Goal: Task Accomplishment & Management: Manage account settings

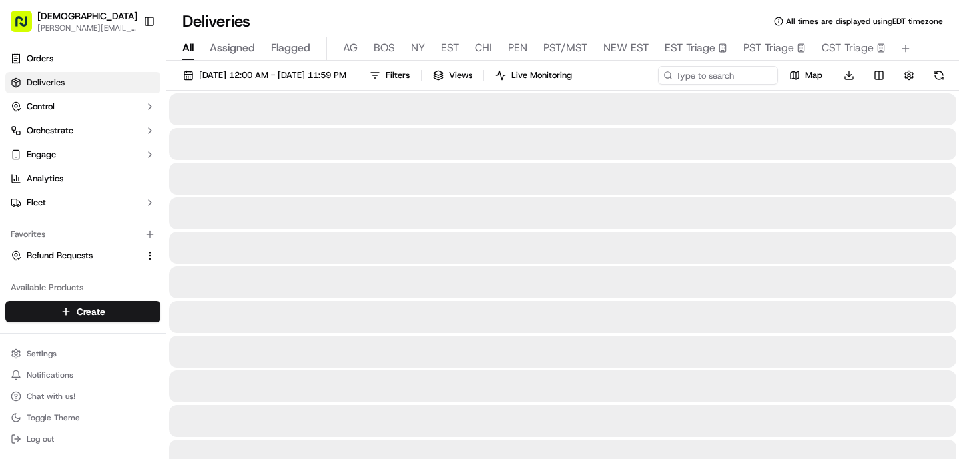
click at [185, 46] on span "All" at bounding box center [188, 48] width 11 height 16
click at [703, 73] on div "09/18/2025 12:00 AM - 09/18/2025 11:59 PM Filters Views Live Monitoring Map Dow…" at bounding box center [563, 78] width 793 height 25
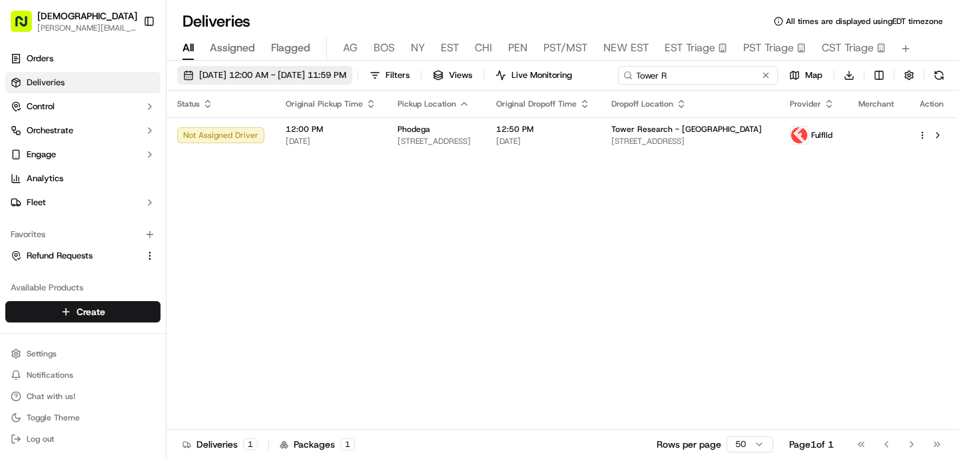
type input "Tower R"
click at [257, 75] on span "[DATE] 12:00 AM - [DATE] 11:59 PM" at bounding box center [272, 75] width 147 height 12
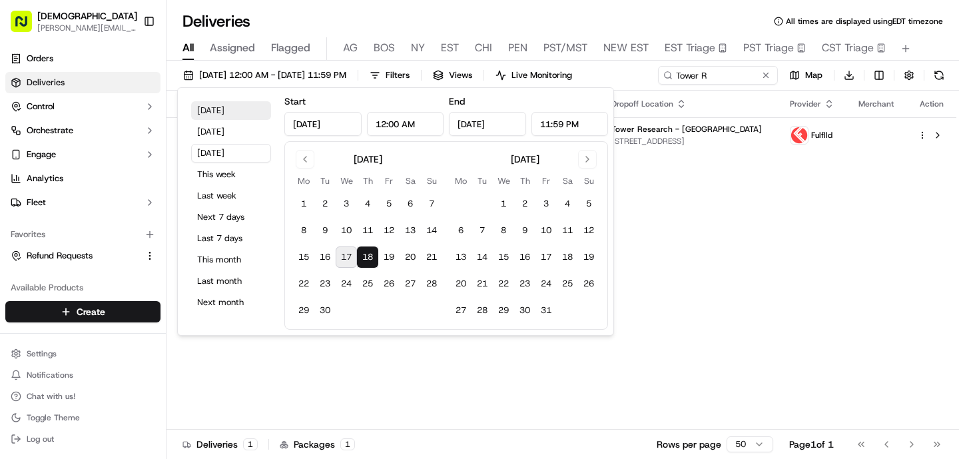
click at [224, 107] on button "[DATE]" at bounding box center [231, 110] width 80 height 19
type input "[DATE]"
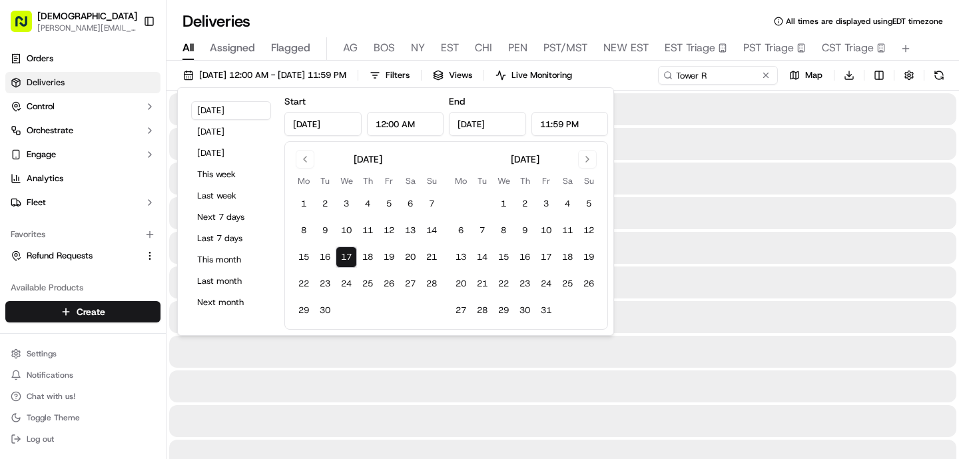
click at [435, 11] on div "Deliveries All times are displayed using EDT timezone" at bounding box center [563, 21] width 793 height 21
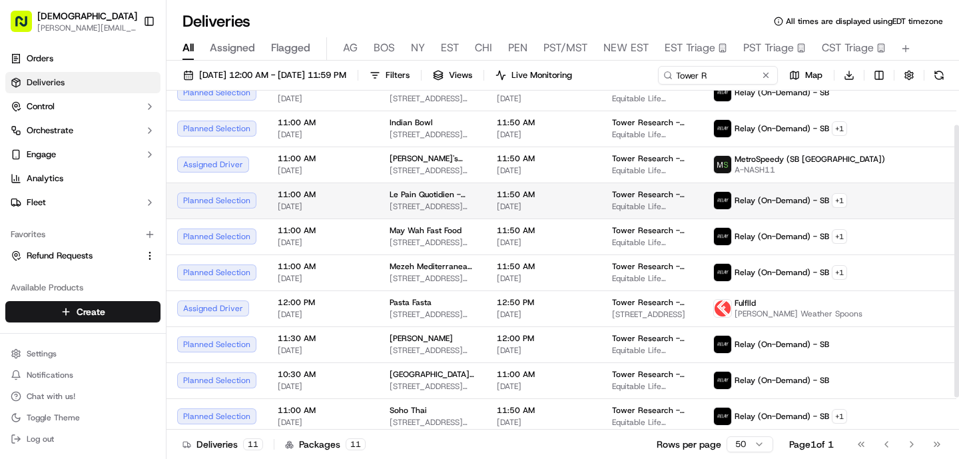
scroll to position [43, 0]
click at [829, 203] on html "Sharebite o.tucker@sharebite.com Toggle Sidebar Orders Deliveries Control Orche…" at bounding box center [479, 229] width 959 height 459
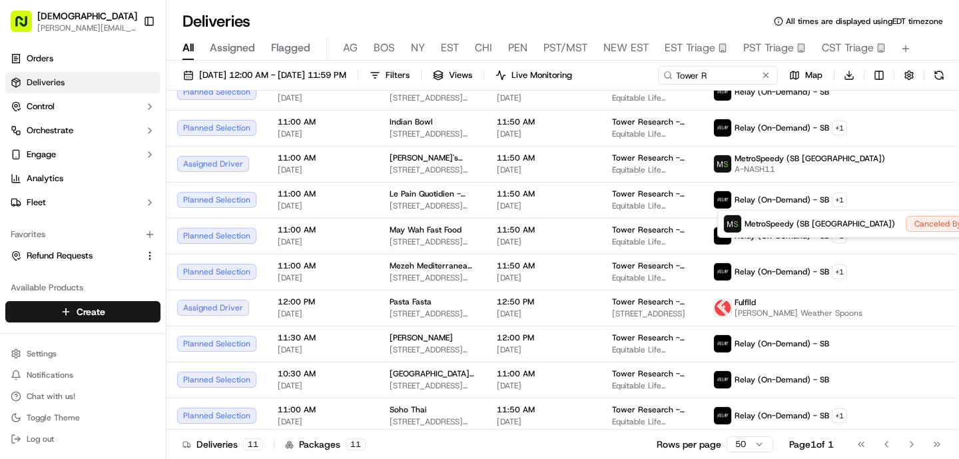
click at [564, 147] on html "Sharebite o.tucker@sharebite.com Toggle Sidebar Orders Deliveries Control Orche…" at bounding box center [479, 229] width 959 height 459
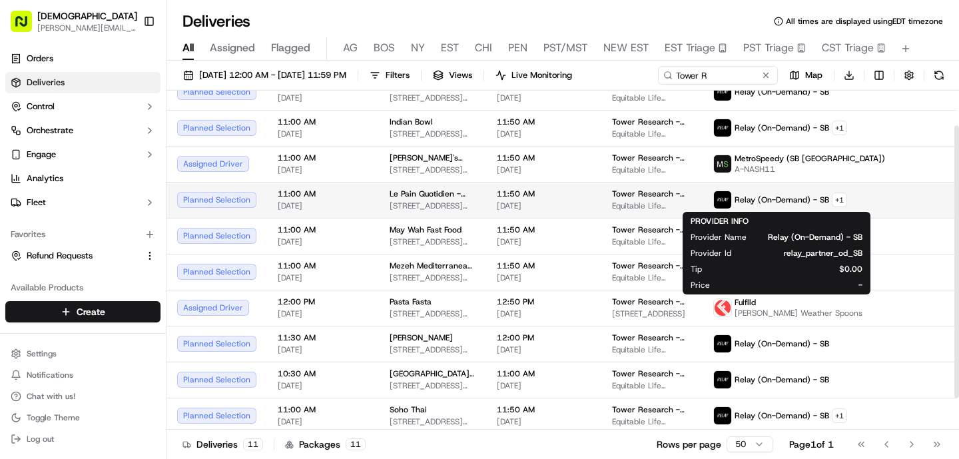
click at [564, 191] on span "11:50 AM" at bounding box center [544, 194] width 94 height 11
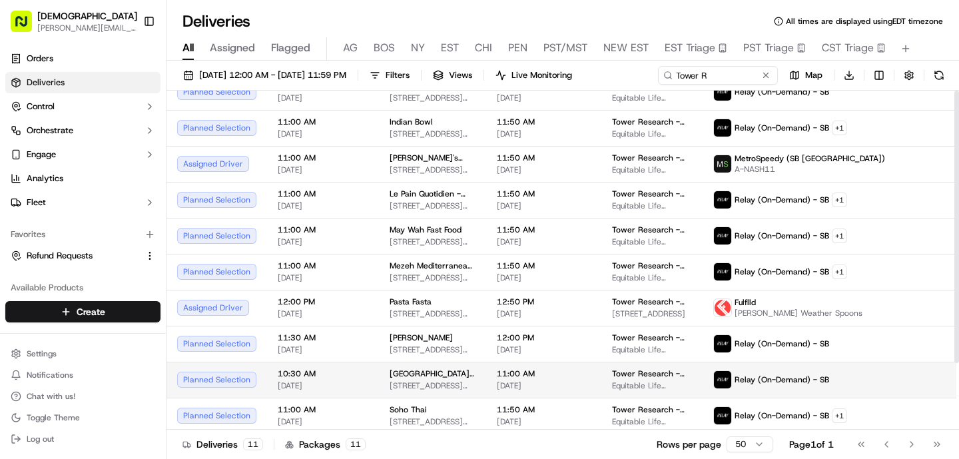
scroll to position [0, 0]
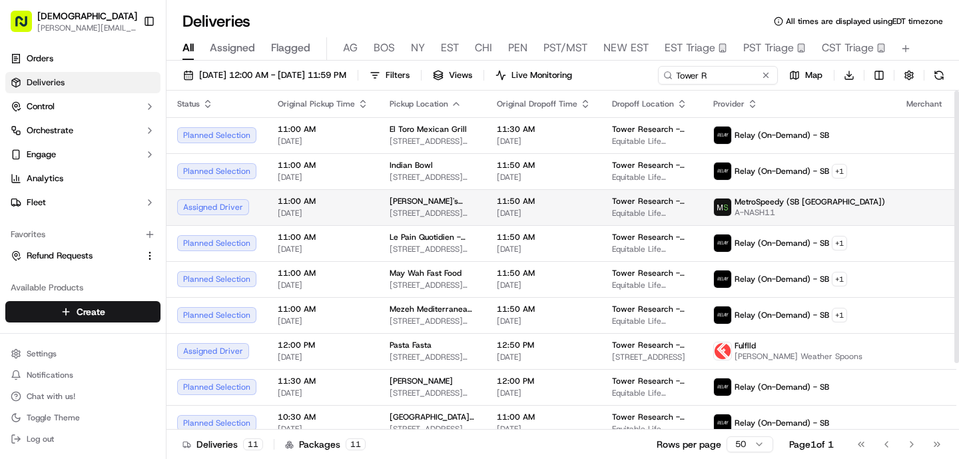
click at [602, 215] on td "Tower Research - USA - Floor 38 Equitable Life Building, 120 Broadway, New York…" at bounding box center [652, 207] width 101 height 36
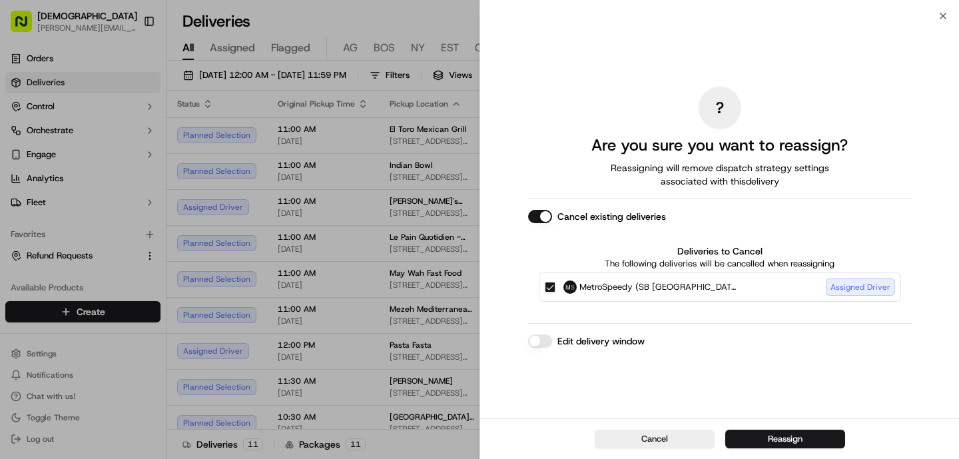
click at [783, 436] on button "Reassign" at bounding box center [785, 439] width 120 height 19
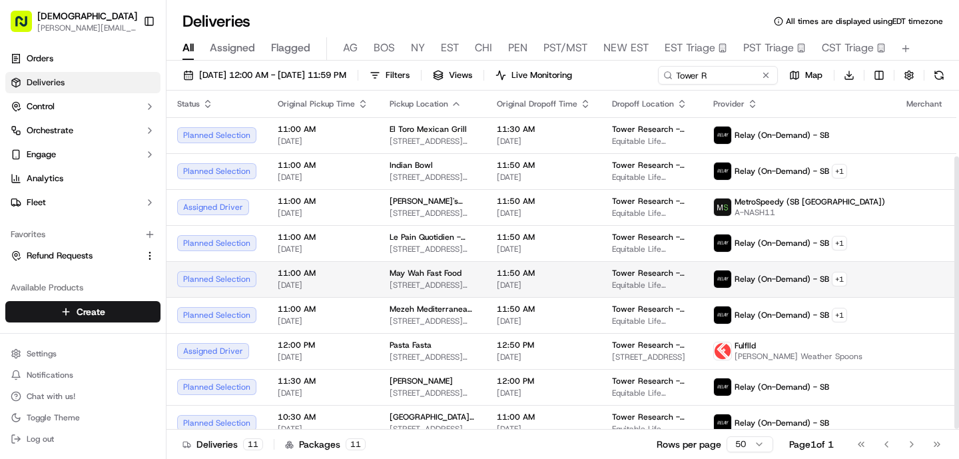
scroll to position [83, 0]
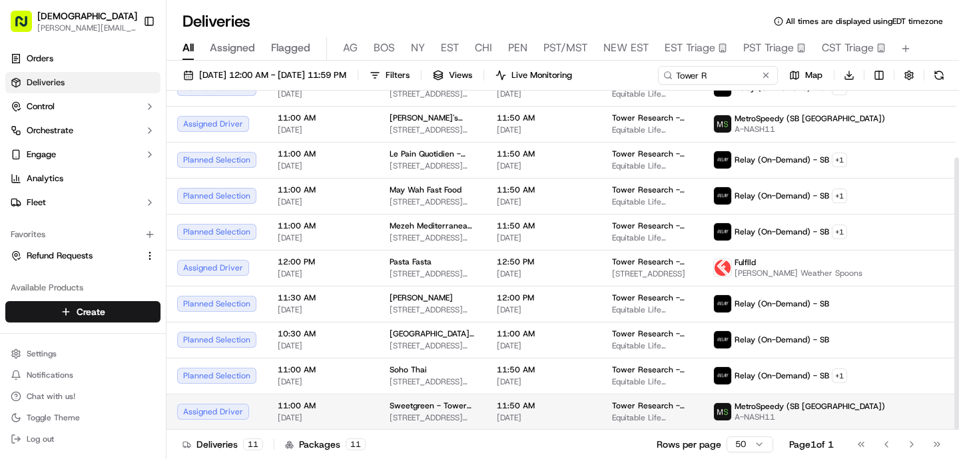
click at [447, 405] on span "Sweetgreen - Tower Research" at bounding box center [433, 405] width 86 height 11
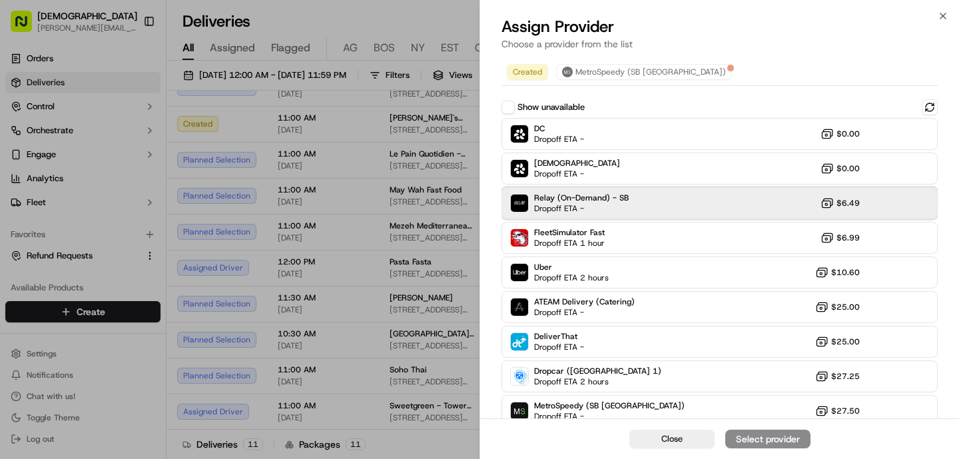
click at [548, 205] on span "Dropoff ETA -" at bounding box center [580, 208] width 93 height 11
click at [751, 432] on div "Assign Provider" at bounding box center [767, 438] width 65 height 13
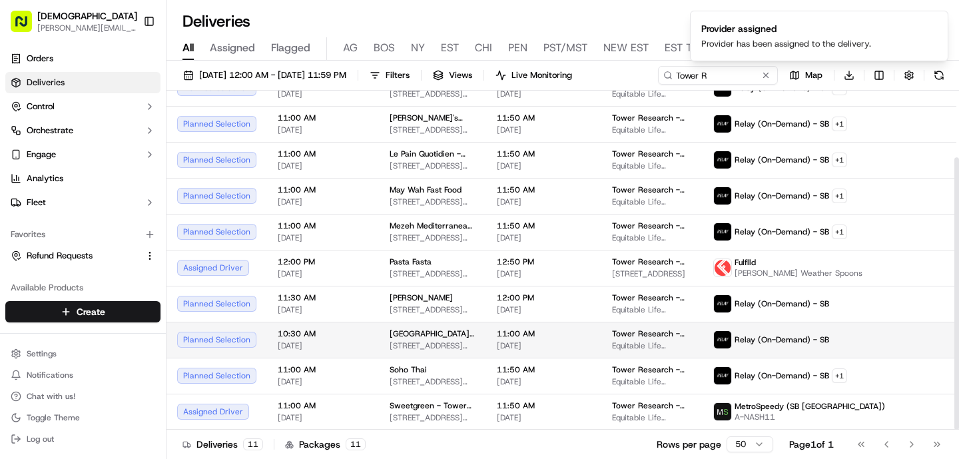
scroll to position [0, 0]
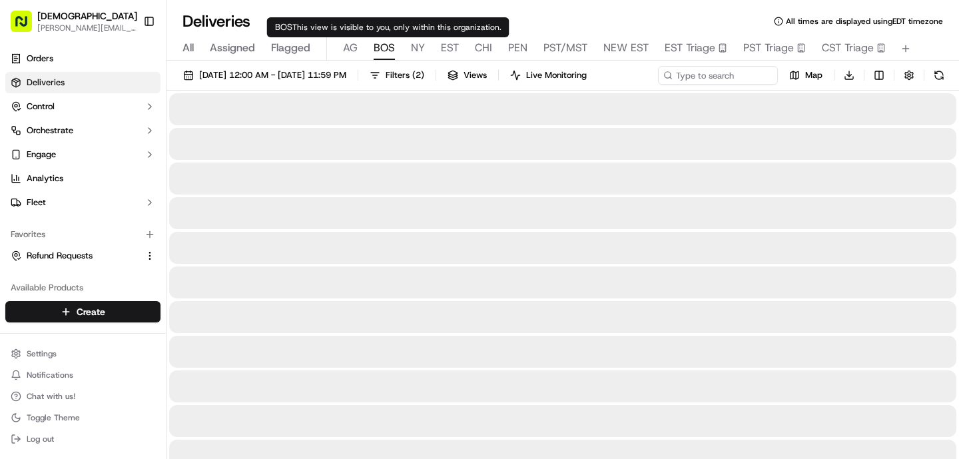
click at [380, 45] on span "BOS" at bounding box center [384, 48] width 21 height 16
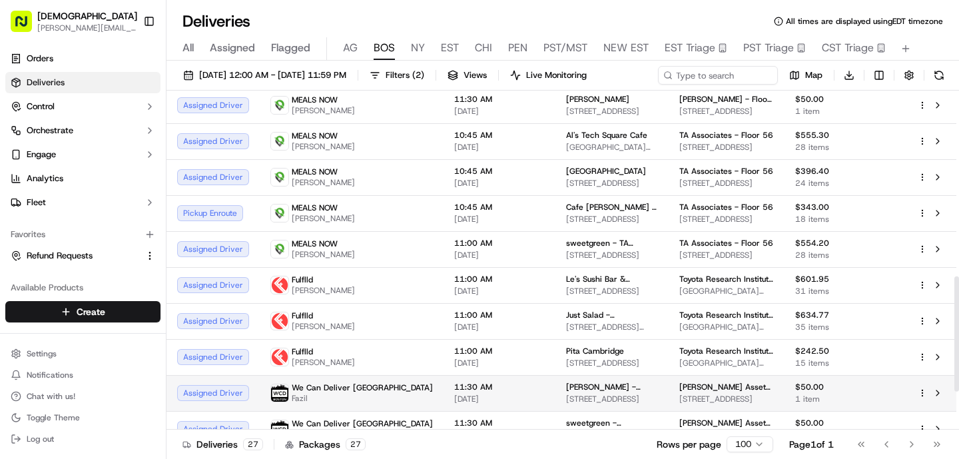
scroll to position [546, 0]
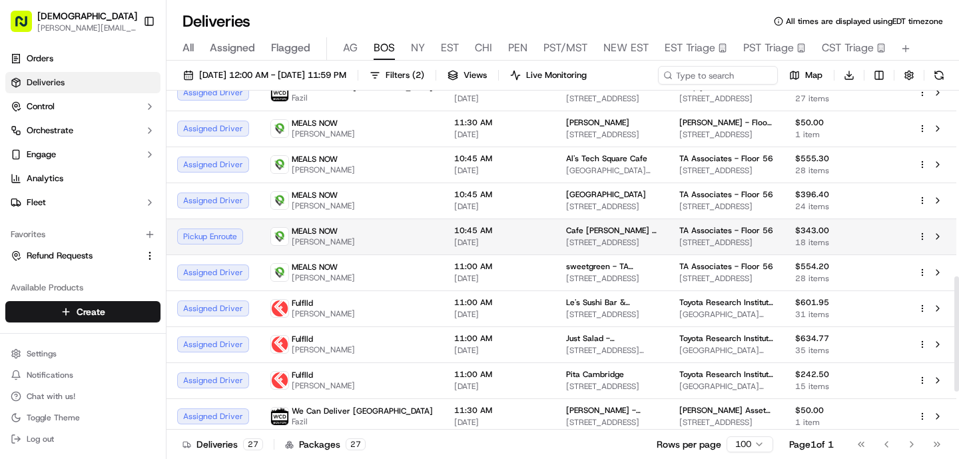
click at [706, 240] on span "[STREET_ADDRESS]" at bounding box center [726, 242] width 95 height 11
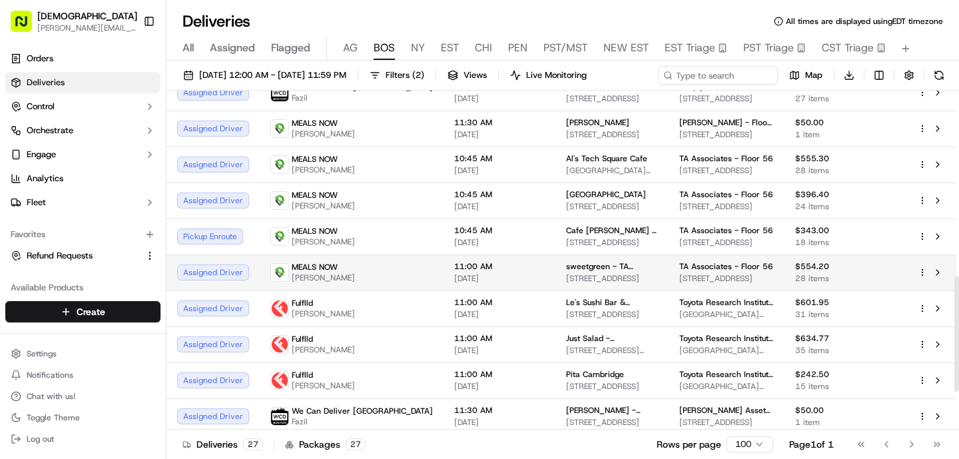
click at [360, 278] on div "MEALS NOW [PERSON_NAME]" at bounding box center [351, 272] width 163 height 21
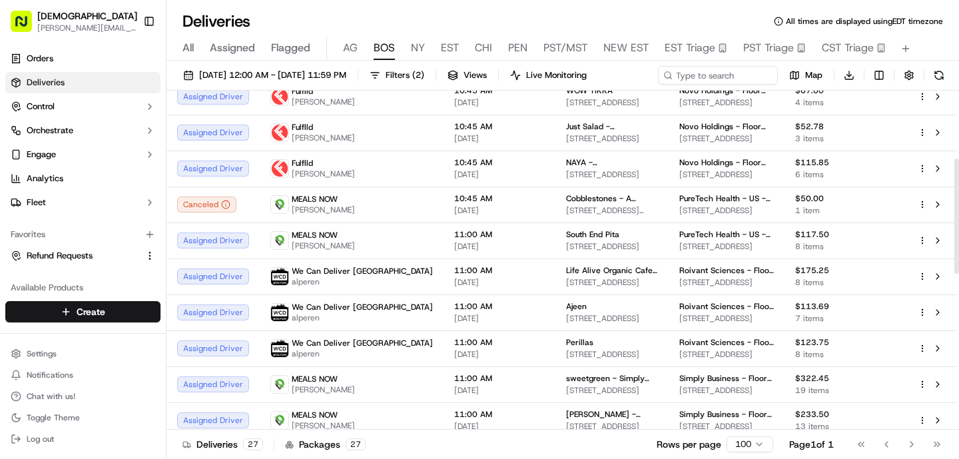
scroll to position [135, 0]
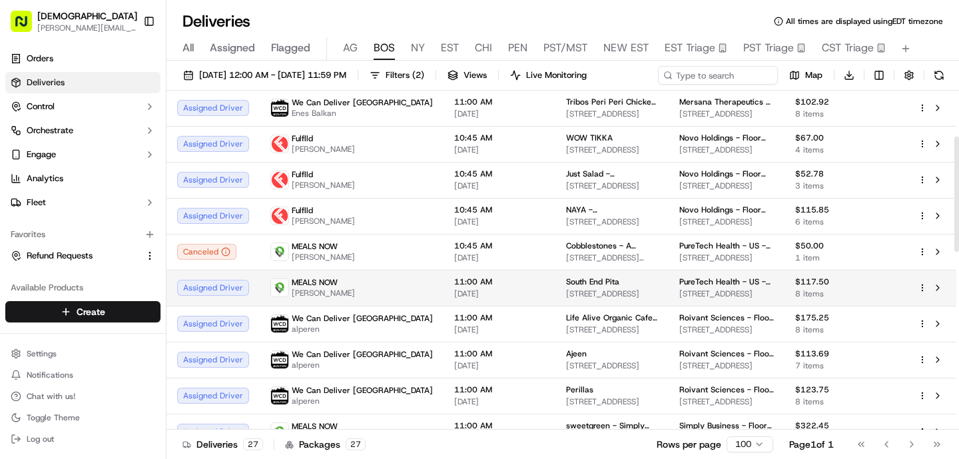
click at [368, 285] on div "MEALS NOW [PERSON_NAME]" at bounding box center [351, 287] width 163 height 21
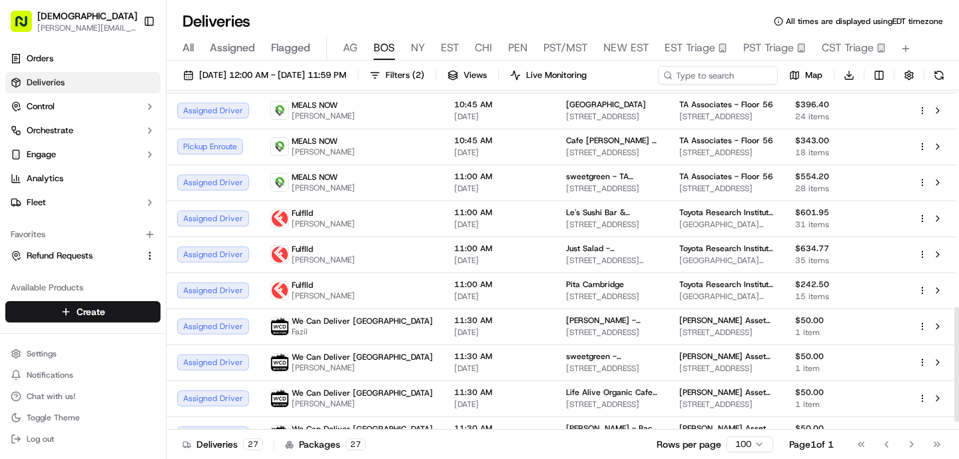
scroll to position [659, 0]
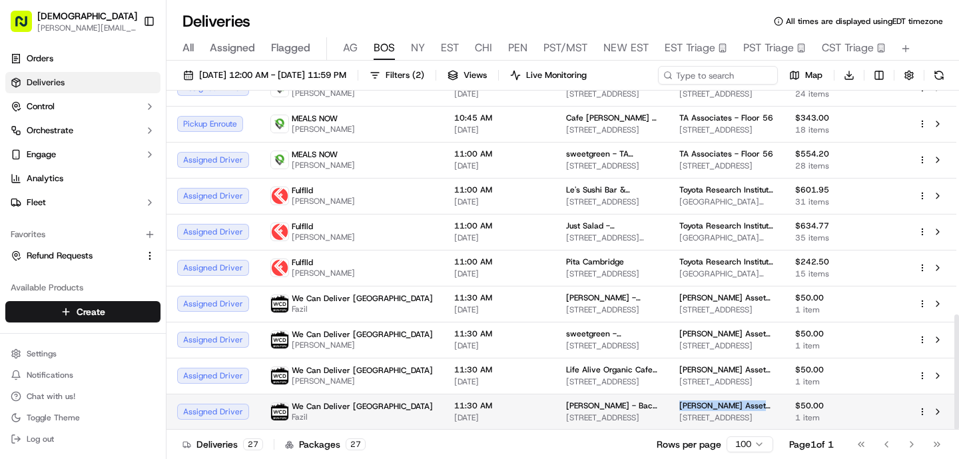
drag, startPoint x: 743, startPoint y: 406, endPoint x: 644, endPoint y: 404, distance: 99.3
click at [669, 404] on td "Weiss Asset Management - Floor 8 222 Berkeley St, Boston, MA 02116, USA" at bounding box center [727, 412] width 116 height 36
copy span "Weiss Asset Management"
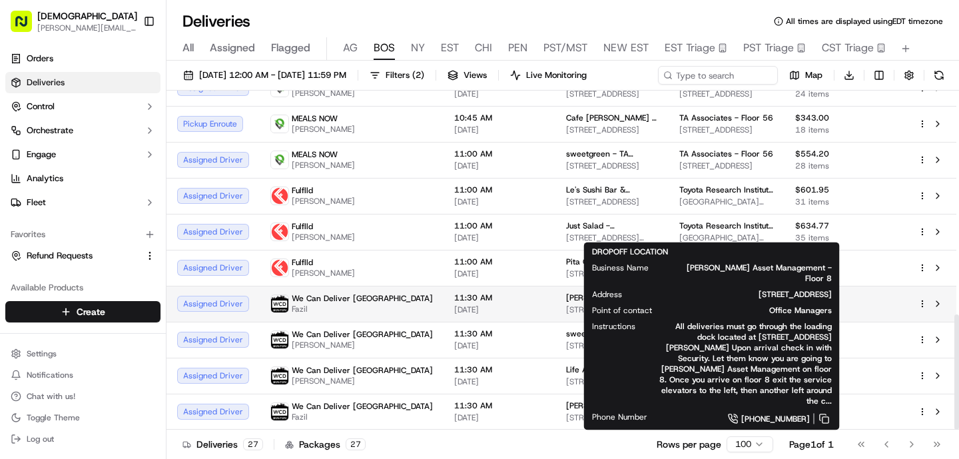
click at [444, 301] on td "11:30 AM [DATE]" at bounding box center [500, 304] width 112 height 36
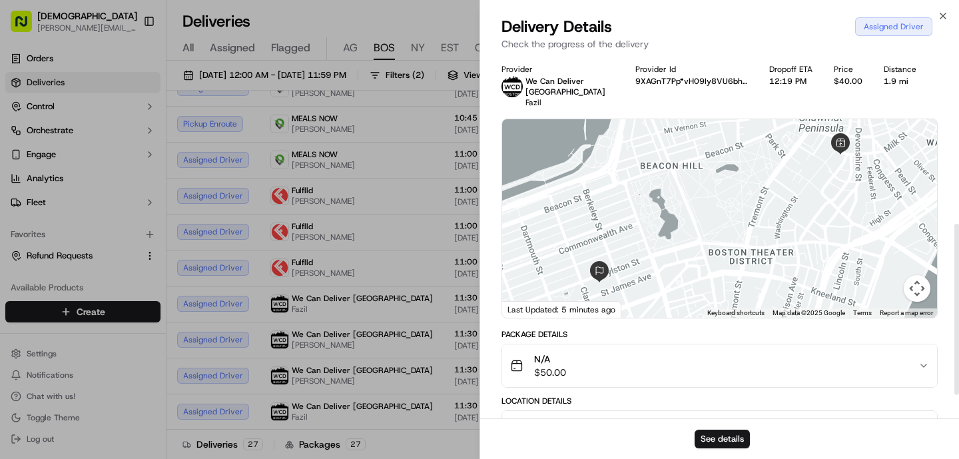
scroll to position [404, 0]
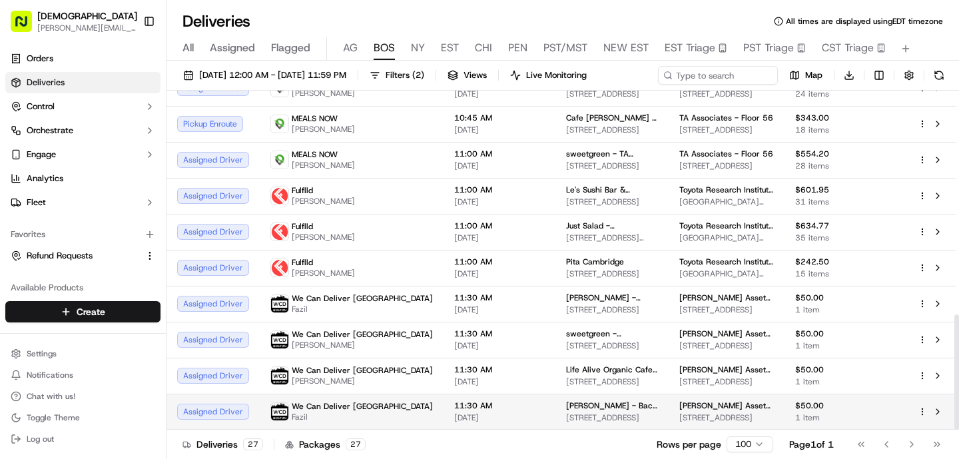
click at [464, 404] on span "11:30 AM" at bounding box center [499, 405] width 91 height 11
click at [566, 407] on span "[PERSON_NAME] - Back Bay" at bounding box center [612, 405] width 92 height 11
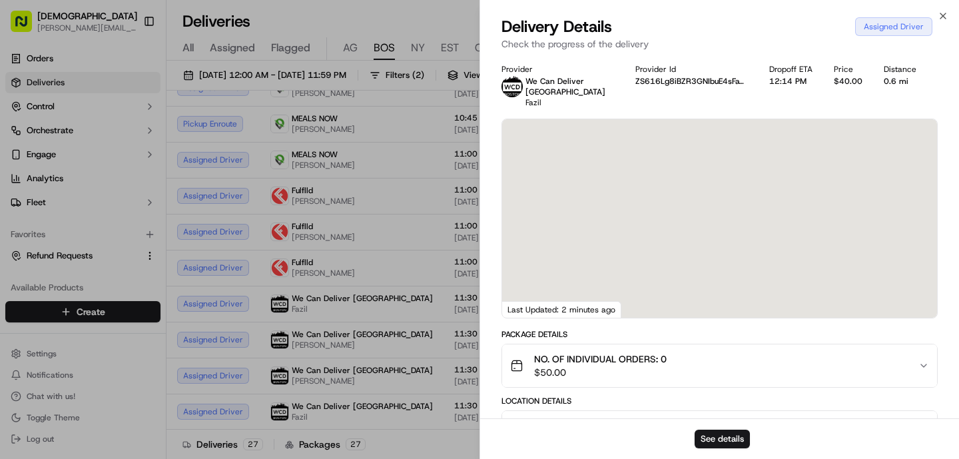
scroll to position [131, 0]
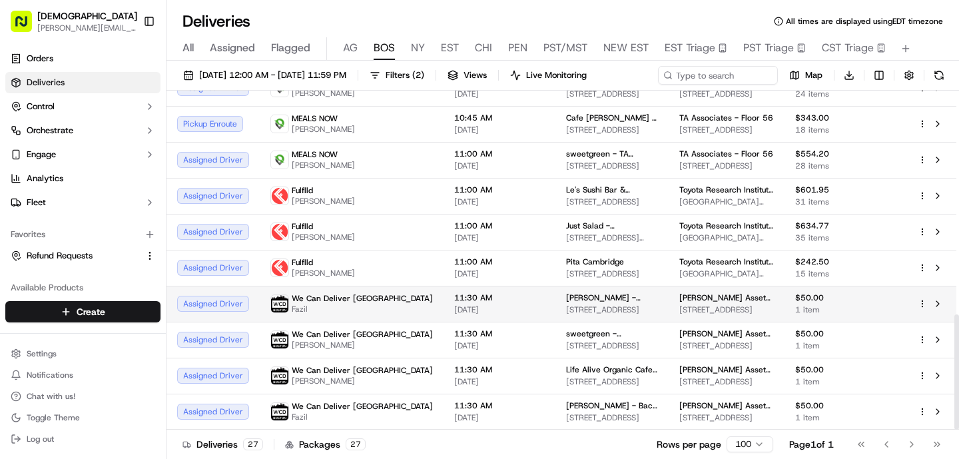
click at [454, 296] on span "11:30 AM" at bounding box center [499, 297] width 91 height 11
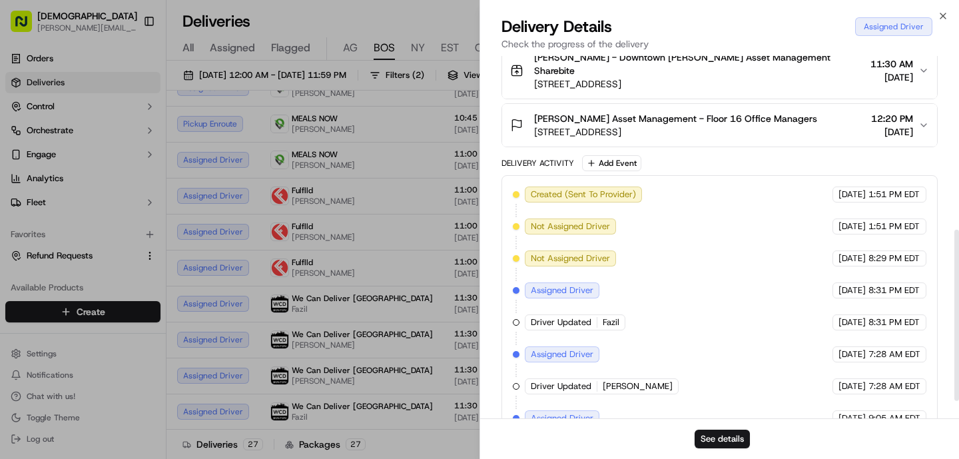
scroll to position [368, 0]
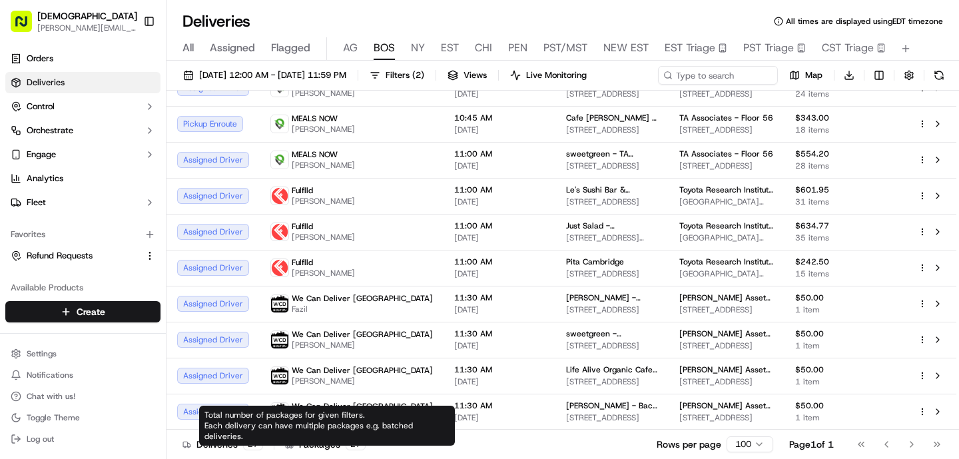
click at [388, 406] on div "Total number of packages for given filters. Each delivery can have multiple pac…" at bounding box center [327, 426] width 256 height 40
click at [556, 394] on td "Greco - Back Bay 225 Newbury St, Boston, MA 02116, USA" at bounding box center [612, 412] width 113 height 36
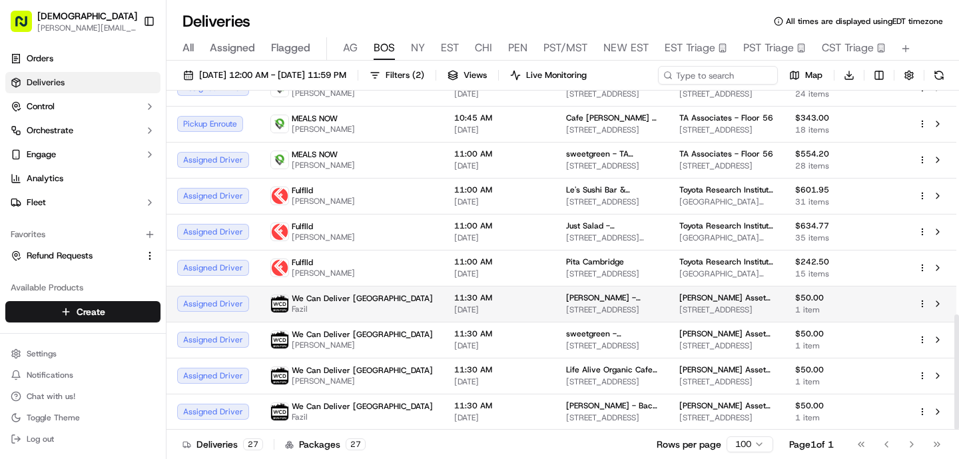
click at [364, 298] on span "We Can Deliver [GEOGRAPHIC_DATA]" at bounding box center [362, 298] width 141 height 11
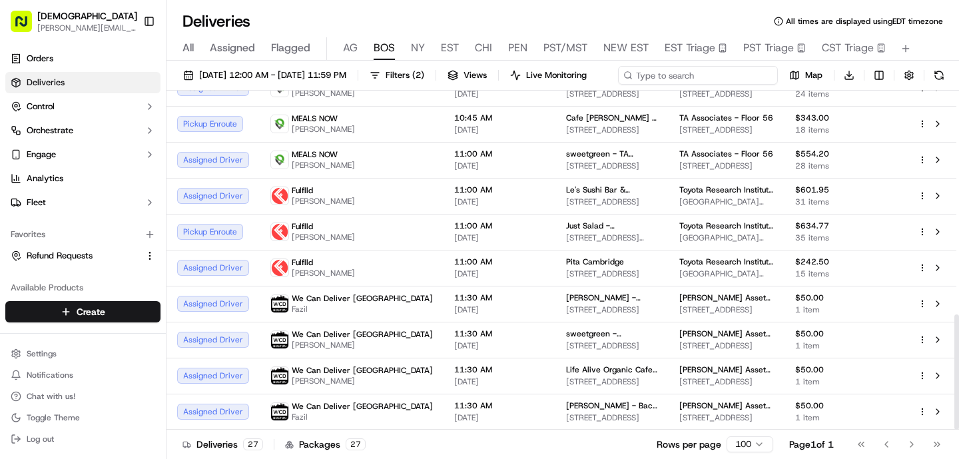
click at [695, 78] on div "09/17/2025 12:00 AM - 09/17/2025 11:59 PM Filters ( 2 ) Views Live Monitoring M…" at bounding box center [563, 78] width 793 height 25
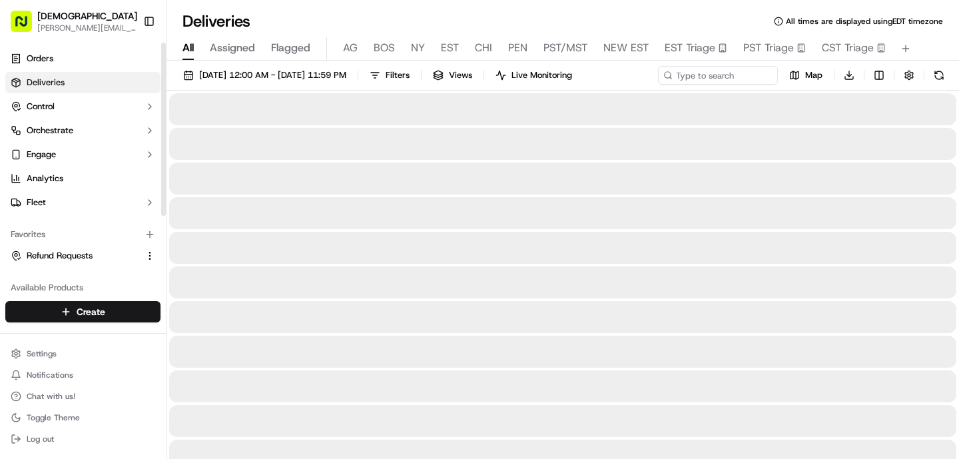
click at [186, 58] on button "All" at bounding box center [188, 48] width 11 height 23
click at [731, 79] on input at bounding box center [698, 75] width 160 height 19
type input "Yext"
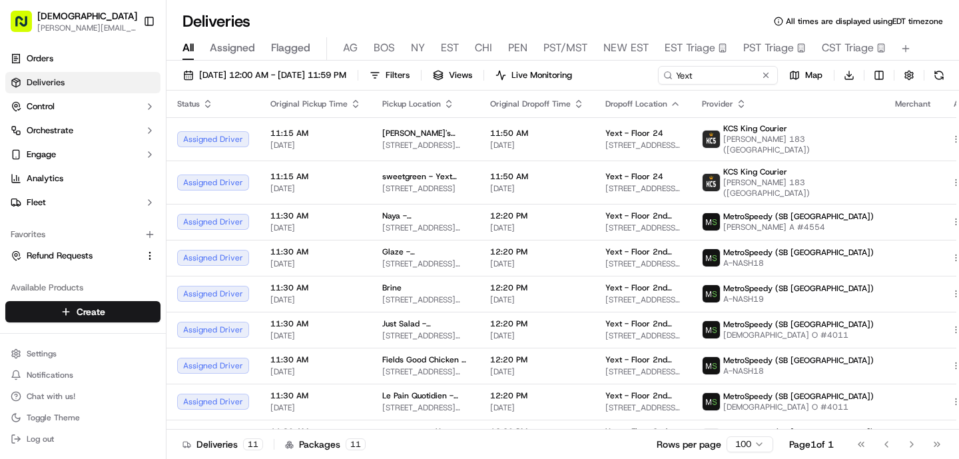
click at [705, 88] on div "09/17/2025 12:00 AM - 09/17/2025 11:59 PM Filters Views Live Monitoring Yext Ma…" at bounding box center [563, 78] width 793 height 25
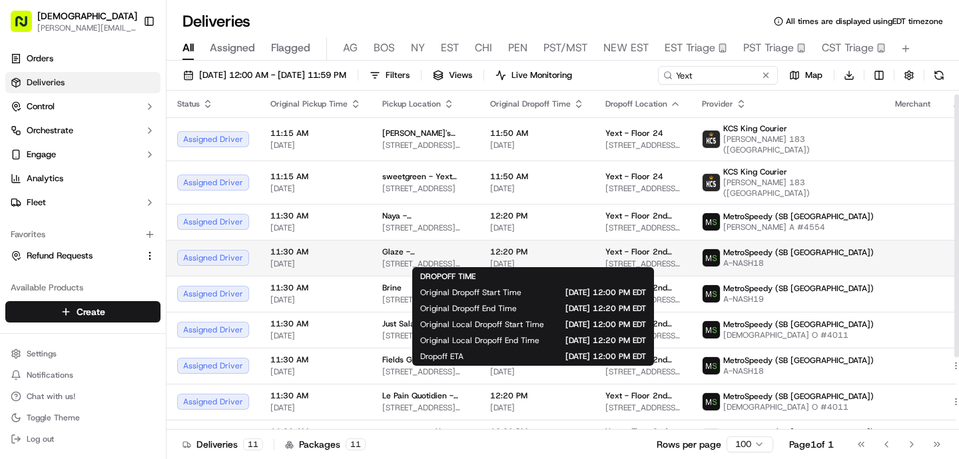
scroll to position [98, 0]
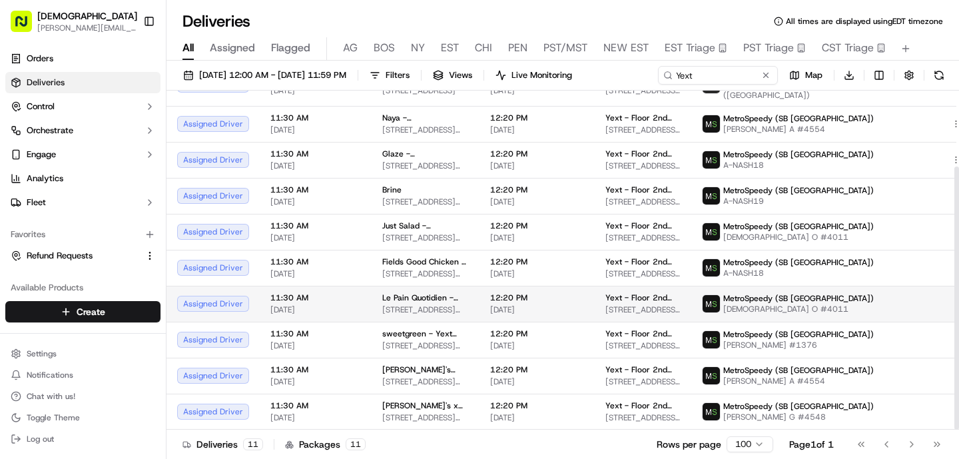
click at [400, 316] on td "Le Pain Quotidien - 921 Broadway 921 Broadway, New York, NY 10010, USA" at bounding box center [426, 304] width 108 height 36
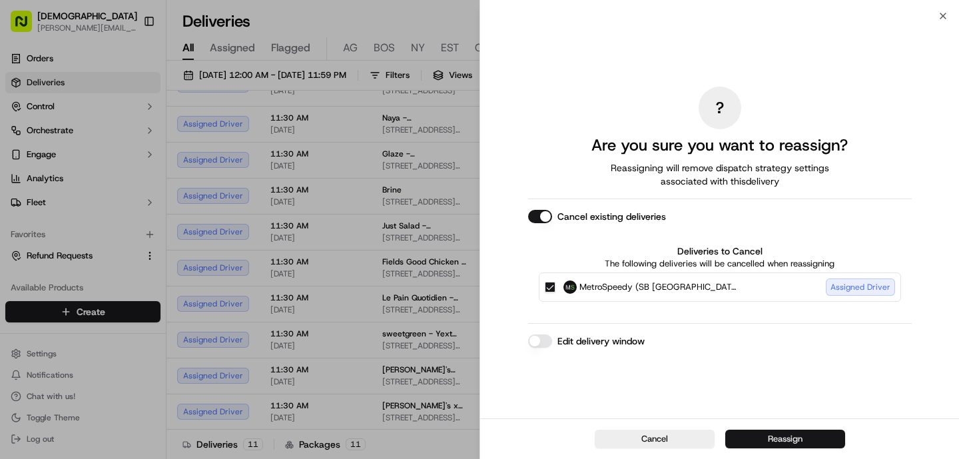
click at [789, 438] on button "Reassign" at bounding box center [785, 439] width 120 height 19
click at [779, 448] on div "Cancel Reassign" at bounding box center [719, 438] width 479 height 41
click at [772, 434] on button "Reassign" at bounding box center [785, 439] width 120 height 19
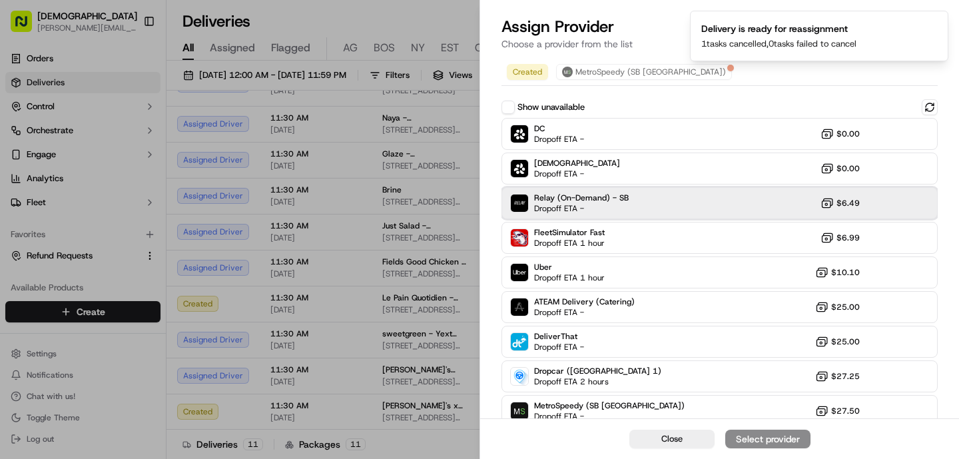
click at [562, 197] on span "Relay (On-Demand) - SB" at bounding box center [581, 198] width 95 height 11
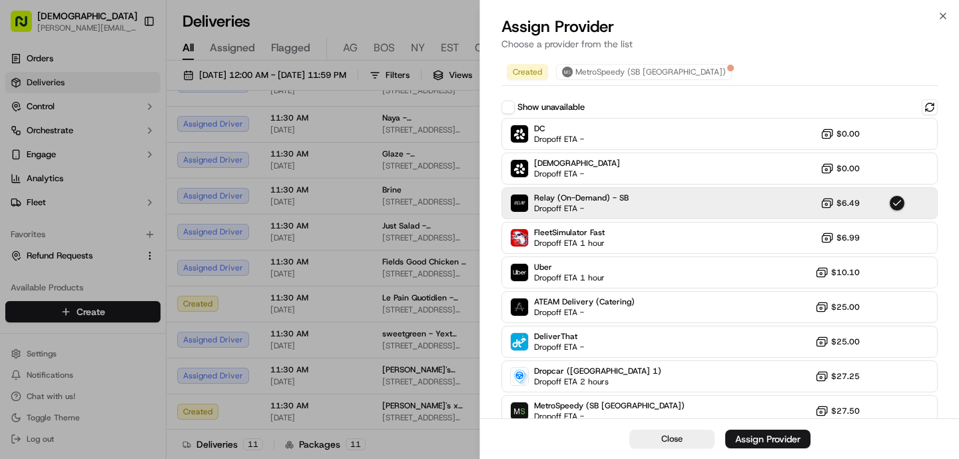
click at [749, 434] on div "Assign Provider" at bounding box center [767, 438] width 65 height 13
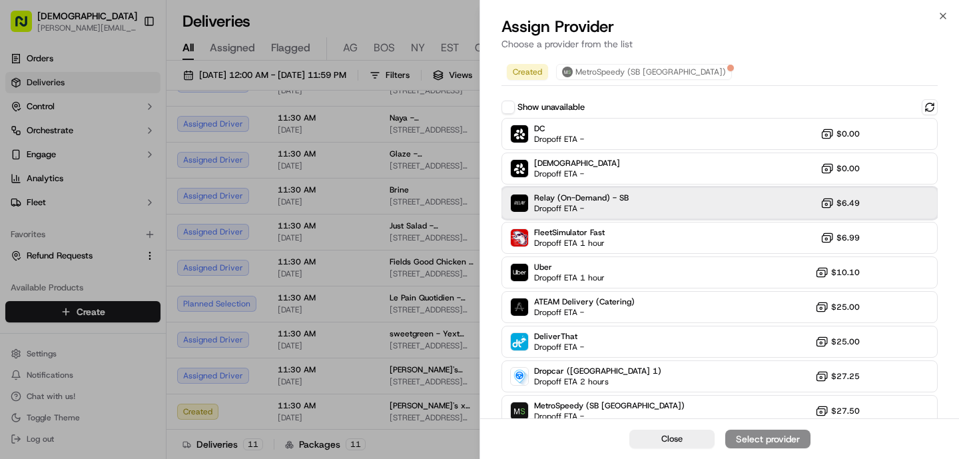
click at [562, 204] on span "Dropoff ETA -" at bounding box center [580, 208] width 93 height 11
click at [760, 433] on div "Assign Provider" at bounding box center [767, 438] width 65 height 13
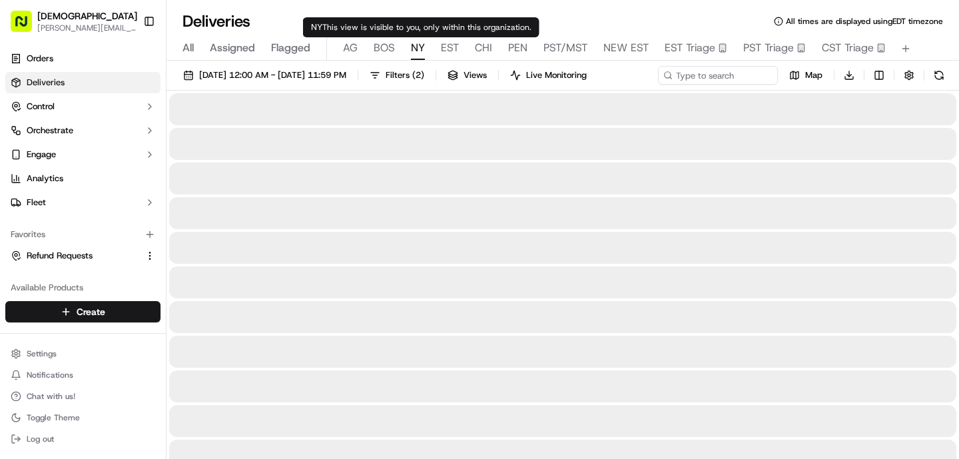
click at [417, 52] on span "NY" at bounding box center [418, 48] width 14 height 16
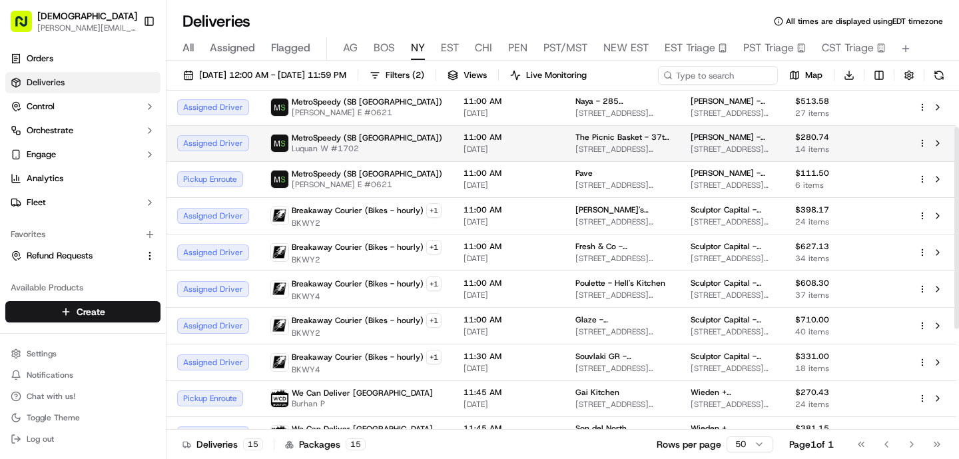
scroll to position [65, 0]
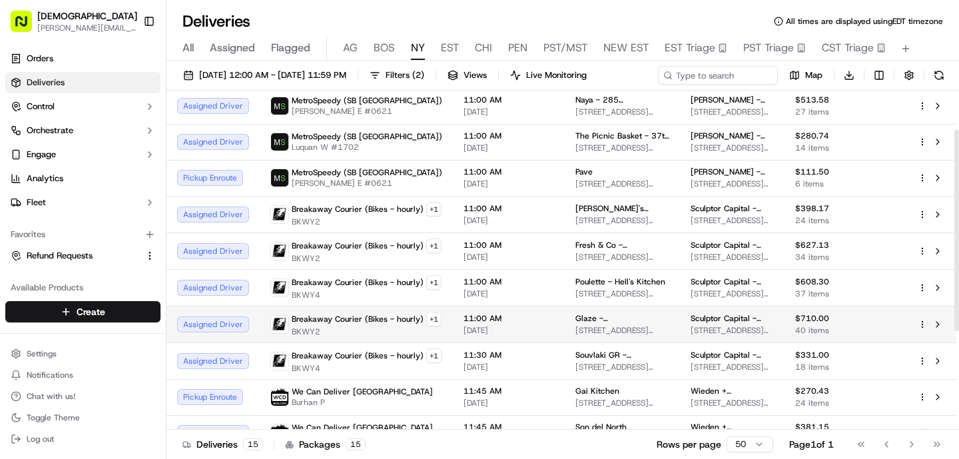
click at [526, 325] on span "[DATE]" at bounding box center [509, 330] width 91 height 11
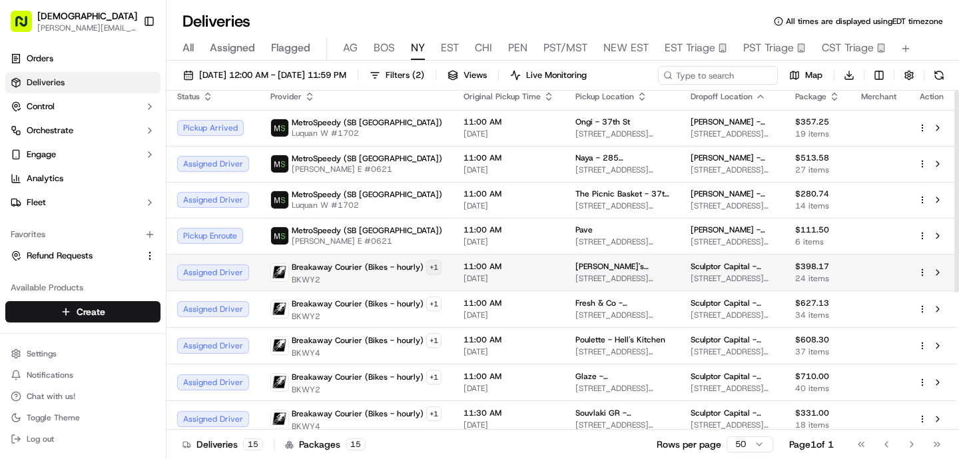
scroll to position [0, 0]
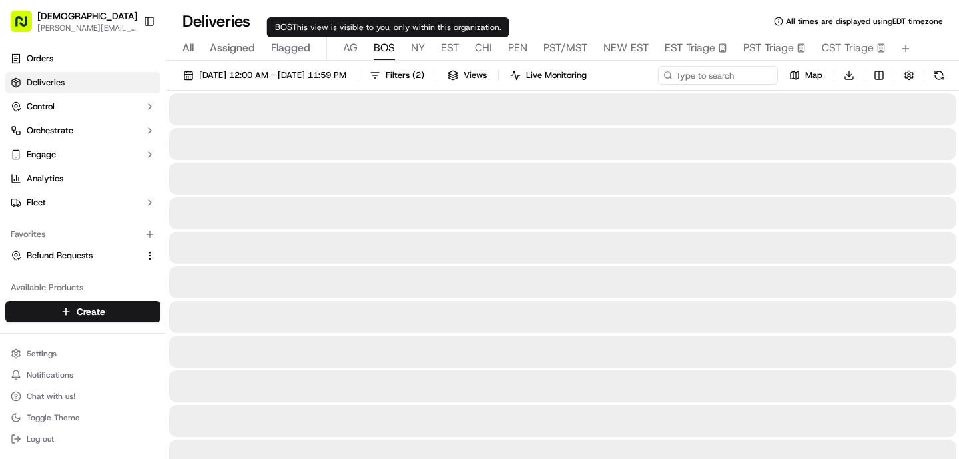
click at [390, 52] on span "BOS" at bounding box center [384, 48] width 21 height 16
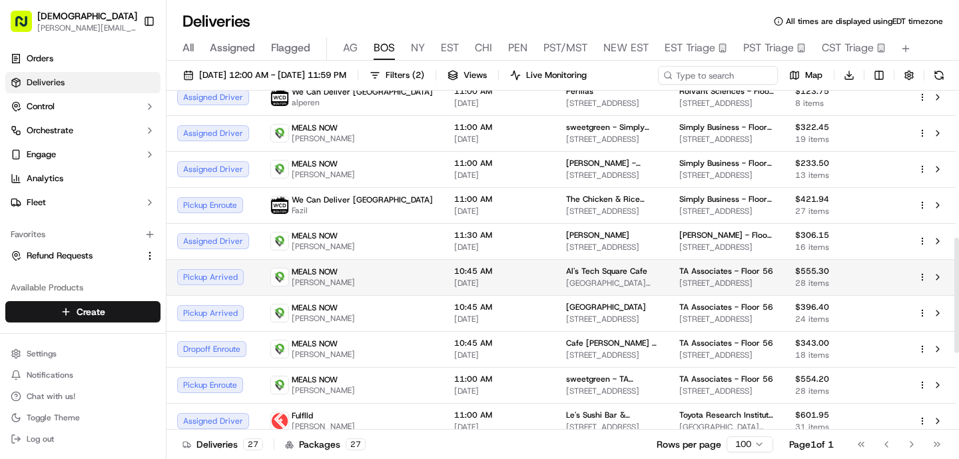
scroll to position [432, 0]
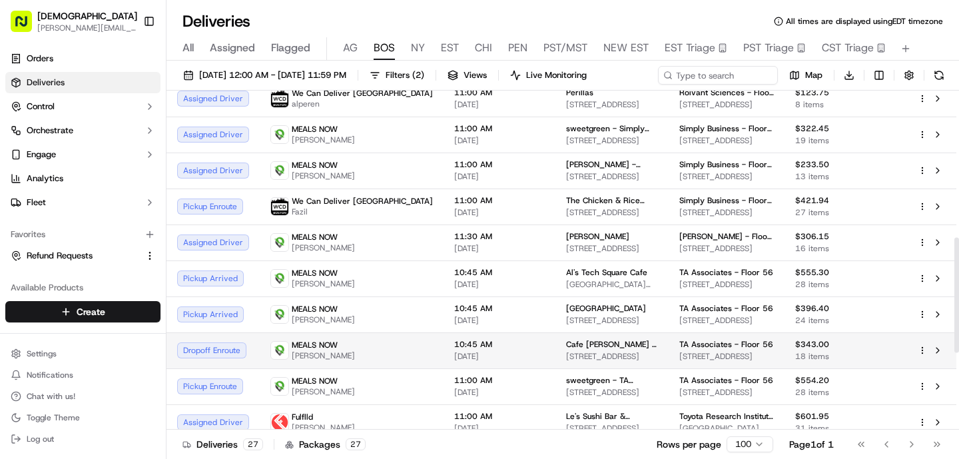
click at [444, 346] on td "10:45 AM 09/17/2025" at bounding box center [500, 350] width 112 height 36
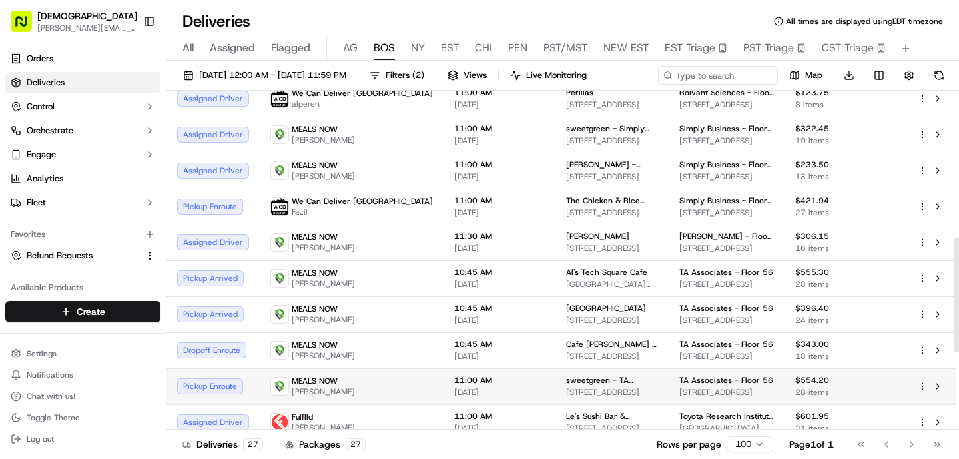
click at [358, 392] on div "MEALS NOW [PERSON_NAME]" at bounding box center [351, 386] width 163 height 21
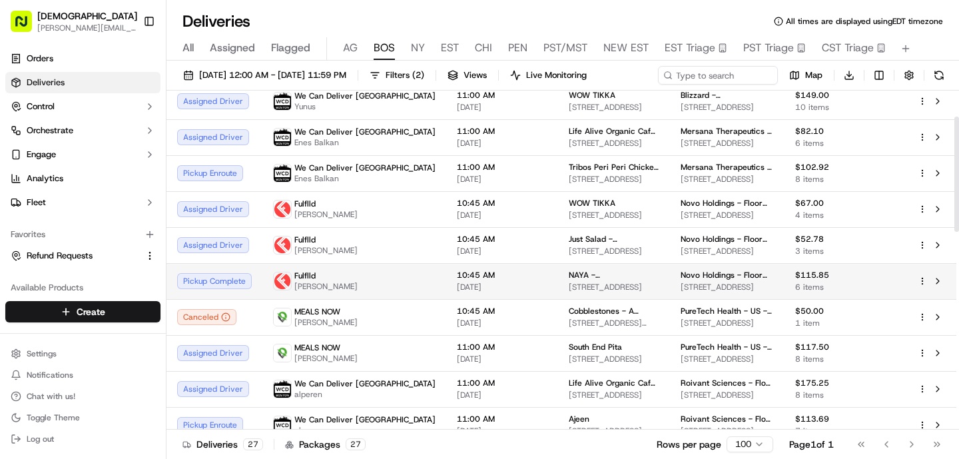
scroll to position [77, 0]
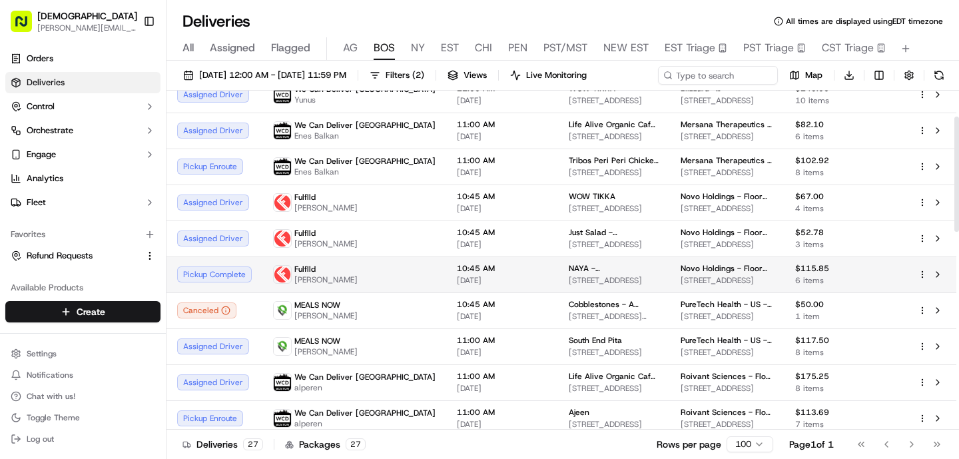
click at [446, 339] on td "11:00 AM [DATE]" at bounding box center [502, 346] width 112 height 36
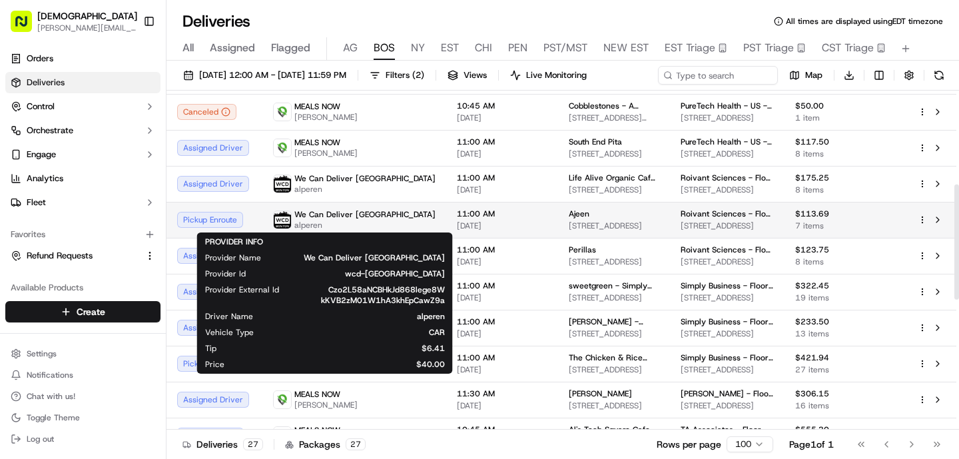
scroll to position [276, 0]
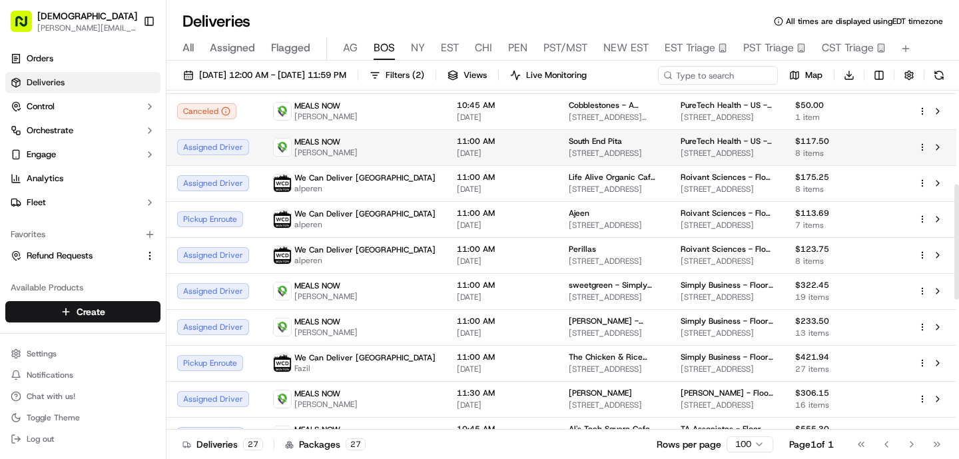
click at [360, 155] on div "MEALS NOW [PERSON_NAME]" at bounding box center [354, 147] width 163 height 21
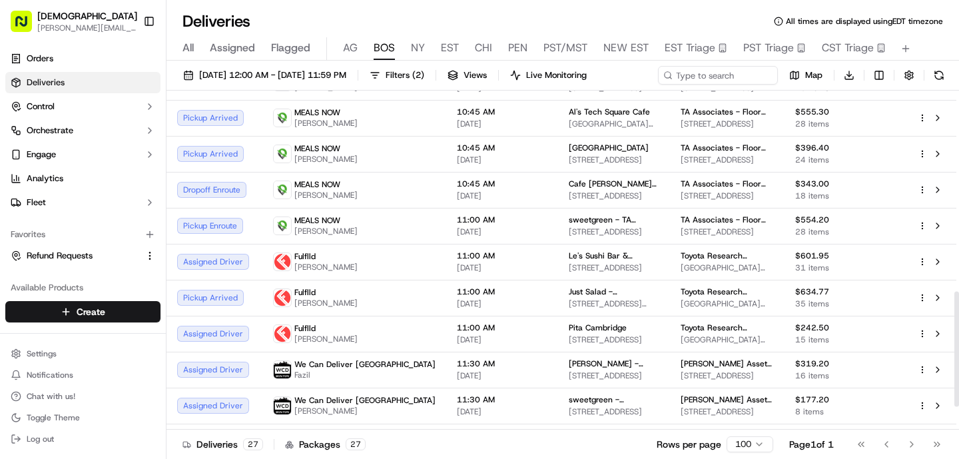
scroll to position [591, 0]
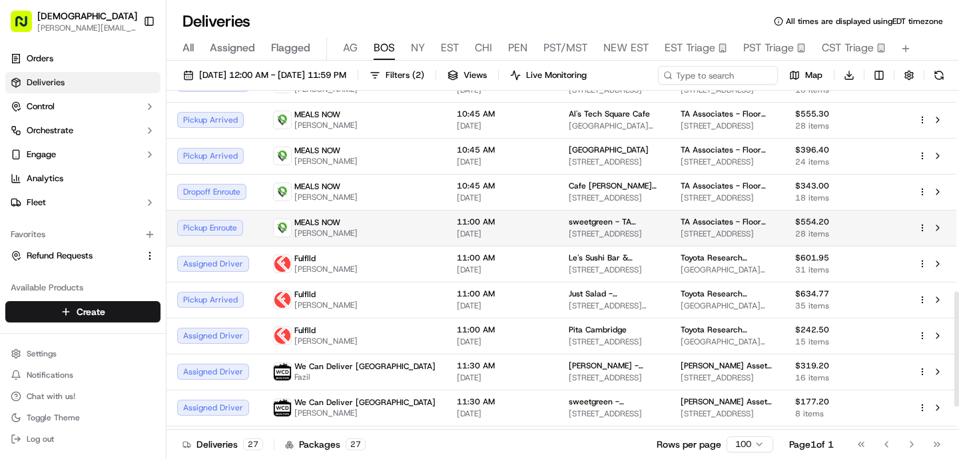
click at [370, 220] on div "MEALS NOW [PERSON_NAME]" at bounding box center [354, 227] width 163 height 21
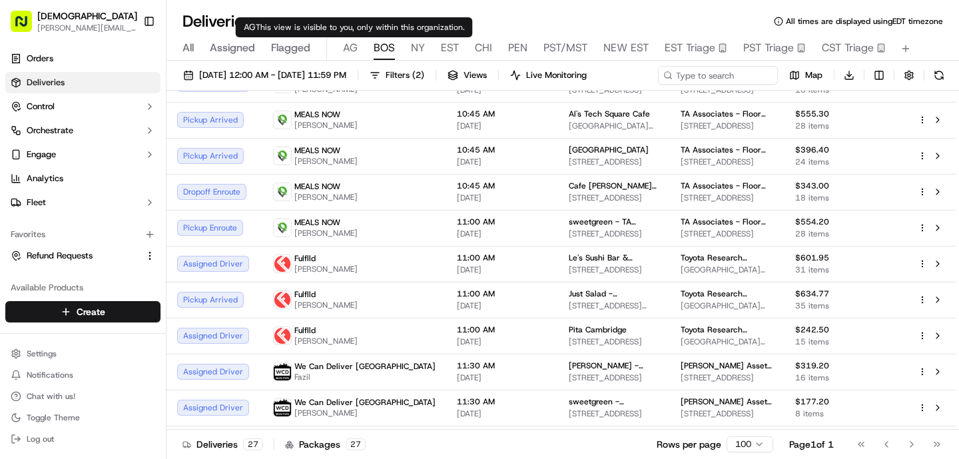
click at [346, 55] on span "AG" at bounding box center [350, 48] width 15 height 16
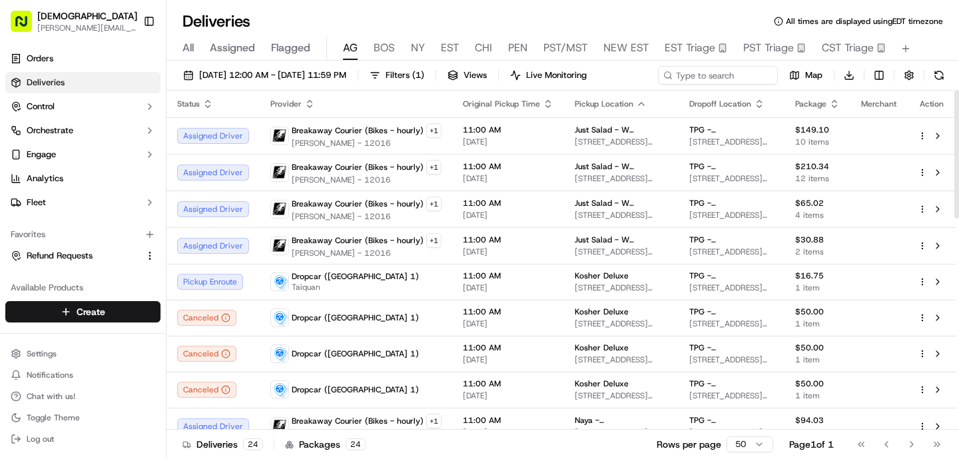
click at [192, 50] on span "All" at bounding box center [188, 48] width 11 height 16
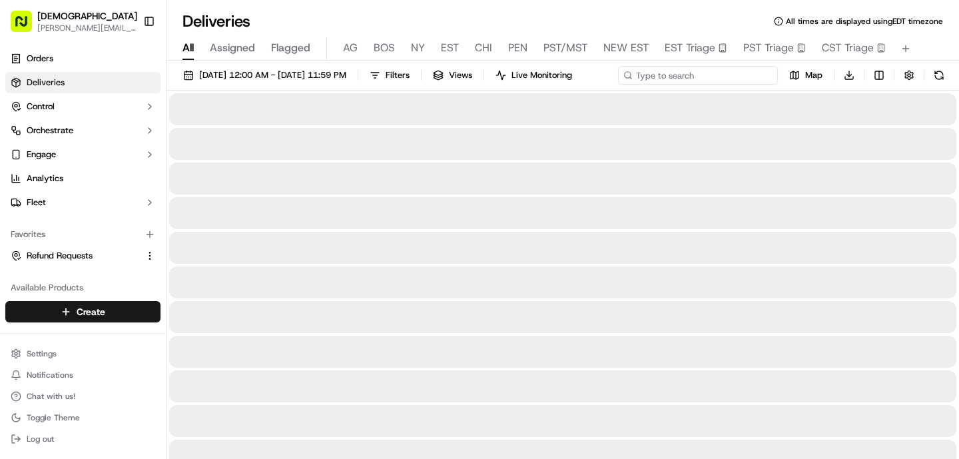
click at [707, 80] on input at bounding box center [698, 75] width 160 height 19
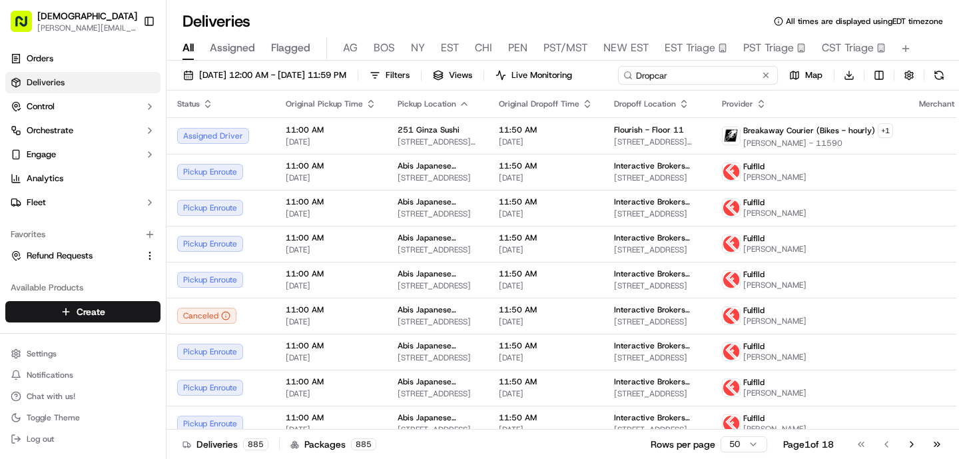
type input "Dropcar"
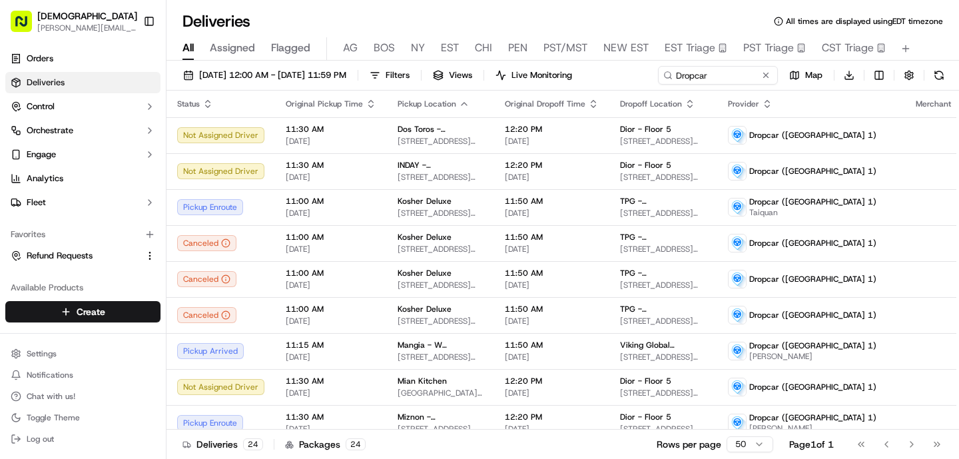
click at [769, 99] on div "09/17/2025 12:00 AM - 09/17/2025 11:59 PM Filters Views Live Monitoring Dropcar…" at bounding box center [563, 261] width 793 height 401
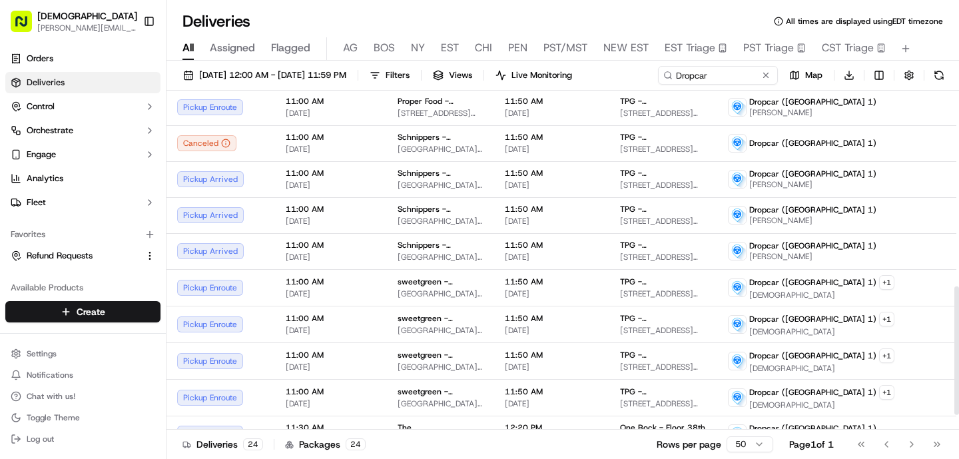
scroll to position [554, 0]
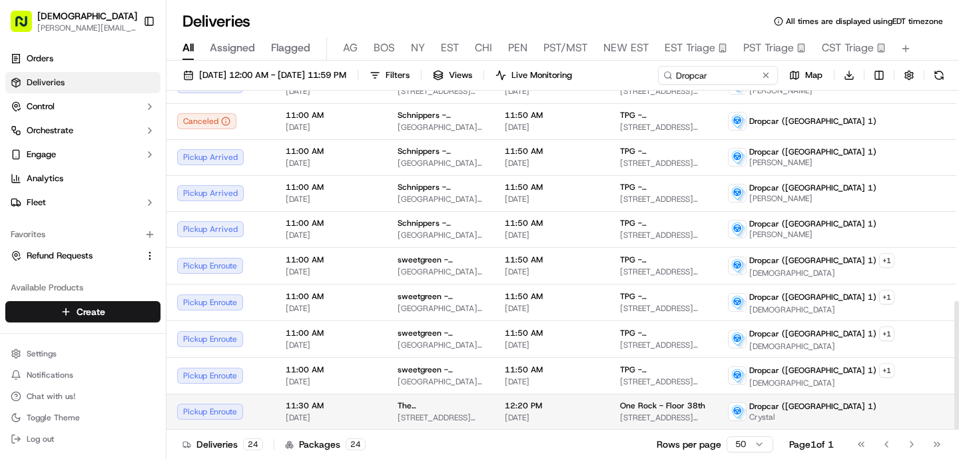
click at [515, 426] on td "12:20 PM 09/17/2025" at bounding box center [551, 412] width 115 height 36
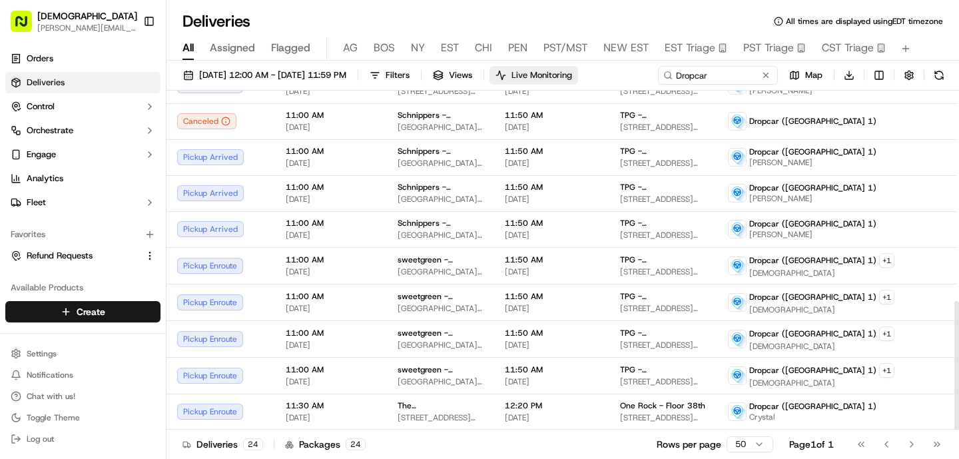
click at [572, 73] on span "Live Monitoring" at bounding box center [542, 75] width 61 height 12
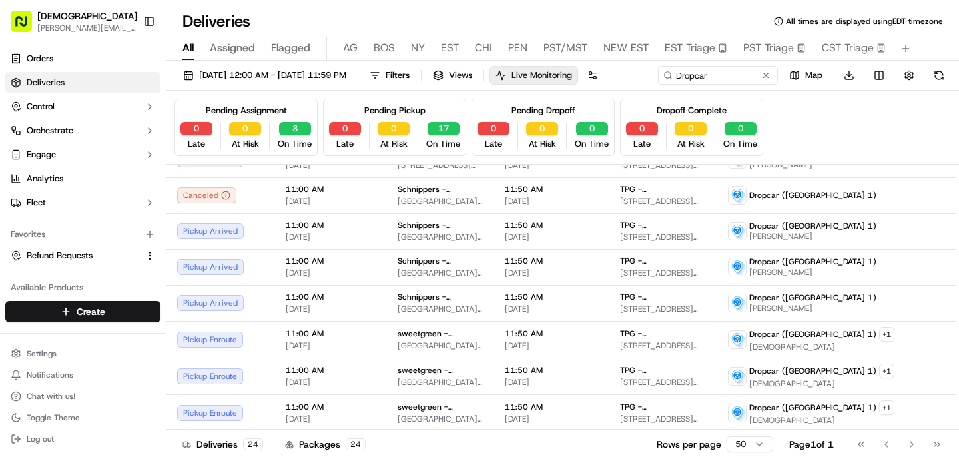
click at [572, 73] on span "Live Monitoring" at bounding box center [542, 75] width 61 height 12
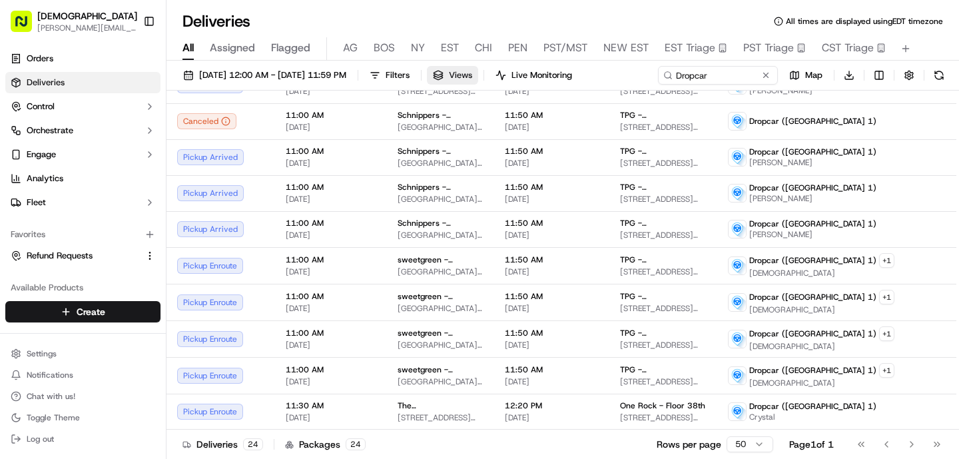
click at [472, 73] on span "Views" at bounding box center [460, 75] width 23 height 12
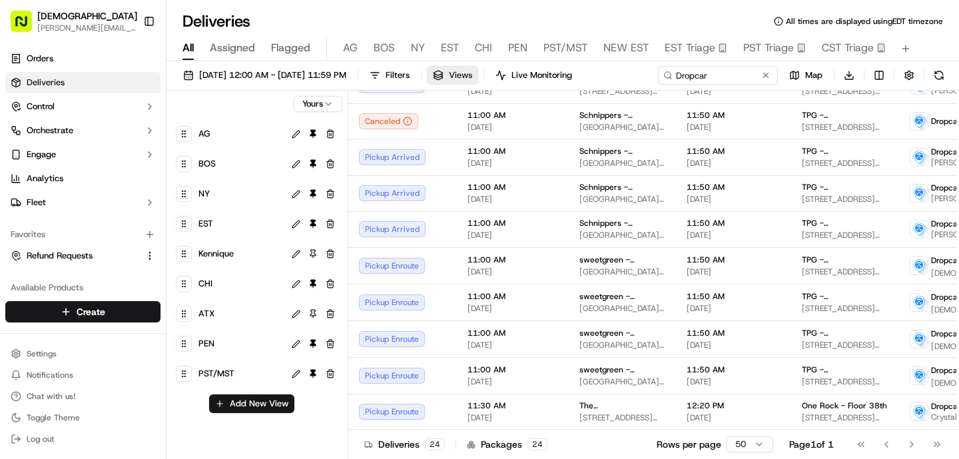
click at [472, 73] on span "Views" at bounding box center [460, 75] width 23 height 12
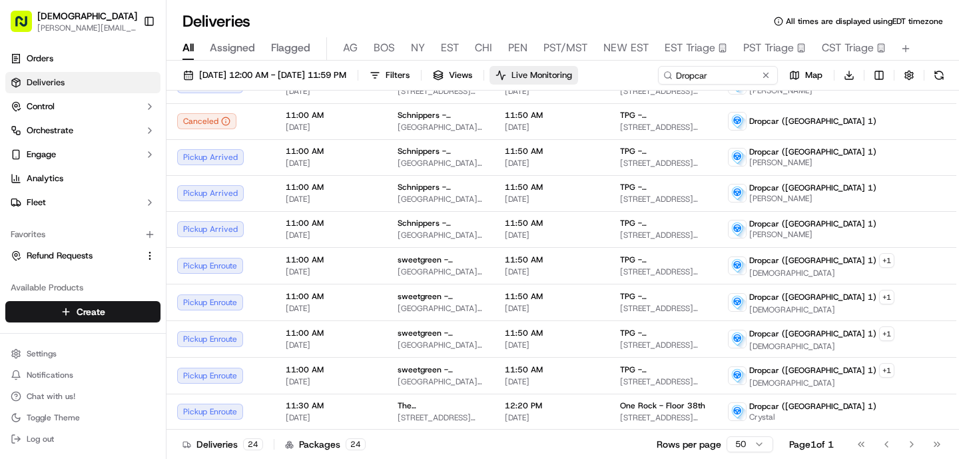
click at [564, 70] on button "Live Monitoring" at bounding box center [534, 75] width 89 height 19
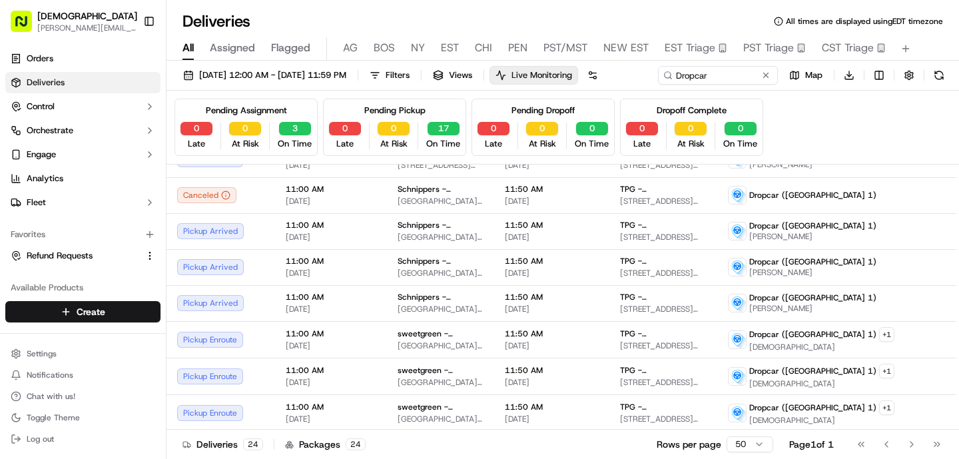
click at [572, 75] on span "Live Monitoring" at bounding box center [542, 75] width 61 height 12
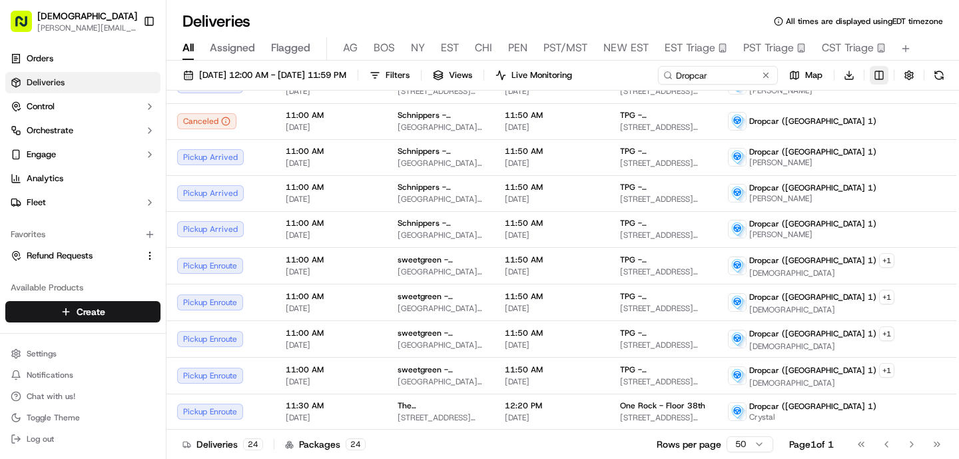
click at [875, 74] on html "Sharebite o.tucker@sharebite.com Toggle Sidebar Orders Deliveries Control Orche…" at bounding box center [479, 229] width 959 height 459
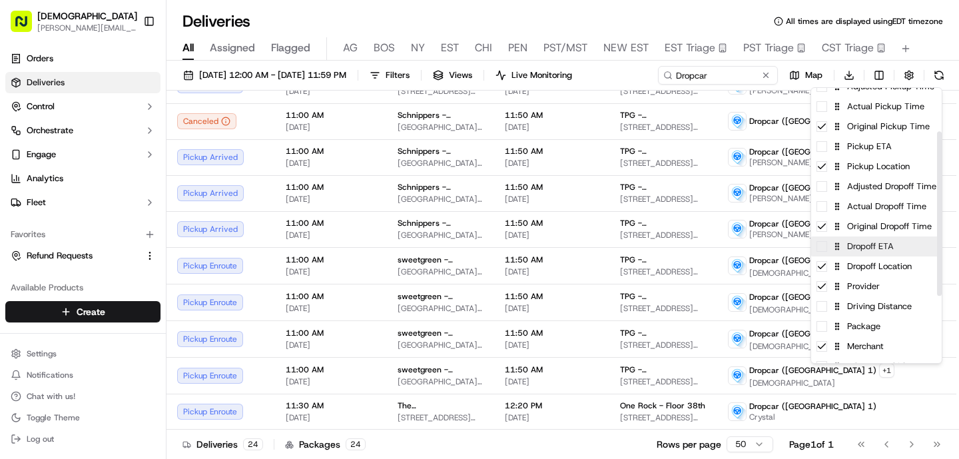
scroll to position [72, 0]
click at [849, 326] on div "Package" at bounding box center [876, 326] width 131 height 20
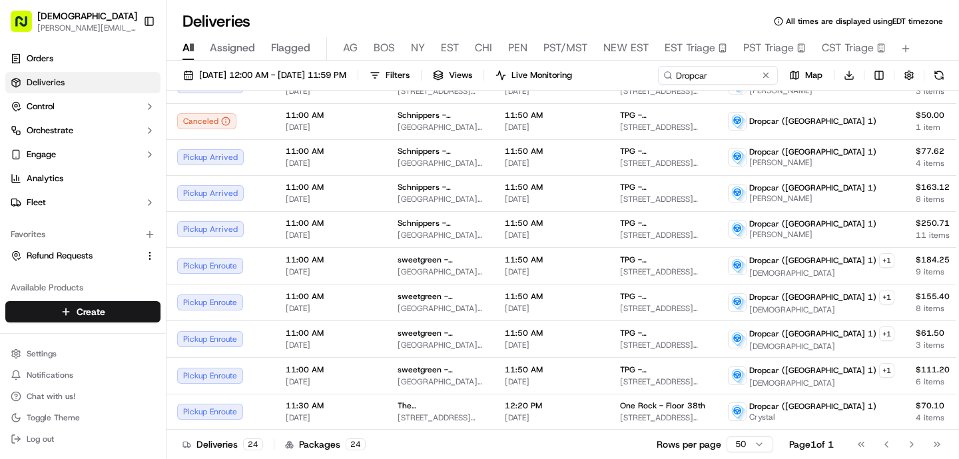
click at [586, 379] on html "Sharebite o.tucker@sharebite.com Toggle Sidebar Orders Deliveries Control Orche…" at bounding box center [479, 229] width 959 height 459
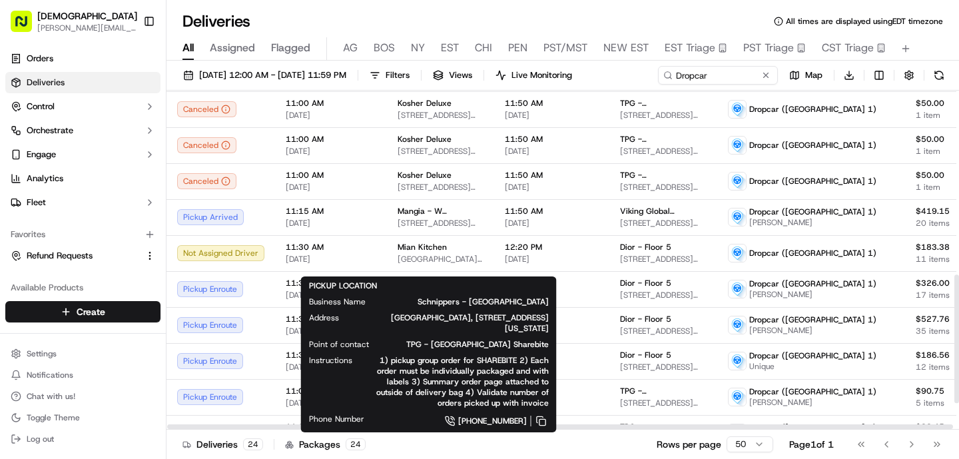
scroll to position [28, 0]
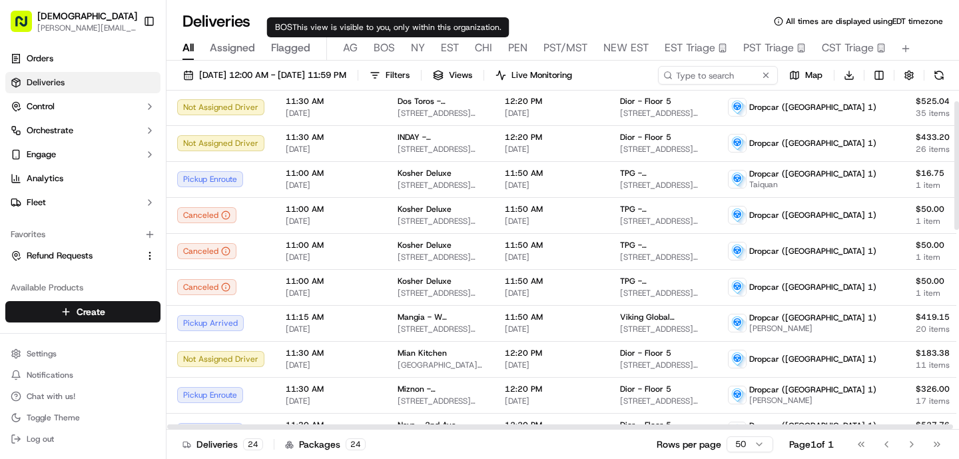
click at [392, 45] on span "BOS" at bounding box center [384, 48] width 21 height 16
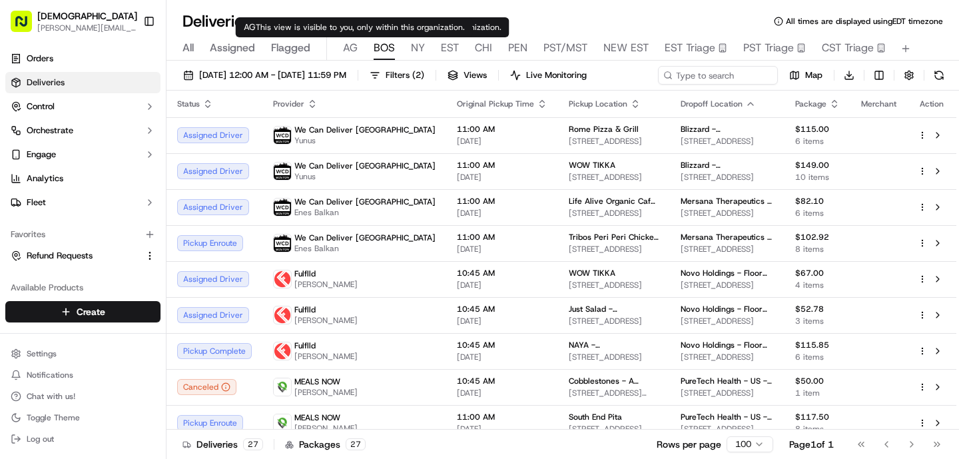
click at [348, 51] on span "AG" at bounding box center [350, 48] width 15 height 16
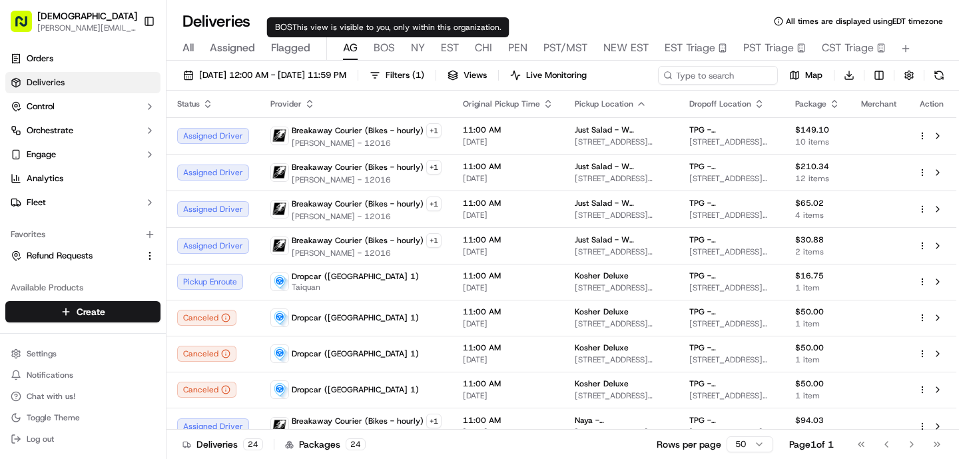
click at [387, 51] on span "BOS" at bounding box center [384, 48] width 21 height 16
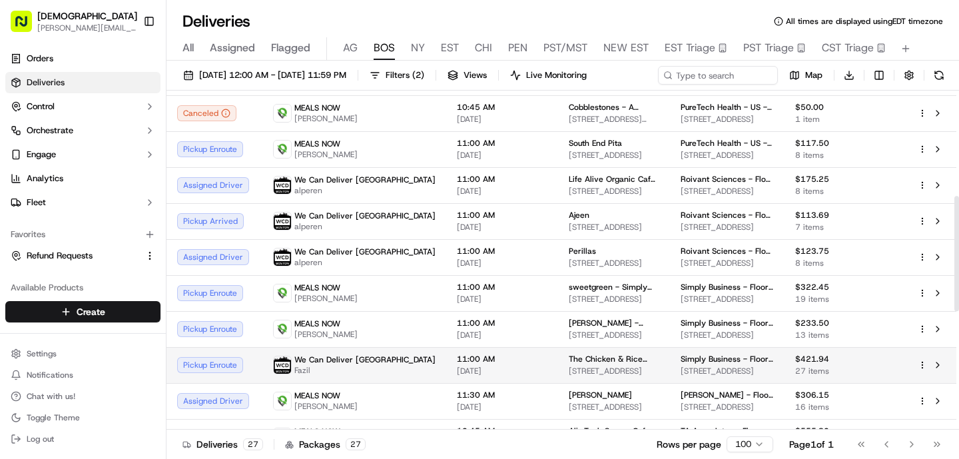
scroll to position [310, 0]
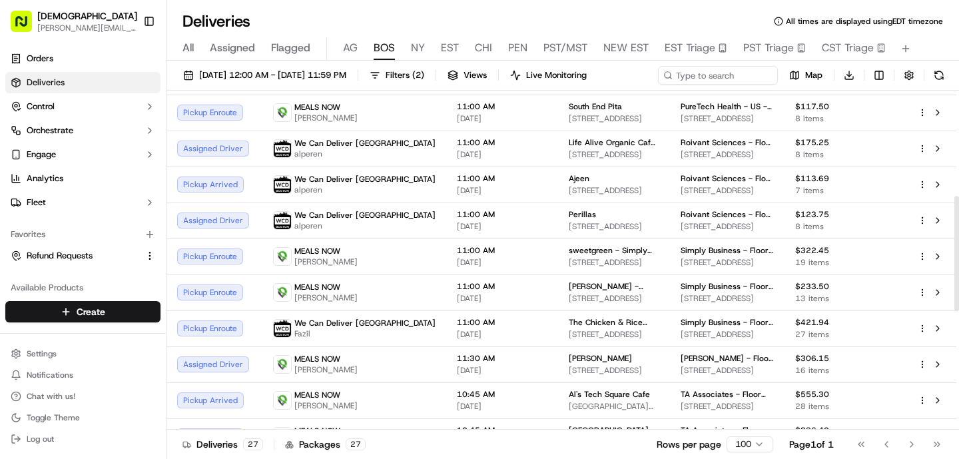
click at [418, 47] on span "NY" at bounding box center [418, 48] width 14 height 16
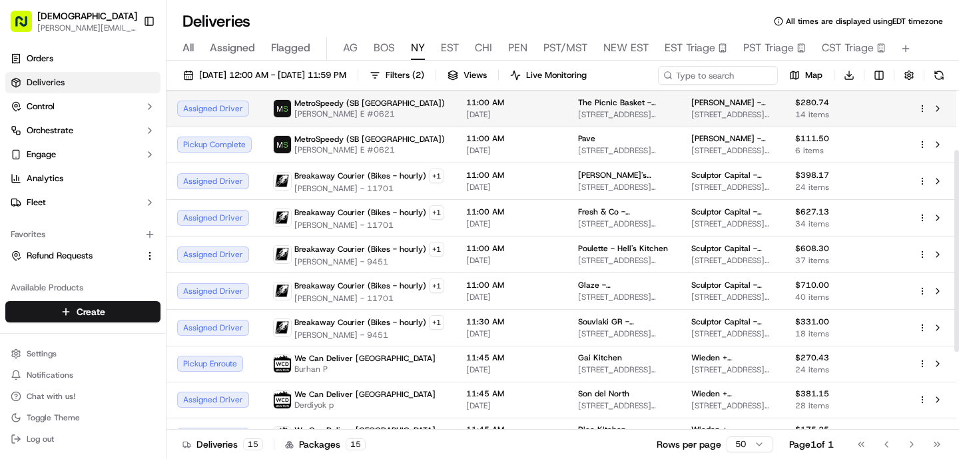
scroll to position [100, 0]
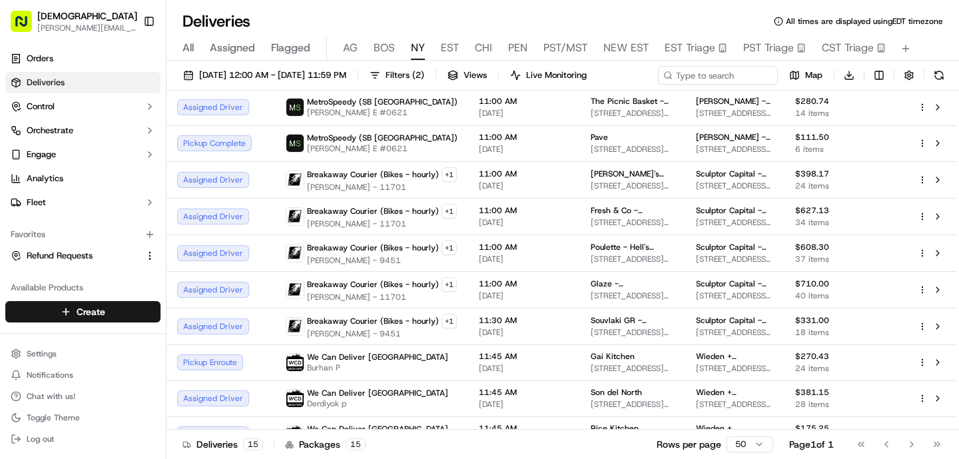
click at [458, 46] on div "All Assigned Flagged [PERSON_NAME] NY EST CHI PEN PST/MST NEW EST EST Triage PS…" at bounding box center [563, 48] width 793 height 23
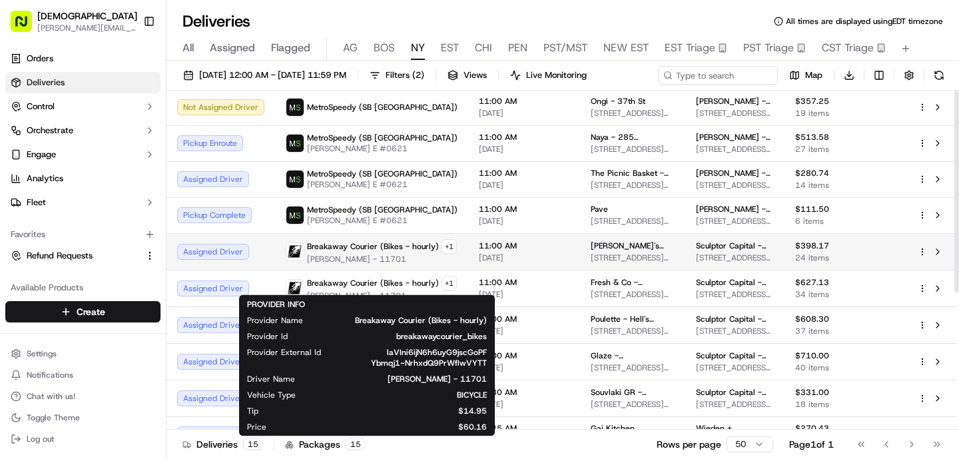
scroll to position [0, 0]
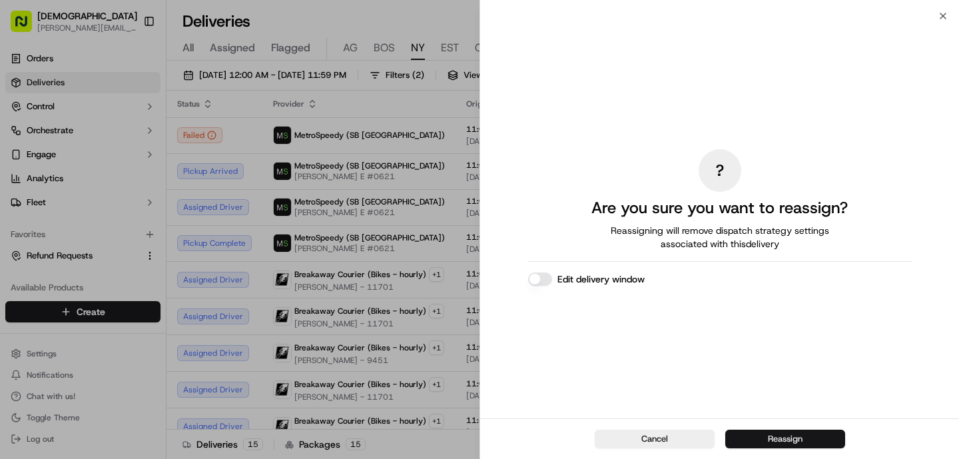
click at [765, 440] on button "Reassign" at bounding box center [785, 439] width 120 height 19
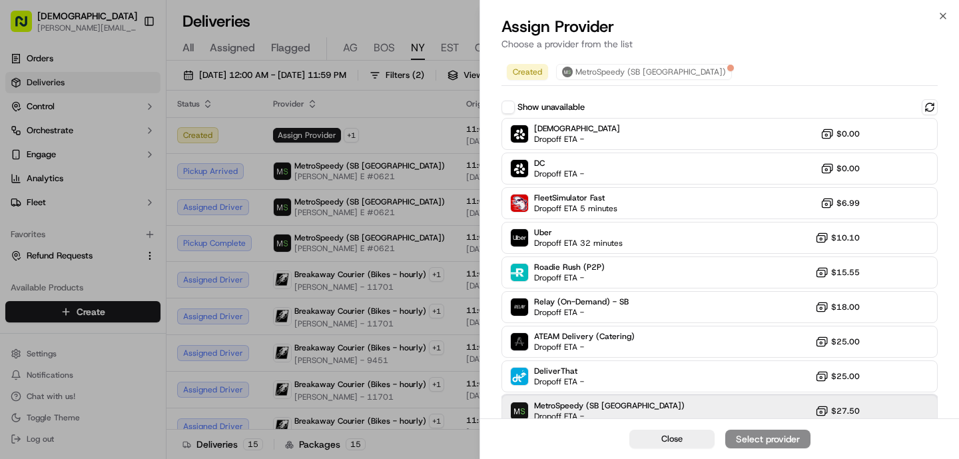
click at [584, 400] on span "MetroSpeedy (SB [GEOGRAPHIC_DATA])" at bounding box center [609, 405] width 151 height 11
click at [758, 432] on div "Assign Provider" at bounding box center [767, 438] width 65 height 13
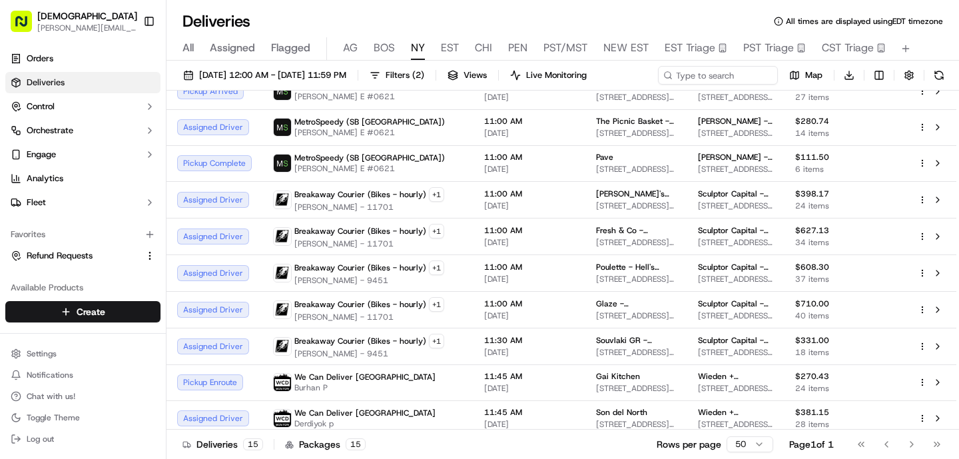
scroll to position [81, 0]
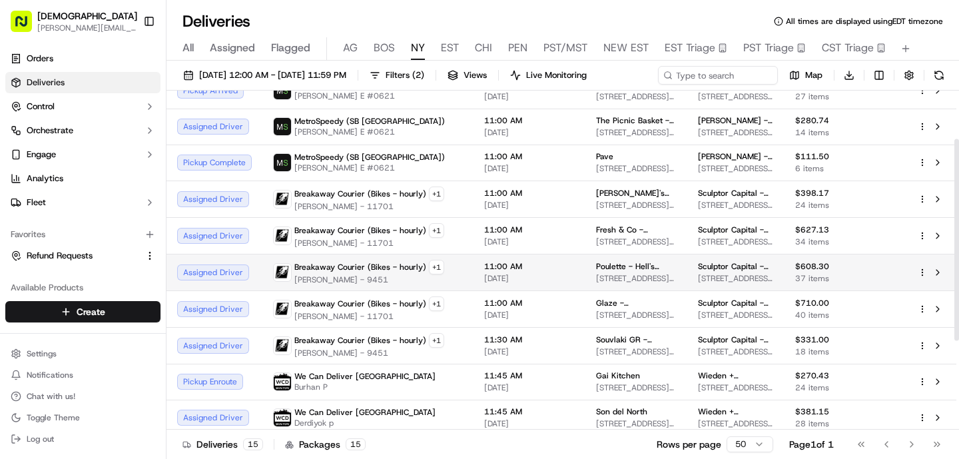
click at [546, 270] on span "11:00 AM" at bounding box center [529, 266] width 91 height 11
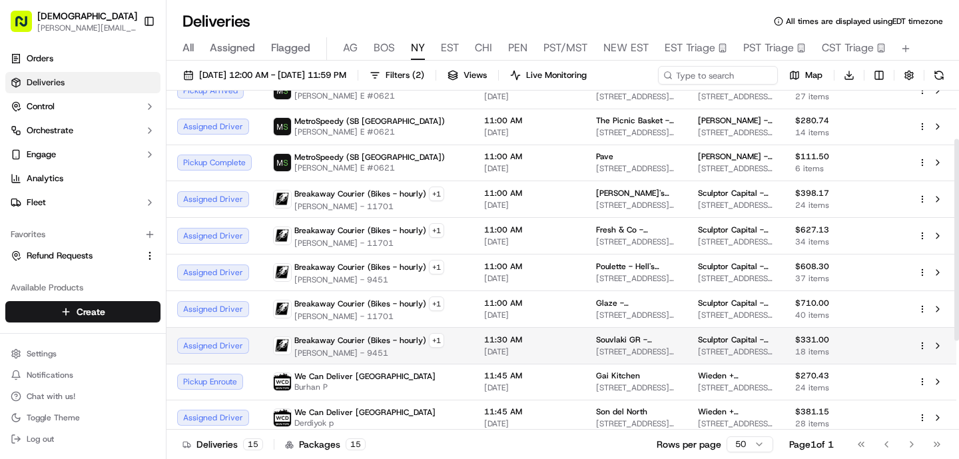
click at [488, 360] on td "11:30 AM [DATE]" at bounding box center [530, 345] width 112 height 37
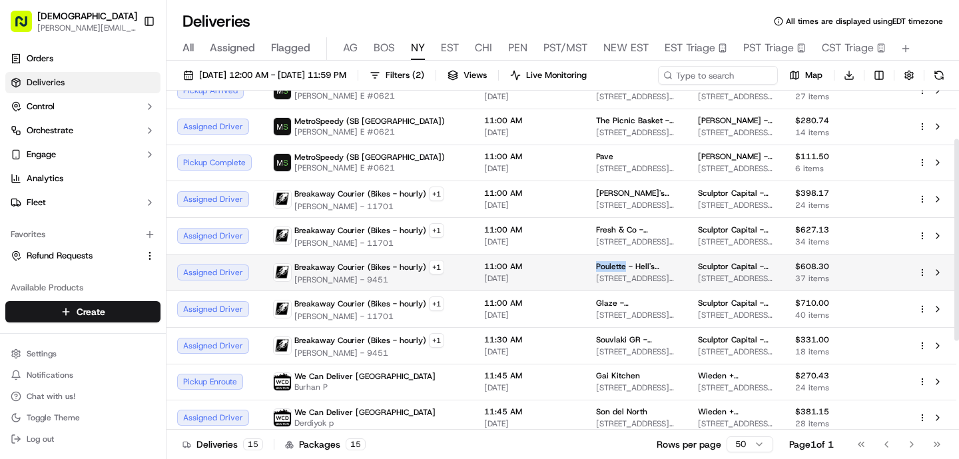
drag, startPoint x: 600, startPoint y: 263, endPoint x: 570, endPoint y: 263, distance: 30.0
click at [596, 263] on span "Poulette - Hell's Kitchen" at bounding box center [636, 266] width 81 height 11
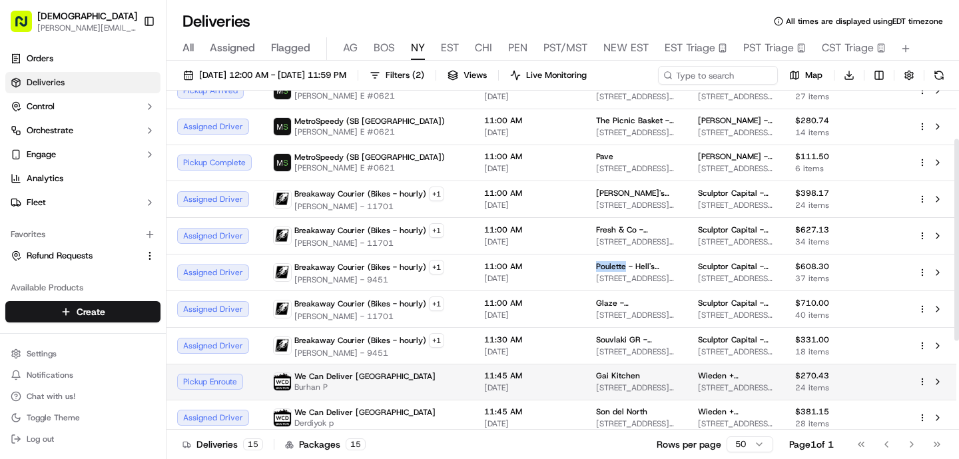
copy span "Poulette"
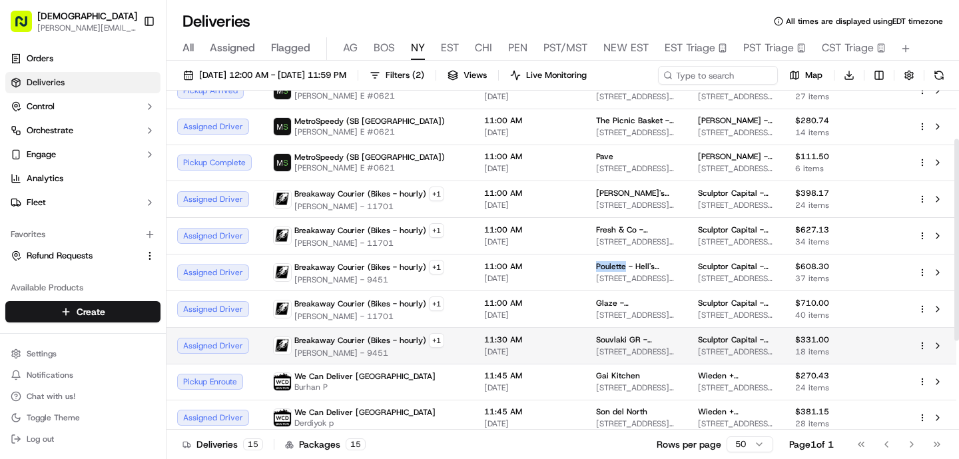
click at [322, 348] on span "[PERSON_NAME] - 9451" at bounding box center [369, 353] width 150 height 11
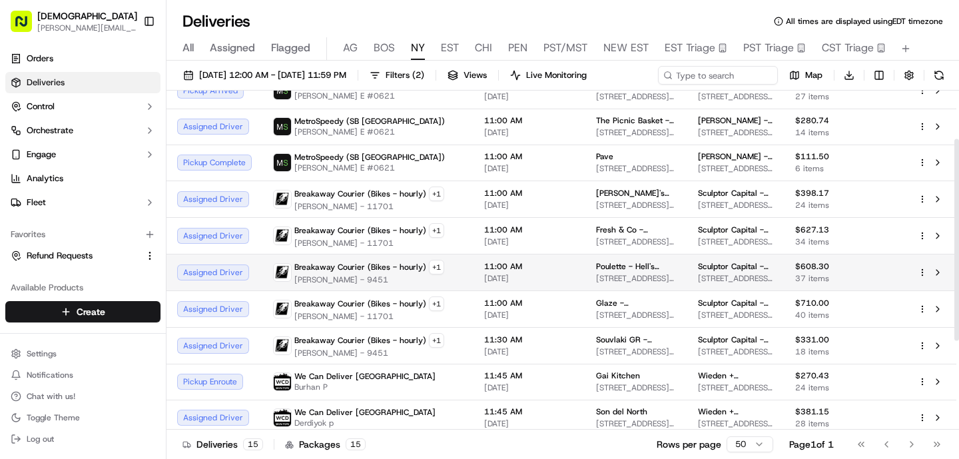
click at [322, 274] on span "[PERSON_NAME] - 9451" at bounding box center [369, 279] width 150 height 11
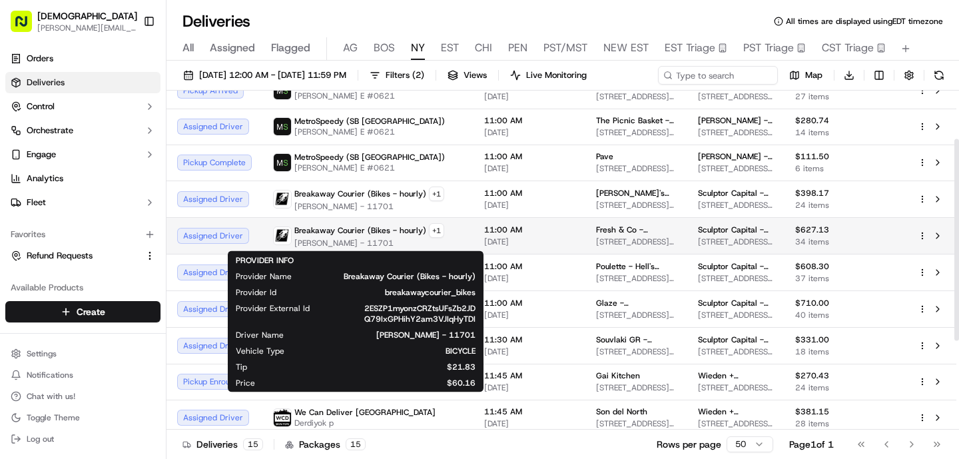
click at [344, 234] on span "Breakaway Courier (Bikes - hourly)" at bounding box center [360, 230] width 132 height 11
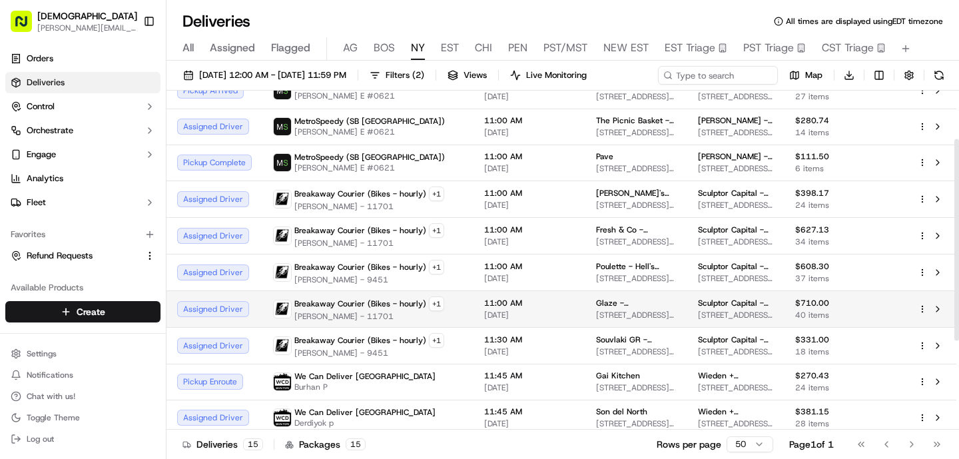
click at [358, 304] on span "Breakaway Courier (Bikes - hourly)" at bounding box center [360, 303] width 132 height 11
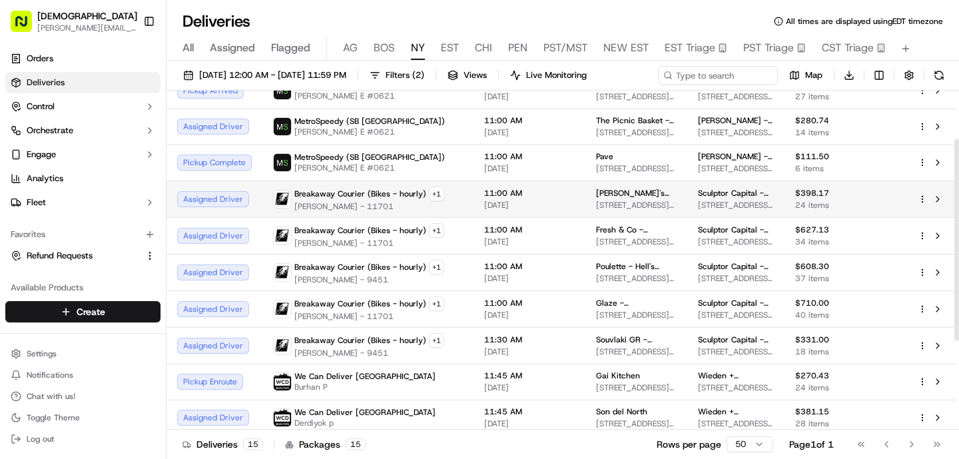
click at [334, 201] on span "[PERSON_NAME] - 11701" at bounding box center [369, 206] width 150 height 11
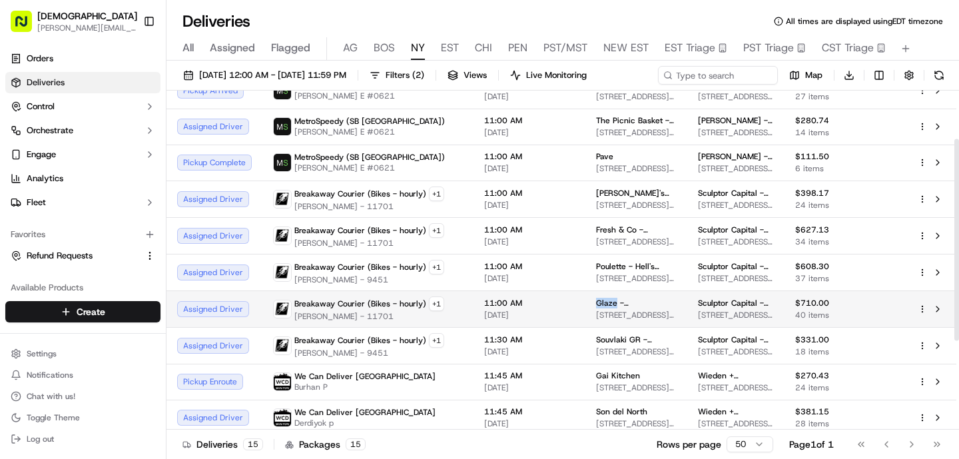
drag, startPoint x: 591, startPoint y: 301, endPoint x: 563, endPoint y: 300, distance: 28.0
click at [586, 302] on td "Glaze - [GEOGRAPHIC_DATA][STREET_ADDRESS][US_STATE][GEOGRAPHIC_DATA]" at bounding box center [637, 308] width 102 height 37
copy span "Glaze"
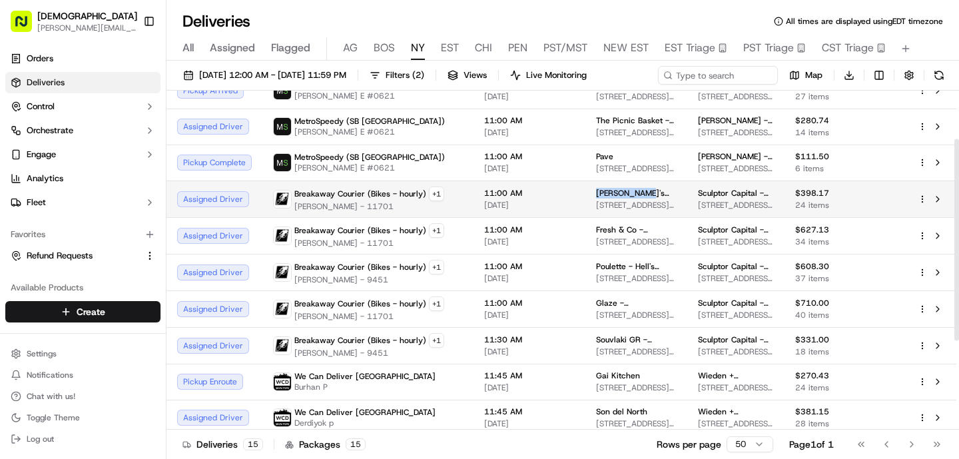
drag, startPoint x: 616, startPoint y: 192, endPoint x: 562, endPoint y: 193, distance: 54.0
click at [586, 193] on td "[PERSON_NAME]'s Cuban - 56th [GEOGRAPHIC_DATA][STREET_ADDRESS][US_STATE]" at bounding box center [637, 199] width 102 height 37
copy span "[PERSON_NAME]'s Cuban"
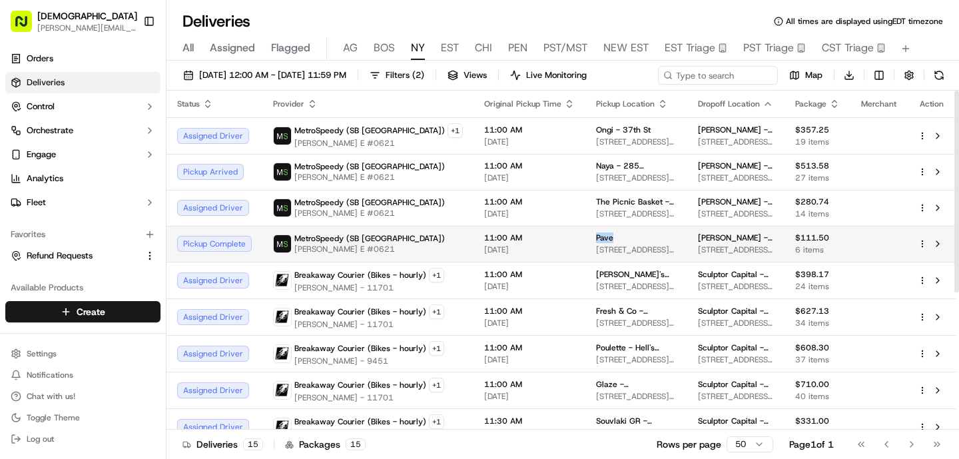
drag, startPoint x: 596, startPoint y: 238, endPoint x: 566, endPoint y: 236, distance: 29.4
click at [586, 236] on td "Pave [STREET_ADDRESS][US_STATE]" at bounding box center [637, 244] width 102 height 36
copy span "Pave"
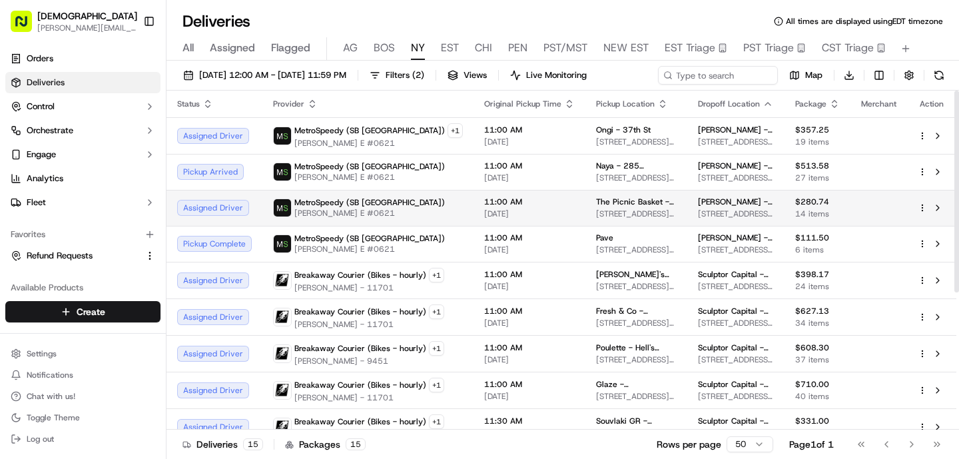
click at [392, 212] on div "MetroSpeedy (SB [GEOGRAPHIC_DATA]) [PERSON_NAME] E #0621" at bounding box center [368, 207] width 190 height 21
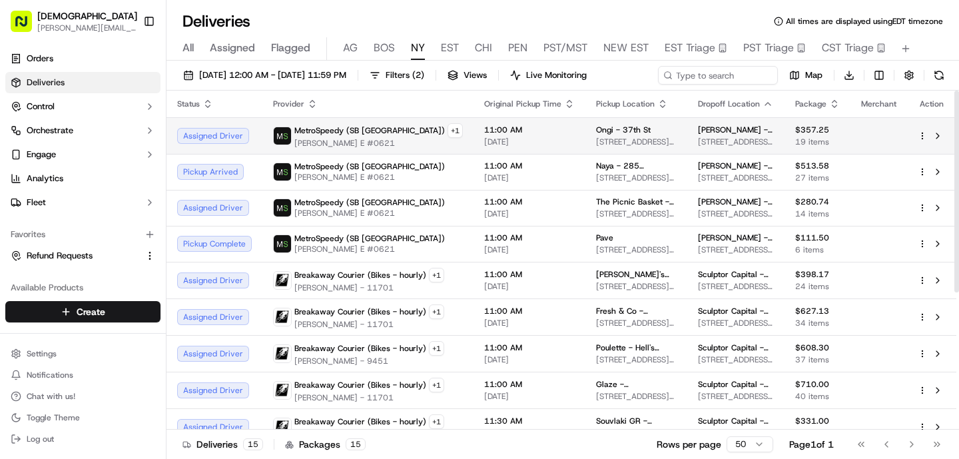
click at [345, 127] on span "MetroSpeedy (SB [GEOGRAPHIC_DATA])" at bounding box center [369, 130] width 151 height 11
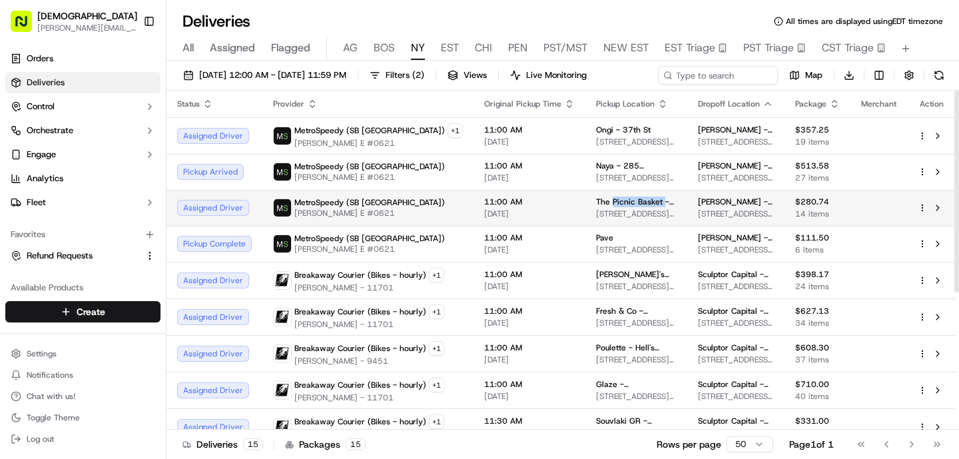
drag, startPoint x: 636, startPoint y: 199, endPoint x: 586, endPoint y: 202, distance: 50.7
click at [596, 202] on span "The Picnic Basket - 37th St" at bounding box center [636, 202] width 81 height 11
copy span "Picnic Basket"
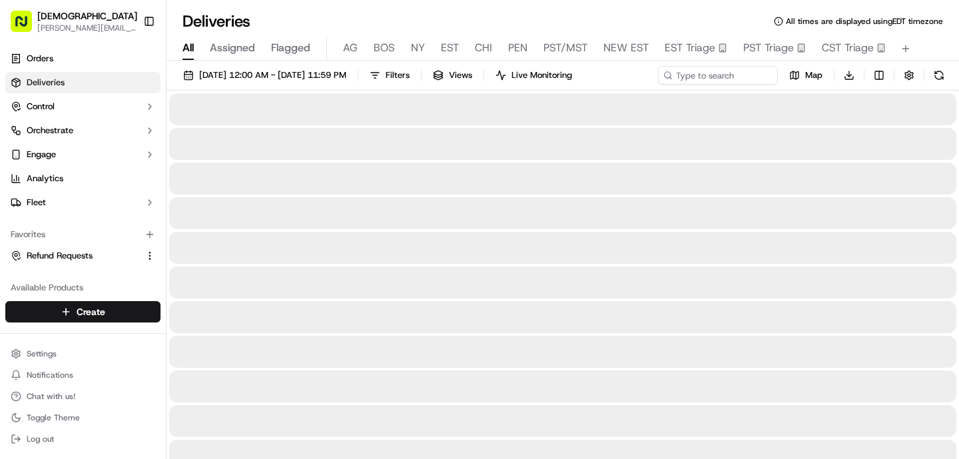
click at [187, 43] on span "All" at bounding box center [188, 48] width 11 height 16
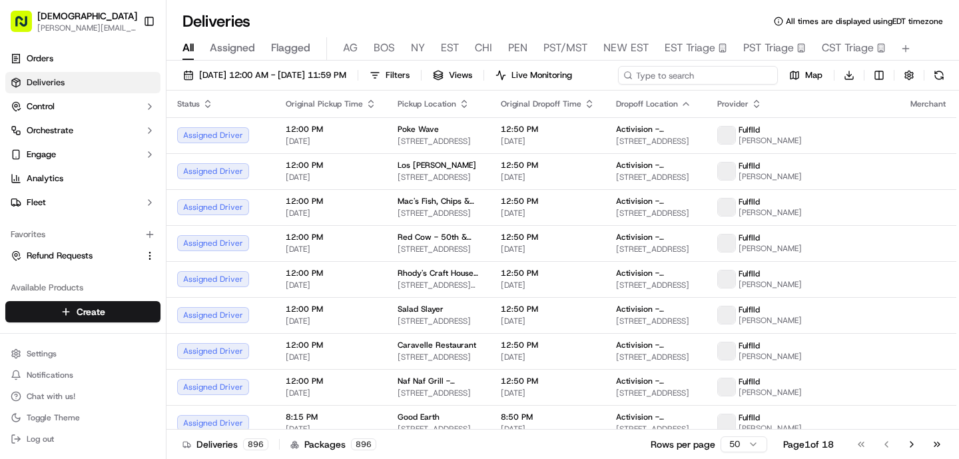
click at [728, 79] on div "[DATE] 12:00 AM - [DATE] 11:59 PM Filters Views Live Monitoring Map Download" at bounding box center [563, 78] width 793 height 25
type input "Arena"
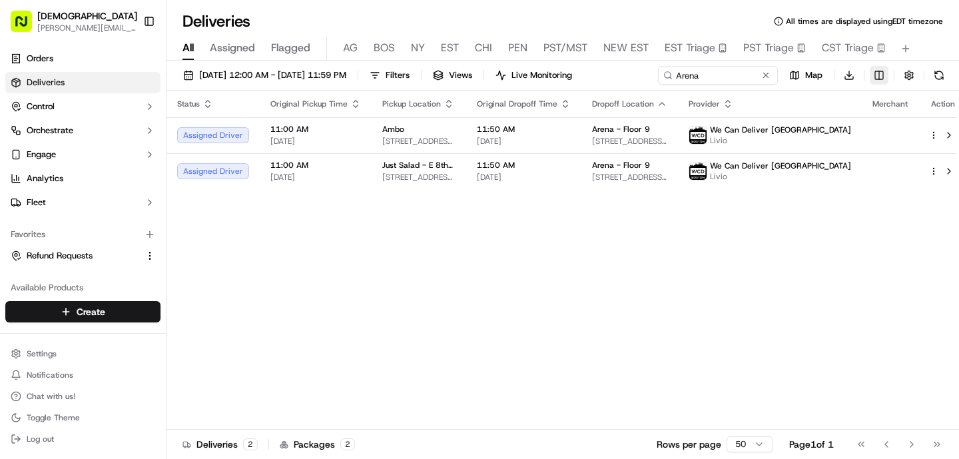
click at [435, 103] on html "Sharebite [PERSON_NAME][EMAIL_ADDRESS][DOMAIN_NAME] Toggle Sidebar Orders Deliv…" at bounding box center [479, 229] width 959 height 459
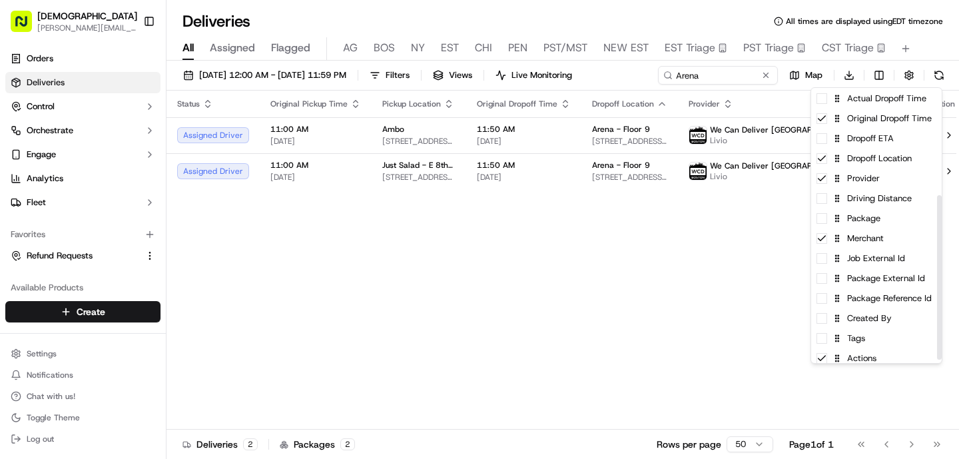
scroll to position [184, 0]
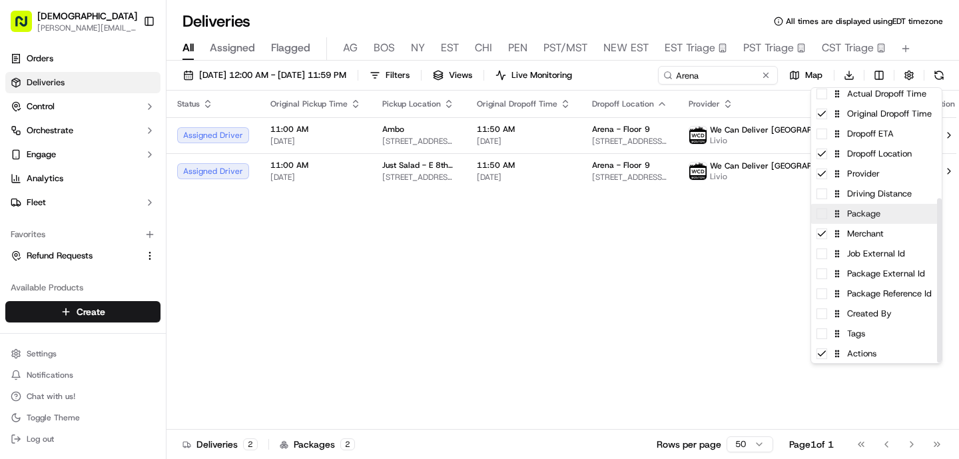
click at [891, 221] on div "Package" at bounding box center [876, 214] width 131 height 20
click at [522, 322] on html "Sharebite [PERSON_NAME][EMAIL_ADDRESS][DOMAIN_NAME] Toggle Sidebar Orders Deliv…" at bounding box center [479, 229] width 959 height 459
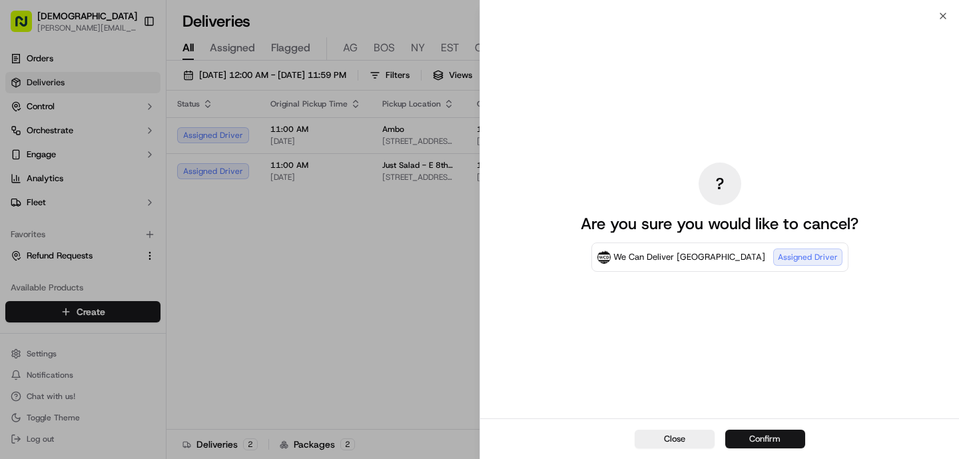
click at [764, 433] on button "Confirm" at bounding box center [765, 439] width 80 height 19
click at [736, 438] on button "Confirm" at bounding box center [765, 439] width 80 height 19
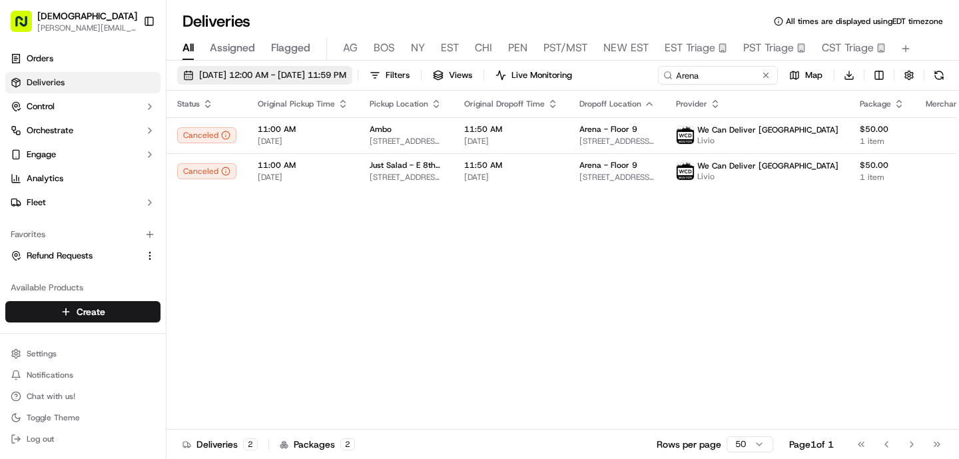
click at [346, 77] on span "[DATE] 12:00 AM - [DATE] 11:59 PM" at bounding box center [272, 75] width 147 height 12
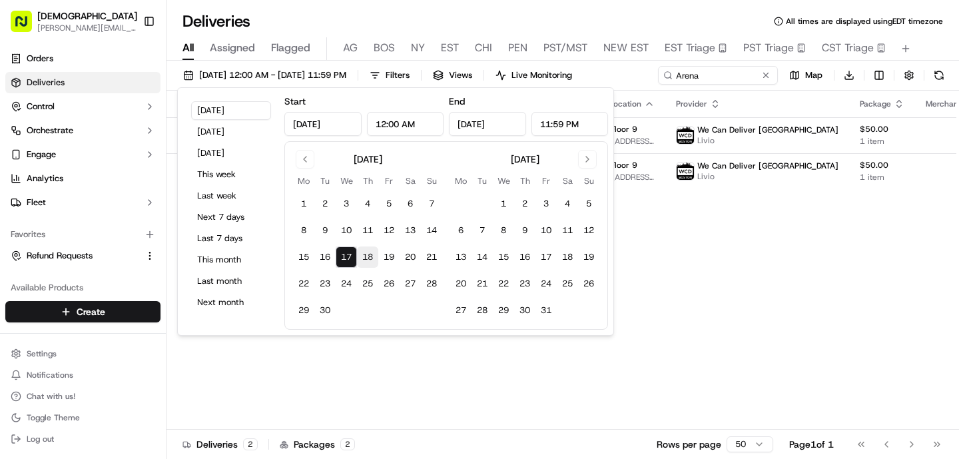
click at [371, 259] on button "18" at bounding box center [367, 256] width 21 height 21
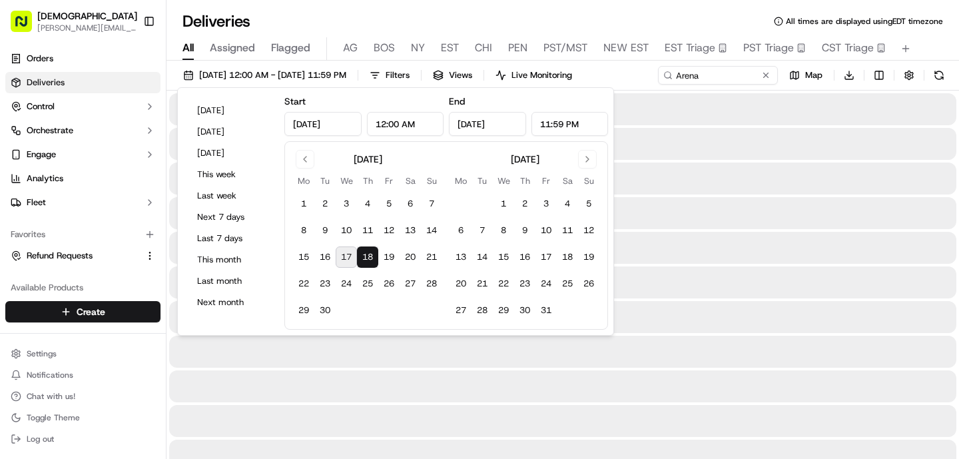
type input "[DATE]"
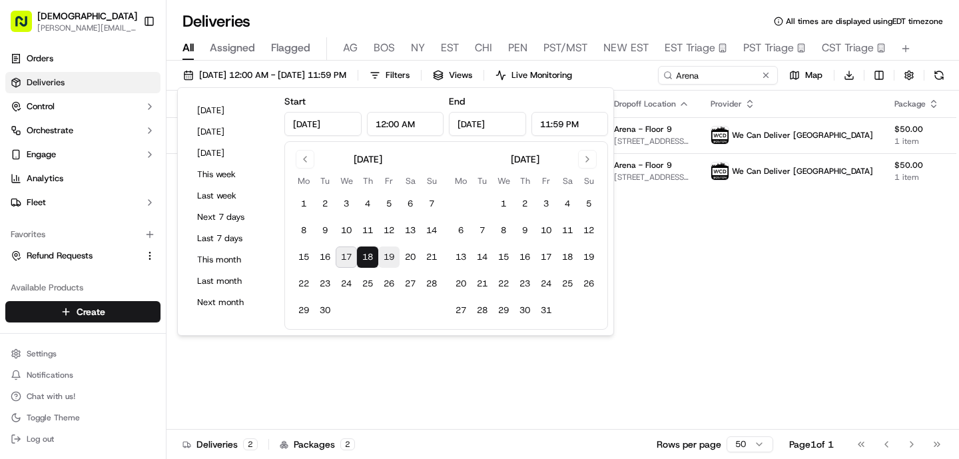
click at [391, 258] on button "19" at bounding box center [388, 256] width 21 height 21
type input "[DATE]"
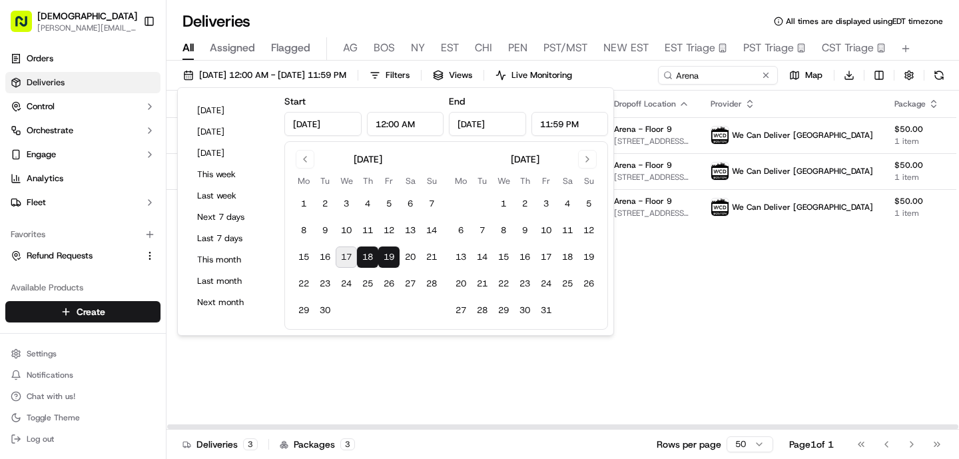
click at [683, 294] on div "Status Original Pickup Time Pickup Location Original Dropoff Time Dropoff Locat…" at bounding box center [611, 260] width 889 height 339
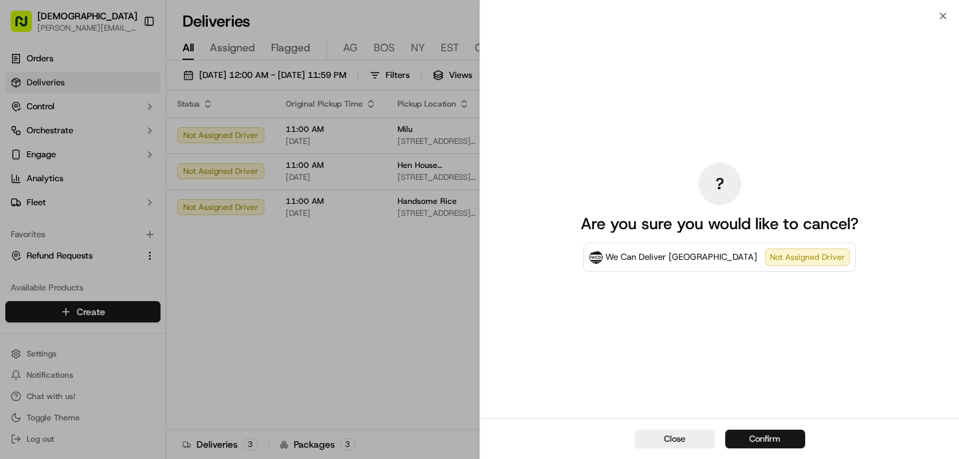
click at [755, 436] on button "Confirm" at bounding box center [765, 439] width 80 height 19
click at [745, 446] on button "Confirm" at bounding box center [765, 439] width 80 height 19
click at [753, 435] on button "Confirm" at bounding box center [765, 439] width 80 height 19
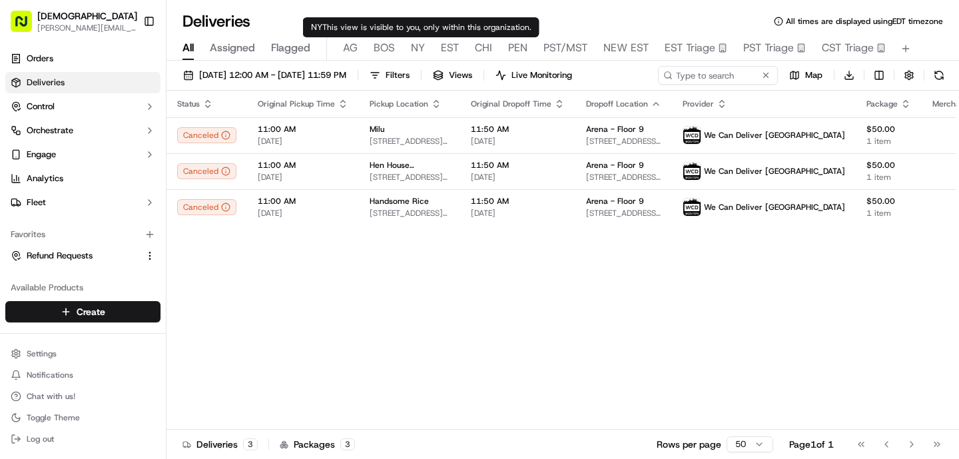
click at [418, 48] on span "NY" at bounding box center [418, 48] width 14 height 16
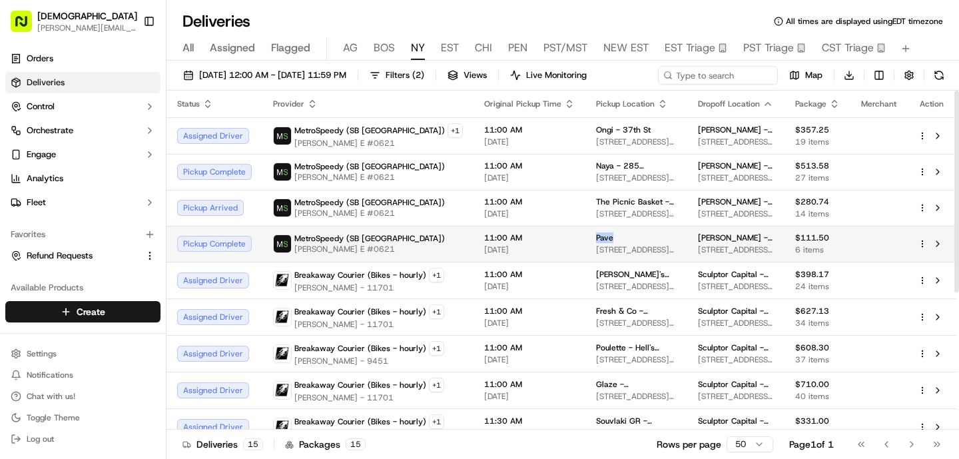
drag, startPoint x: 591, startPoint y: 237, endPoint x: 563, endPoint y: 239, distance: 28.0
click at [586, 239] on td "Pave [STREET_ADDRESS][US_STATE]" at bounding box center [637, 244] width 102 height 36
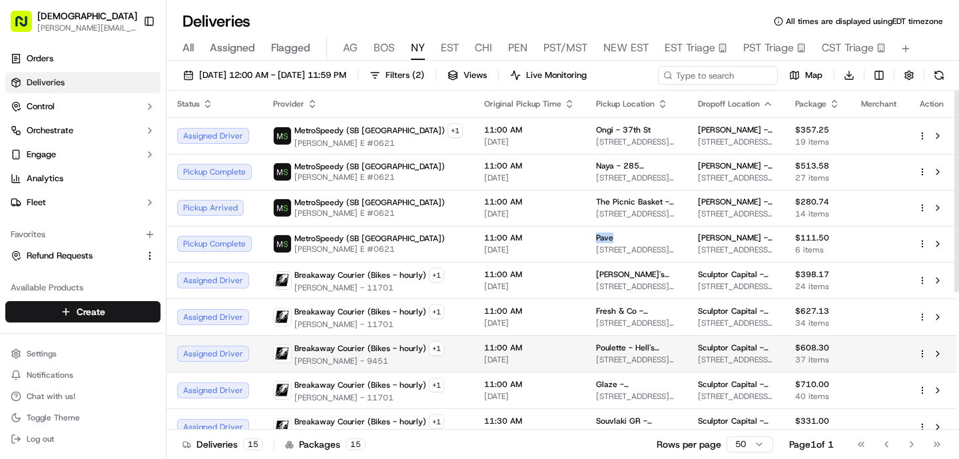
copy span "Pave"
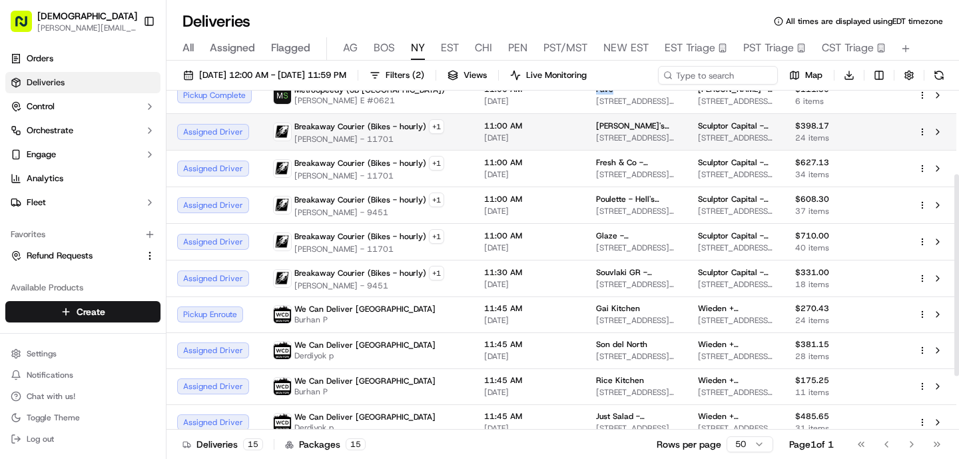
scroll to position [141, 0]
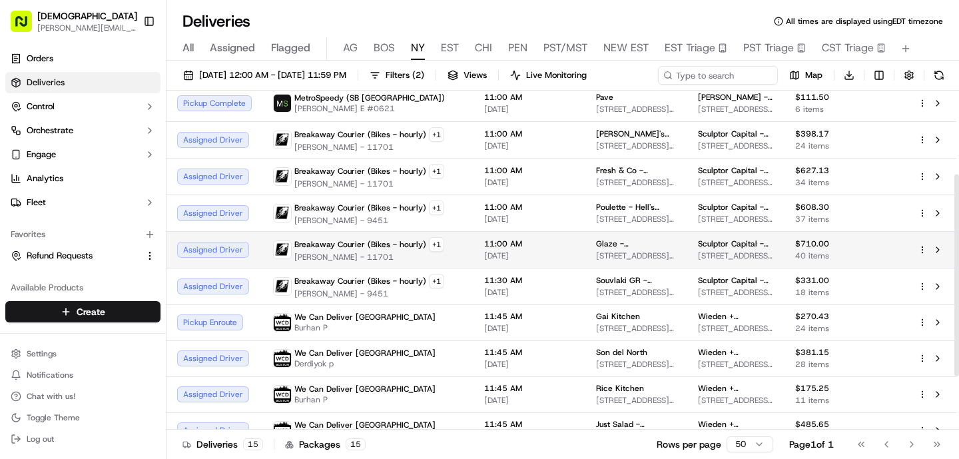
click at [382, 261] on span "[PERSON_NAME] - 11701" at bounding box center [369, 257] width 150 height 11
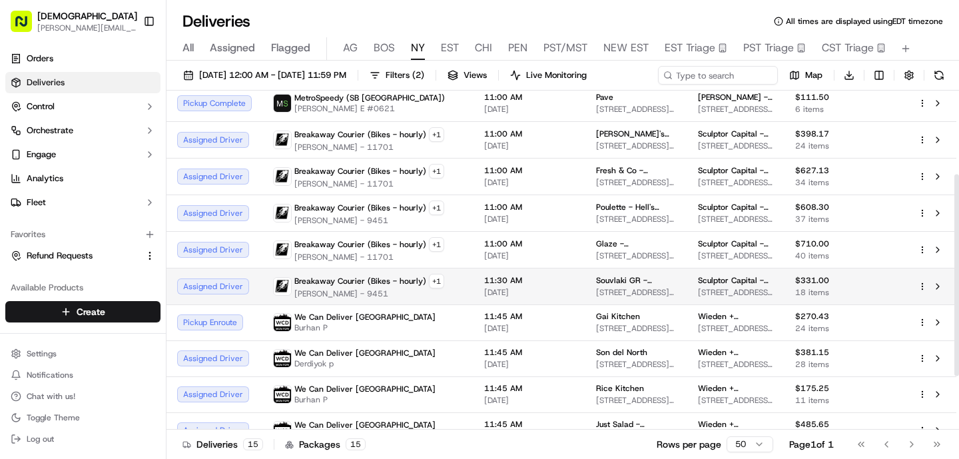
click at [372, 294] on span "[PERSON_NAME] - 9451" at bounding box center [369, 293] width 150 height 11
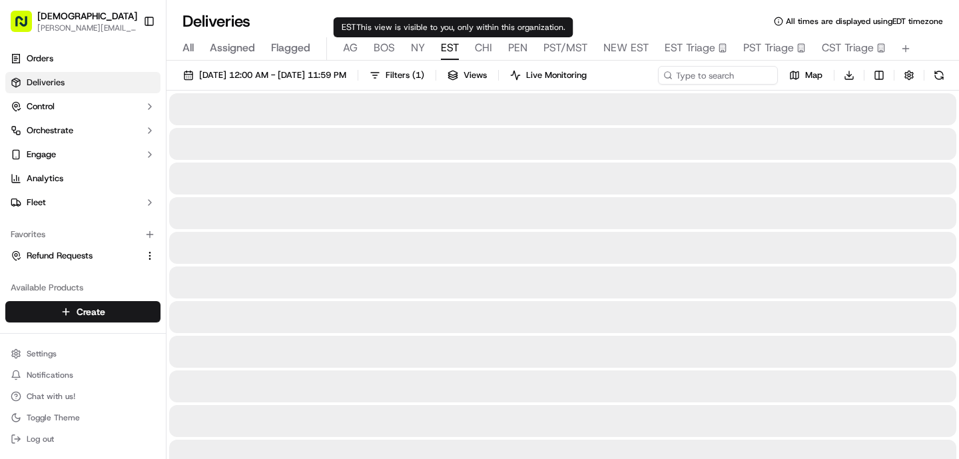
click at [452, 47] on span "EST" at bounding box center [450, 48] width 18 height 16
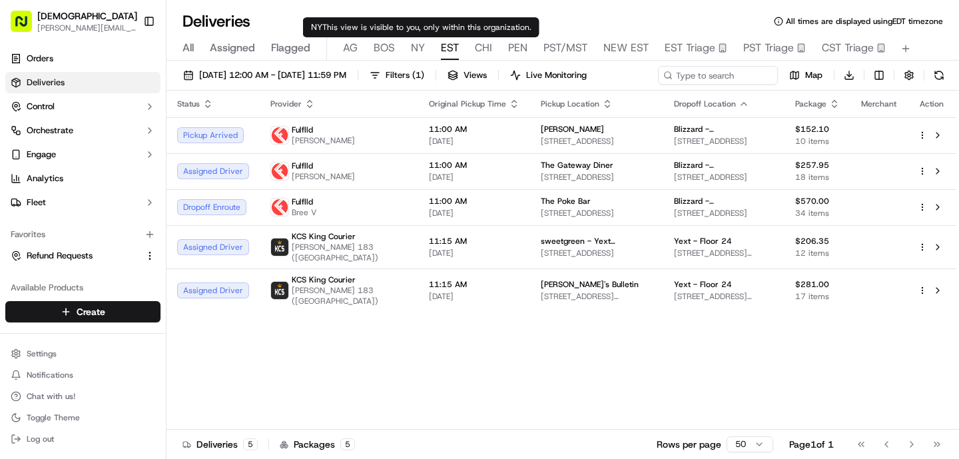
click at [382, 53] on span "BOS" at bounding box center [384, 48] width 21 height 16
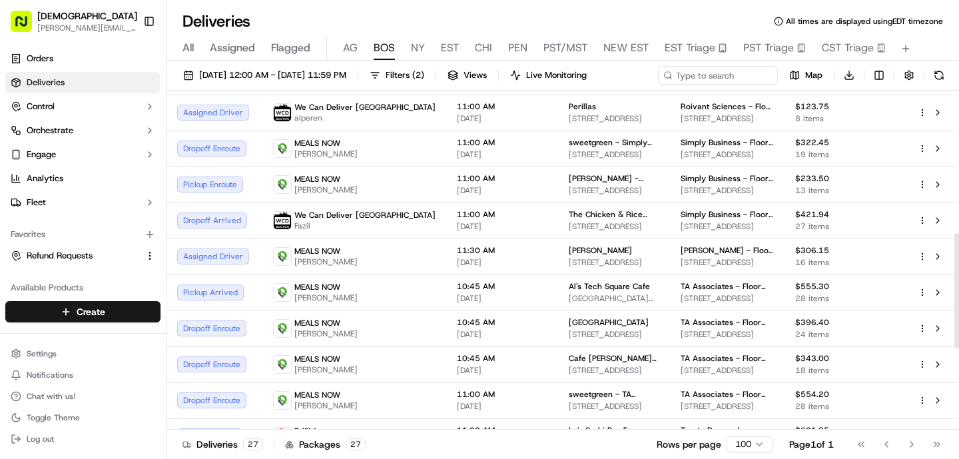
scroll to position [422, 0]
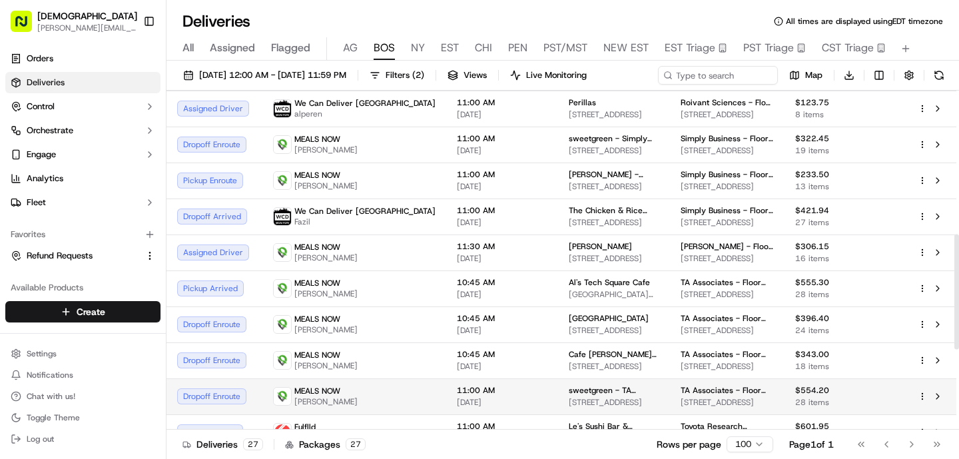
click at [446, 391] on td "11:00 AM [DATE]" at bounding box center [502, 396] width 112 height 36
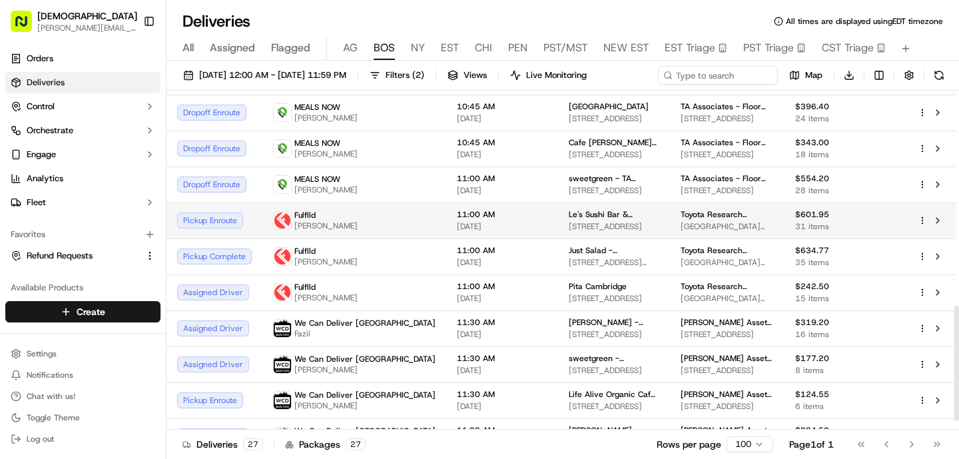
scroll to position [659, 0]
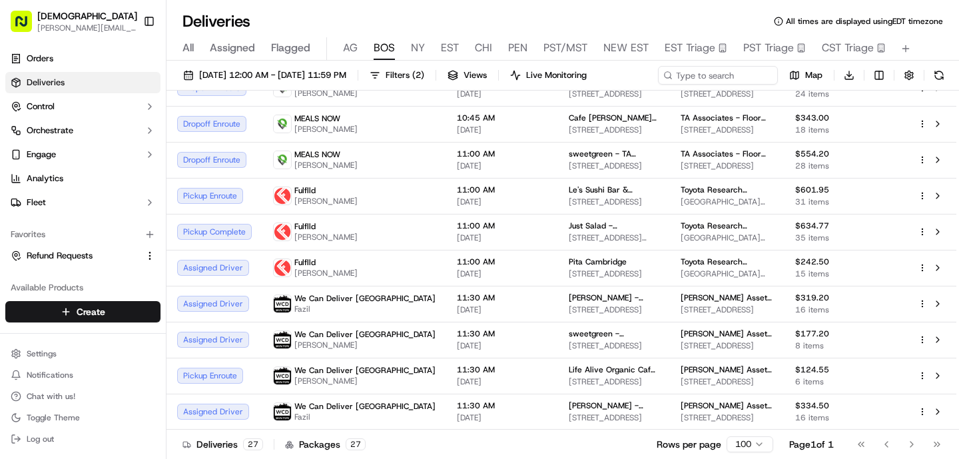
click at [406, 45] on div "All Assigned Flagged [PERSON_NAME] NY EST CHI PEN PST/MST NEW EST EST Triage PS…" at bounding box center [563, 48] width 793 height 23
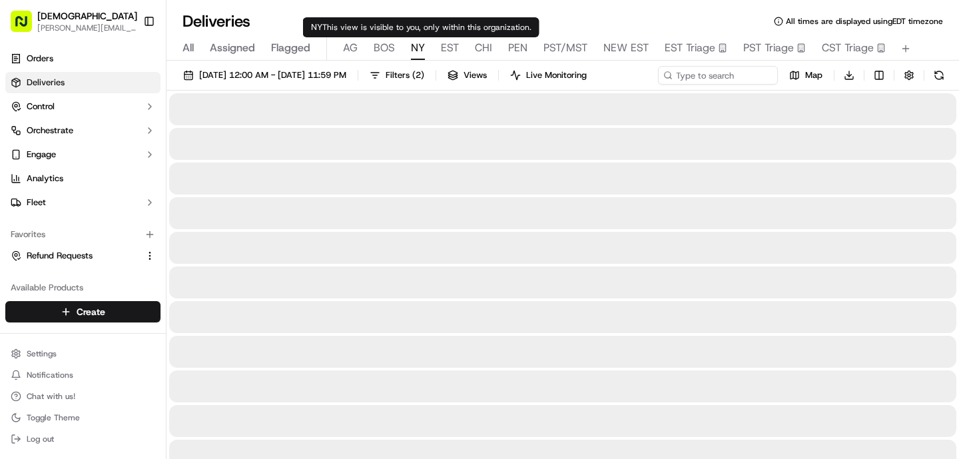
click at [418, 50] on span "NY" at bounding box center [418, 48] width 14 height 16
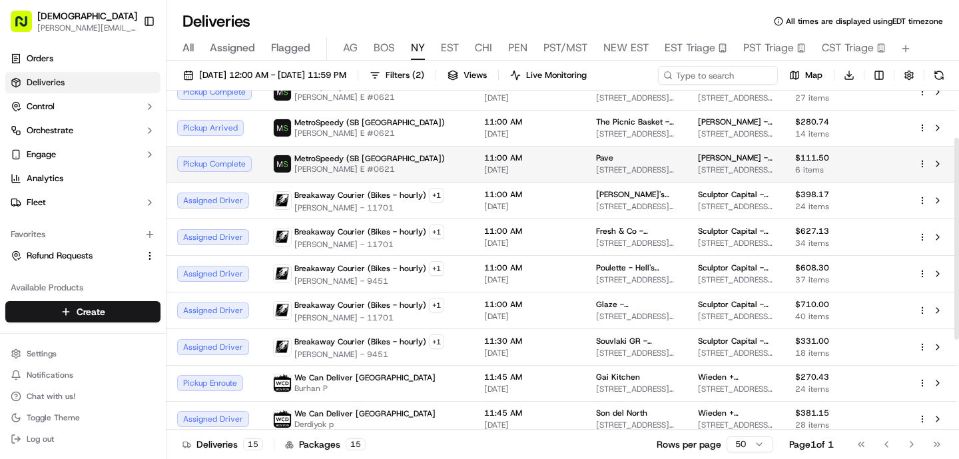
scroll to position [83, 0]
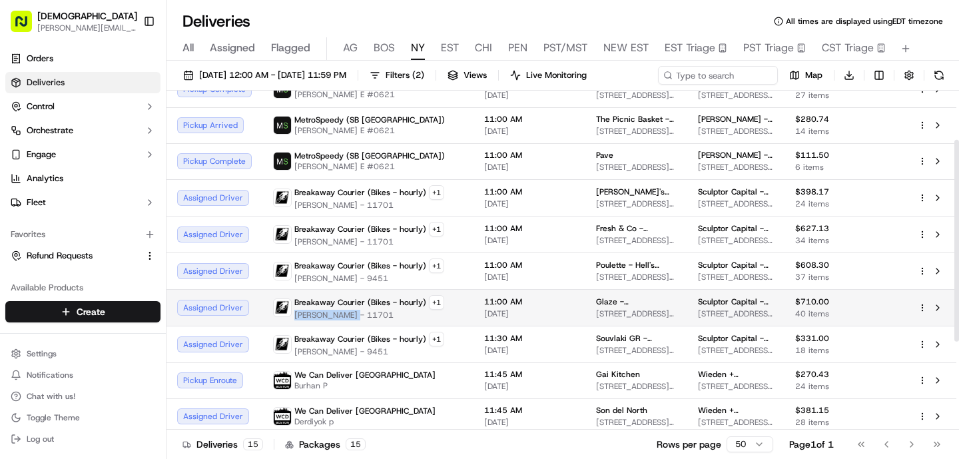
drag, startPoint x: 350, startPoint y: 314, endPoint x: 292, endPoint y: 315, distance: 57.3
click at [292, 315] on div "Breakaway Courier (Bikes - hourly) + 1 [PERSON_NAME] - 11701" at bounding box center [358, 307] width 171 height 25
copy span "[PERSON_NAME]"
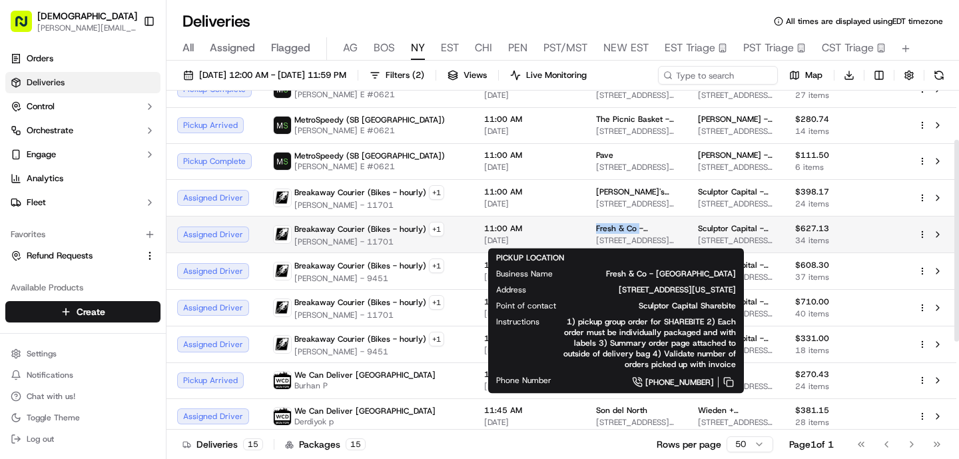
drag, startPoint x: 611, startPoint y: 224, endPoint x: 566, endPoint y: 227, distance: 45.4
click at [586, 227] on td "Fresh & Co - [GEOGRAPHIC_DATA][STREET_ADDRESS][US_STATE]" at bounding box center [637, 234] width 102 height 37
copy span "Fresh & Co"
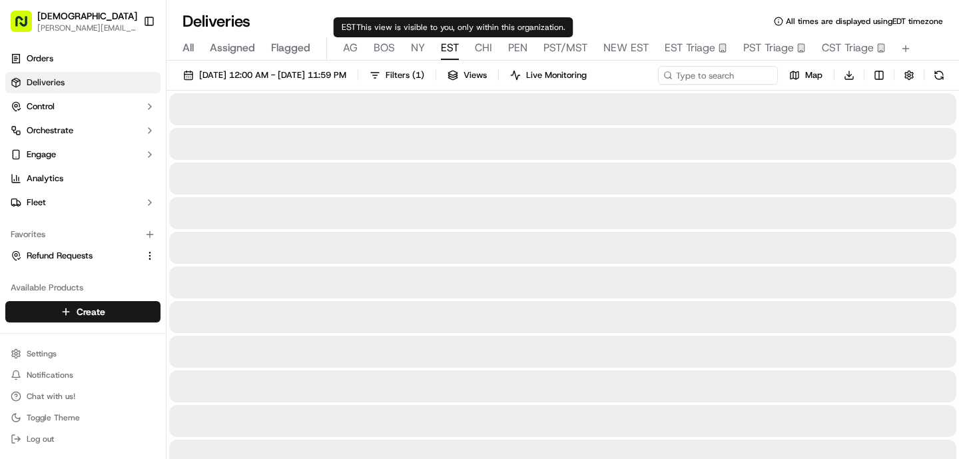
click at [443, 52] on span "EST" at bounding box center [450, 48] width 18 height 16
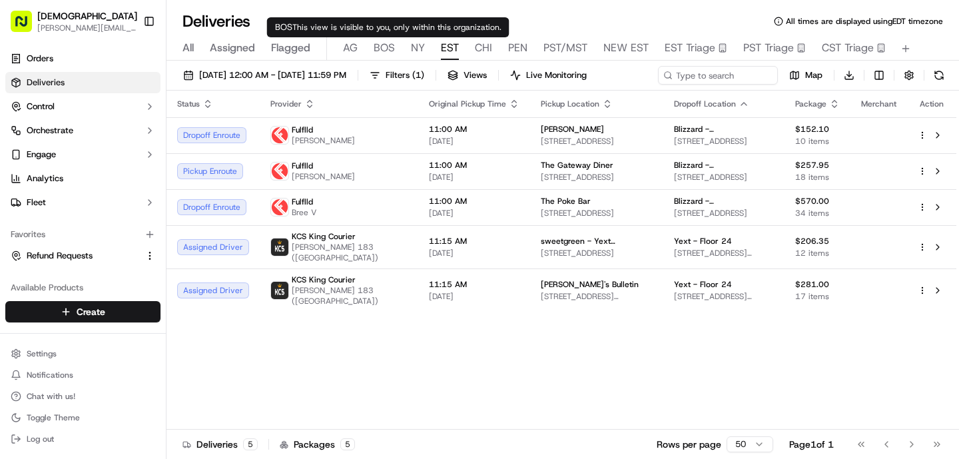
click at [387, 53] on span "BOS" at bounding box center [384, 48] width 21 height 16
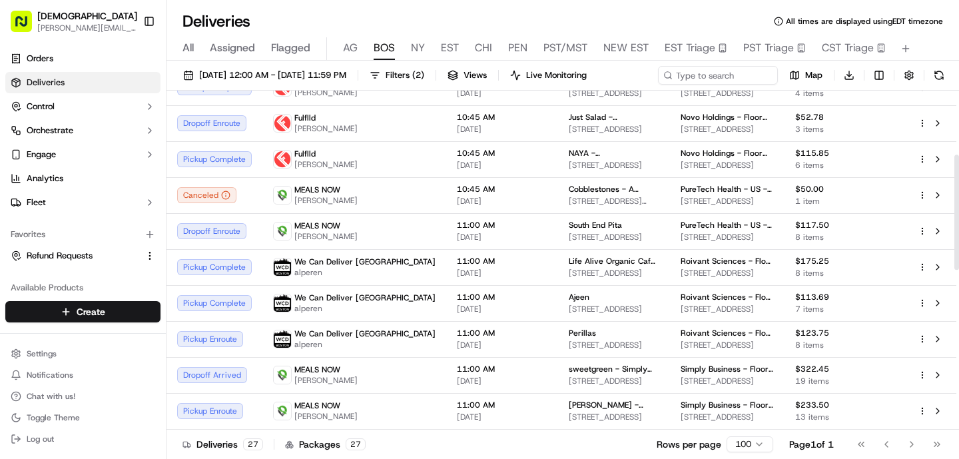
scroll to position [195, 0]
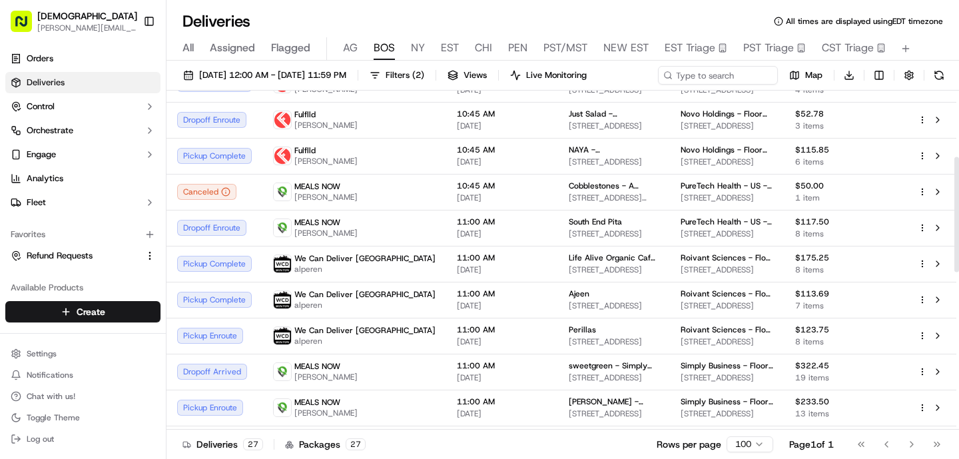
click at [347, 51] on span "AG" at bounding box center [350, 48] width 15 height 16
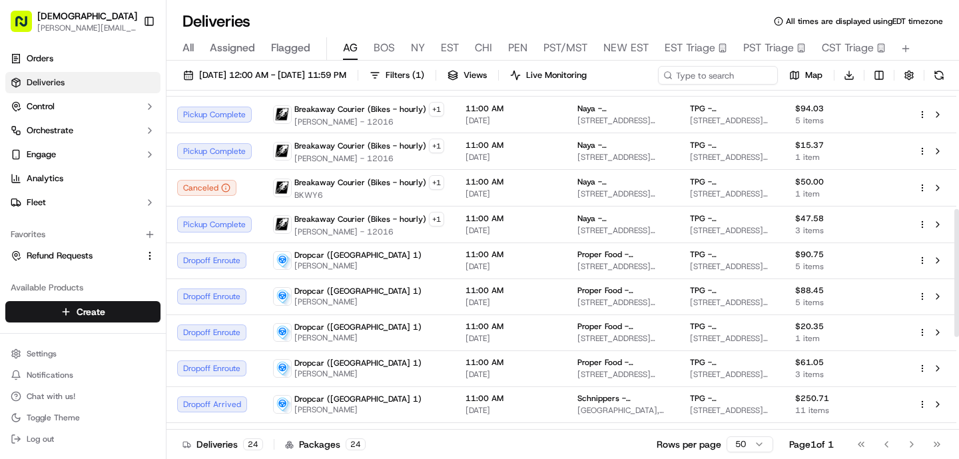
scroll to position [314, 0]
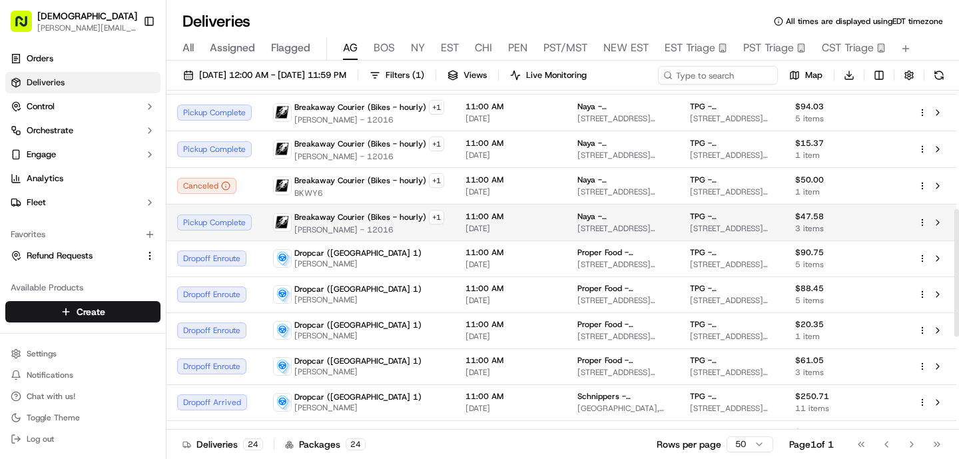
click at [365, 214] on span "Breakaway Courier (Bikes - hourly)" at bounding box center [360, 217] width 132 height 11
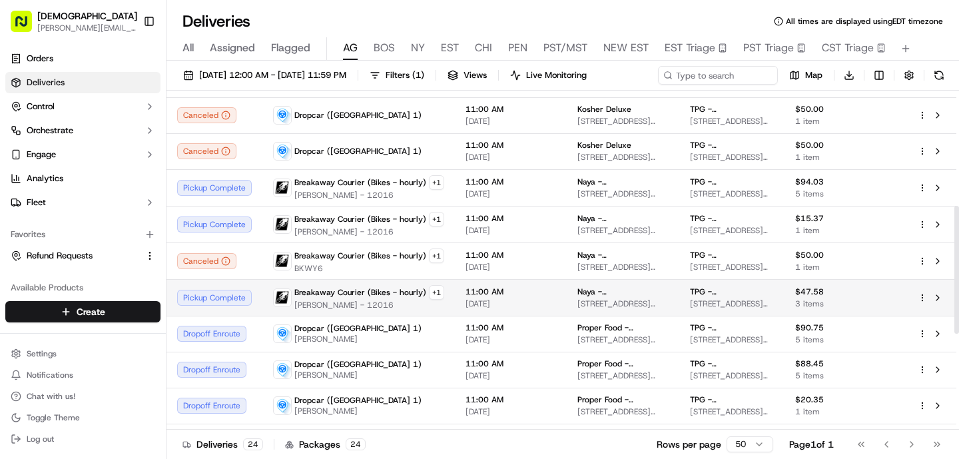
scroll to position [0, 0]
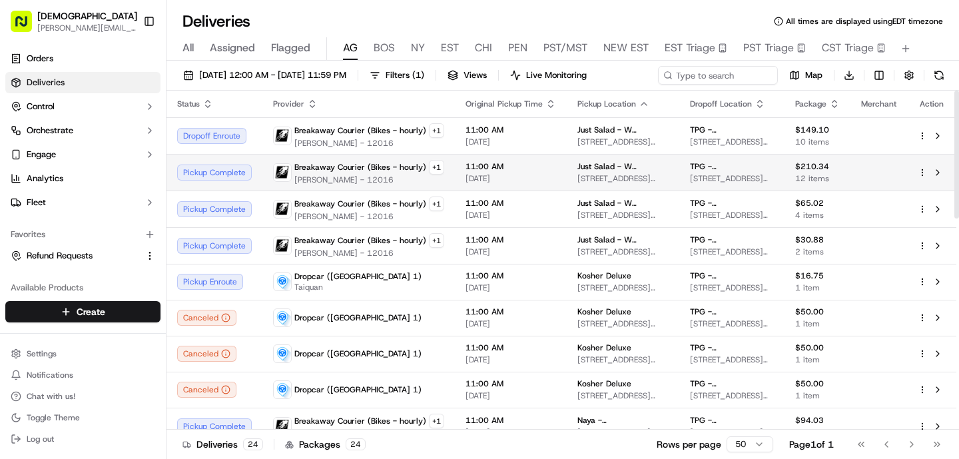
click at [348, 168] on span "Breakaway Courier (Bikes - hourly)" at bounding box center [360, 167] width 132 height 11
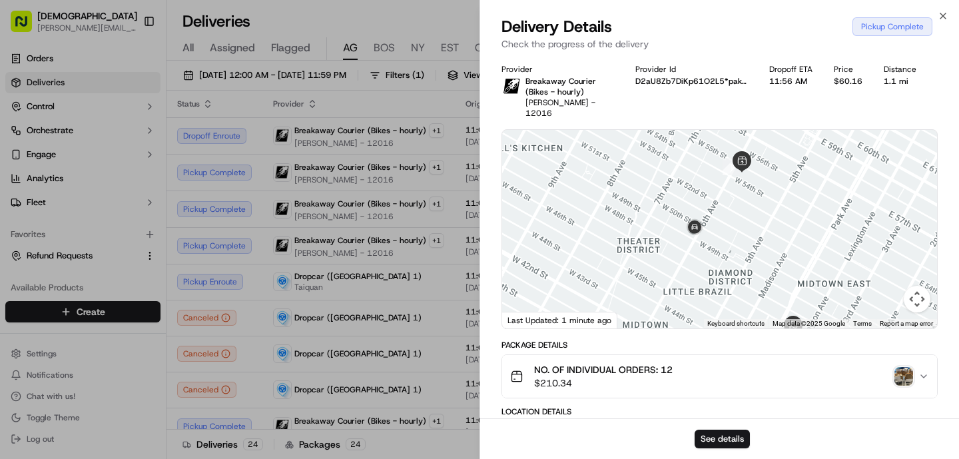
drag, startPoint x: 659, startPoint y: 208, endPoint x: 624, endPoint y: 183, distance: 43.6
click at [624, 184] on div at bounding box center [719, 229] width 435 height 199
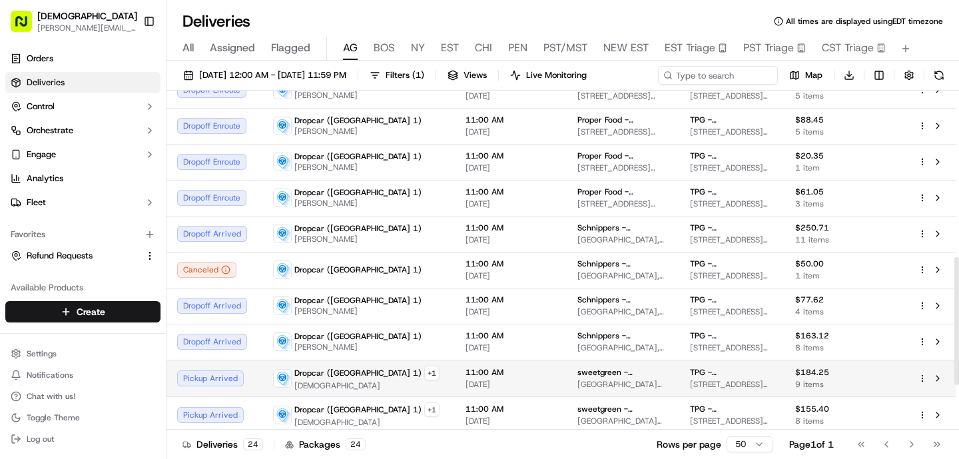
scroll to position [434, 0]
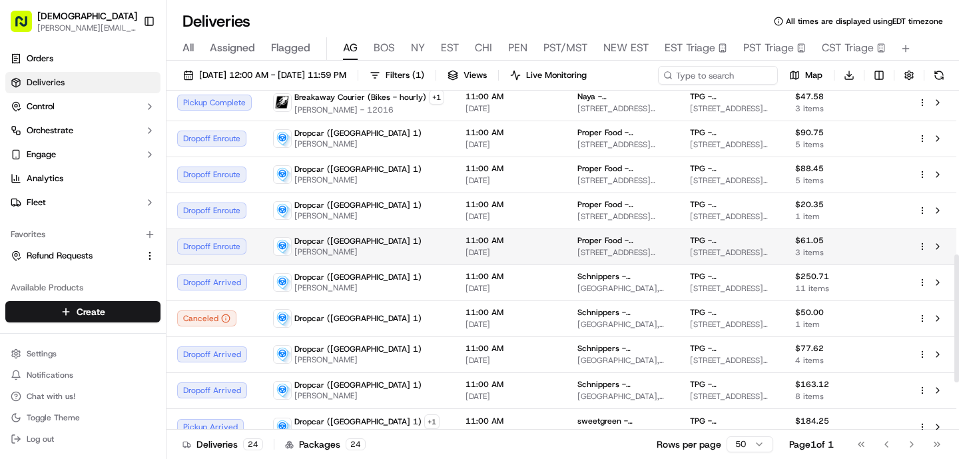
click at [401, 231] on td "Dropcar ([GEOGRAPHIC_DATA] 1) [PERSON_NAME]" at bounding box center [358, 246] width 193 height 36
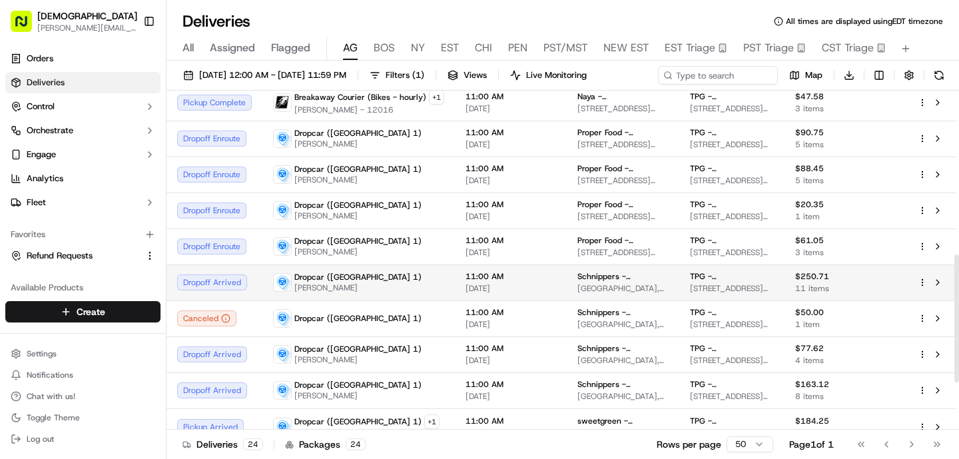
scroll to position [558, 0]
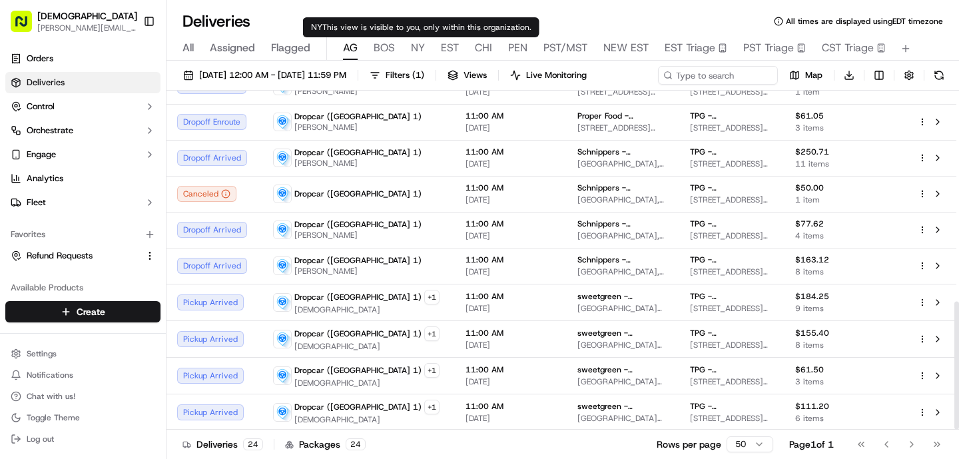
click at [376, 45] on span "BOS" at bounding box center [384, 48] width 21 height 16
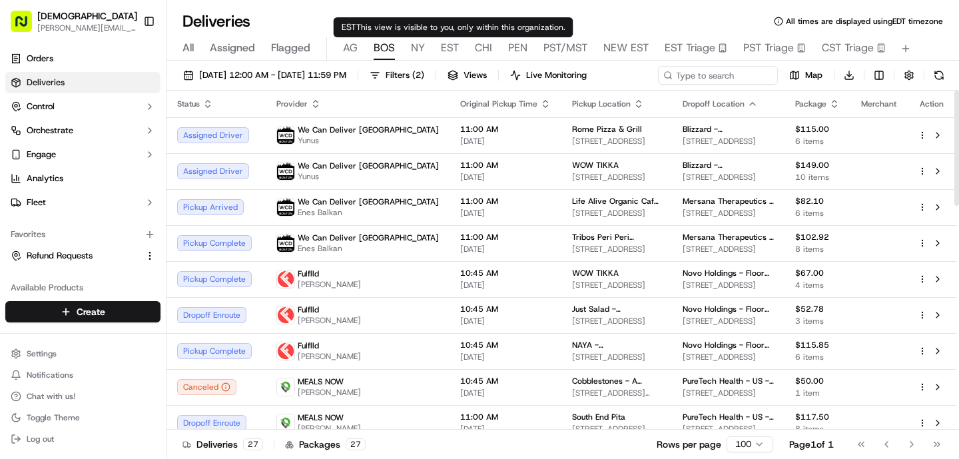
click at [446, 43] on span "EST" at bounding box center [450, 48] width 18 height 16
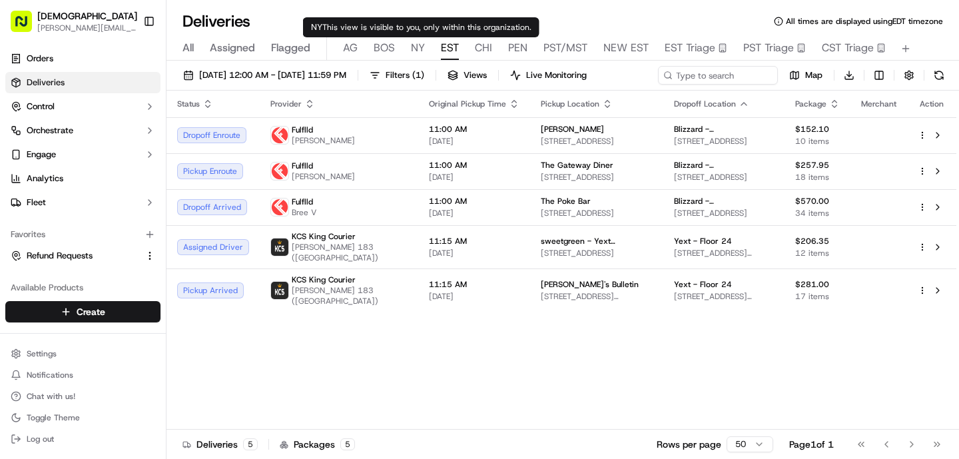
click at [415, 49] on span "NY" at bounding box center [418, 48] width 14 height 16
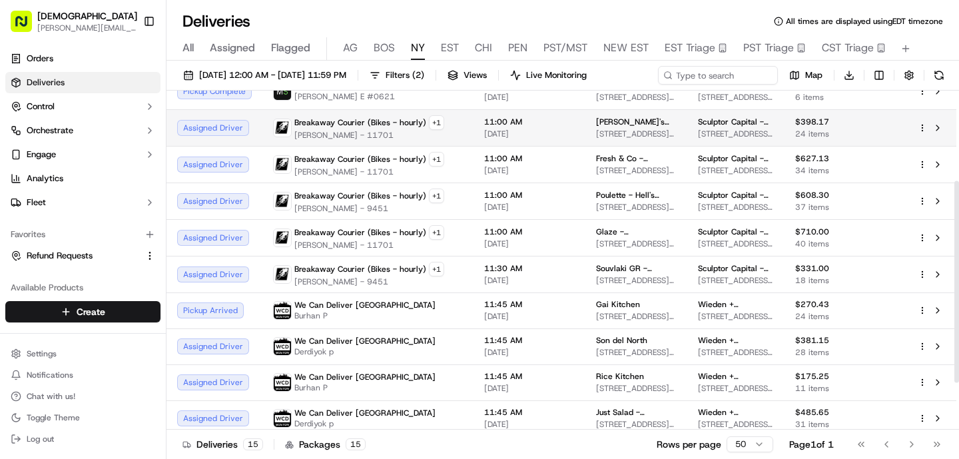
scroll to position [151, 0]
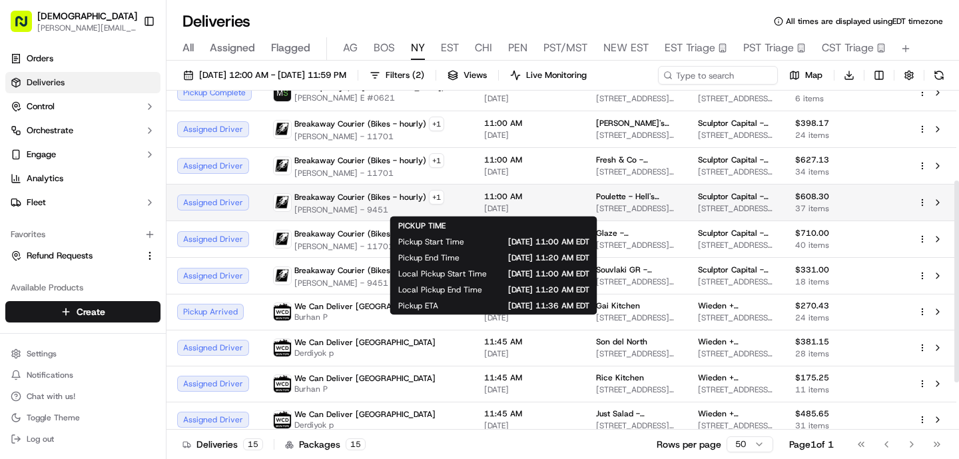
click at [506, 207] on span "[DATE]" at bounding box center [529, 208] width 91 height 11
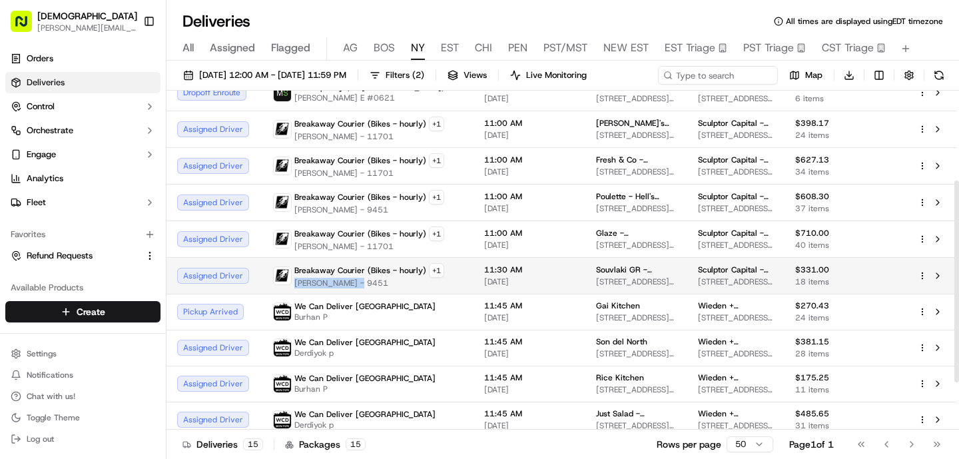
drag, startPoint x: 356, startPoint y: 282, endPoint x: 292, endPoint y: 282, distance: 63.3
click at [292, 282] on div "Breakaway Courier (Bikes - hourly) + 1 [PERSON_NAME] - 9451" at bounding box center [358, 275] width 171 height 25
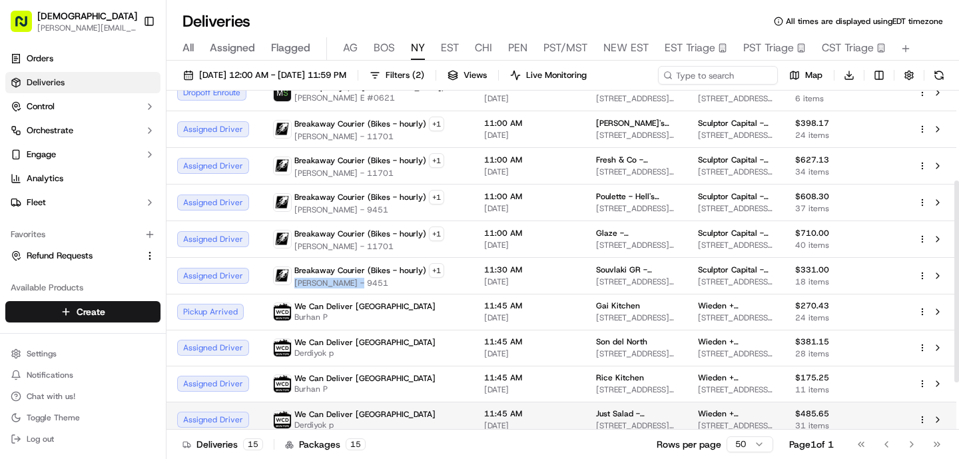
copy span "[PERSON_NAME]"
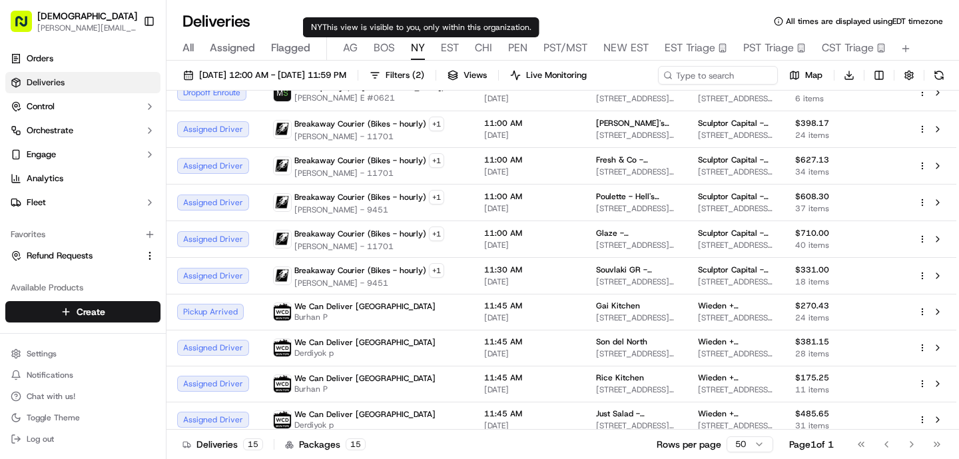
click at [438, 51] on div "All Assigned Flagged [PERSON_NAME] NY EST CHI PEN PST/MST NEW EST EST Triage PS…" at bounding box center [563, 48] width 793 height 23
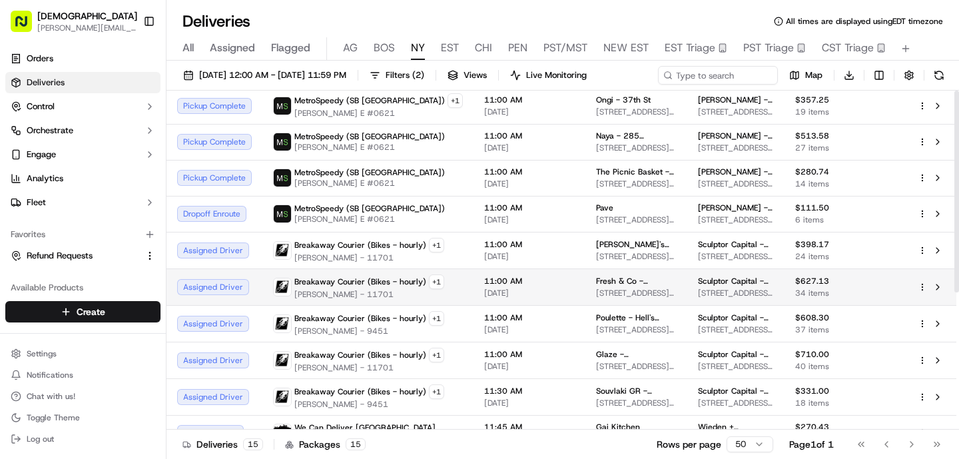
scroll to position [0, 0]
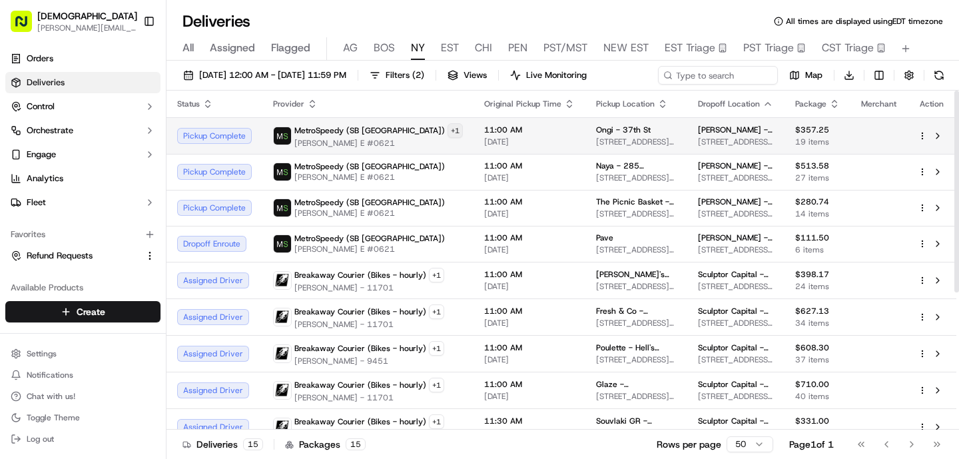
click at [392, 129] on html "Sharebite [PERSON_NAME][EMAIL_ADDRESS][DOMAIN_NAME] Toggle Sidebar Orders Deliv…" at bounding box center [479, 229] width 959 height 459
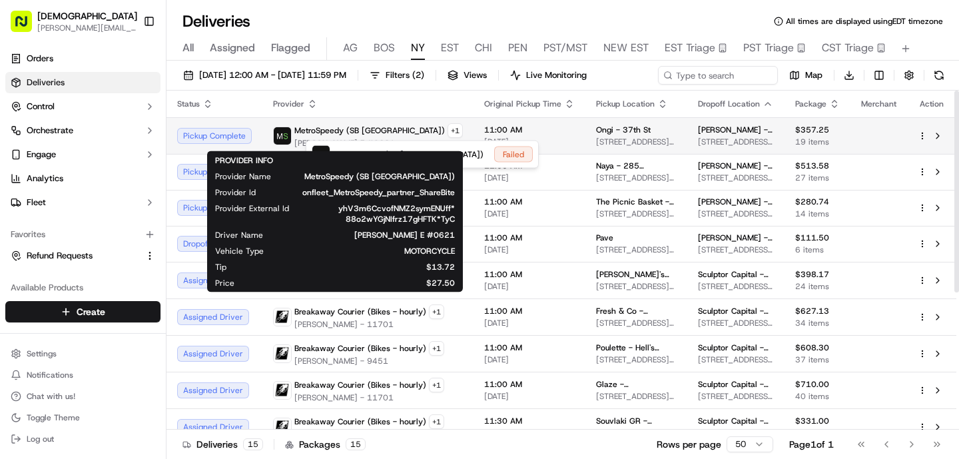
click at [446, 135] on html "Sharebite [PERSON_NAME][EMAIL_ADDRESS][DOMAIN_NAME] Toggle Sidebar Orders Deliv…" at bounding box center [479, 229] width 959 height 459
click at [484, 137] on span "[DATE]" at bounding box center [529, 142] width 91 height 11
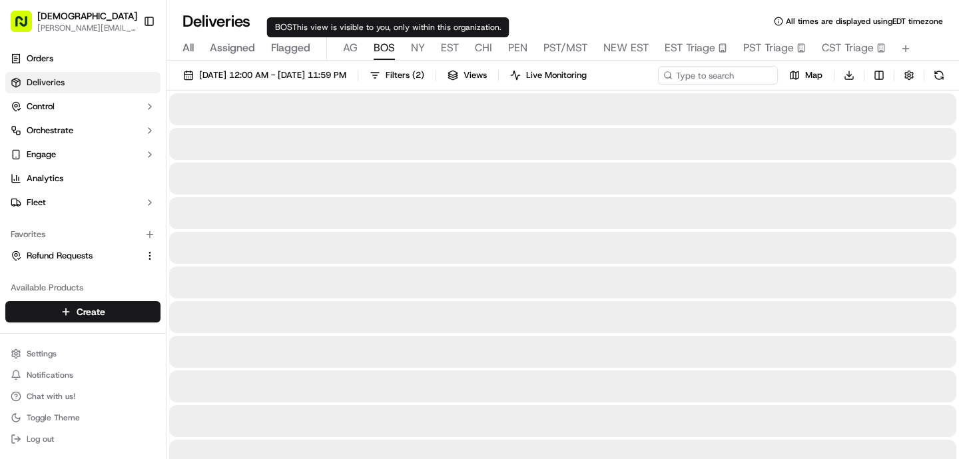
click at [386, 52] on span "BOS" at bounding box center [384, 48] width 21 height 16
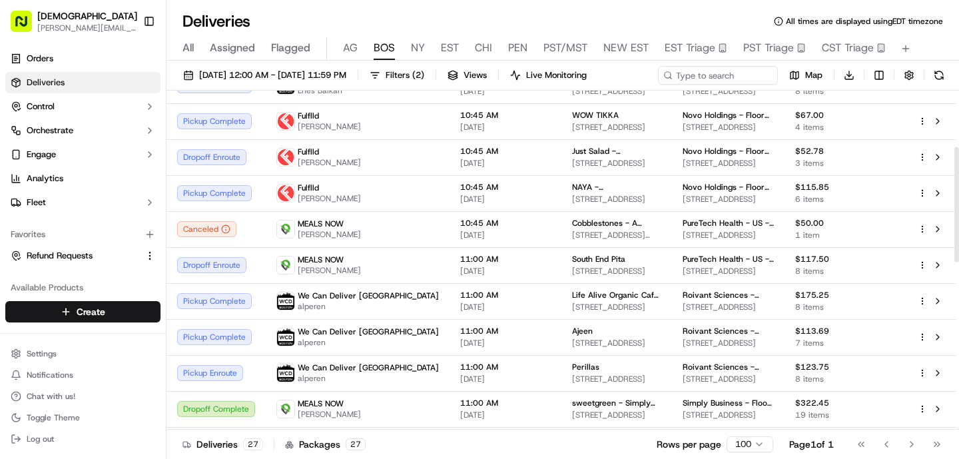
scroll to position [171, 0]
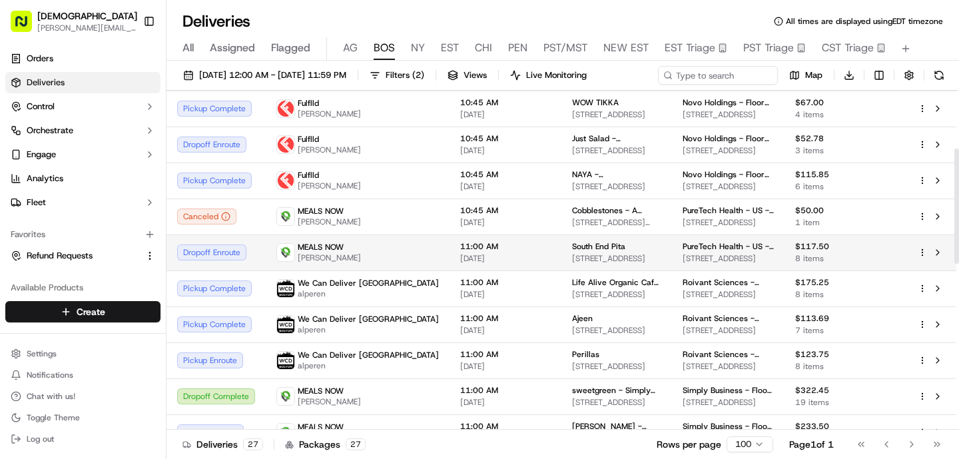
click at [450, 268] on td "11:00 AM [DATE]" at bounding box center [506, 252] width 112 height 36
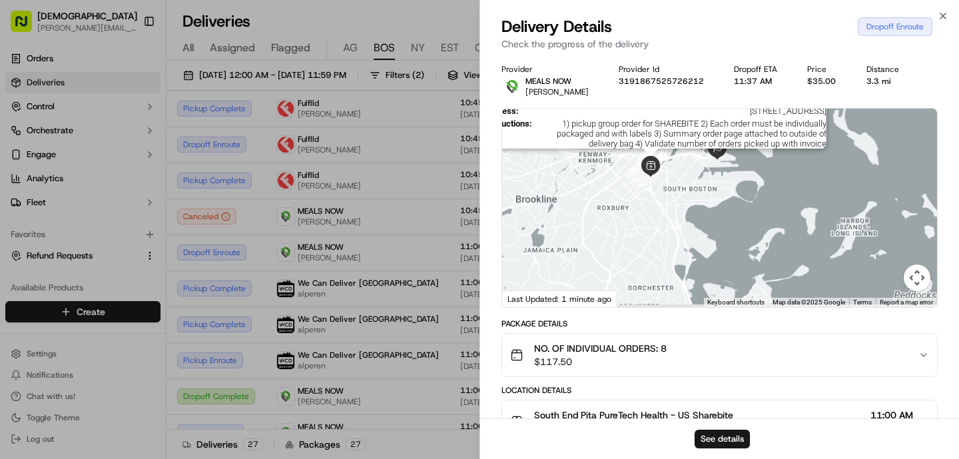
drag, startPoint x: 603, startPoint y: 183, endPoint x: 662, endPoint y: 160, distance: 63.7
click at [661, 160] on img at bounding box center [650, 166] width 21 height 21
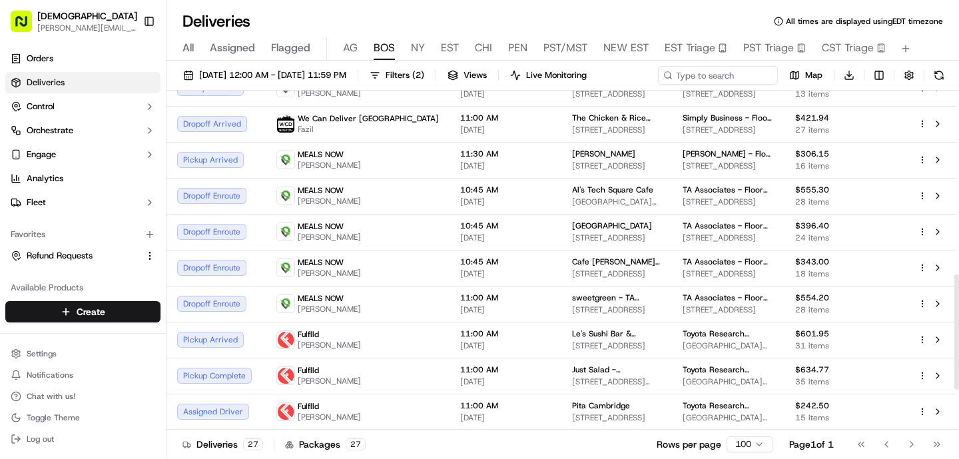
scroll to position [572, 0]
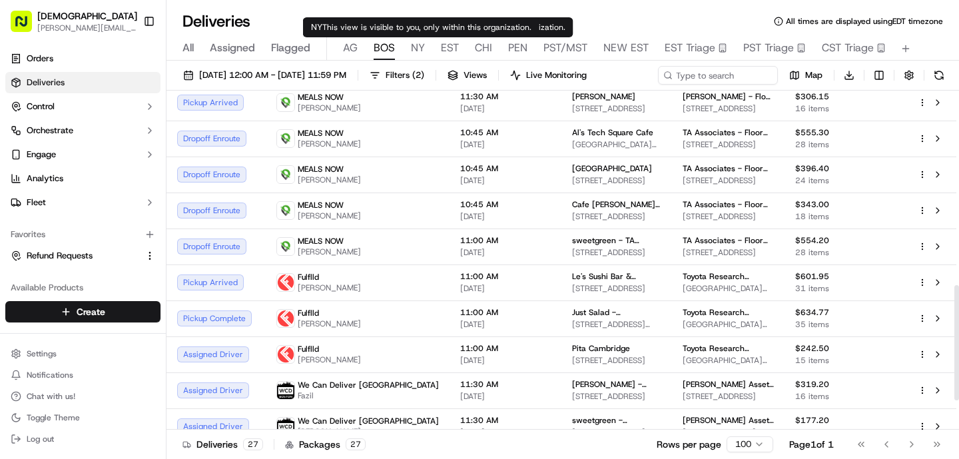
click at [423, 50] on span "NY" at bounding box center [418, 48] width 14 height 16
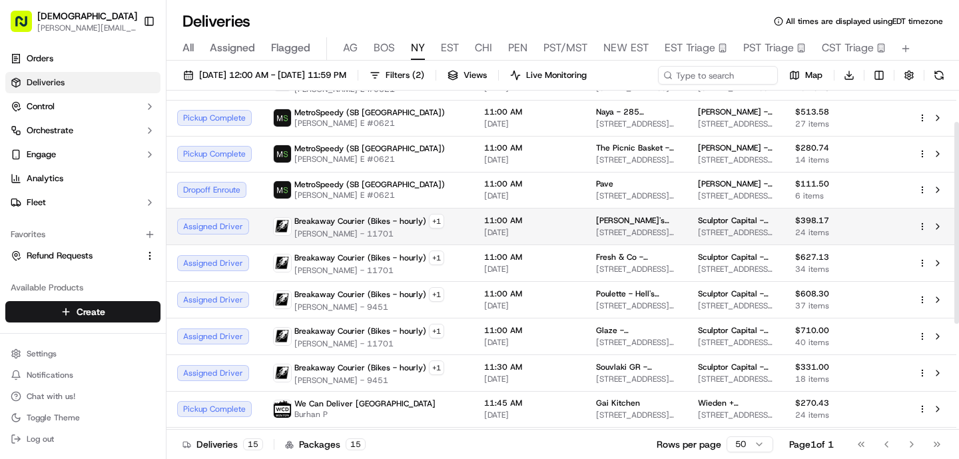
scroll to position [53, 0]
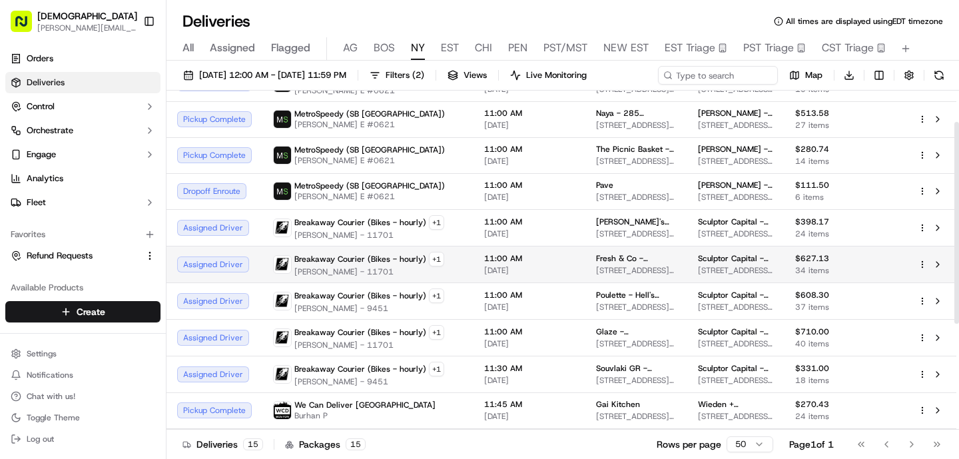
click at [523, 261] on span "11:00 AM" at bounding box center [529, 258] width 91 height 11
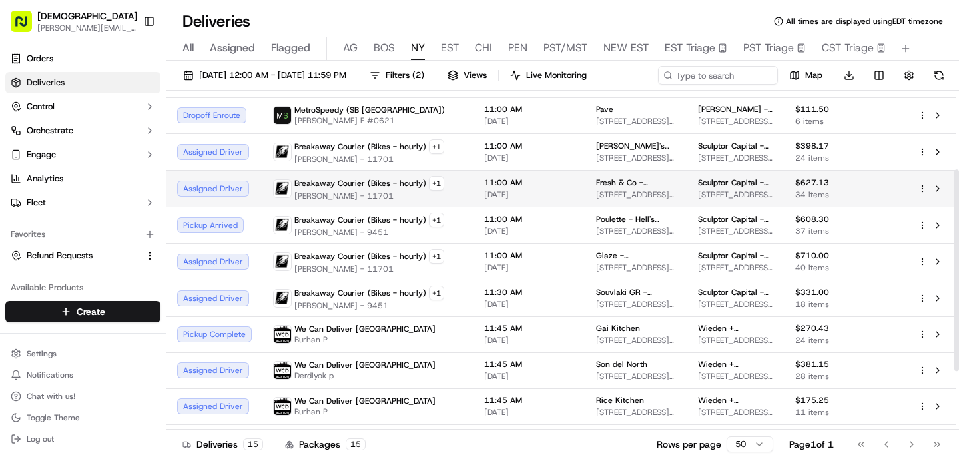
scroll to position [133, 0]
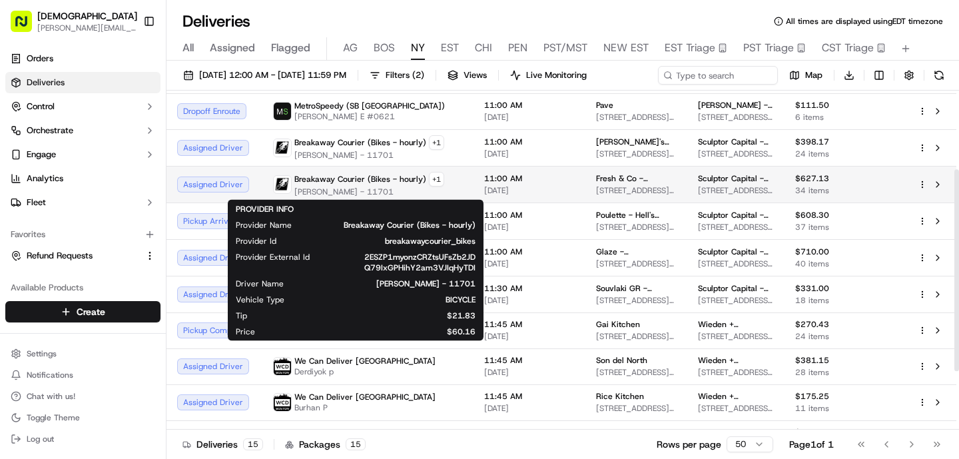
click at [404, 195] on span "[PERSON_NAME] - 11701" at bounding box center [369, 192] width 150 height 11
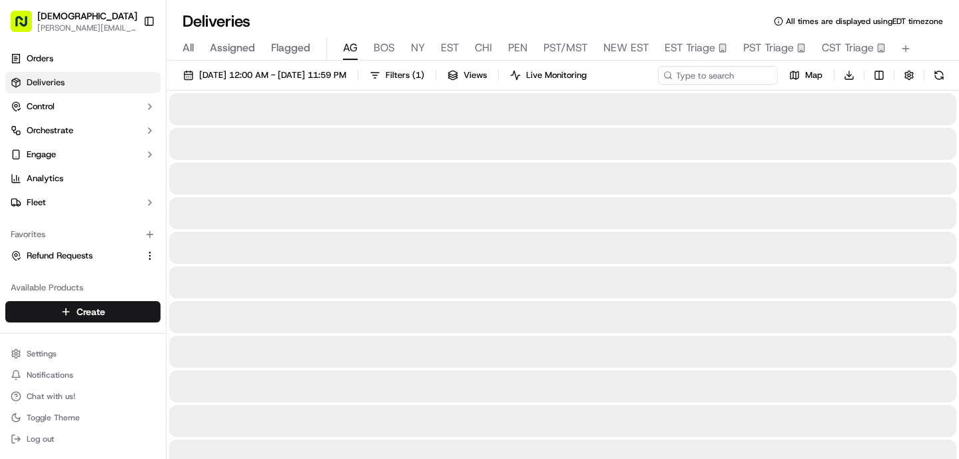
click at [354, 56] on button "AG" at bounding box center [350, 48] width 15 height 23
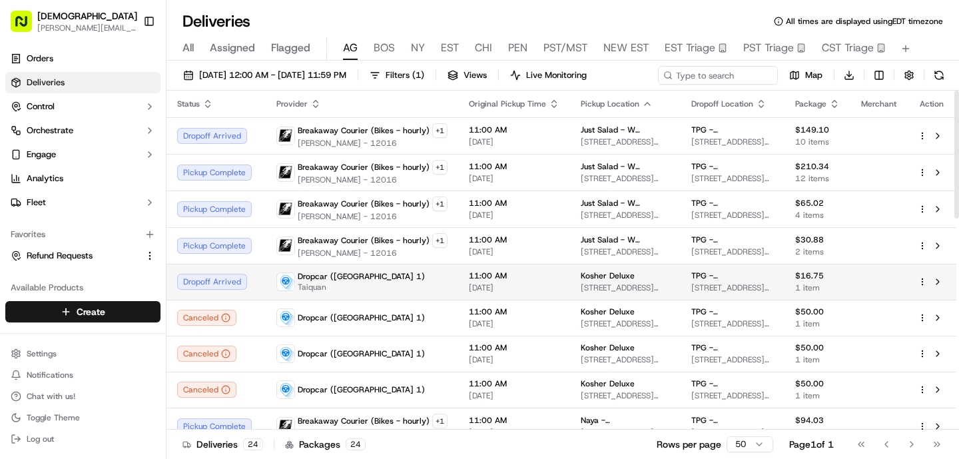
click at [346, 284] on span "Taiquan" at bounding box center [361, 287] width 127 height 11
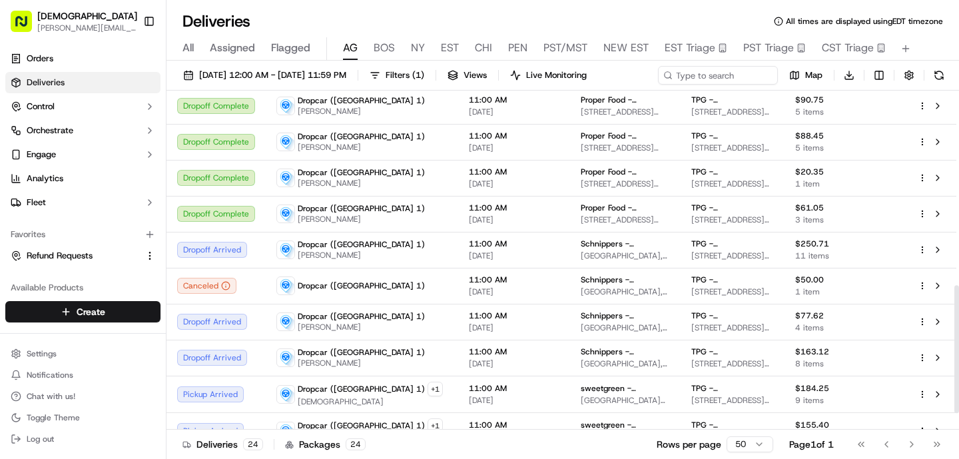
scroll to position [558, 0]
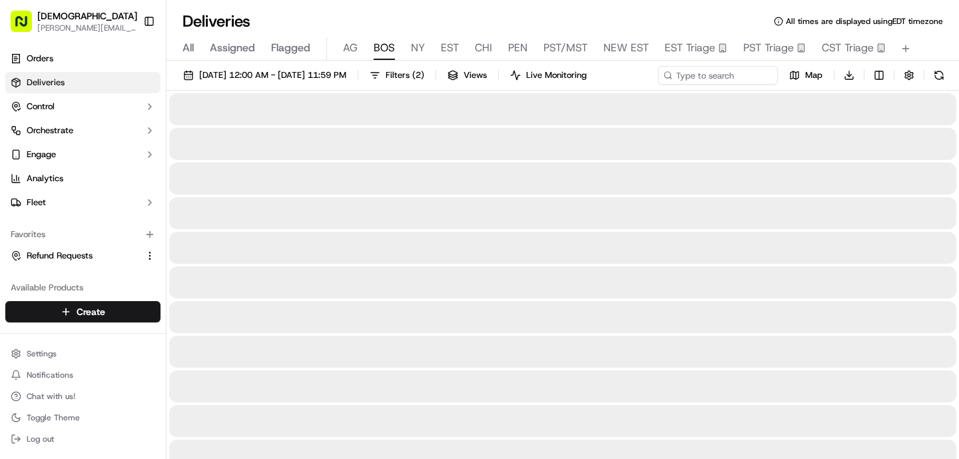
click at [383, 57] on button "BOS" at bounding box center [384, 48] width 21 height 23
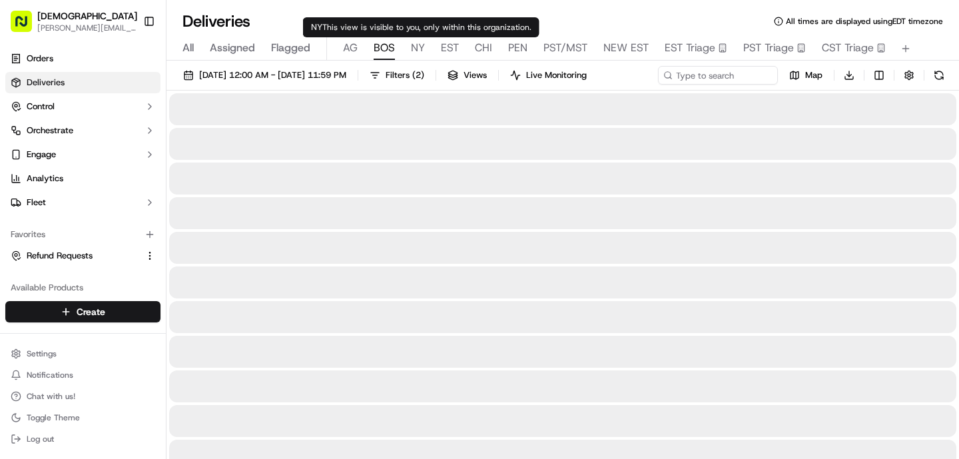
click at [417, 54] on span "NY" at bounding box center [418, 48] width 14 height 16
click at [446, 43] on span "EST" at bounding box center [450, 48] width 18 height 16
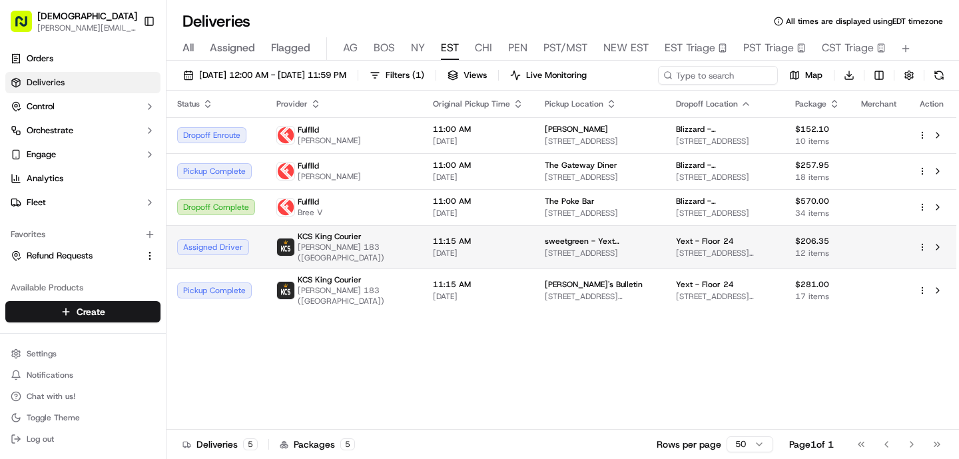
click at [320, 257] on span "[PERSON_NAME] 183 ([GEOGRAPHIC_DATA])" at bounding box center [355, 252] width 114 height 21
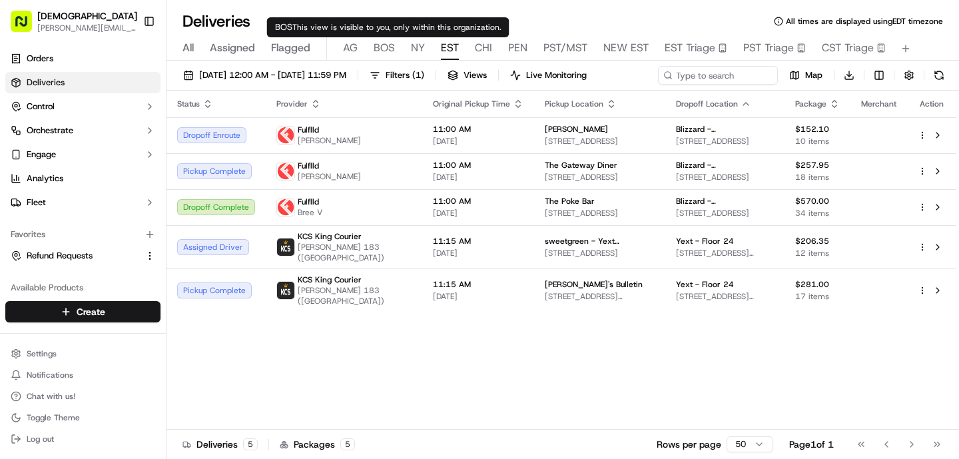
click at [391, 53] on span "BOS" at bounding box center [384, 48] width 21 height 16
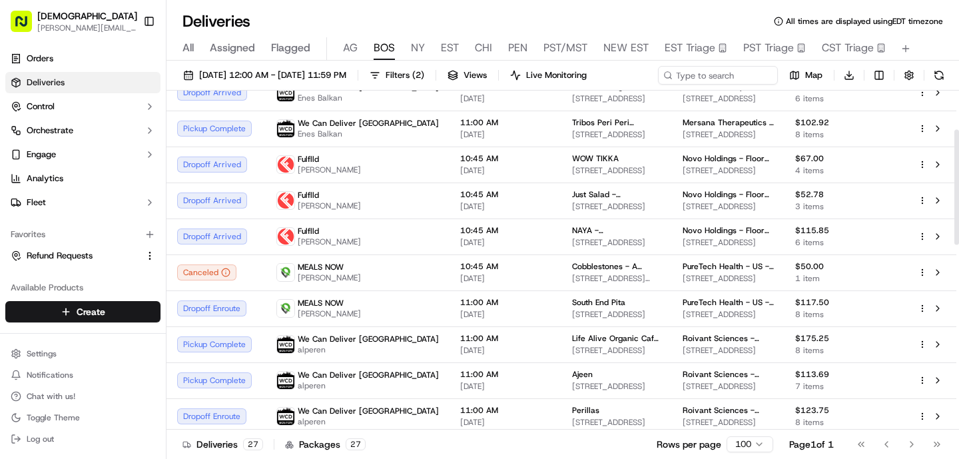
scroll to position [121, 0]
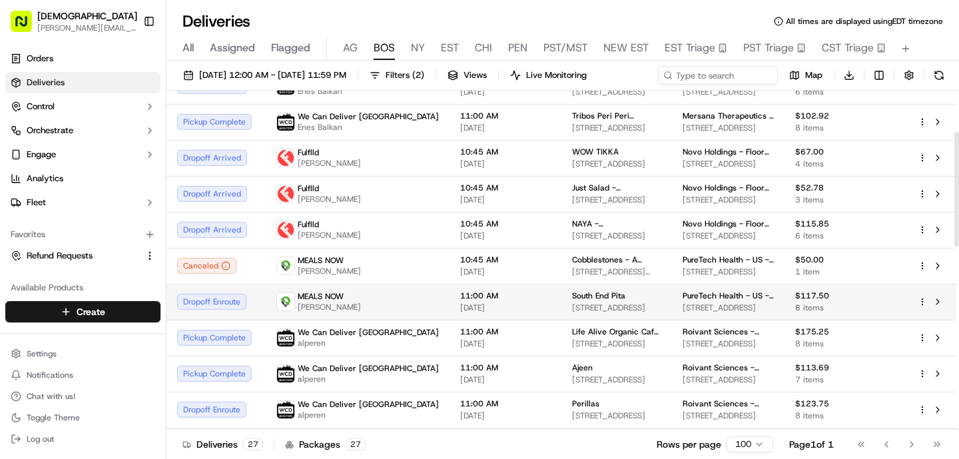
click at [460, 304] on span "[DATE]" at bounding box center [505, 307] width 91 height 11
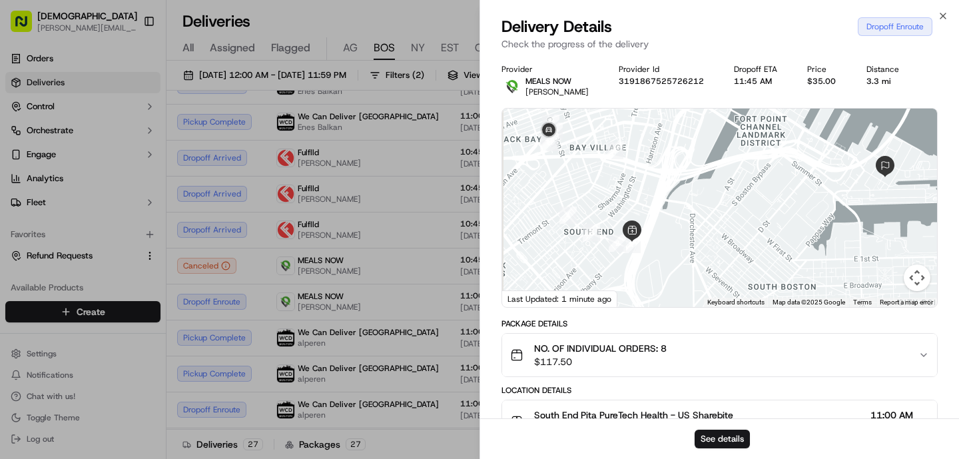
drag, startPoint x: 589, startPoint y: 190, endPoint x: 693, endPoint y: 209, distance: 106.4
click at [693, 209] on div at bounding box center [719, 208] width 435 height 199
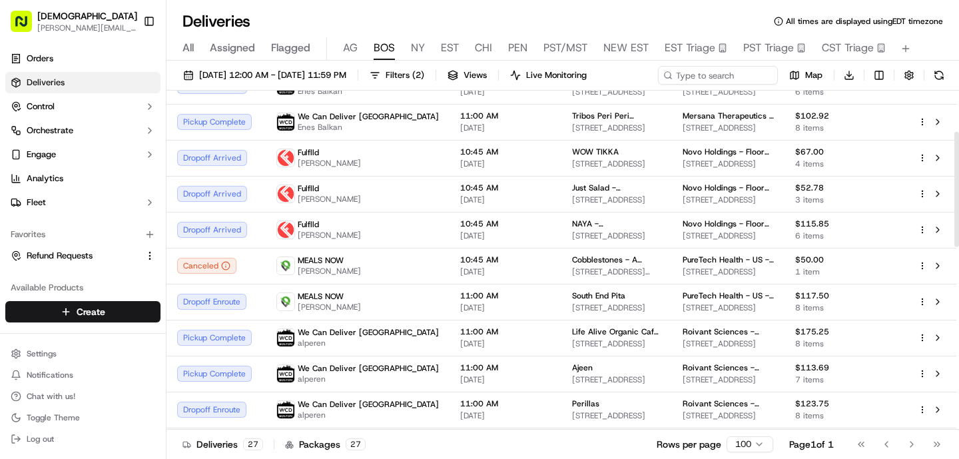
click at [418, 46] on span "NY" at bounding box center [418, 48] width 14 height 16
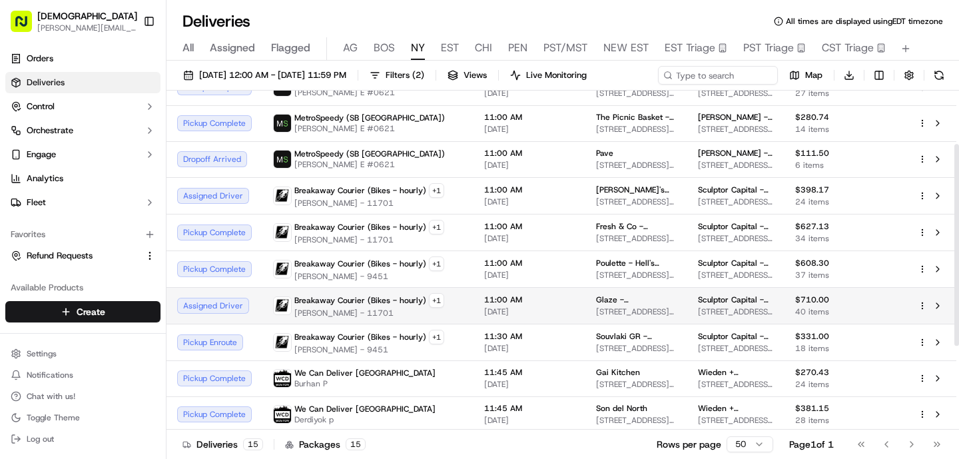
scroll to position [90, 0]
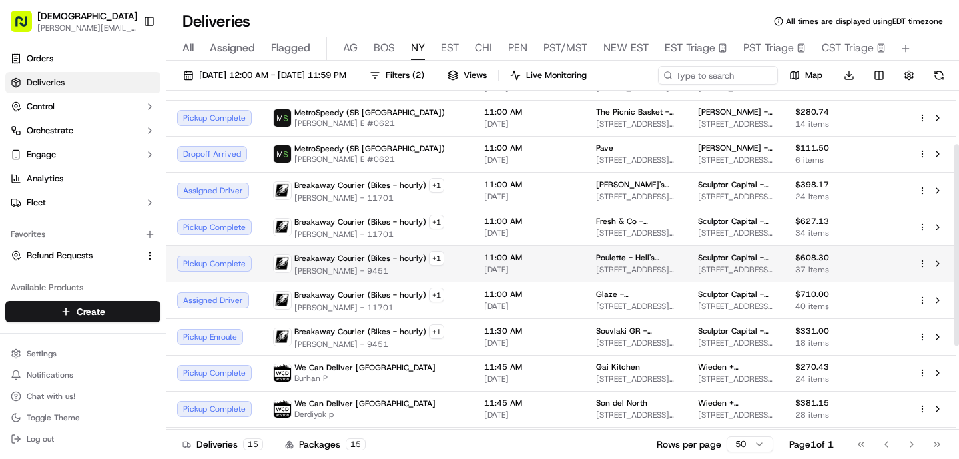
click at [366, 270] on span "[PERSON_NAME] - 9451" at bounding box center [369, 271] width 150 height 11
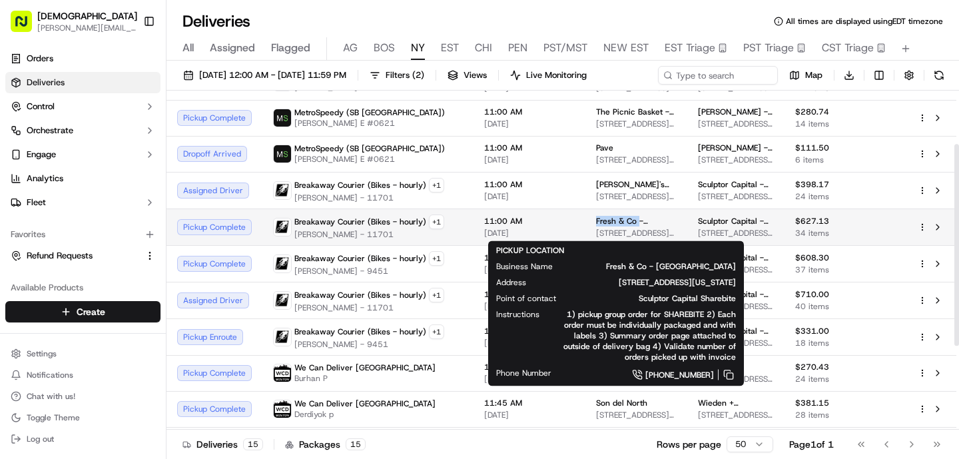
drag, startPoint x: 614, startPoint y: 219, endPoint x: 565, endPoint y: 218, distance: 48.6
click at [586, 218] on td "Fresh & Co - [GEOGRAPHIC_DATA][STREET_ADDRESS][US_STATE]" at bounding box center [637, 227] width 102 height 37
copy span "Fresh & Co"
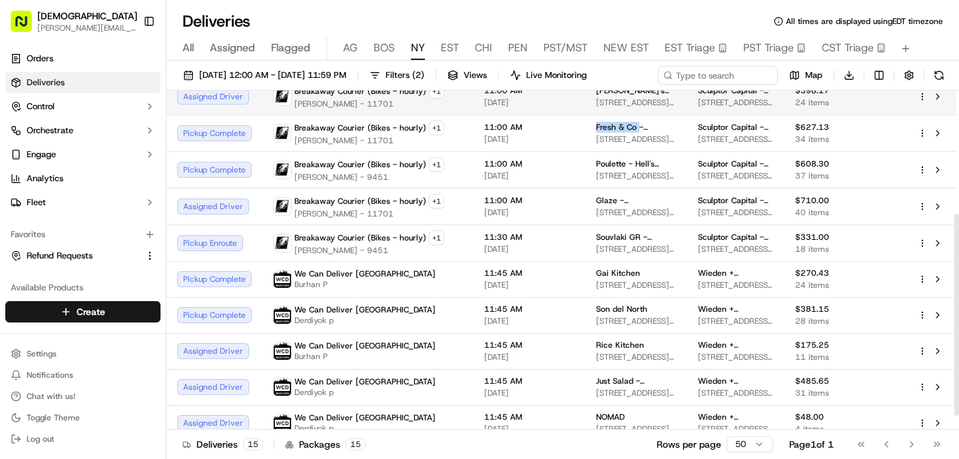
scroll to position [231, 0]
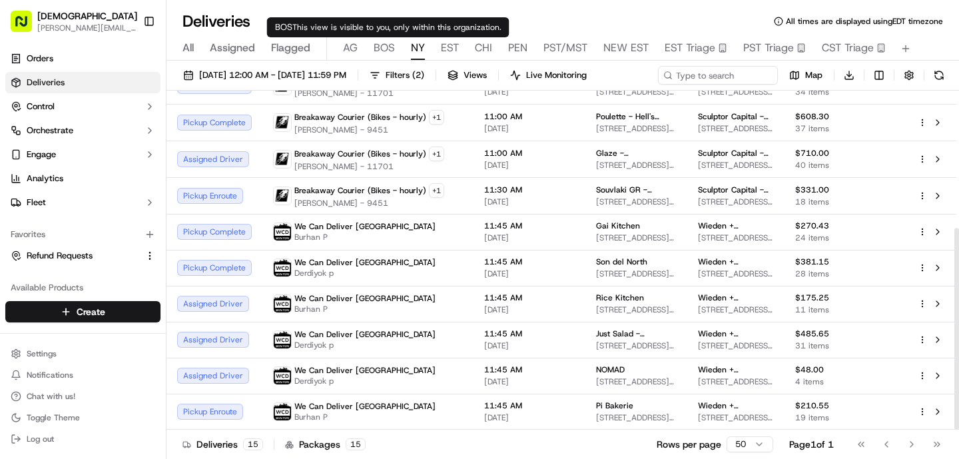
click at [376, 51] on span "BOS" at bounding box center [384, 48] width 21 height 16
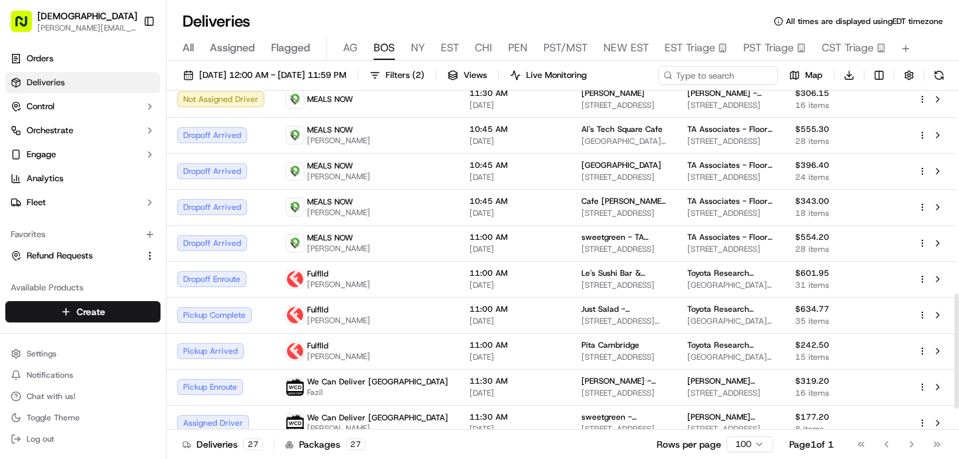
scroll to position [643, 0]
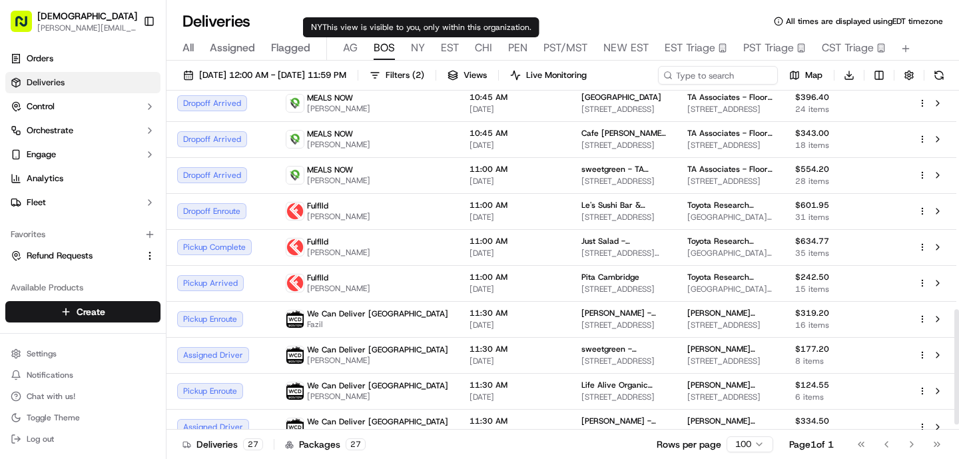
click at [416, 51] on span "NY" at bounding box center [418, 48] width 14 height 16
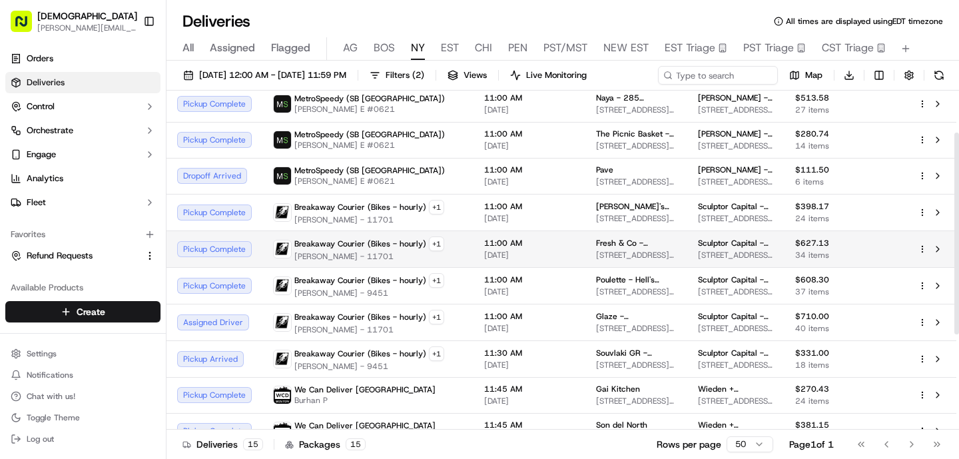
scroll to position [73, 0]
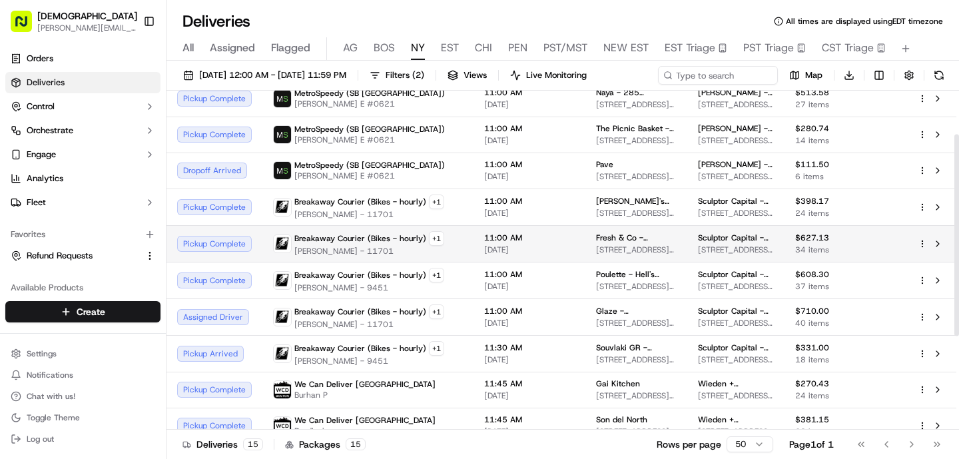
click at [382, 254] on span "[PERSON_NAME] - 11701" at bounding box center [369, 251] width 150 height 11
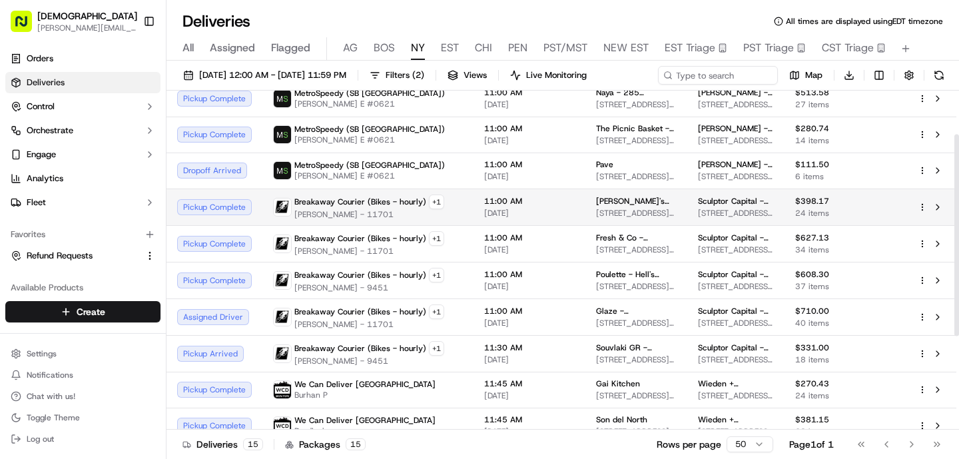
click at [365, 220] on td "Breakaway Courier (Bikes - hourly) + 1 [PERSON_NAME] - 11701" at bounding box center [367, 207] width 211 height 37
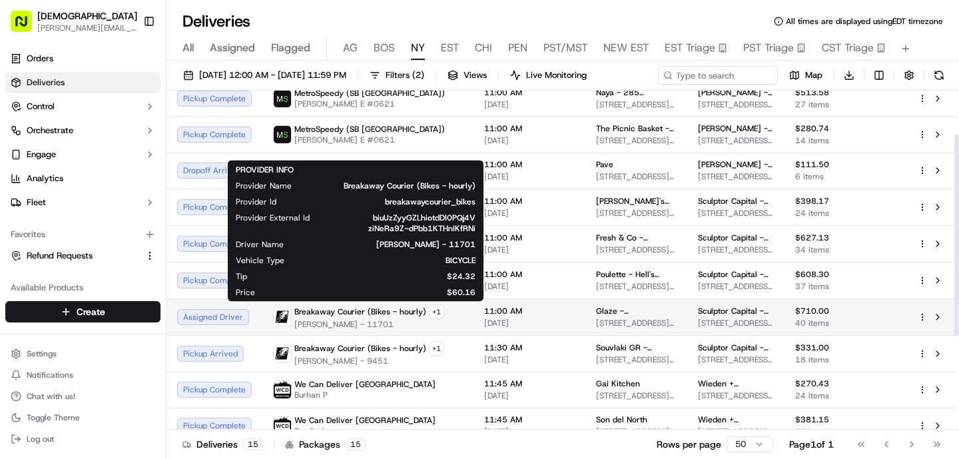
click at [380, 314] on span "Breakaway Courier (Bikes - hourly)" at bounding box center [360, 311] width 132 height 11
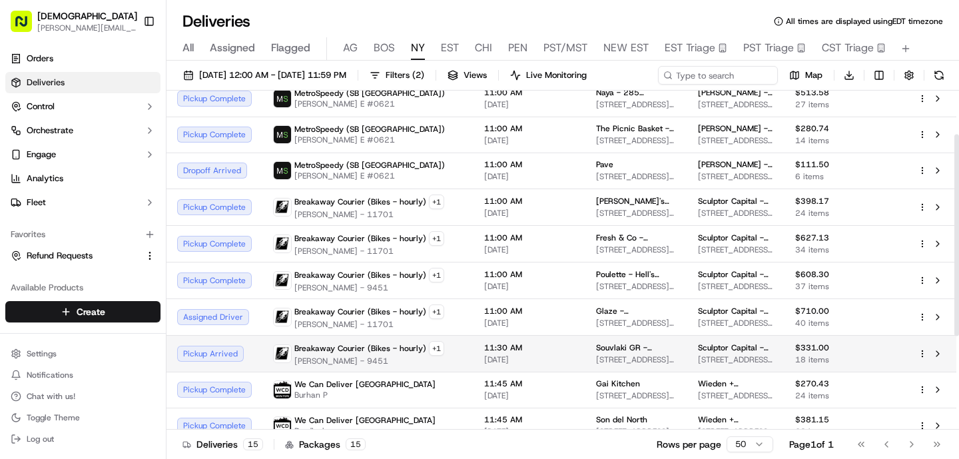
click at [411, 364] on span "[PERSON_NAME] - 9451" at bounding box center [369, 361] width 150 height 11
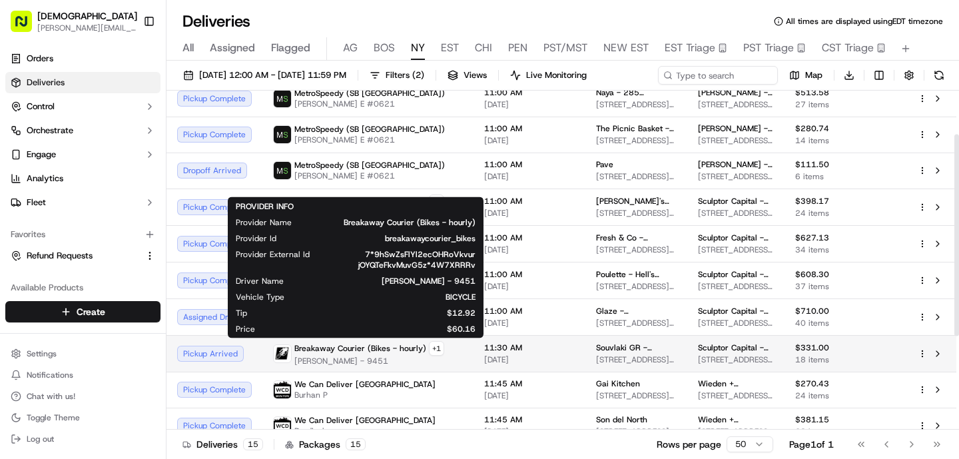
click at [373, 352] on span "Breakaway Courier (Bikes - hourly)" at bounding box center [360, 348] width 132 height 11
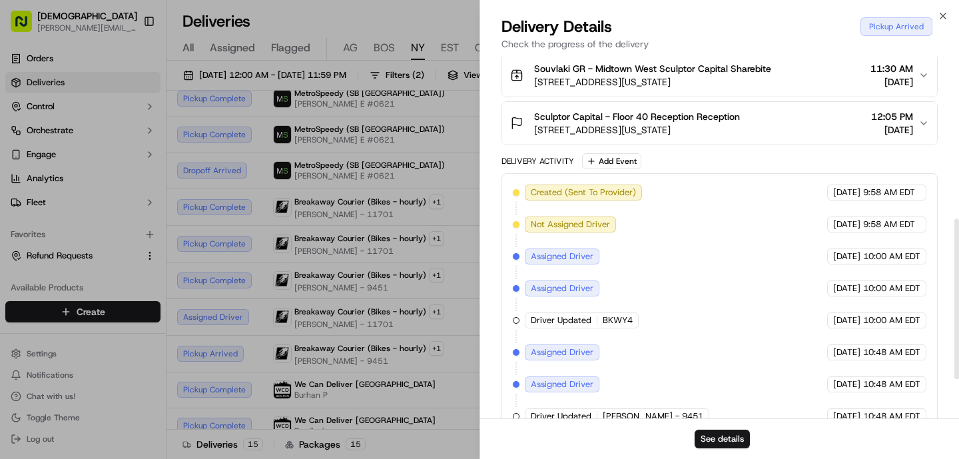
scroll to position [457, 0]
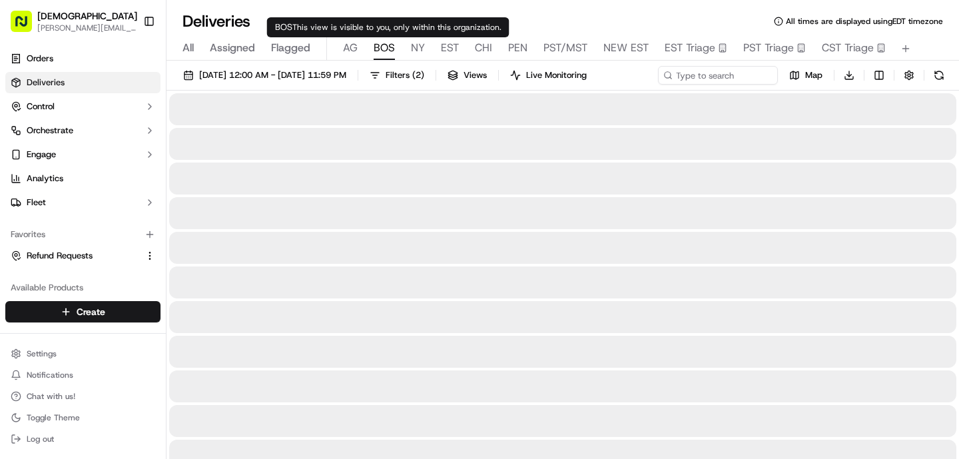
click at [384, 43] on span "BOS" at bounding box center [384, 48] width 21 height 16
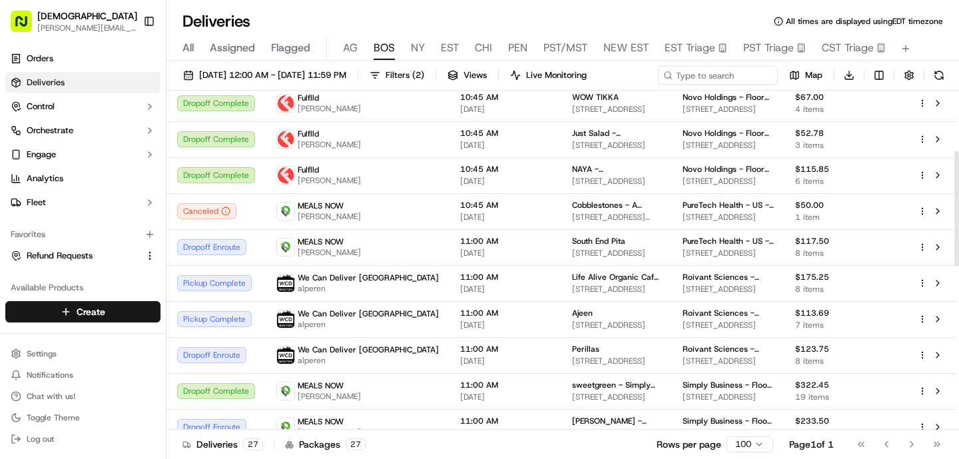
scroll to position [178, 0]
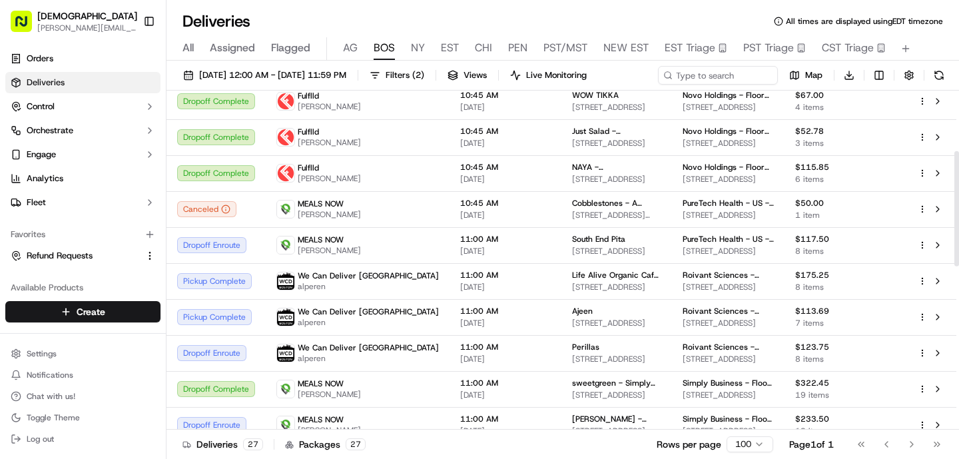
click at [370, 230] on td "MEALS NOW [PERSON_NAME]" at bounding box center [358, 245] width 184 height 36
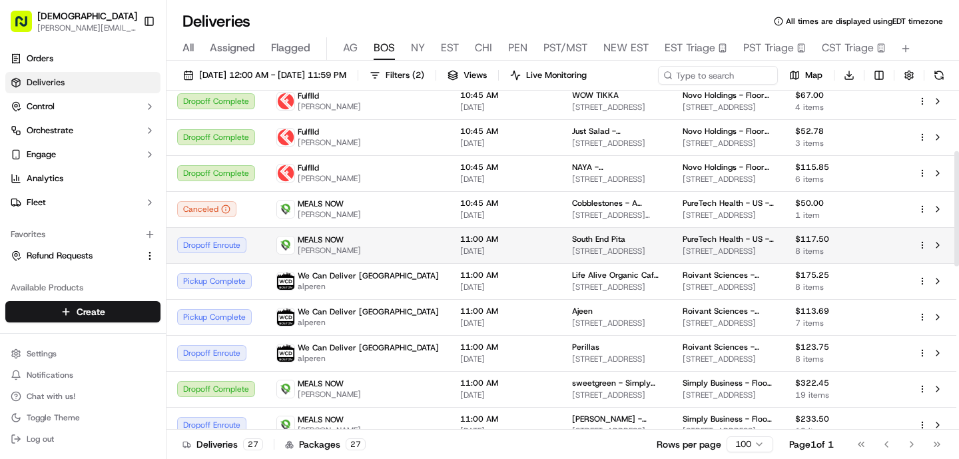
click at [460, 234] on span "11:00 AM" at bounding box center [505, 239] width 91 height 11
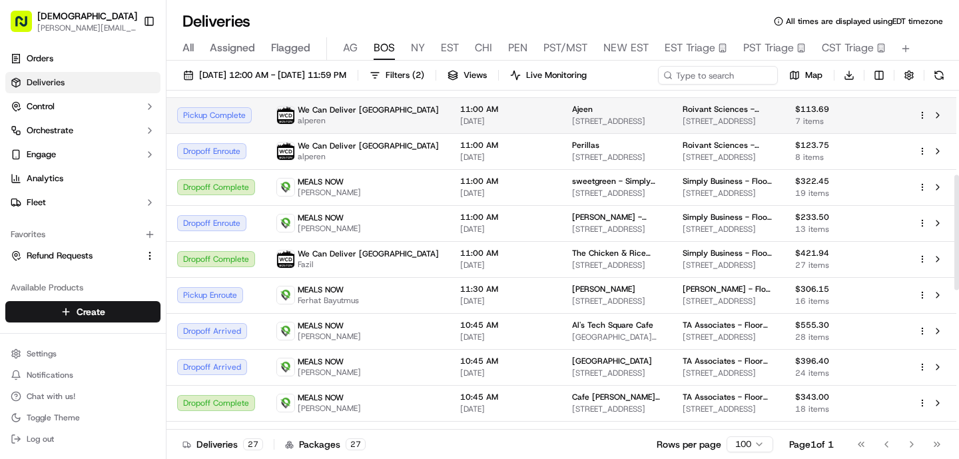
scroll to position [659, 0]
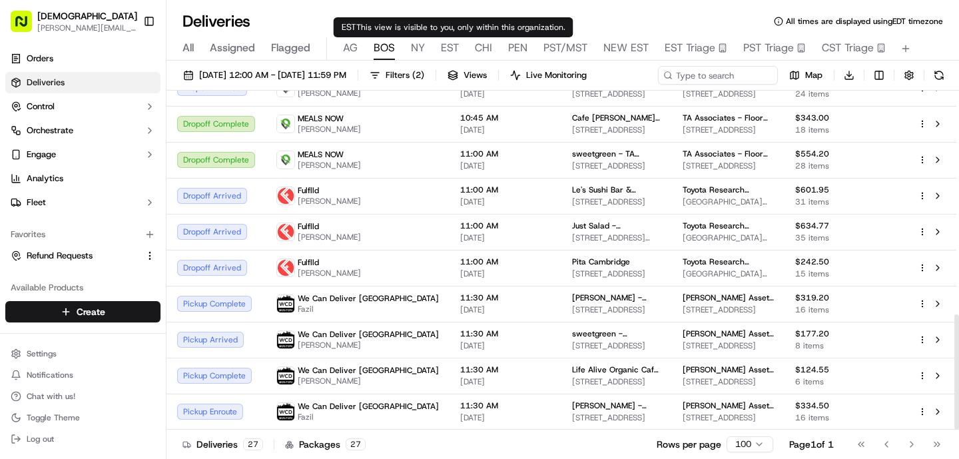
click at [406, 49] on div "All Assigned Flagged [PERSON_NAME] NY EST CHI PEN PST/MST NEW EST EST Triage PS…" at bounding box center [563, 48] width 793 height 23
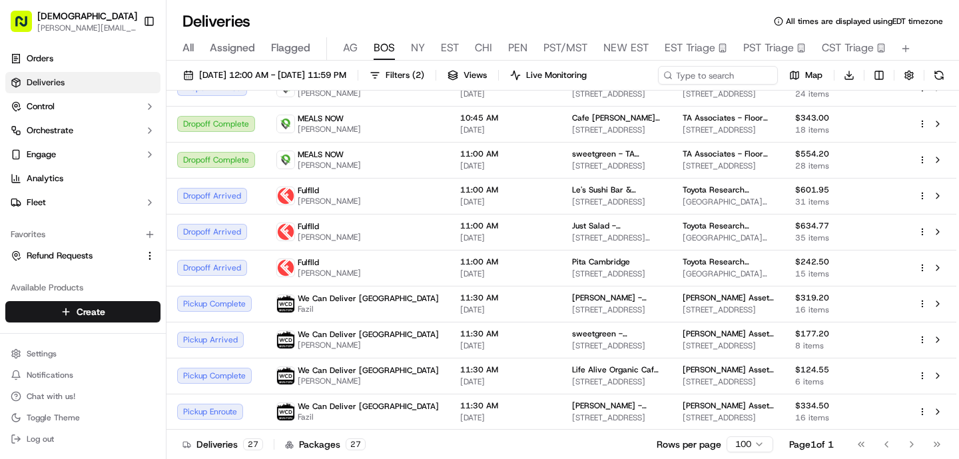
click at [413, 49] on span "NY" at bounding box center [418, 48] width 14 height 16
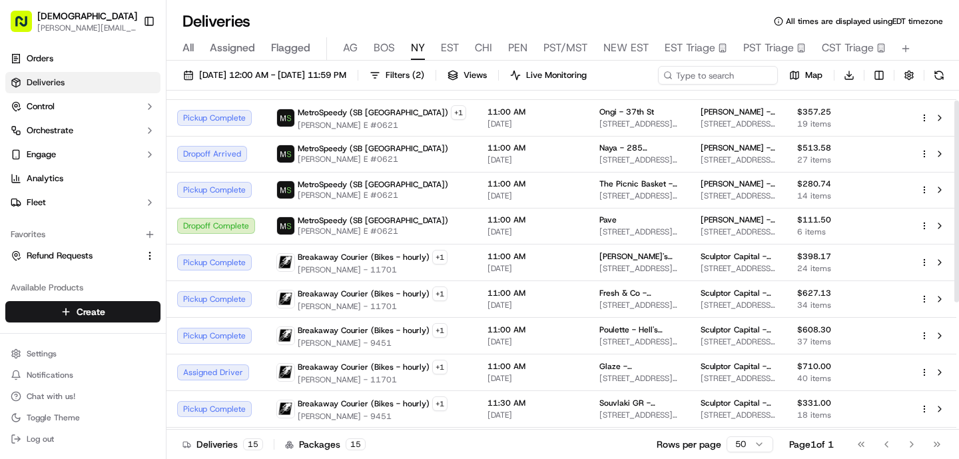
scroll to position [17, 0]
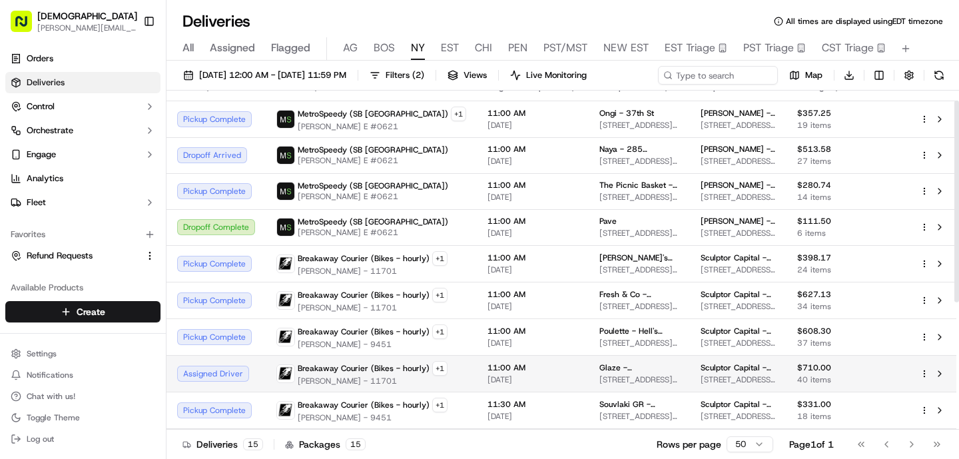
click at [490, 372] on span "11:00 AM" at bounding box center [533, 367] width 91 height 11
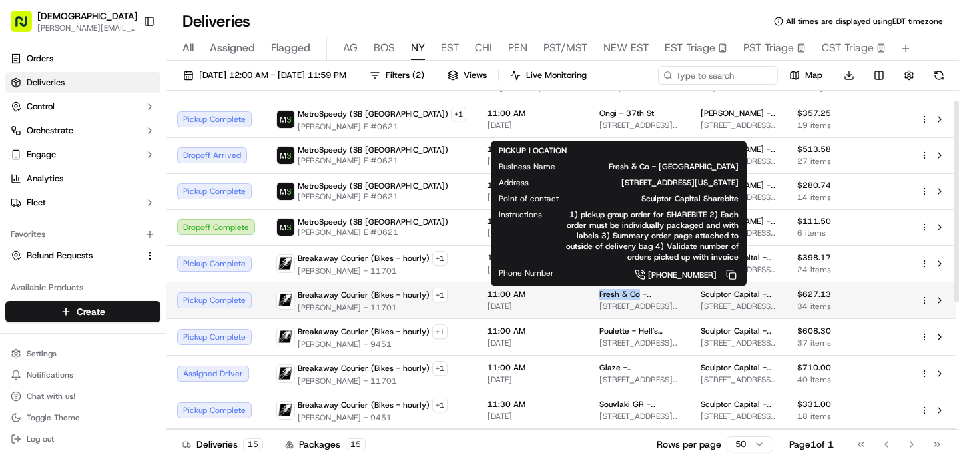
drag, startPoint x: 612, startPoint y: 291, endPoint x: 568, endPoint y: 294, distance: 44.1
click at [589, 294] on td "Fresh & Co - [GEOGRAPHIC_DATA][STREET_ADDRESS][US_STATE]" at bounding box center [639, 300] width 101 height 37
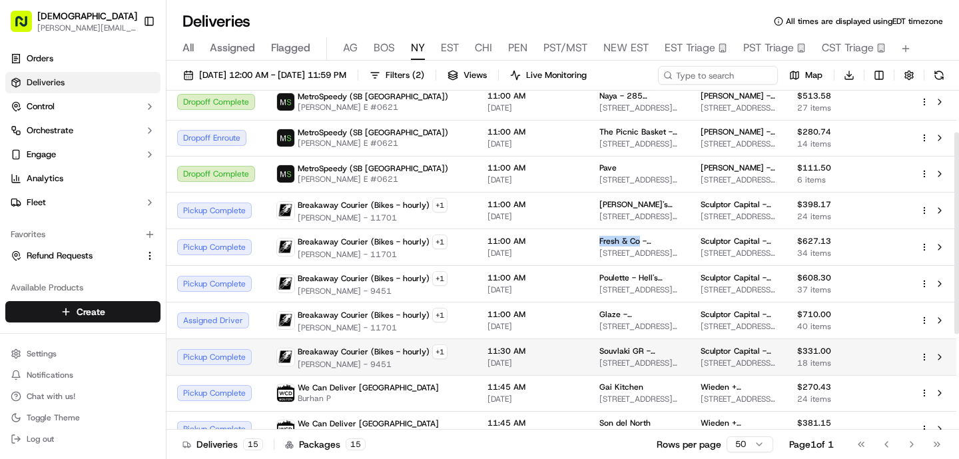
scroll to position [71, 0]
click at [400, 370] on td "Breakaway Courier (Bikes - hourly) + 1 [PERSON_NAME] - 9451" at bounding box center [371, 355] width 211 height 37
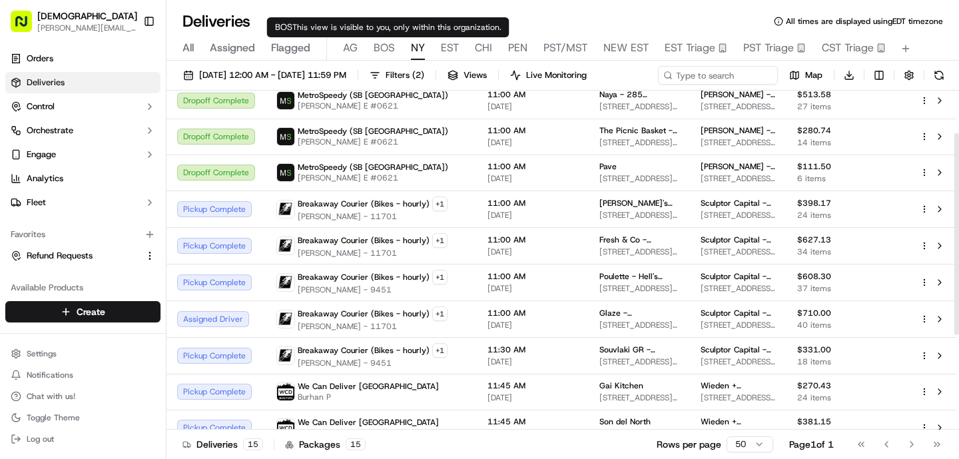
click at [393, 43] on span "BOS" at bounding box center [384, 48] width 21 height 16
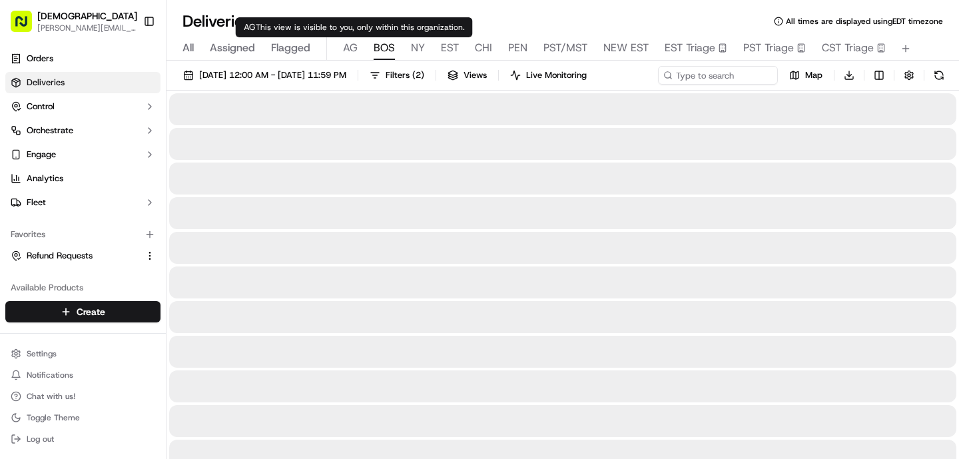
click at [342, 53] on div "All Assigned Flagged [PERSON_NAME] NY EST CHI PEN PST/MST NEW EST EST Triage PS…" at bounding box center [563, 48] width 793 height 23
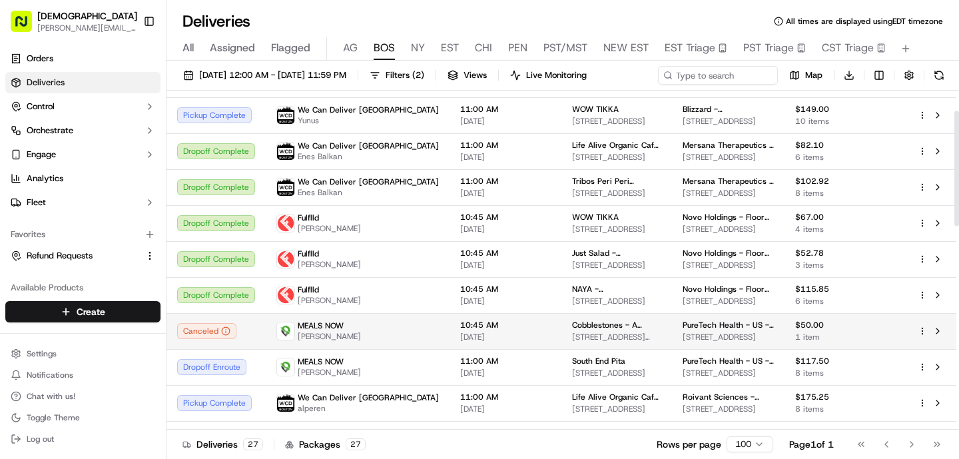
scroll to position [61, 0]
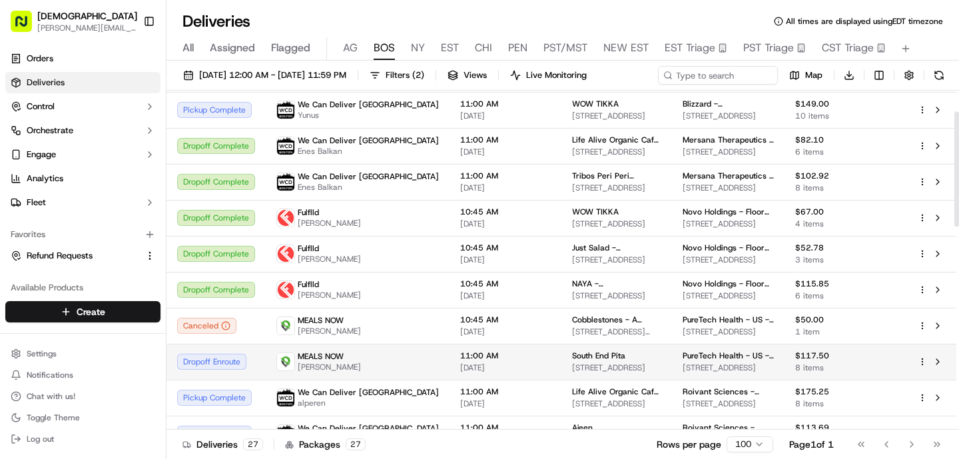
click at [350, 360] on div "MEALS NOW [PERSON_NAME]" at bounding box center [357, 361] width 163 height 21
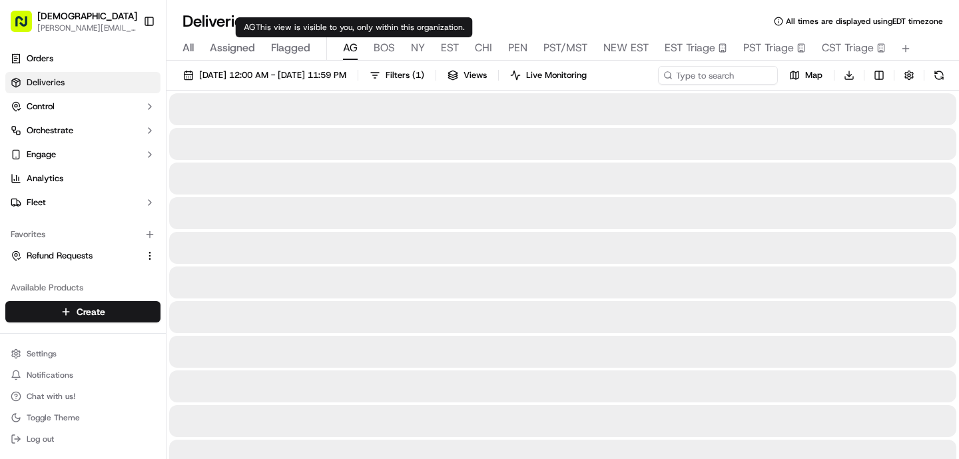
click at [344, 41] on span "AG" at bounding box center [350, 48] width 15 height 16
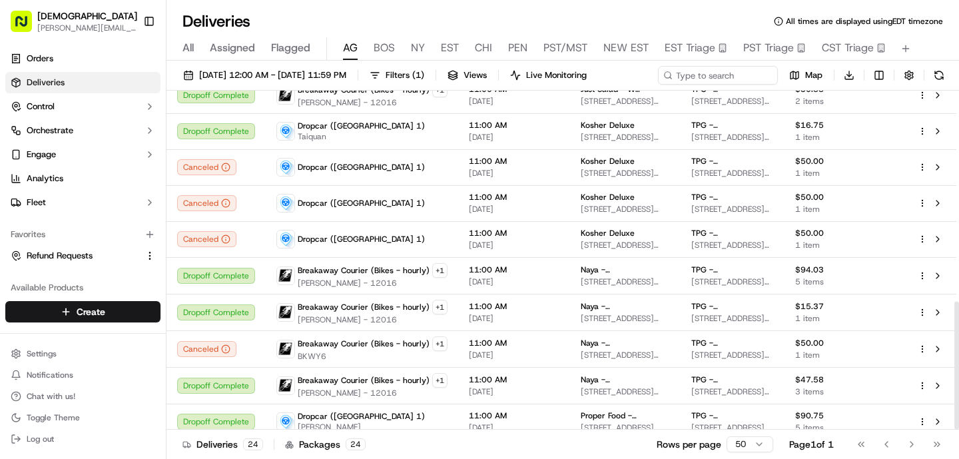
scroll to position [558, 0]
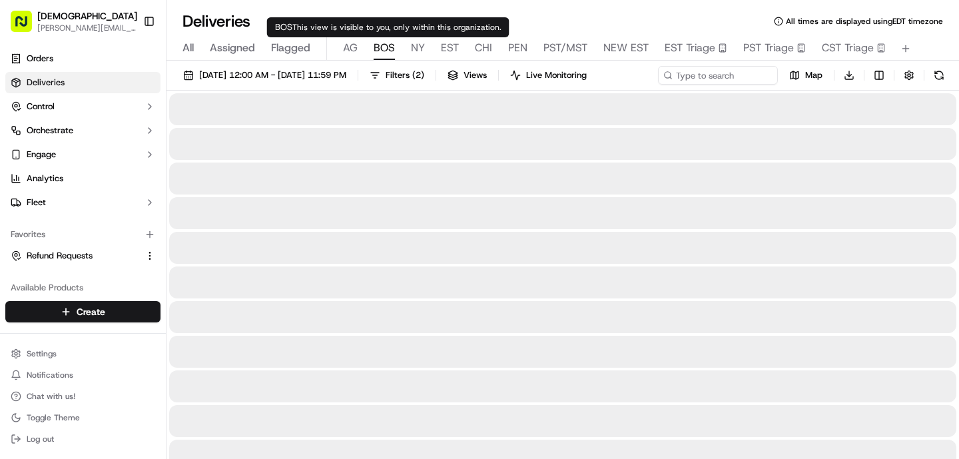
click at [383, 46] on span "BOS" at bounding box center [384, 48] width 21 height 16
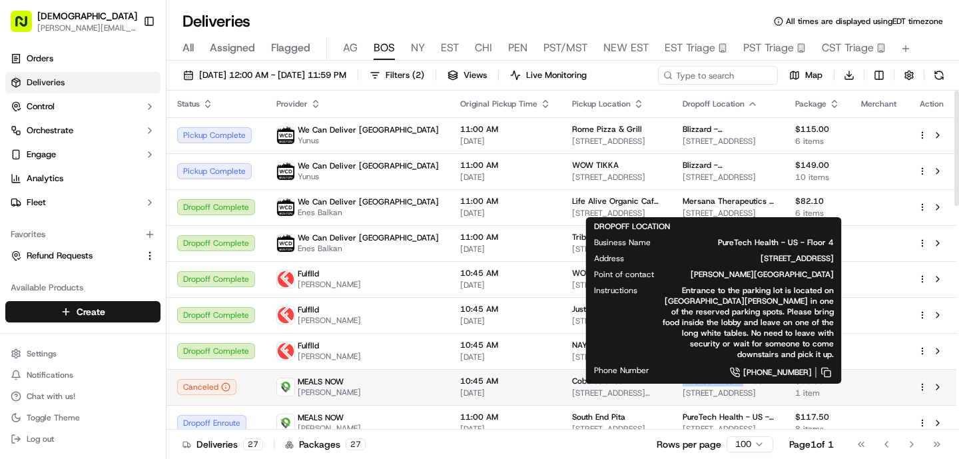
drag, startPoint x: 711, startPoint y: 380, endPoint x: 644, endPoint y: 378, distance: 67.3
click at [672, 380] on td "PureTech Health - US - Floor [STREET_ADDRESS]" at bounding box center [728, 387] width 113 height 36
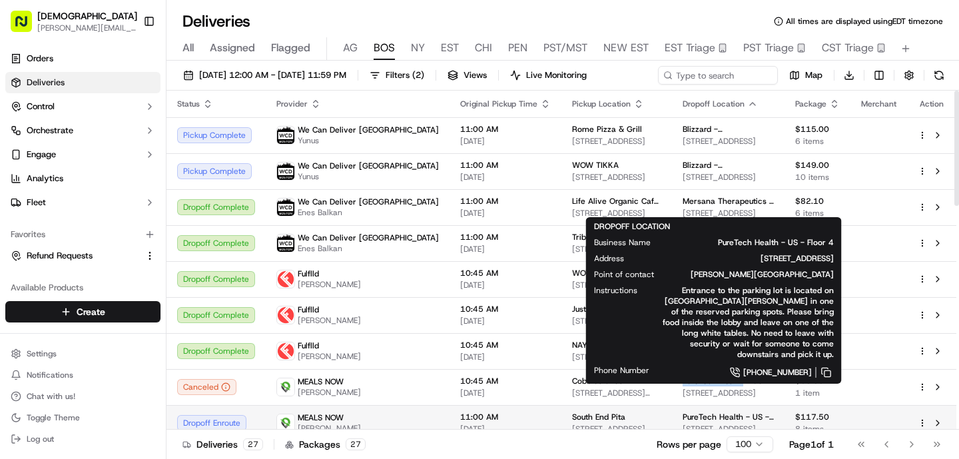
click at [350, 419] on div "MEALS NOW [PERSON_NAME]" at bounding box center [357, 422] width 163 height 21
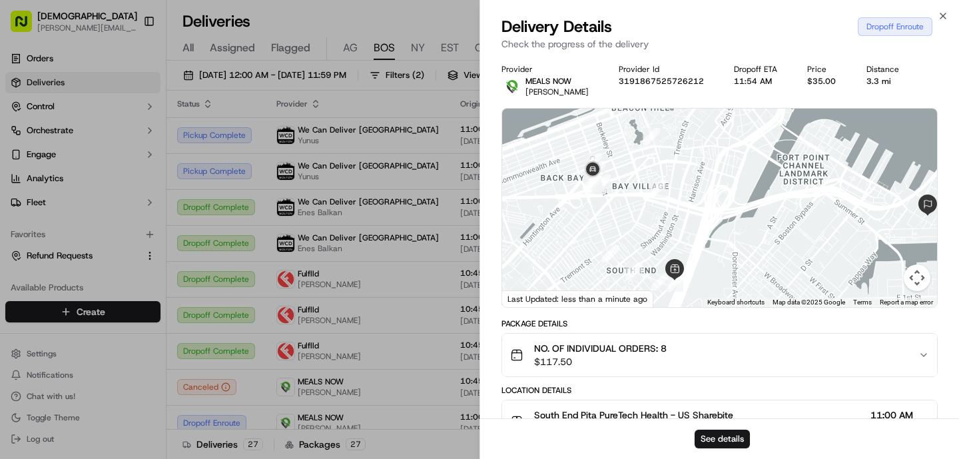
drag, startPoint x: 524, startPoint y: 182, endPoint x: 622, endPoint y: 228, distance: 107.9
click at [622, 230] on div at bounding box center [719, 208] width 435 height 199
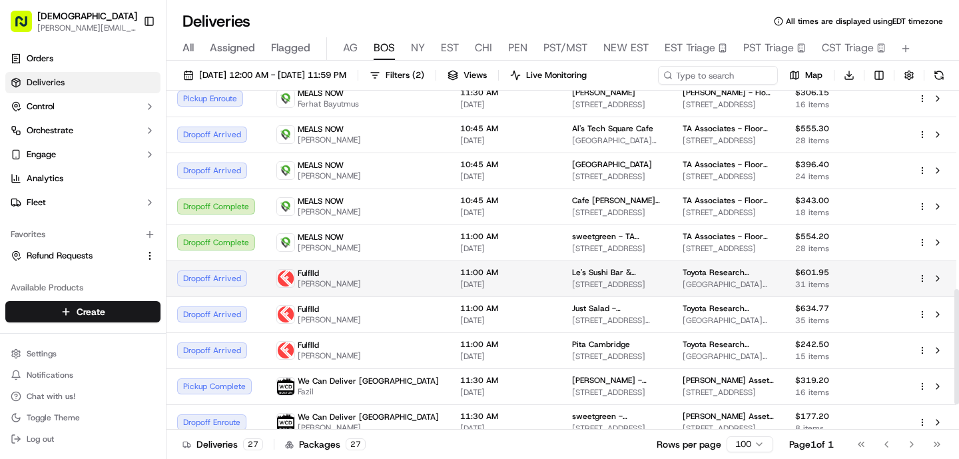
scroll to position [568, 0]
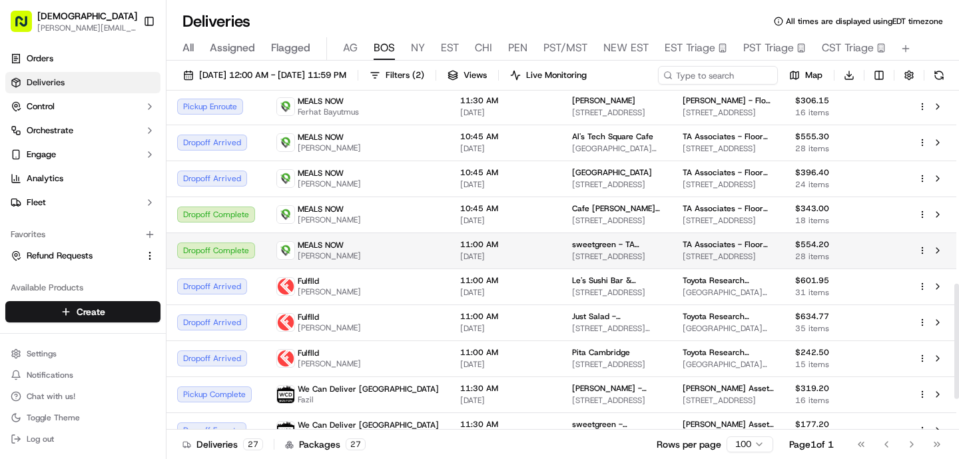
click at [363, 262] on td "MEALS NOW [PERSON_NAME]" at bounding box center [358, 250] width 184 height 36
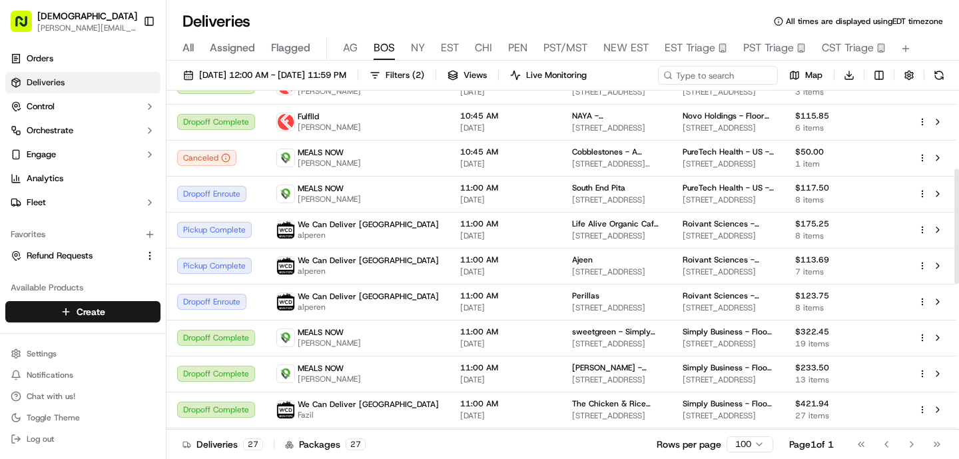
scroll to position [228, 0]
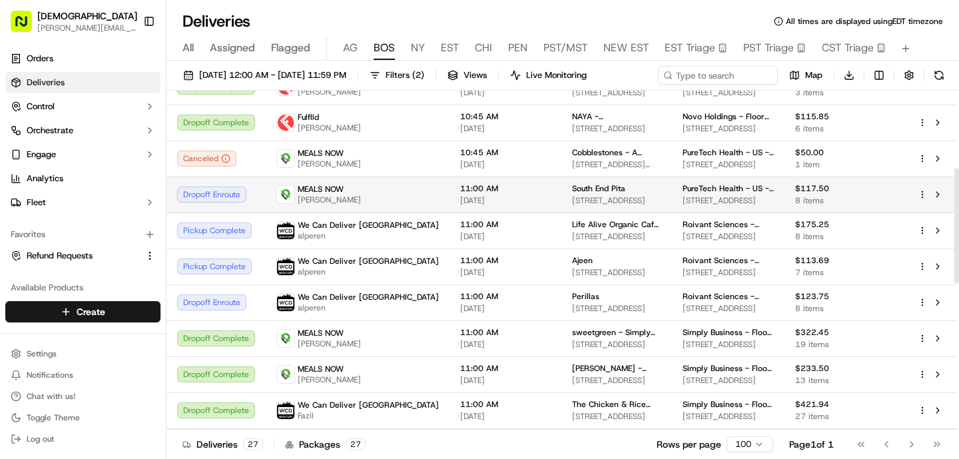
click at [326, 202] on span "[PERSON_NAME]" at bounding box center [329, 200] width 63 height 11
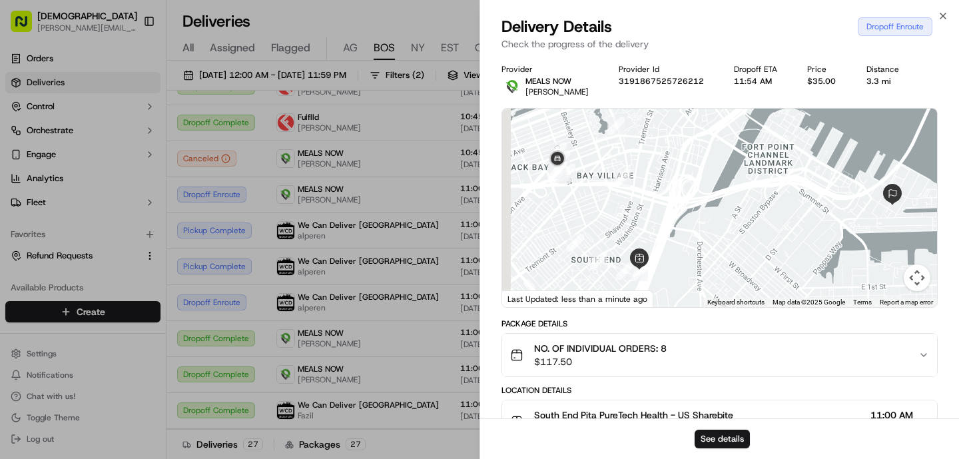
drag, startPoint x: 546, startPoint y: 188, endPoint x: 632, endPoint y: 236, distance: 99.3
click at [632, 236] on div at bounding box center [719, 208] width 435 height 199
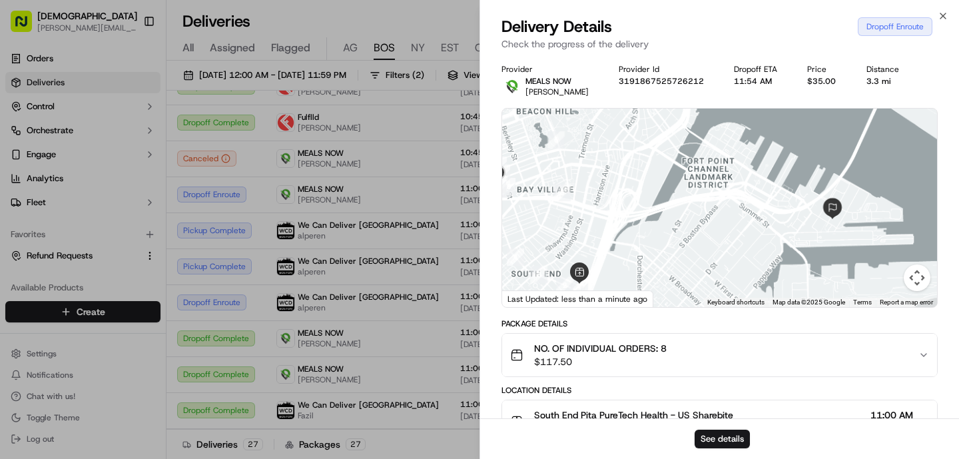
drag, startPoint x: 785, startPoint y: 183, endPoint x: 669, endPoint y: 184, distance: 115.9
click at [669, 184] on div at bounding box center [719, 208] width 435 height 199
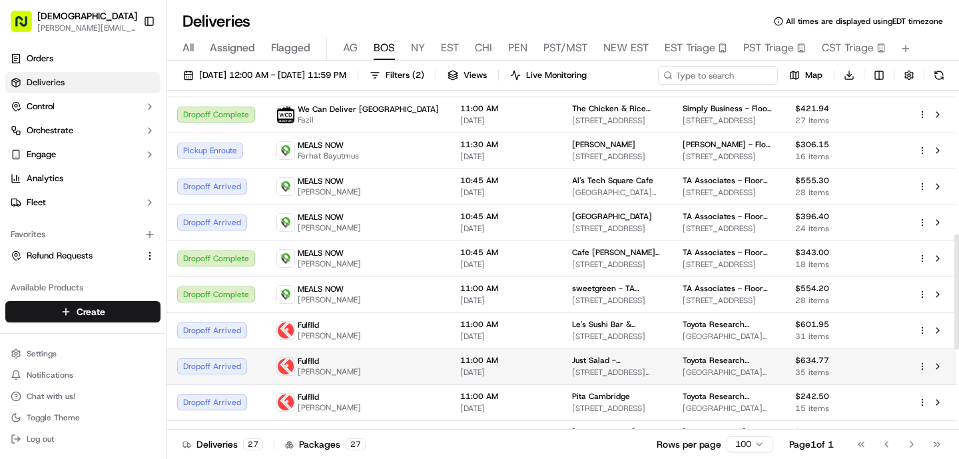
scroll to position [537, 0]
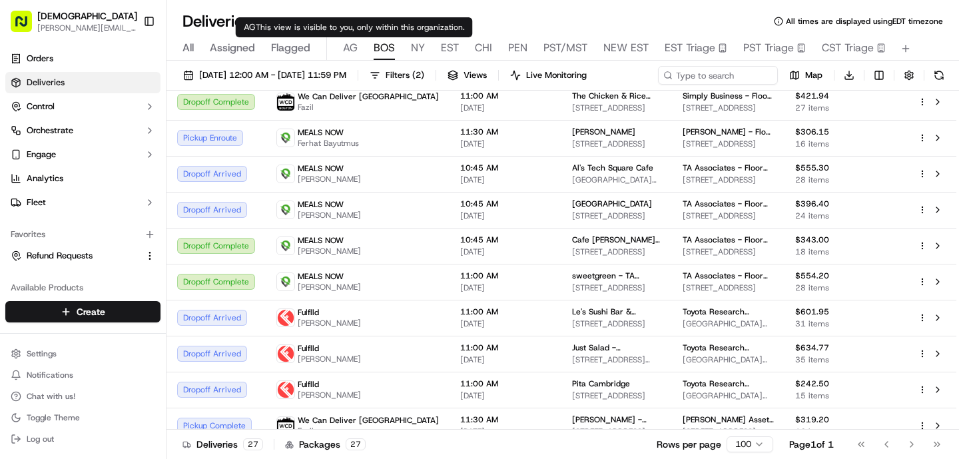
click at [356, 53] on span "AG" at bounding box center [350, 48] width 15 height 16
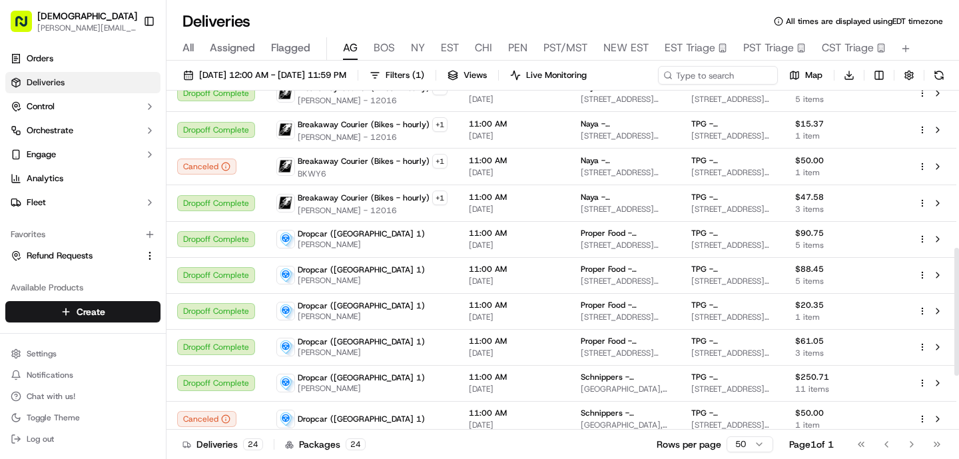
scroll to position [558, 0]
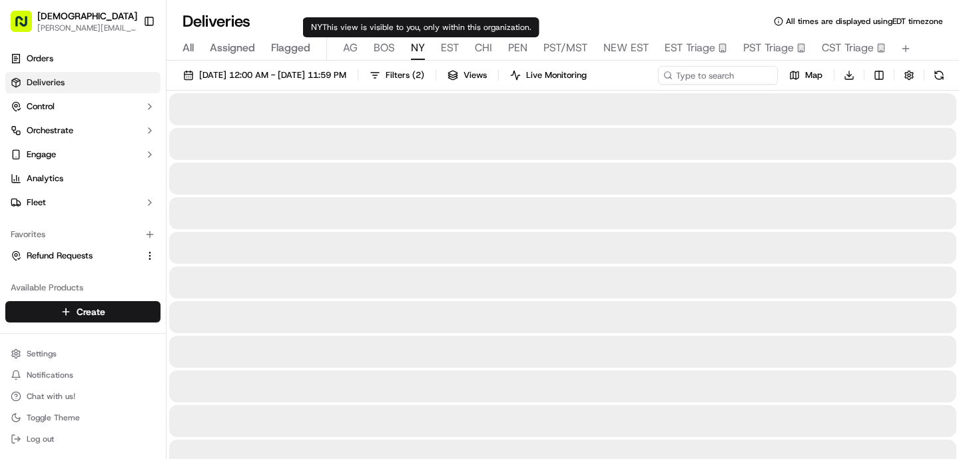
click at [415, 59] on button "NY" at bounding box center [418, 48] width 14 height 23
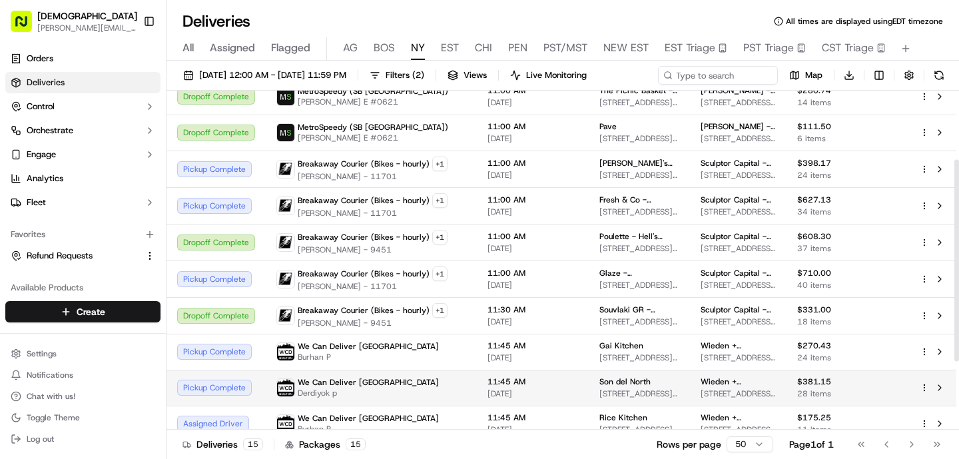
scroll to position [104, 0]
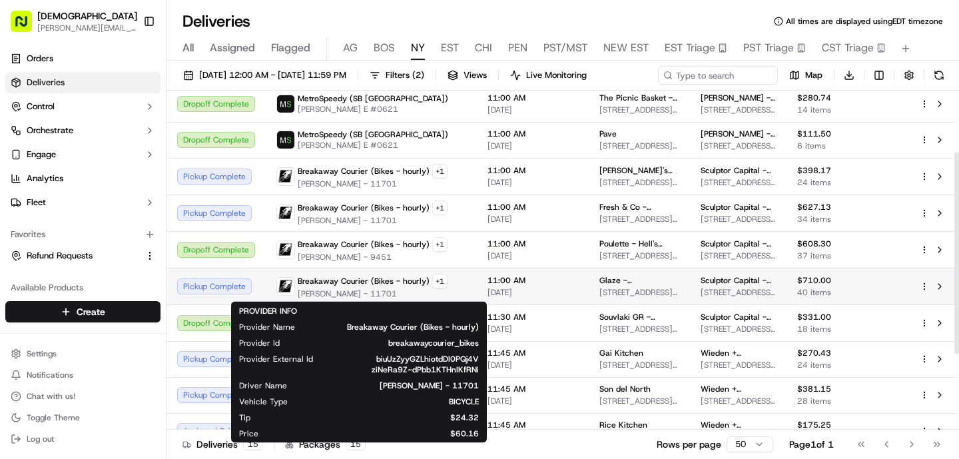
click at [415, 283] on span "Breakaway Courier (Bikes - hourly)" at bounding box center [364, 281] width 132 height 11
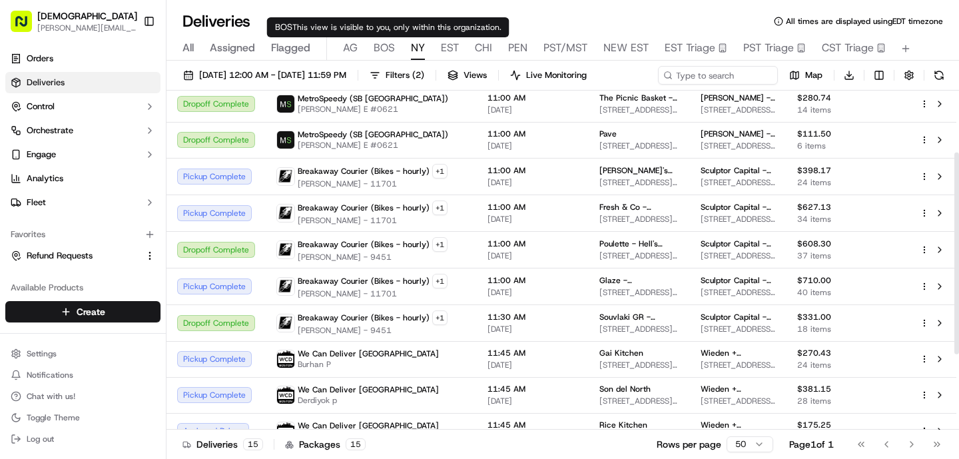
click at [388, 56] on button "BOS" at bounding box center [384, 48] width 21 height 23
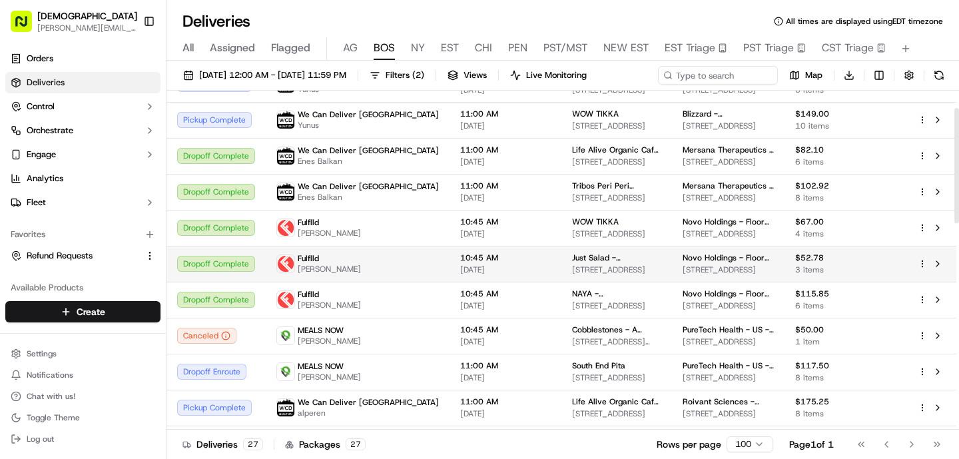
scroll to position [53, 0]
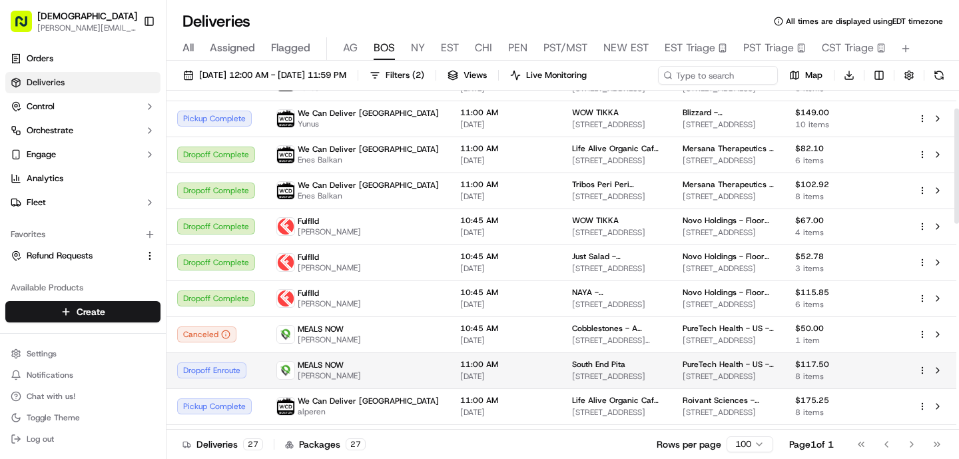
click at [366, 386] on td "MEALS NOW [PERSON_NAME]" at bounding box center [358, 370] width 184 height 36
click at [342, 377] on span "[PERSON_NAME]" at bounding box center [329, 375] width 63 height 11
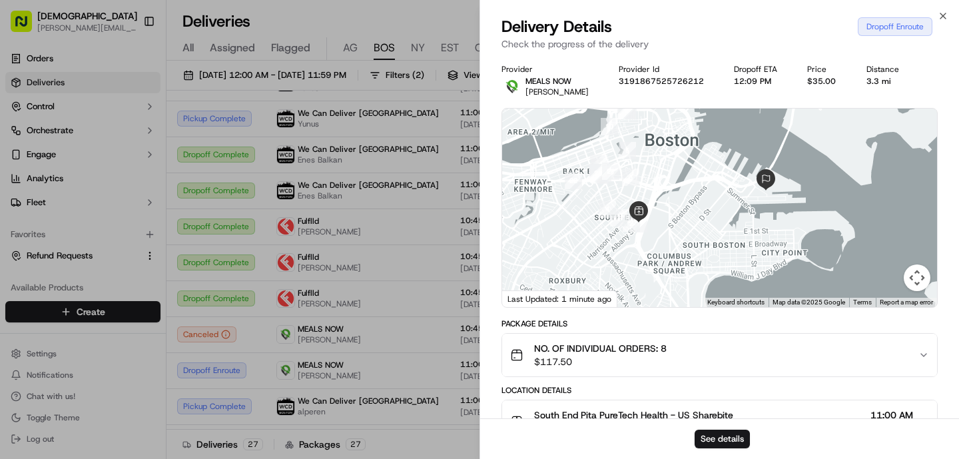
drag, startPoint x: 562, startPoint y: 224, endPoint x: 651, endPoint y: 208, distance: 90.8
click at [651, 208] on div at bounding box center [719, 208] width 435 height 199
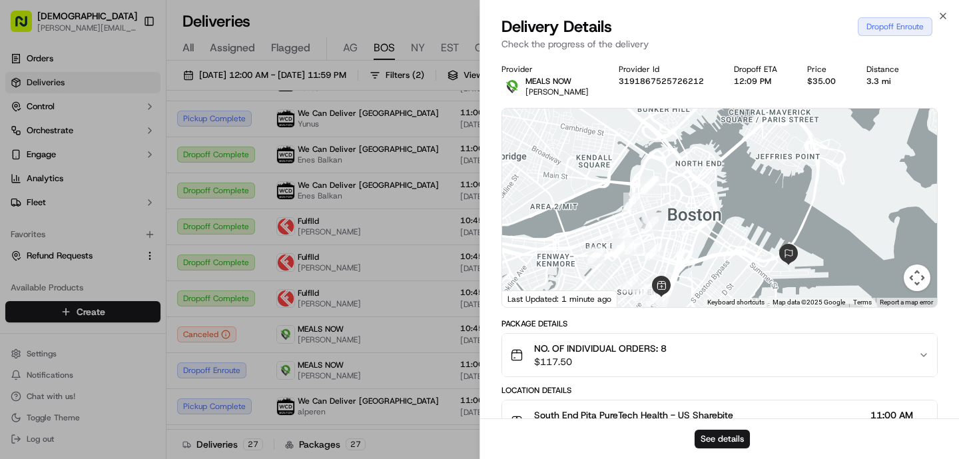
drag, startPoint x: 653, startPoint y: 207, endPoint x: 664, endPoint y: 294, distance: 88.0
click at [664, 294] on img at bounding box center [661, 286] width 21 height 21
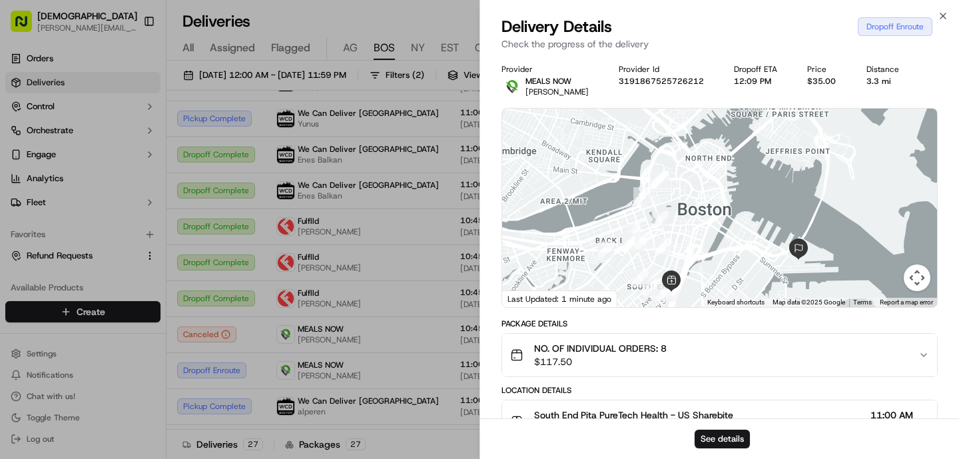
drag, startPoint x: 687, startPoint y: 242, endPoint x: 688, endPoint y: 213, distance: 29.3
click at [687, 216] on div at bounding box center [719, 208] width 435 height 199
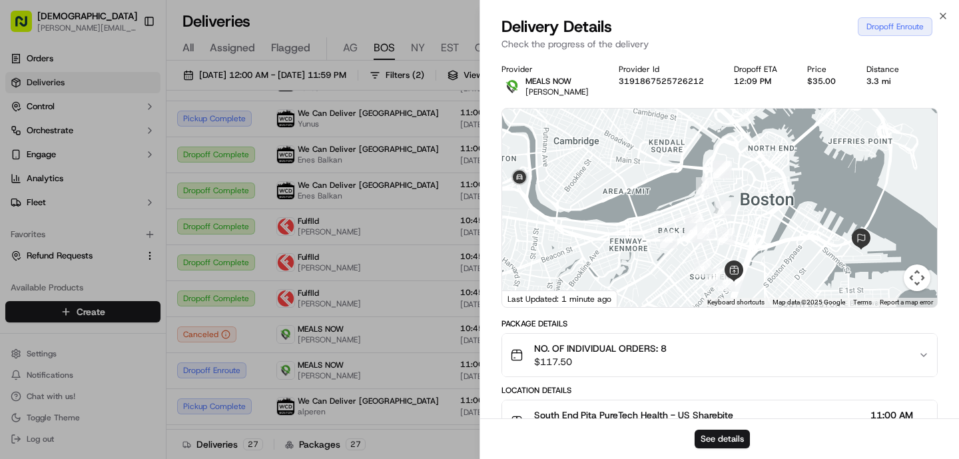
drag, startPoint x: 593, startPoint y: 199, endPoint x: 615, endPoint y: 177, distance: 31.6
click at [616, 177] on div at bounding box center [719, 208] width 435 height 199
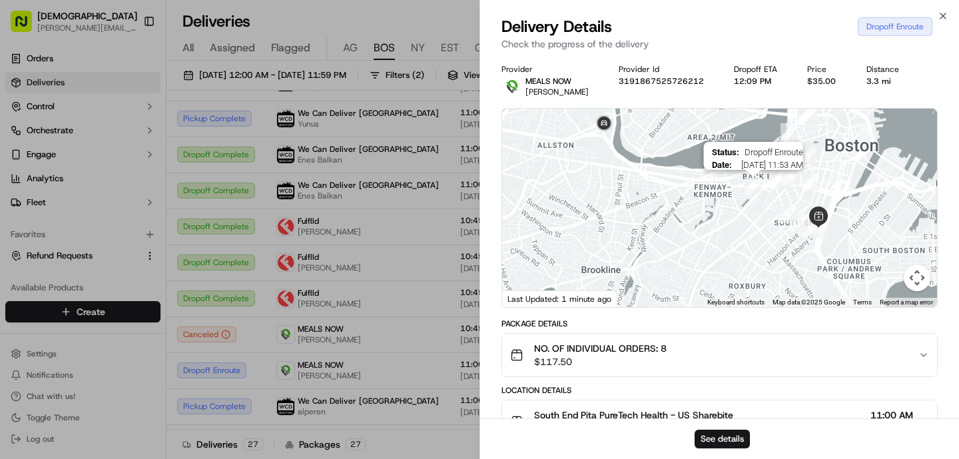
drag, startPoint x: 667, startPoint y: 243, endPoint x: 754, endPoint y: 190, distance: 101.7
click at [754, 190] on img "22" at bounding box center [753, 185] width 17 height 17
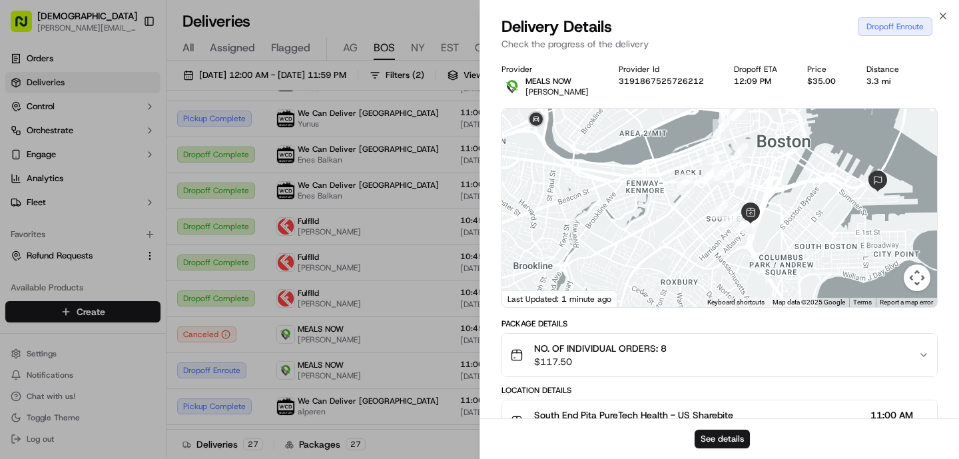
drag, startPoint x: 729, startPoint y: 180, endPoint x: 651, endPoint y: 180, distance: 77.3
click at [651, 180] on div at bounding box center [719, 208] width 435 height 199
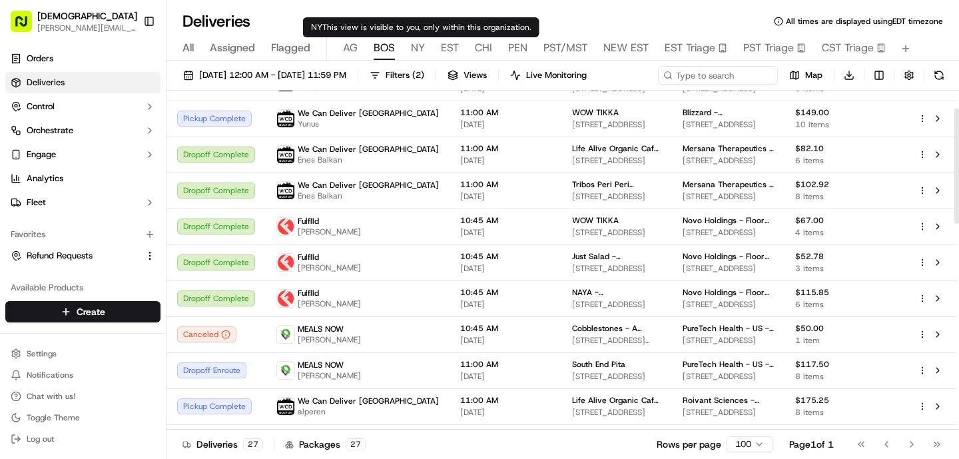
click at [411, 40] on span "NY" at bounding box center [418, 48] width 14 height 16
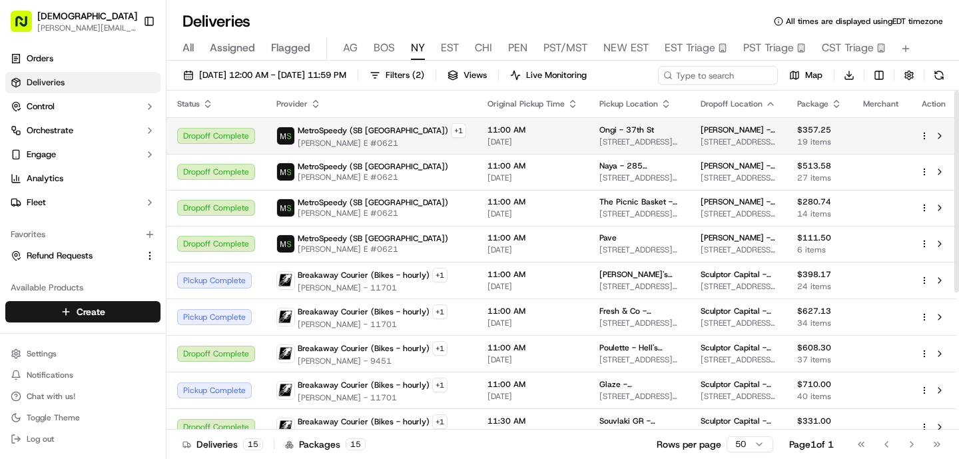
click at [358, 131] on span "MetroSpeedy (SB [GEOGRAPHIC_DATA])" at bounding box center [373, 130] width 151 height 11
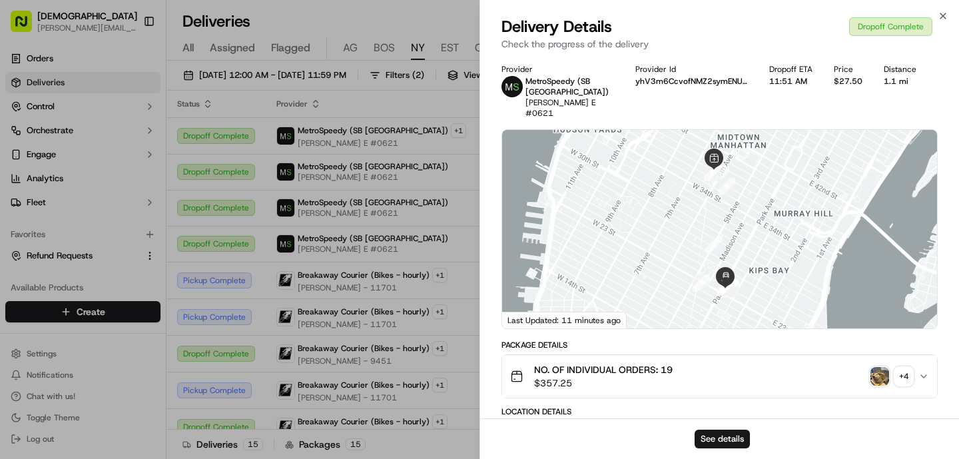
scroll to position [436, 0]
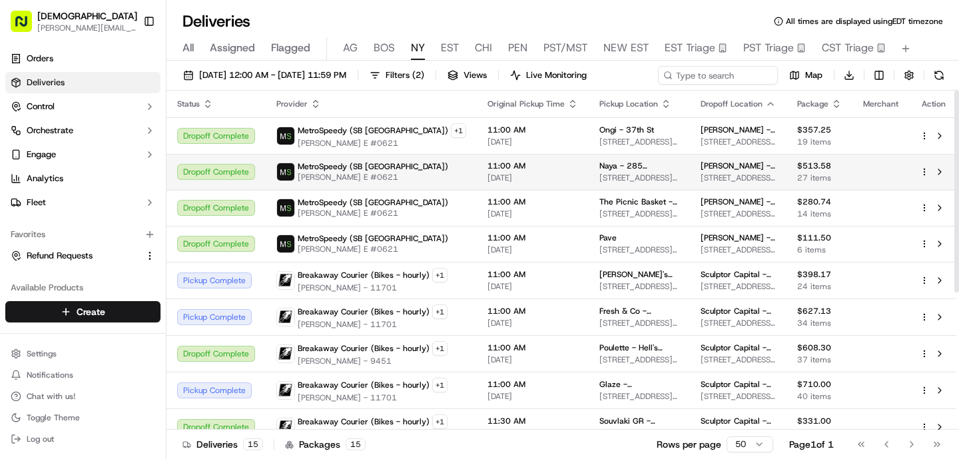
click at [364, 168] on span "MetroSpeedy (SB [GEOGRAPHIC_DATA])" at bounding box center [373, 166] width 151 height 11
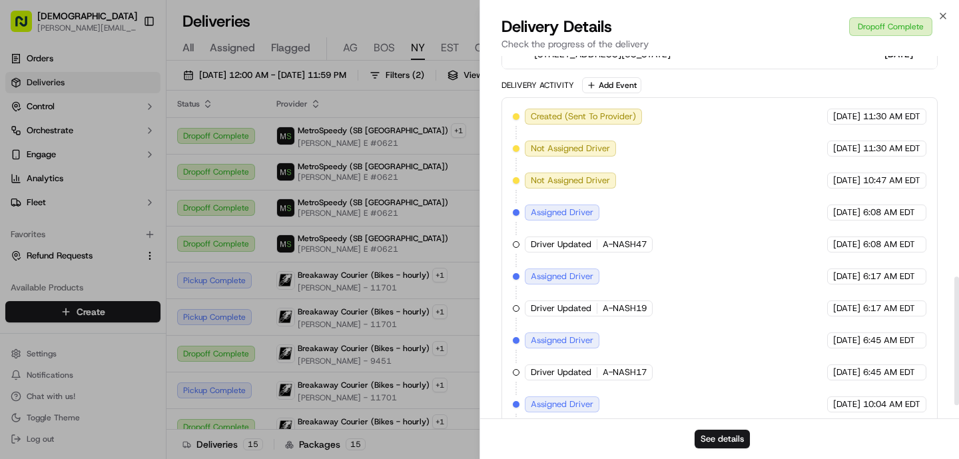
scroll to position [659, 0]
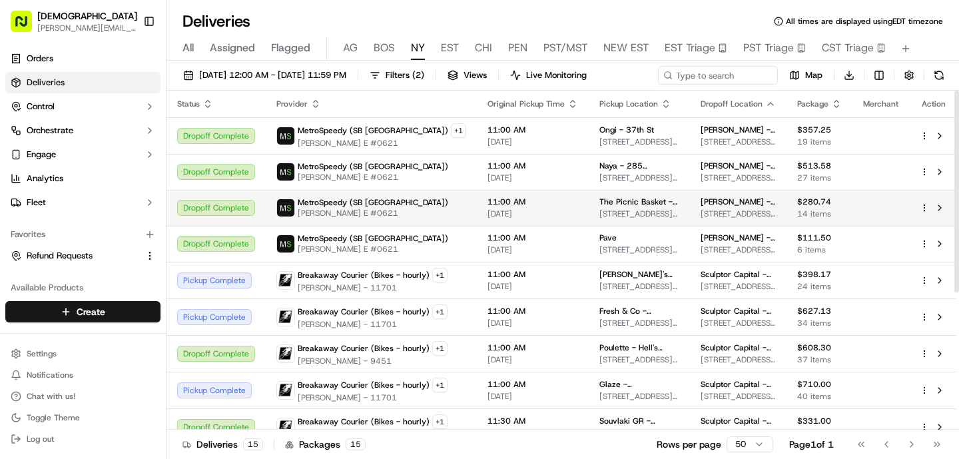
click at [398, 200] on div "MetroSpeedy (SB [GEOGRAPHIC_DATA]) [PERSON_NAME] E #0621" at bounding box center [371, 207] width 190 height 21
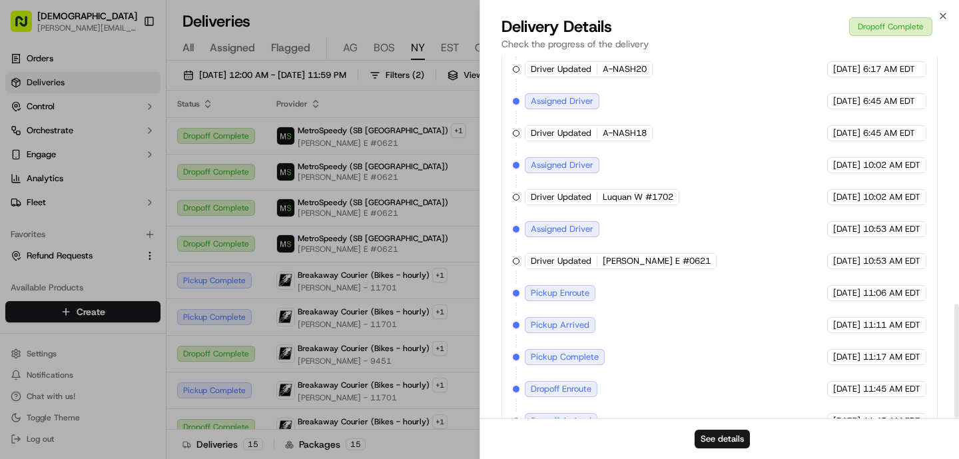
scroll to position [787, 0]
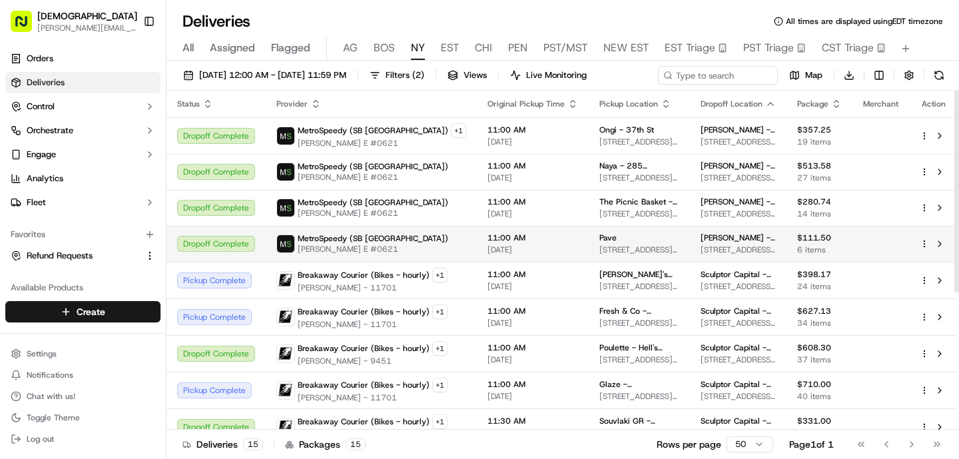
click at [357, 244] on span "[PERSON_NAME] E #0621" at bounding box center [373, 249] width 151 height 11
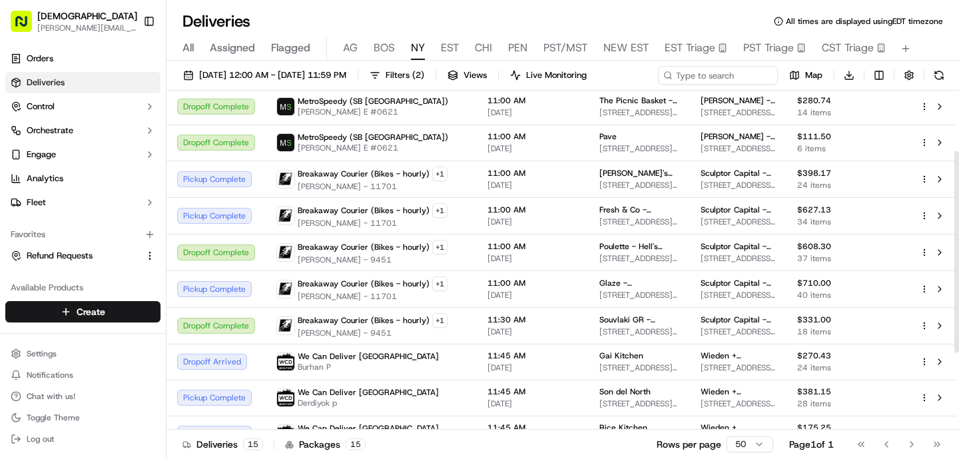
scroll to position [133, 0]
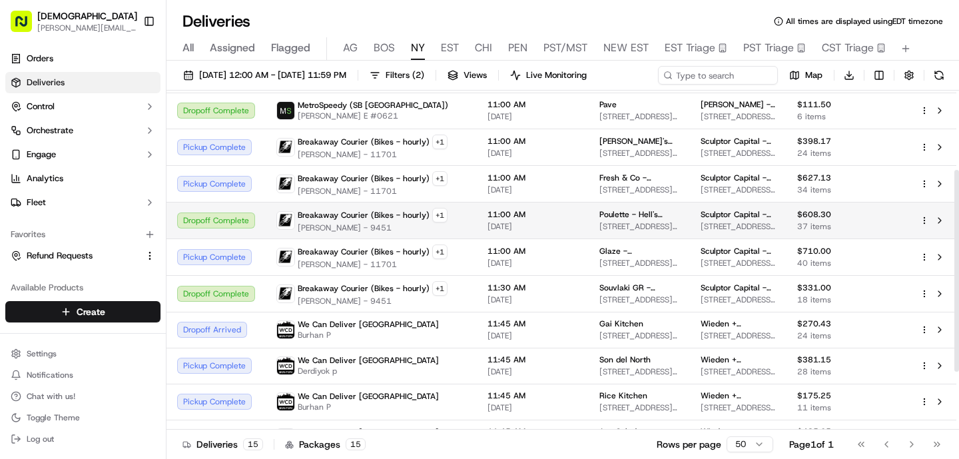
click at [359, 214] on span "Breakaway Courier (Bikes - hourly)" at bounding box center [364, 215] width 132 height 11
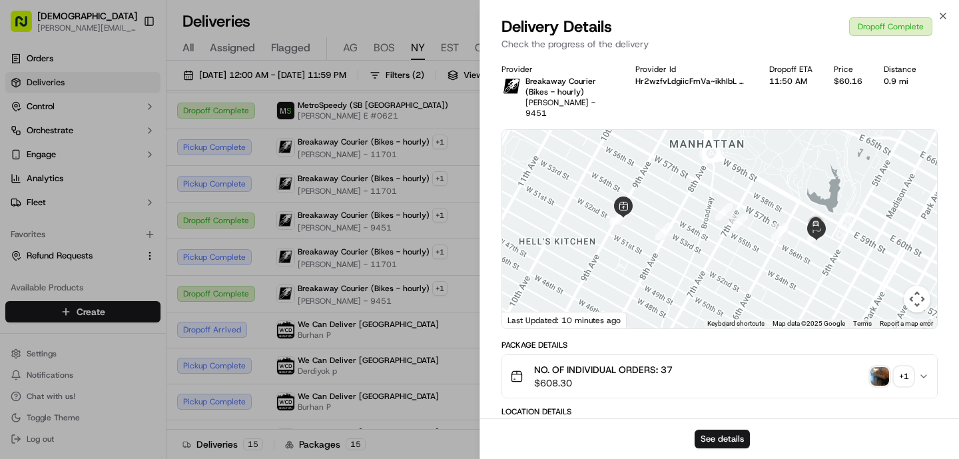
scroll to position [585, 0]
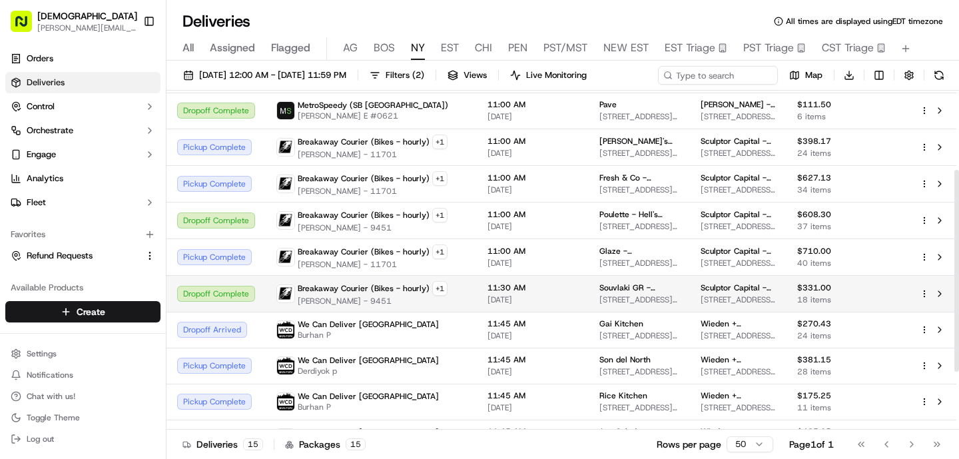
click at [386, 300] on span "[PERSON_NAME] - 9451" at bounding box center [373, 301] width 150 height 11
click at [340, 290] on span "Breakaway Courier (Bikes - hourly)" at bounding box center [364, 288] width 132 height 11
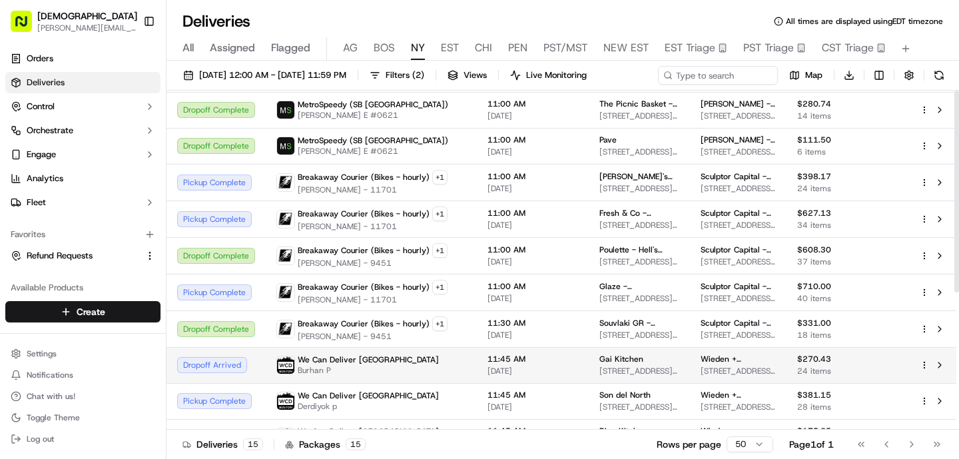
scroll to position [0, 0]
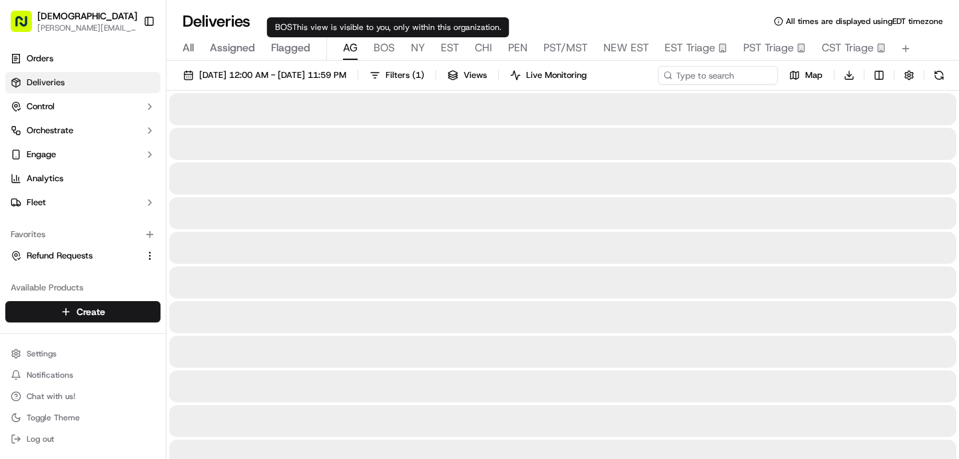
click at [352, 47] on span "AG" at bounding box center [350, 48] width 15 height 16
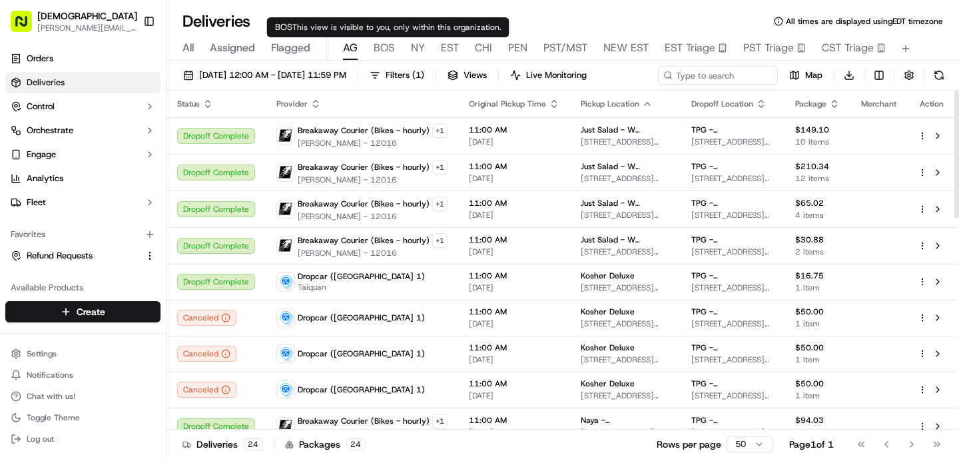
click at [378, 45] on span "BOS" at bounding box center [384, 48] width 21 height 16
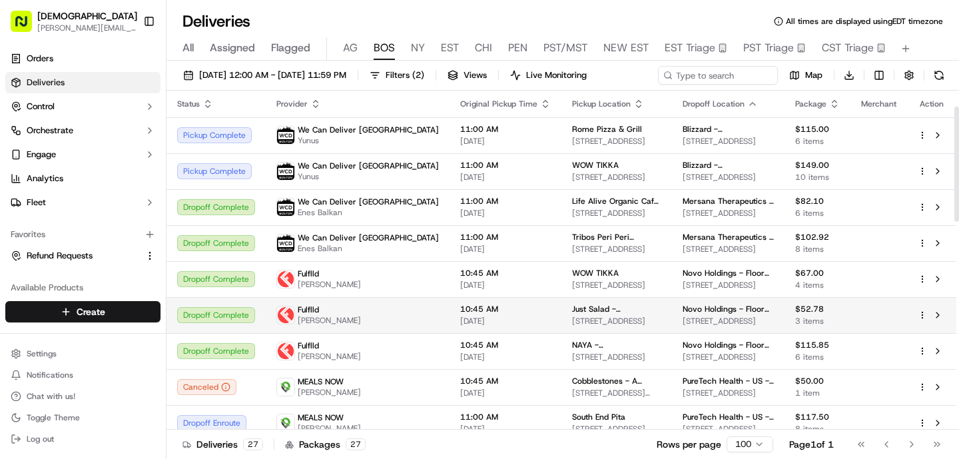
scroll to position [659, 0]
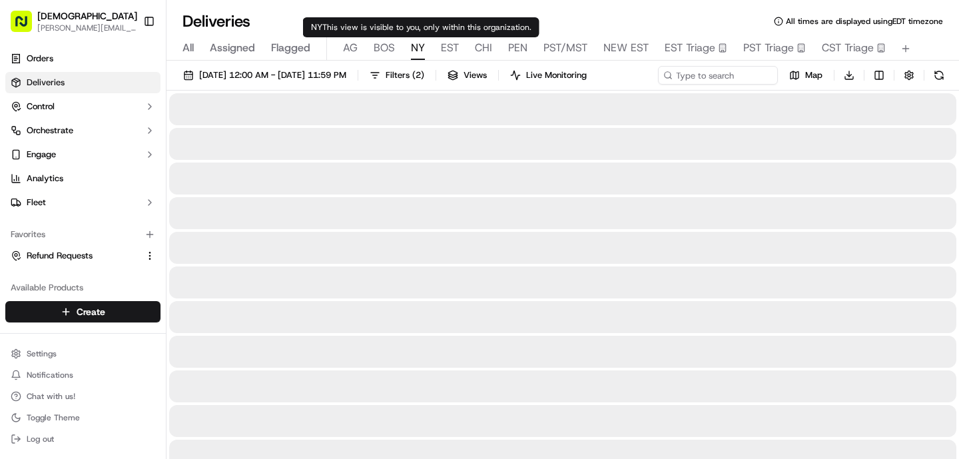
click at [422, 51] on span "NY" at bounding box center [418, 48] width 14 height 16
click at [442, 51] on span "EST" at bounding box center [450, 48] width 18 height 16
click at [420, 51] on span "NY" at bounding box center [418, 48] width 14 height 16
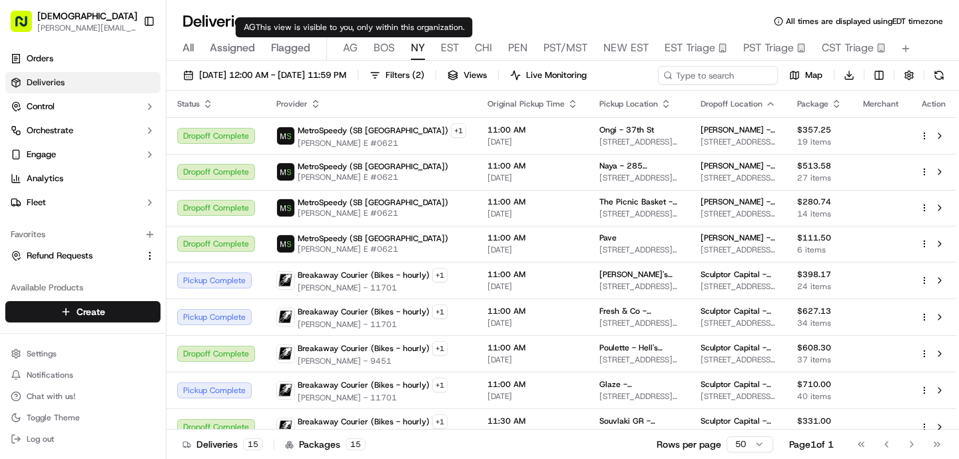
click at [345, 49] on span "AG" at bounding box center [350, 48] width 15 height 16
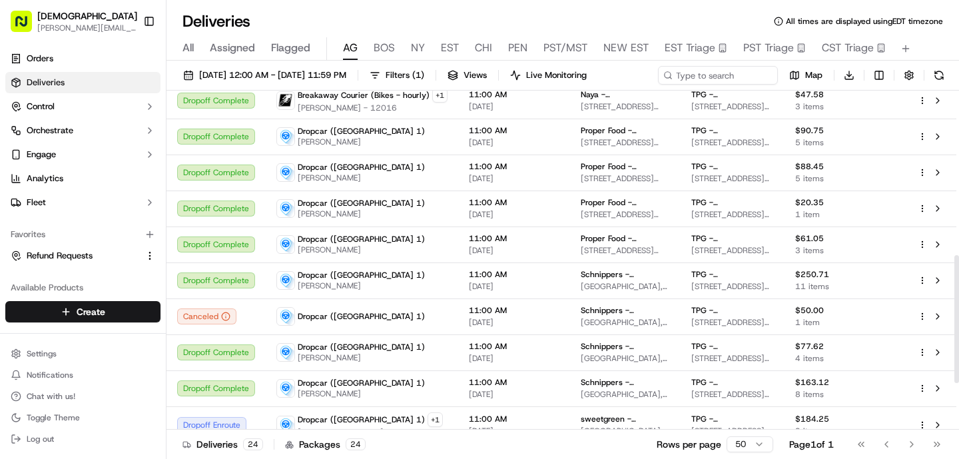
scroll to position [558, 0]
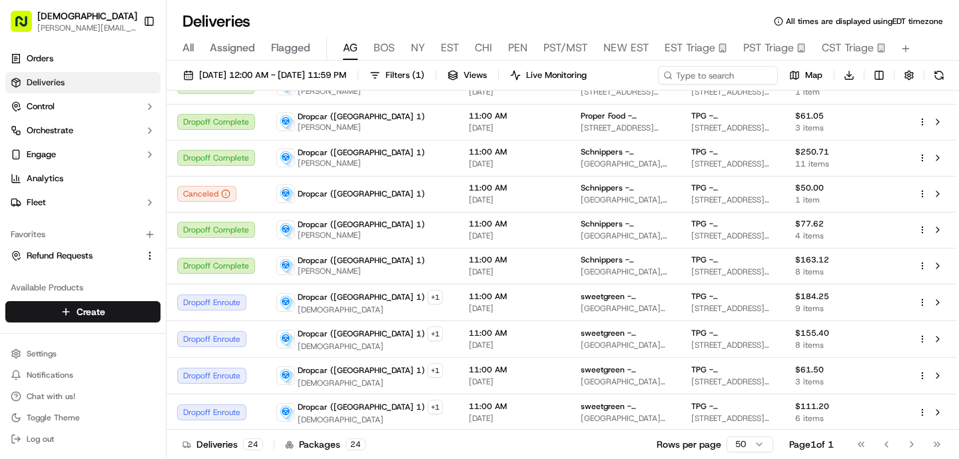
click at [389, 53] on span "BOS" at bounding box center [384, 48] width 21 height 16
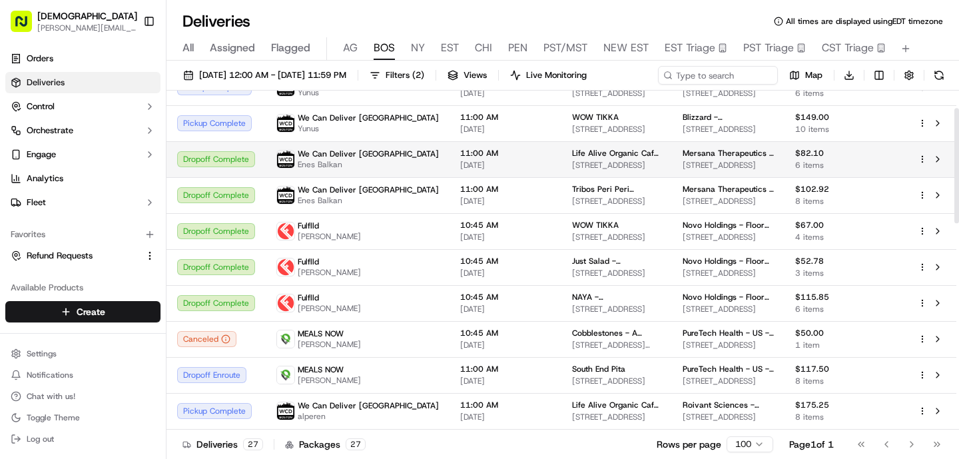
scroll to position [51, 0]
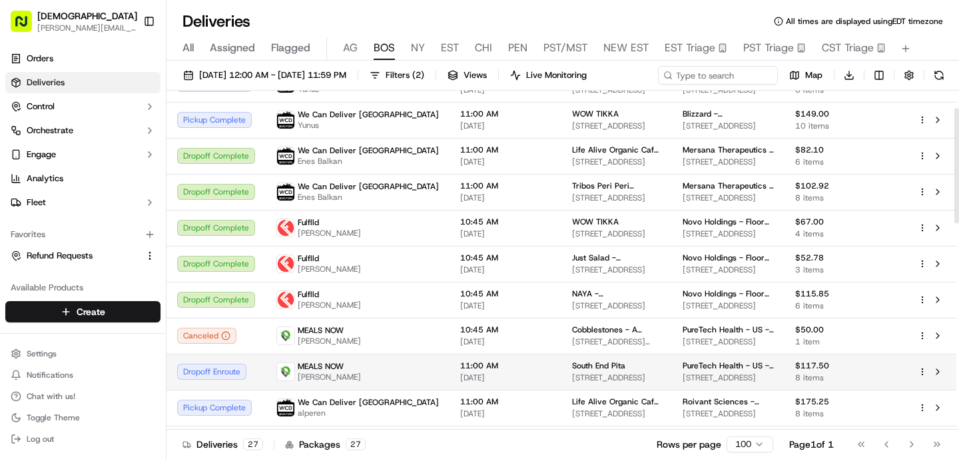
click at [380, 376] on div "MEALS NOW [PERSON_NAME]" at bounding box center [357, 371] width 163 height 21
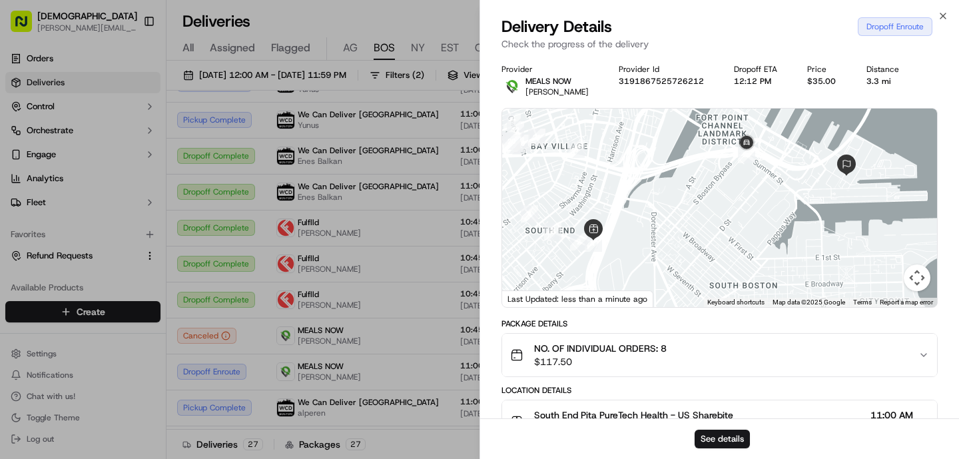
drag, startPoint x: 679, startPoint y: 150, endPoint x: 799, endPoint y: 208, distance: 133.2
click at [798, 208] on div at bounding box center [719, 208] width 435 height 199
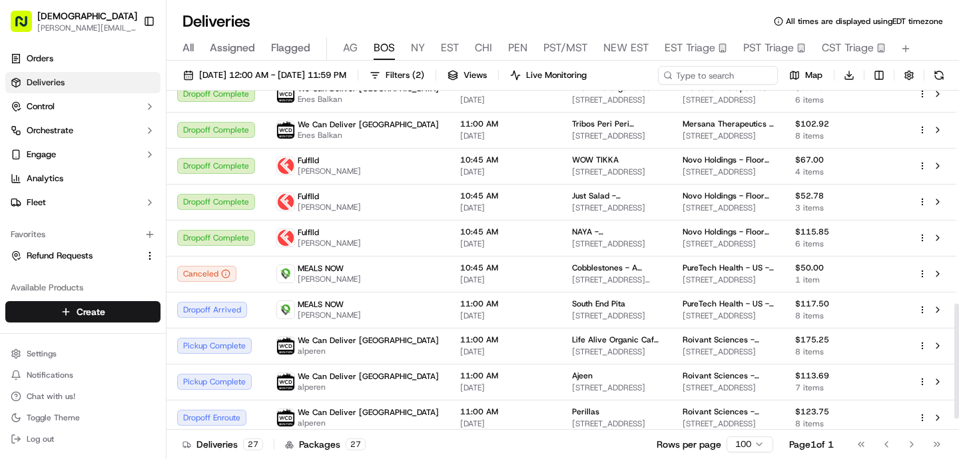
scroll to position [659, 0]
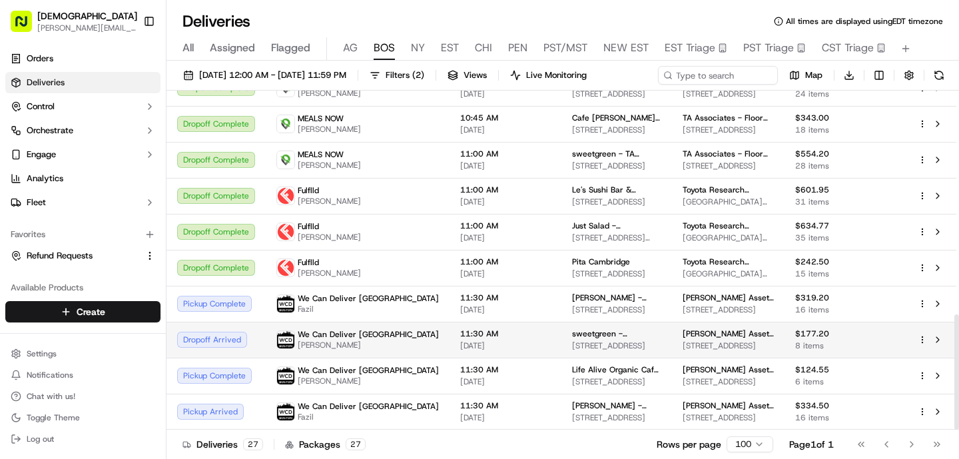
click at [450, 335] on td "11:30 AM [DATE]" at bounding box center [506, 340] width 112 height 36
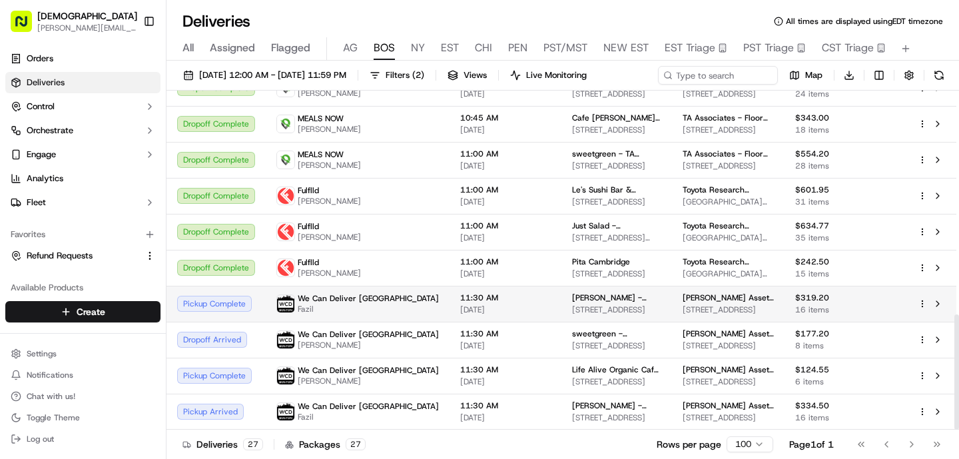
click at [483, 299] on span "11:30 AM" at bounding box center [505, 297] width 91 height 11
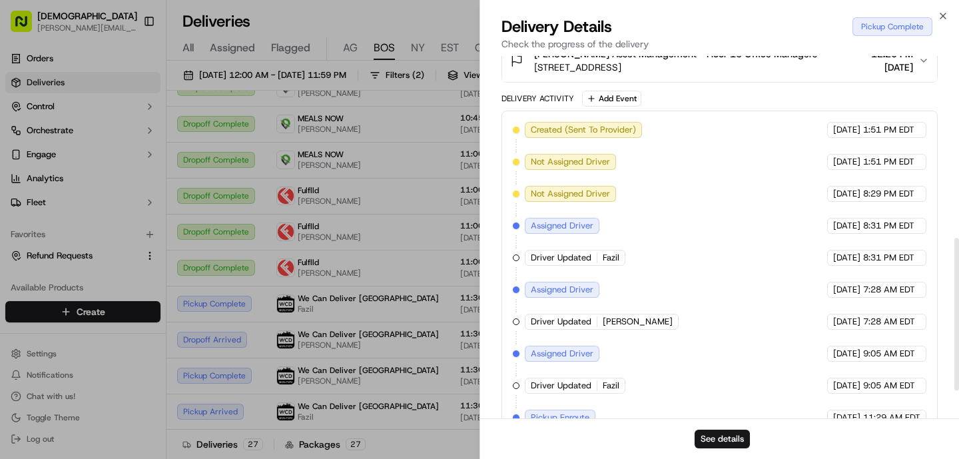
scroll to position [500, 0]
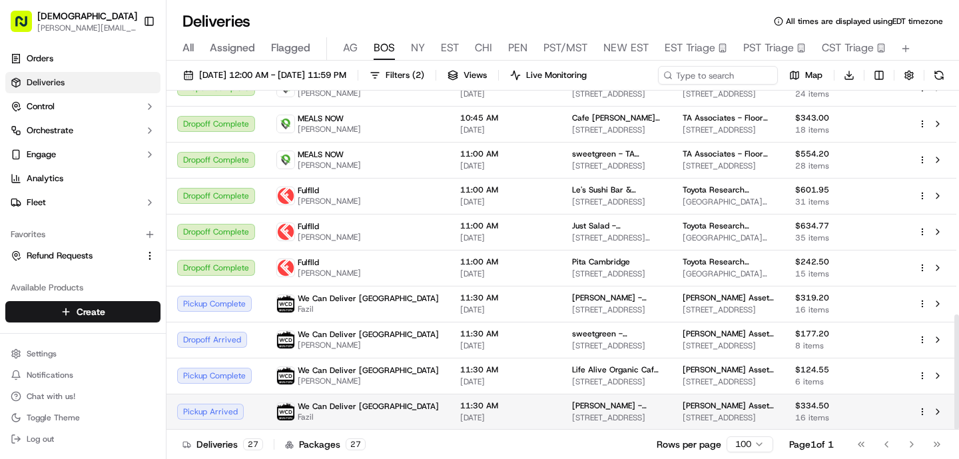
click at [338, 414] on span "Fazil" at bounding box center [368, 417] width 141 height 11
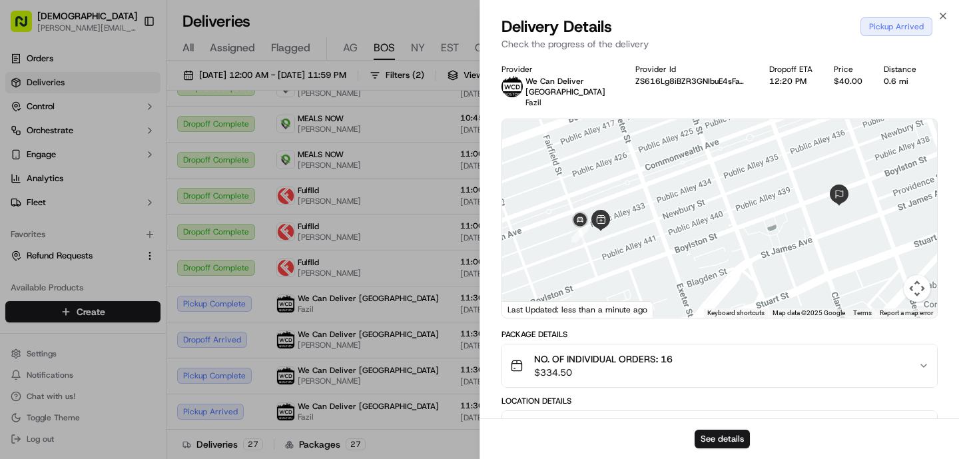
scroll to position [468, 0]
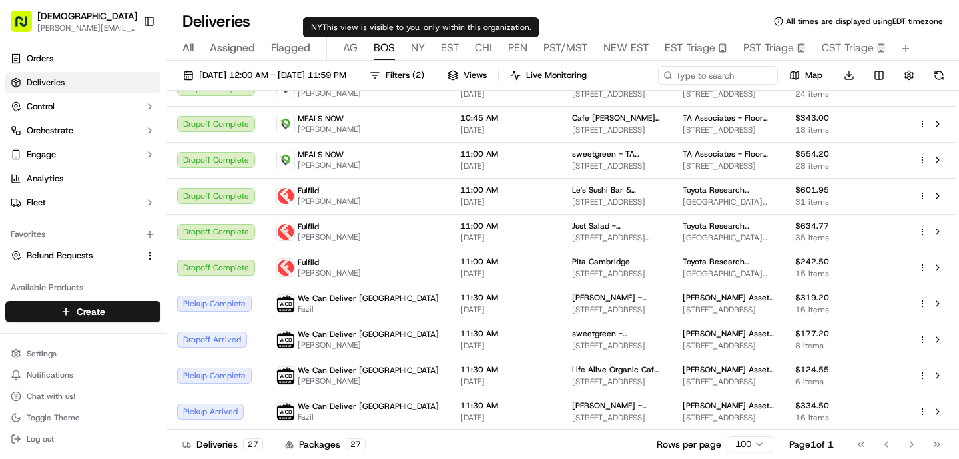
click at [420, 47] on span "NY" at bounding box center [418, 48] width 14 height 16
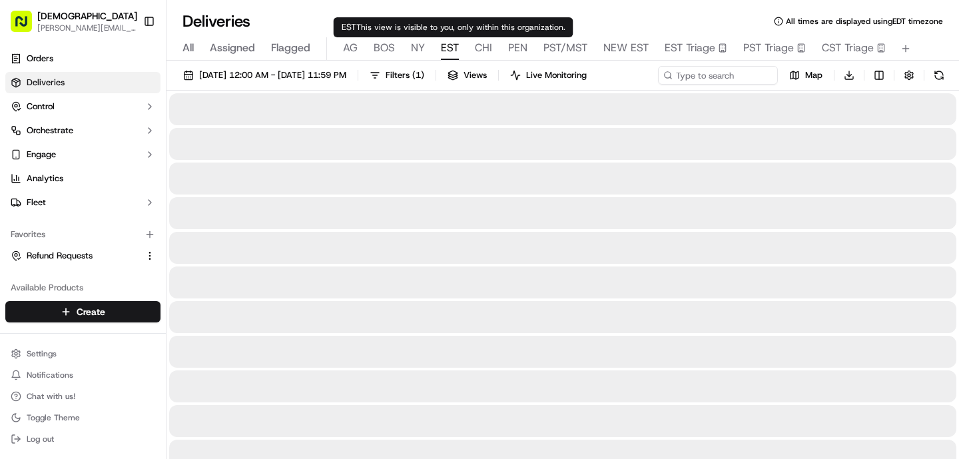
click at [452, 50] on span "EST" at bounding box center [450, 48] width 18 height 16
click at [420, 51] on span "NY" at bounding box center [418, 48] width 14 height 16
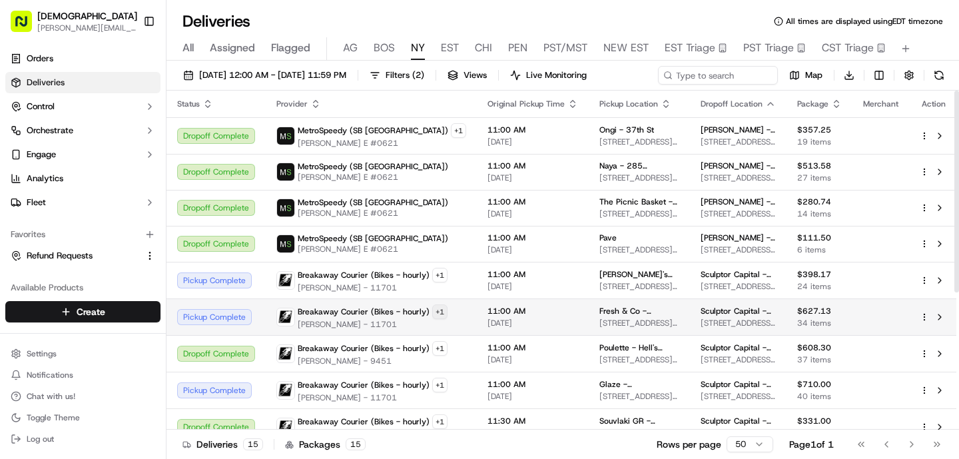
click at [438, 311] on html "Sharebite [PERSON_NAME][EMAIL_ADDRESS][DOMAIN_NAME] Toggle Sidebar Orders Deliv…" at bounding box center [479, 229] width 959 height 459
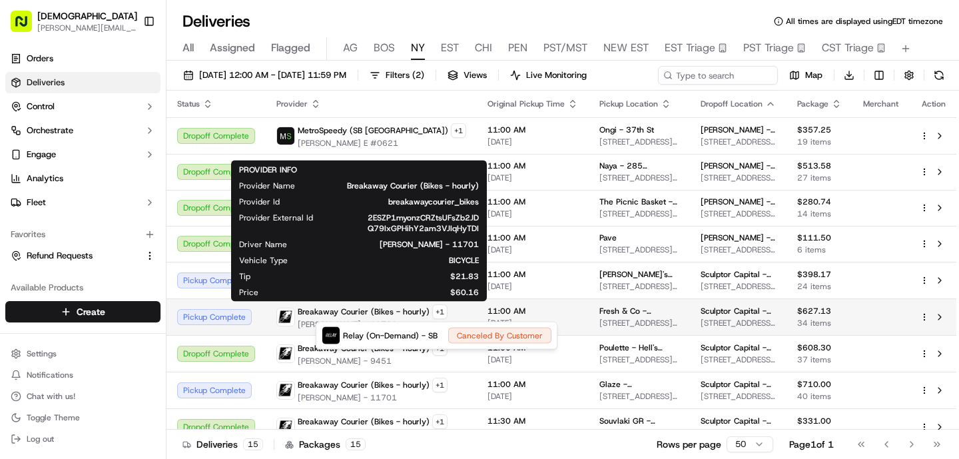
click at [275, 305] on html "Sharebite [PERSON_NAME][EMAIL_ADDRESS][DOMAIN_NAME] Toggle Sidebar Orders Deliv…" at bounding box center [479, 229] width 959 height 459
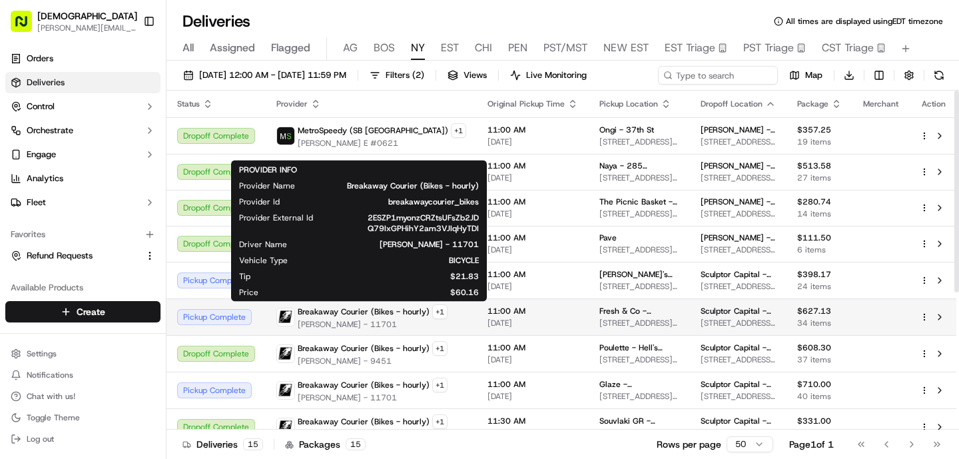
click at [307, 320] on span "[PERSON_NAME] - 11701" at bounding box center [373, 324] width 150 height 11
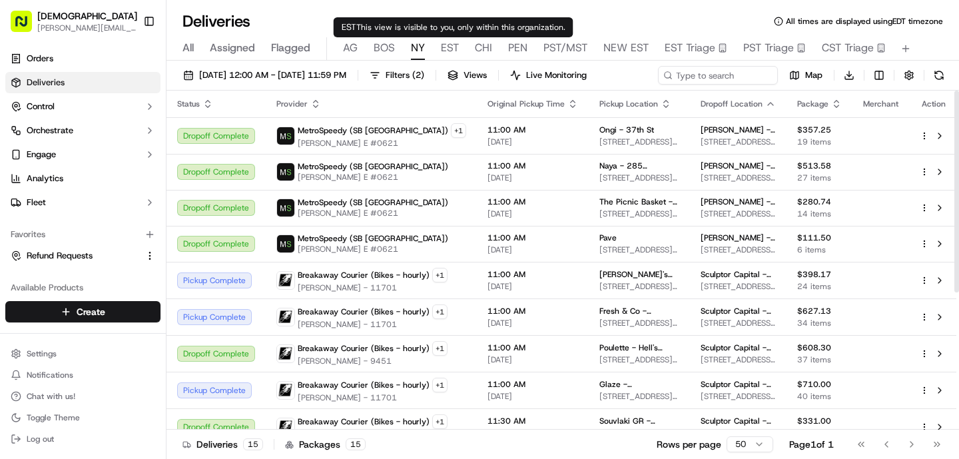
click at [454, 42] on span "EST" at bounding box center [450, 48] width 18 height 16
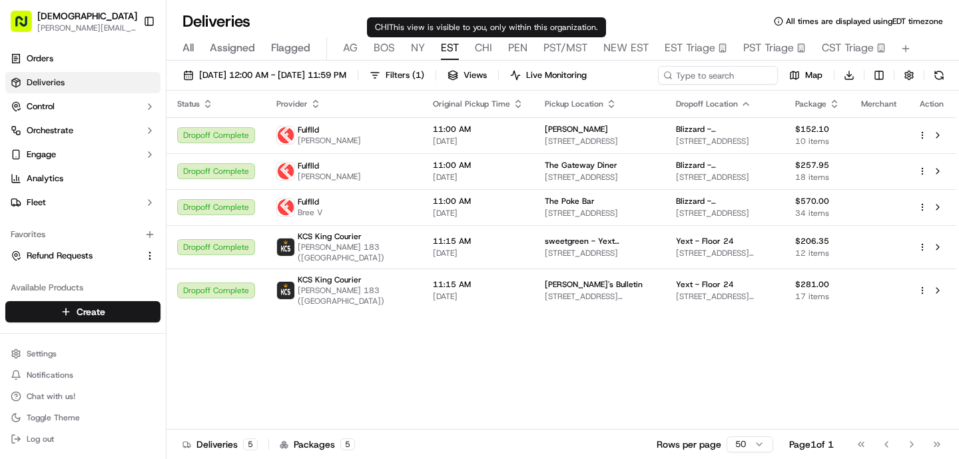
click at [475, 47] on span "CHI" at bounding box center [483, 48] width 17 height 16
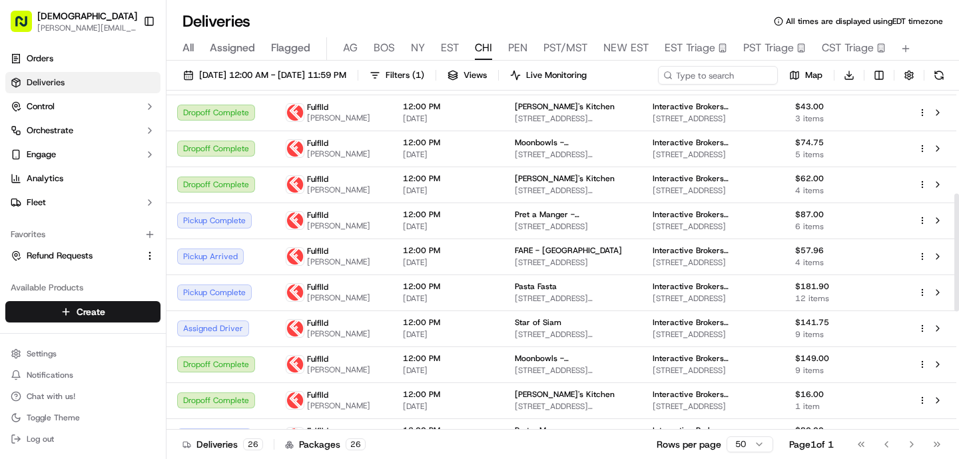
scroll to position [378, 0]
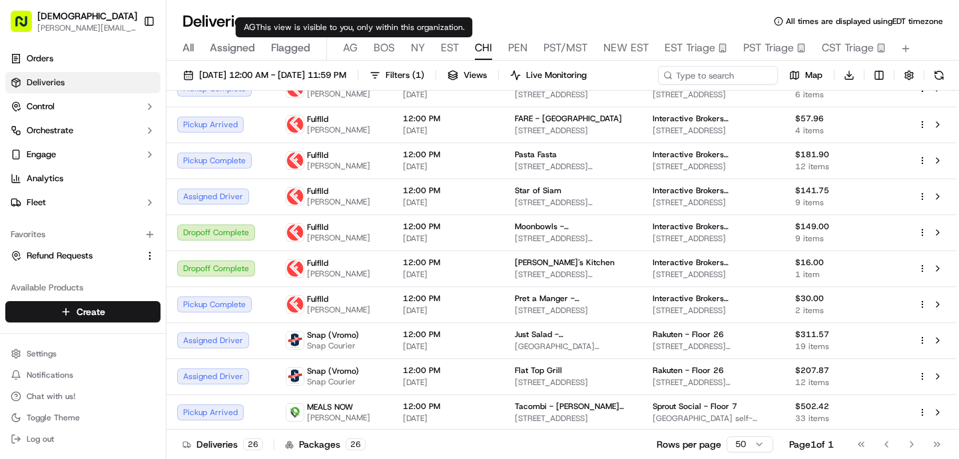
click at [350, 45] on span "AG" at bounding box center [350, 48] width 15 height 16
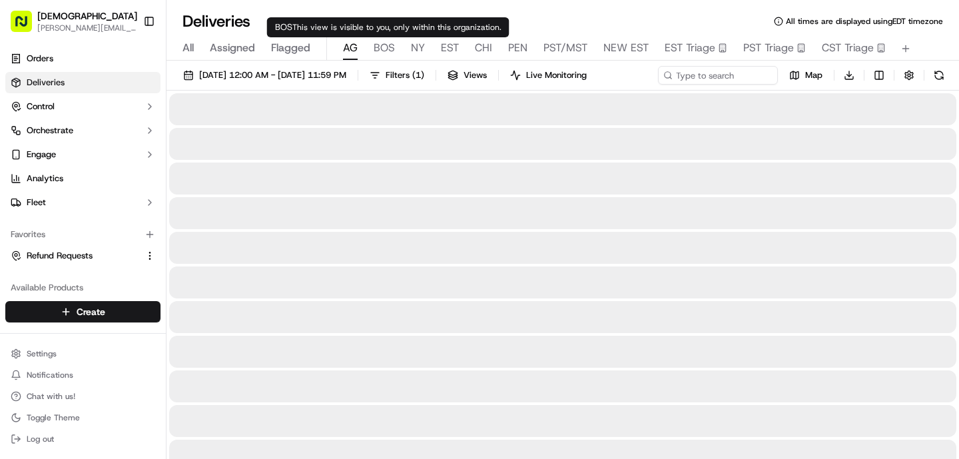
click at [390, 46] on span "BOS" at bounding box center [384, 48] width 21 height 16
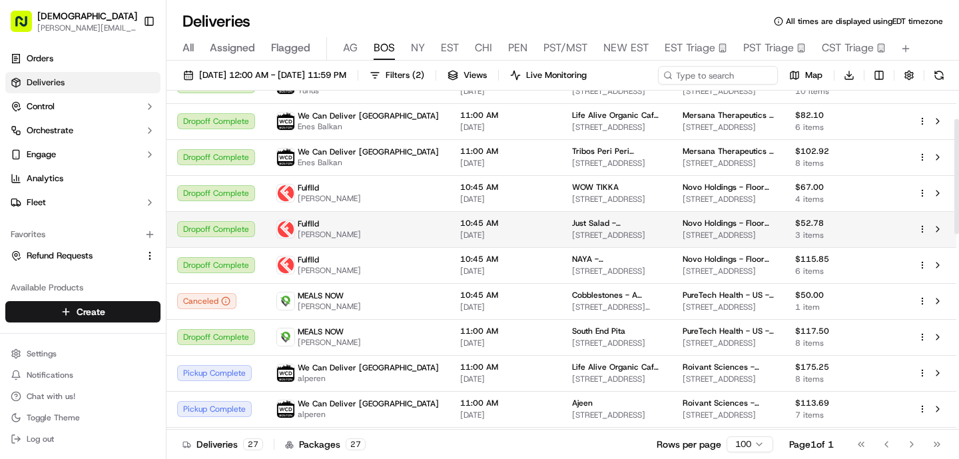
scroll to position [91, 0]
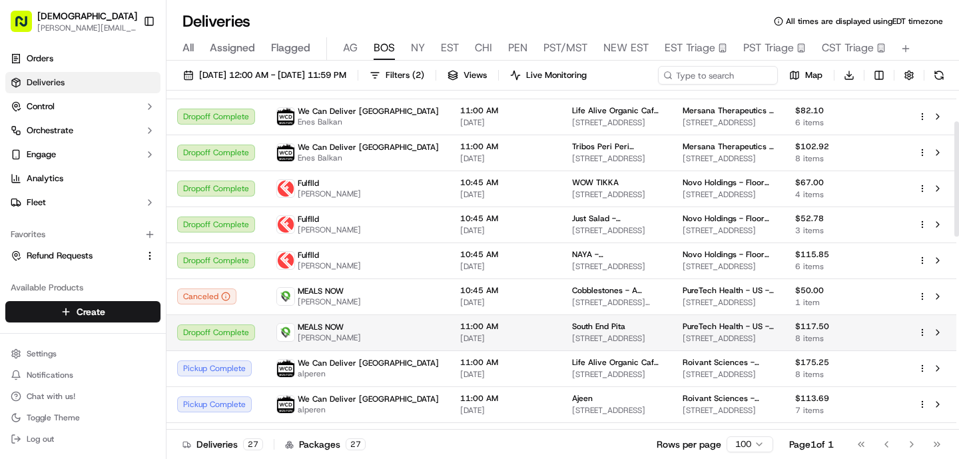
click at [460, 328] on span "11:00 AM" at bounding box center [505, 326] width 91 height 11
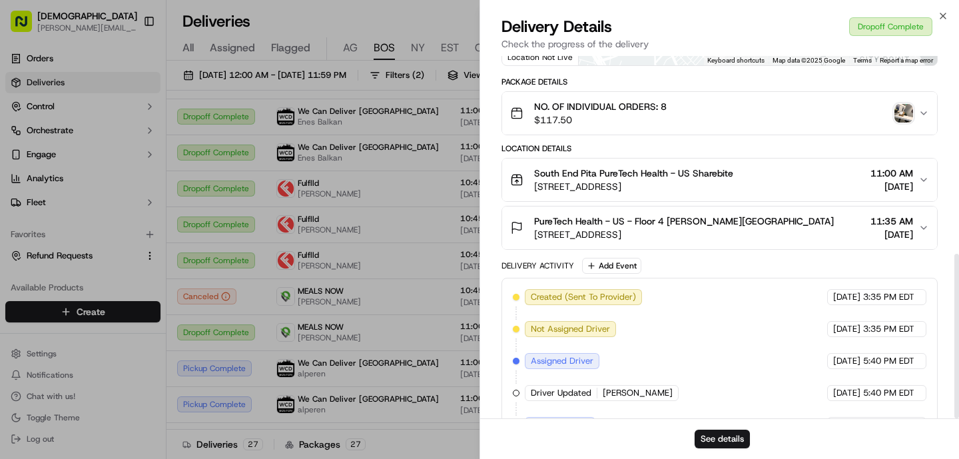
scroll to position [436, 0]
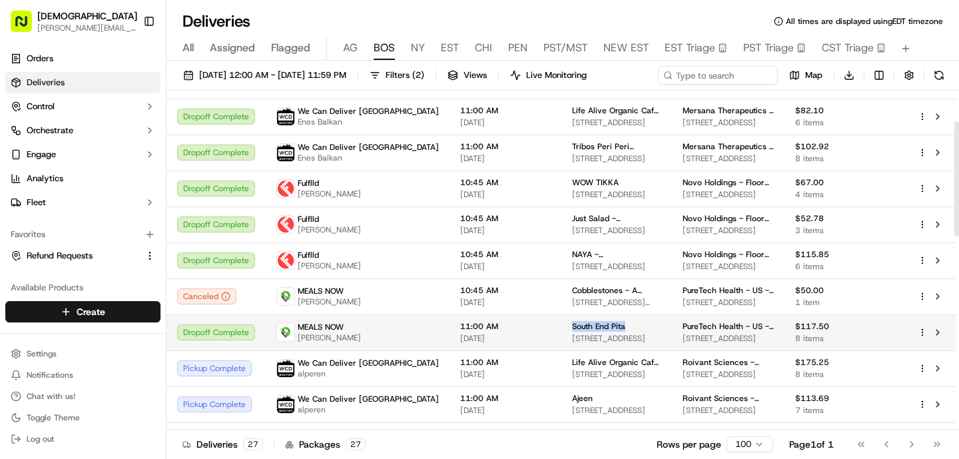
drag, startPoint x: 570, startPoint y: 323, endPoint x: 509, endPoint y: 323, distance: 61.3
click at [562, 324] on td "[GEOGRAPHIC_DATA] [STREET_ADDRESS]" at bounding box center [617, 332] width 111 height 36
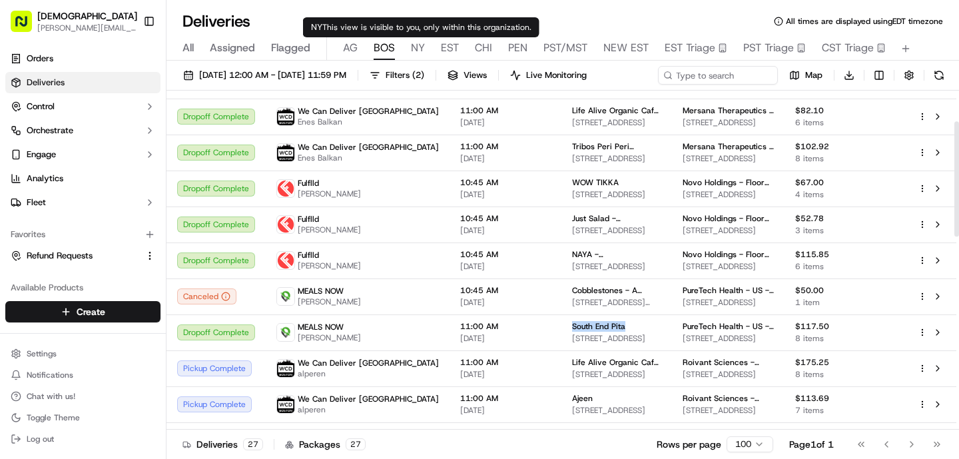
click at [418, 47] on span "NY" at bounding box center [418, 48] width 14 height 16
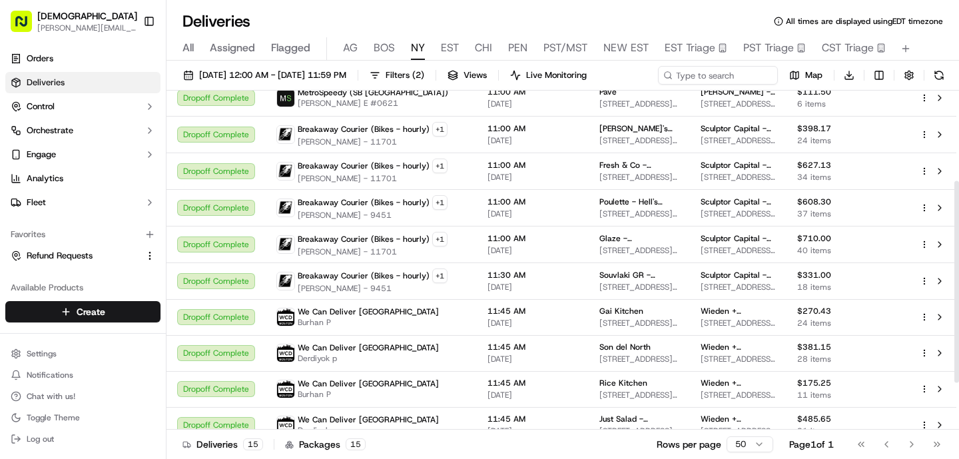
scroll to position [152, 0]
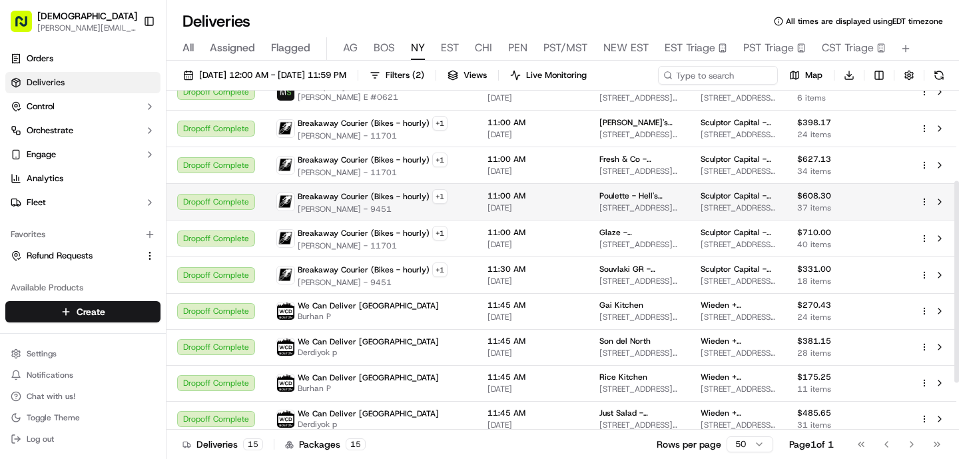
click at [488, 204] on span "[DATE]" at bounding box center [533, 208] width 91 height 11
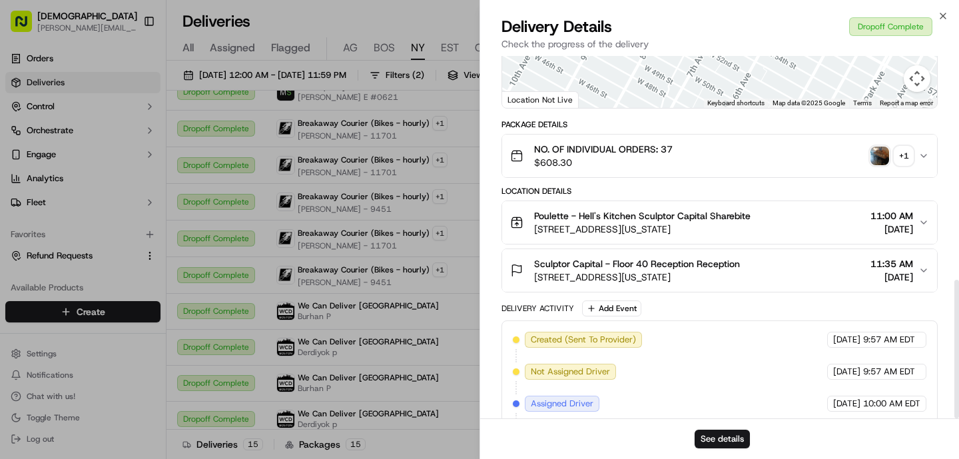
scroll to position [585, 0]
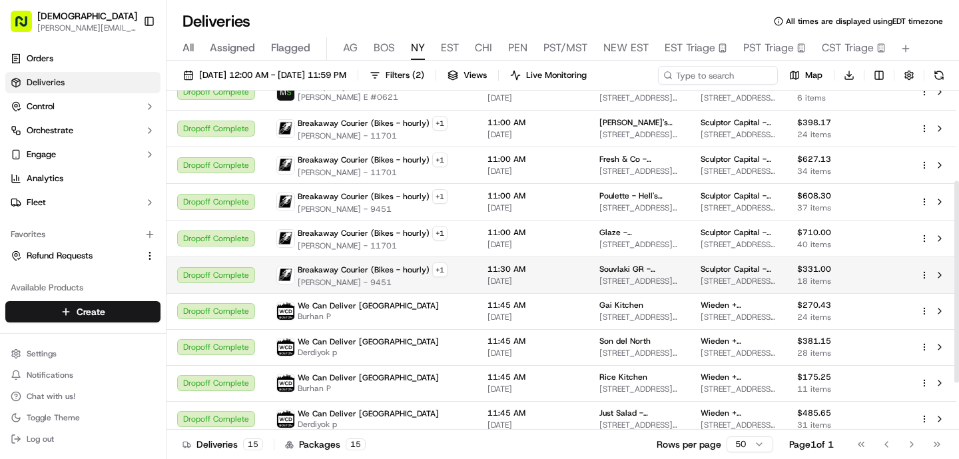
click at [438, 282] on span "[PERSON_NAME] - 9451" at bounding box center [373, 282] width 150 height 11
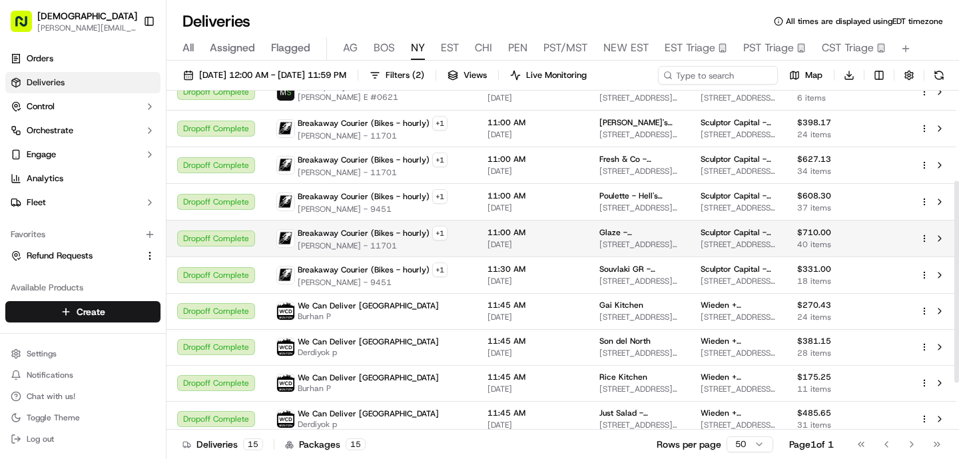
click at [488, 240] on span "[DATE]" at bounding box center [533, 244] width 91 height 11
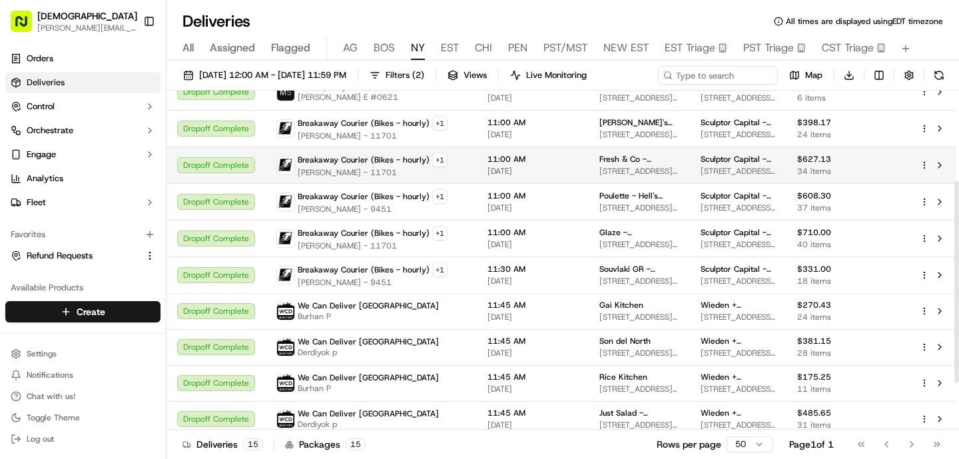
click at [414, 161] on span "Breakaway Courier (Bikes - hourly)" at bounding box center [364, 160] width 132 height 11
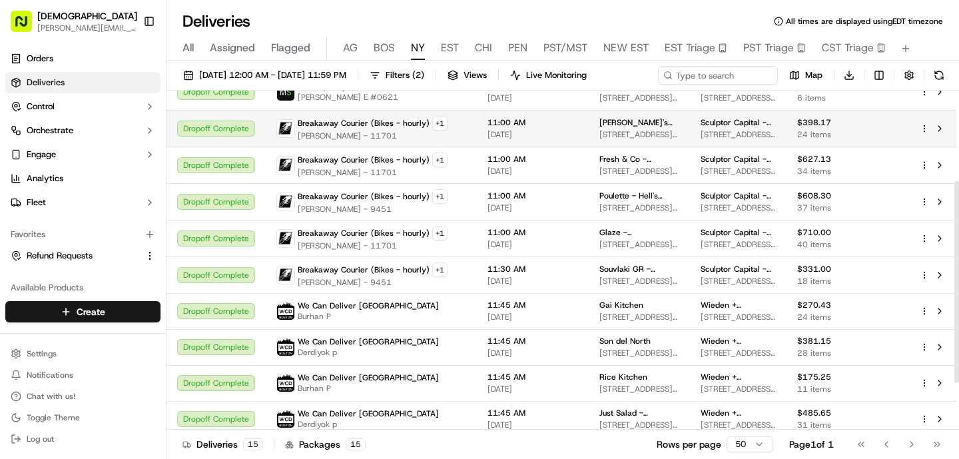
click at [368, 120] on span "Breakaway Courier (Bikes - hourly)" at bounding box center [364, 123] width 132 height 11
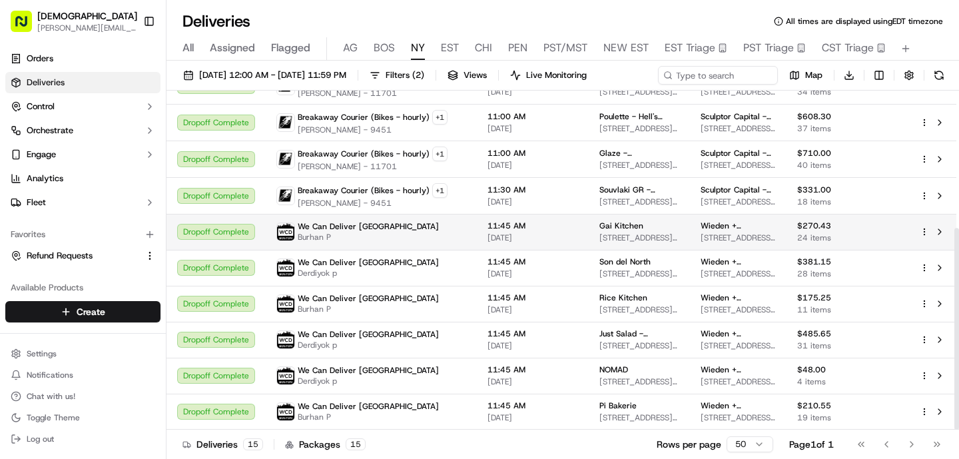
scroll to position [0, 0]
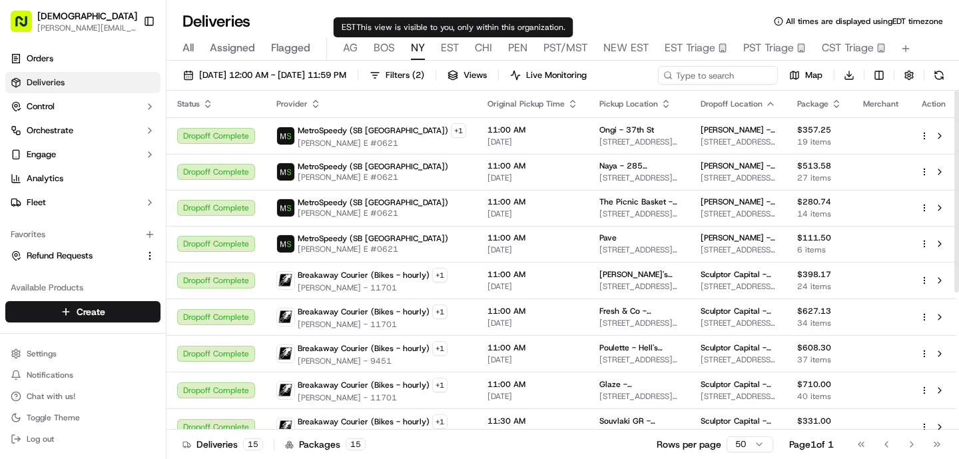
click at [446, 49] on span "EST" at bounding box center [450, 48] width 18 height 16
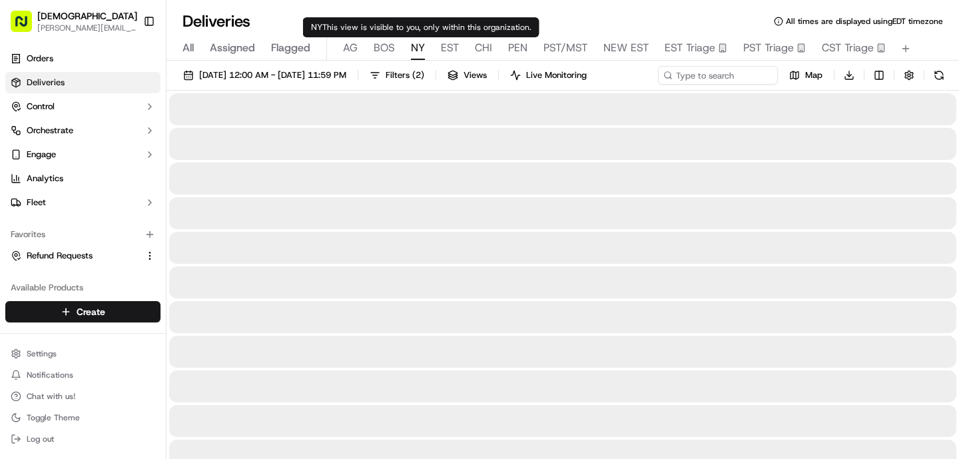
click at [418, 48] on span "NY" at bounding box center [418, 48] width 14 height 16
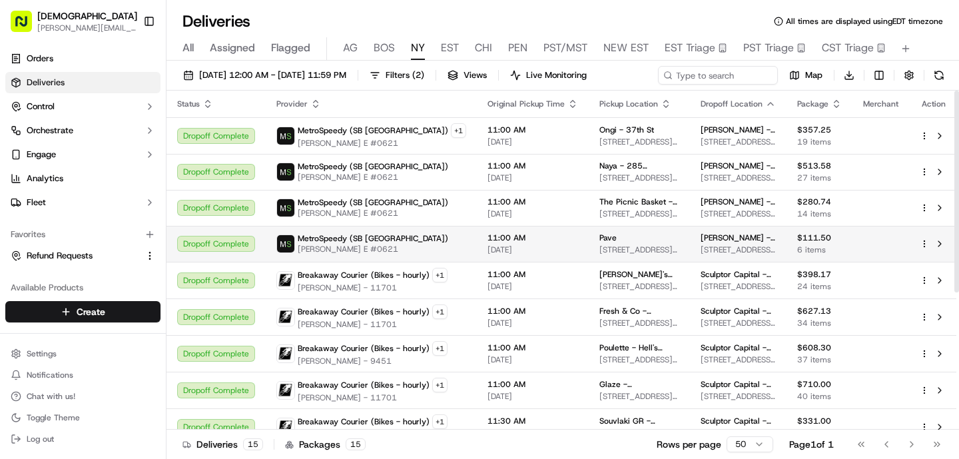
scroll to position [231, 0]
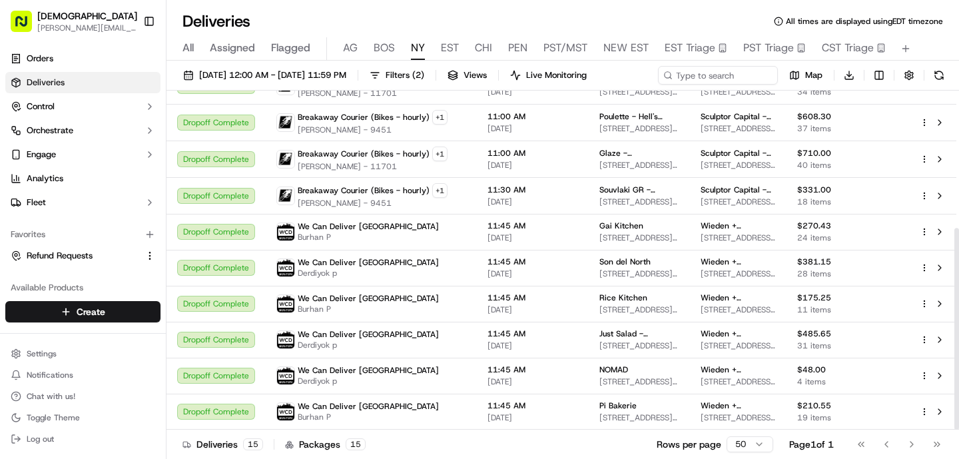
click at [384, 54] on span "BOS" at bounding box center [384, 48] width 21 height 16
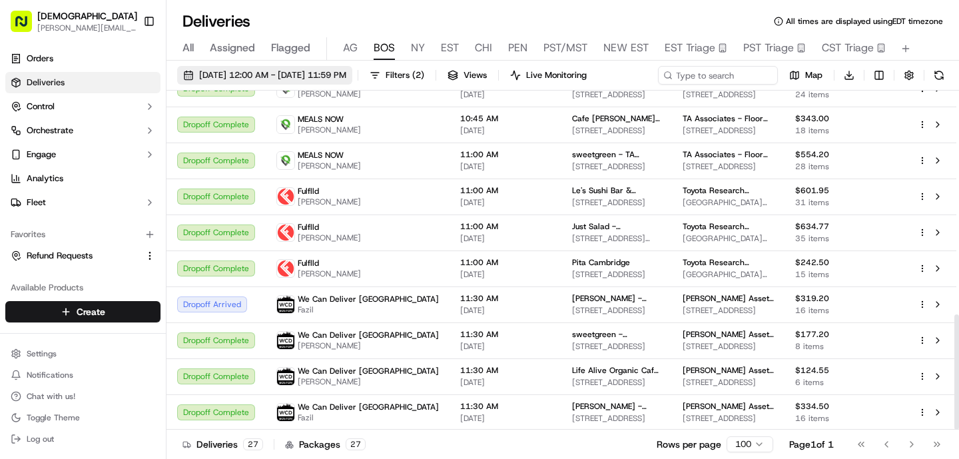
scroll to position [659, 0]
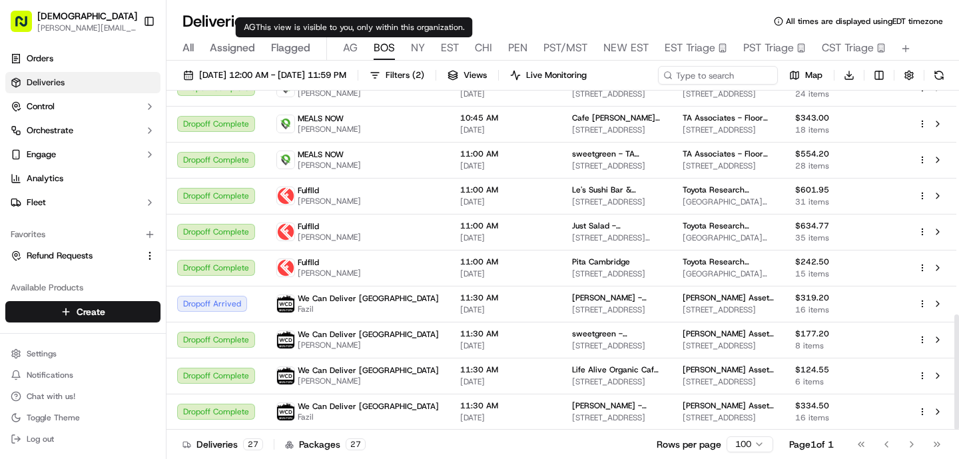
click at [346, 55] on span "AG" at bounding box center [350, 48] width 15 height 16
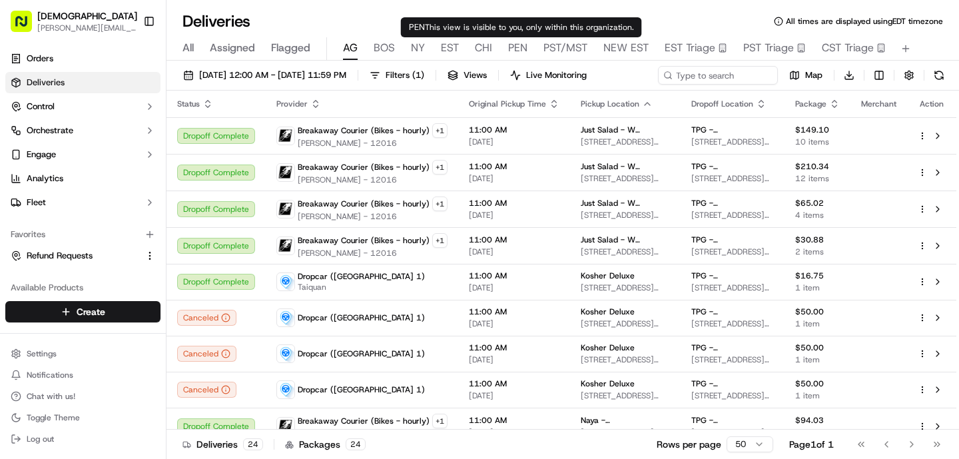
click at [524, 48] on span "PEN" at bounding box center [517, 48] width 19 height 16
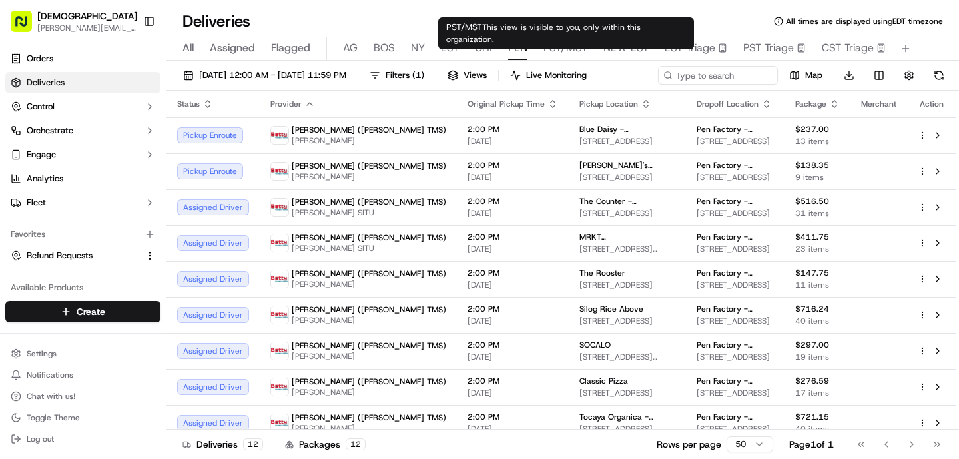
click at [564, 42] on span "PST/MST" at bounding box center [566, 48] width 44 height 16
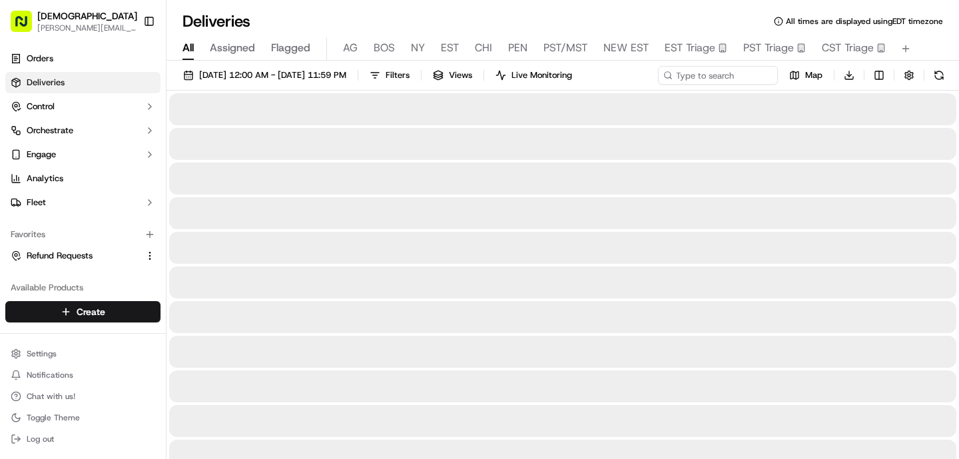
click at [189, 51] on span "All" at bounding box center [188, 48] width 11 height 16
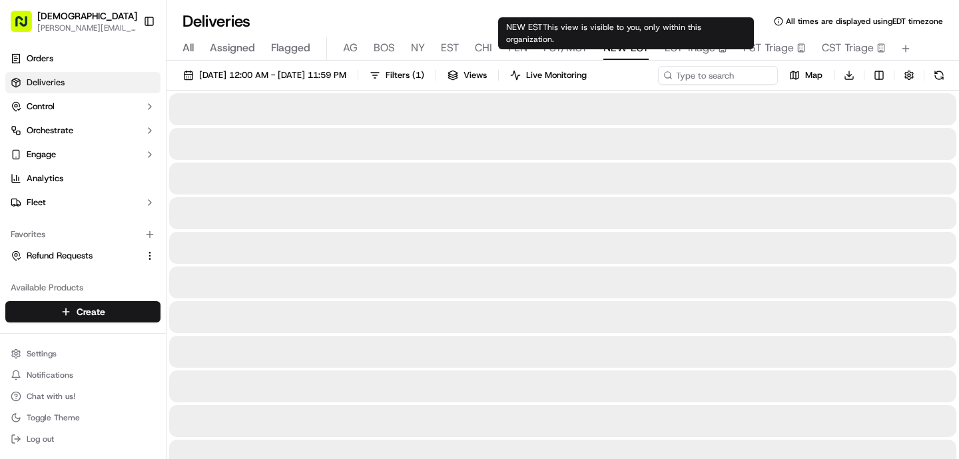
click at [639, 51] on span "NEW EST" at bounding box center [626, 48] width 45 height 16
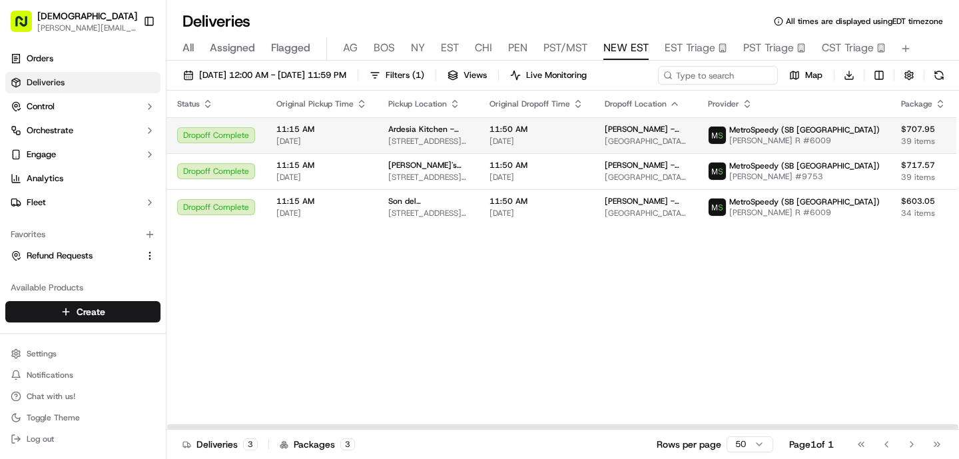
click at [441, 147] on td "Ardesia Kitchen - TriBeca [STREET_ADDRESS][PERSON_NAME][US_STATE]" at bounding box center [428, 135] width 101 height 36
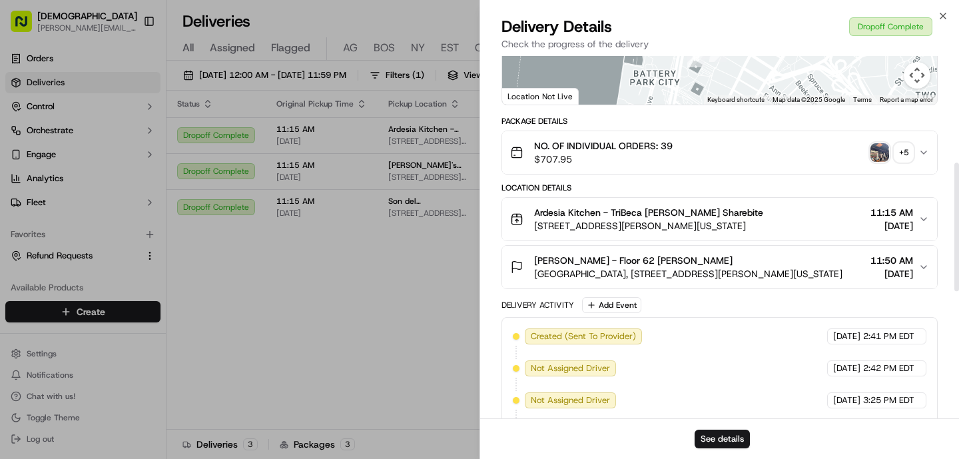
scroll to position [659, 0]
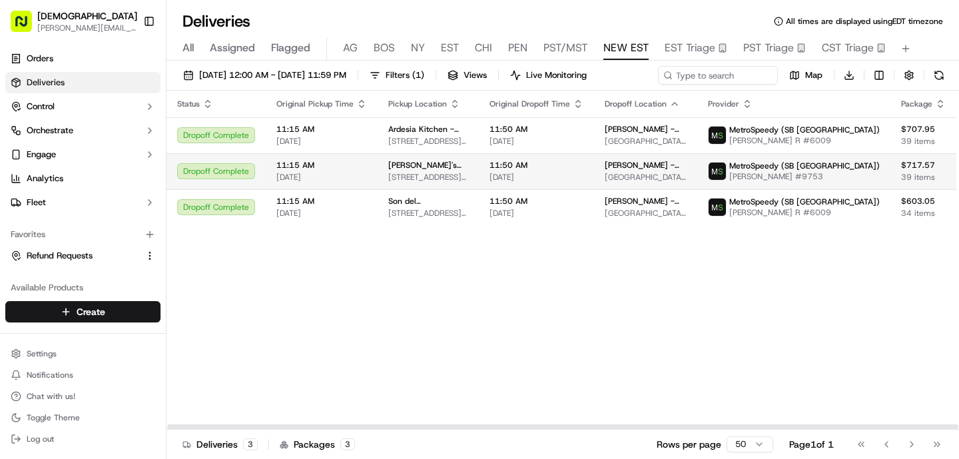
click at [378, 179] on td "[PERSON_NAME]'s Cuban Cuisine - Tribeca [STREET_ADDRESS][US_STATE]" at bounding box center [428, 171] width 101 height 36
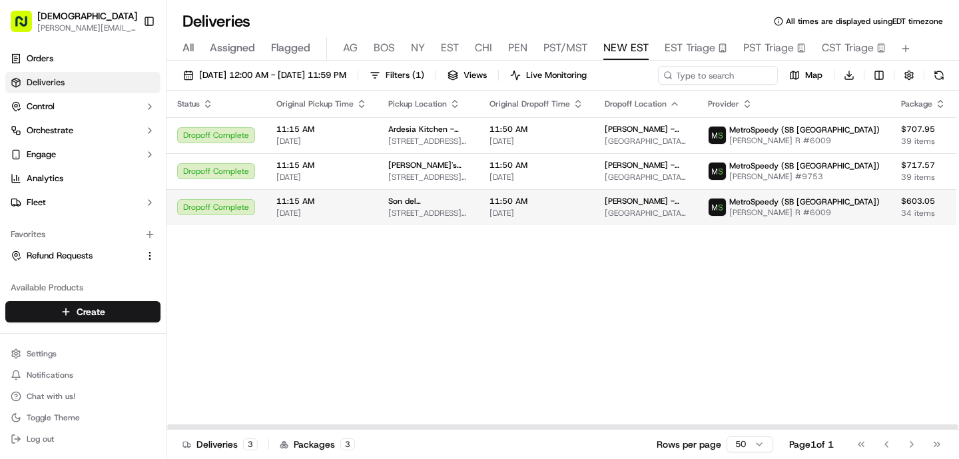
click at [395, 195] on td "Son del North - [PERSON_NAME] [STREET_ADDRESS][PERSON_NAME][US_STATE]" at bounding box center [428, 207] width 101 height 36
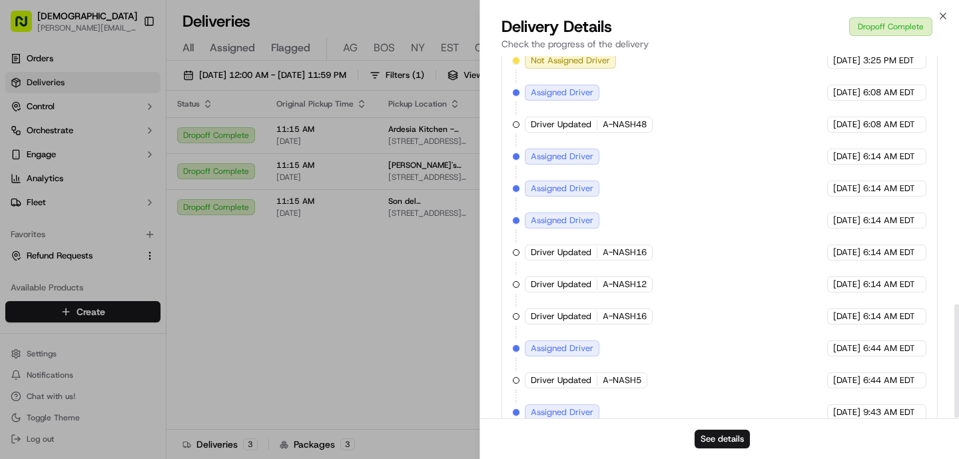
scroll to position [787, 0]
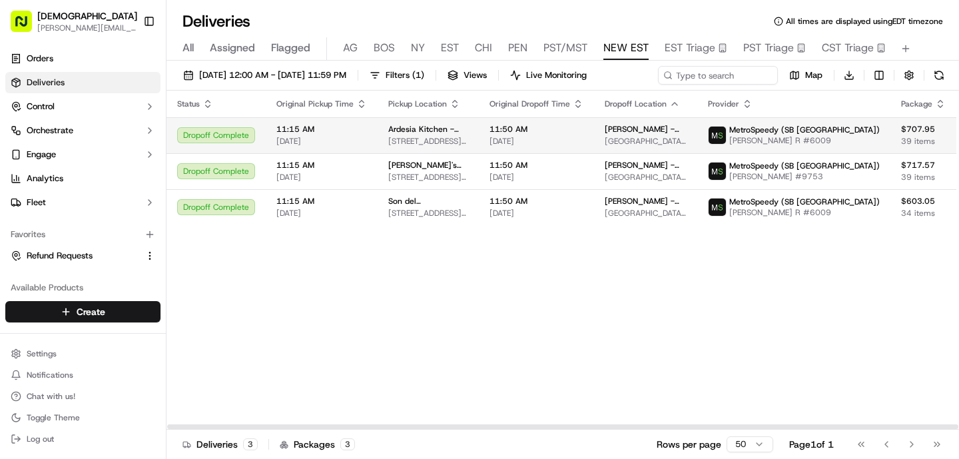
click at [432, 128] on span "Ardesia Kitchen - TriBeca" at bounding box center [428, 129] width 80 height 11
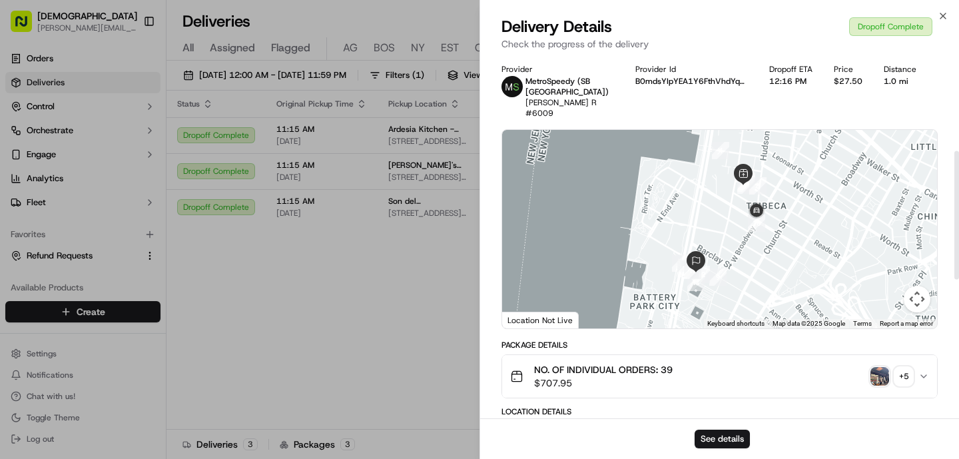
scroll to position [659, 0]
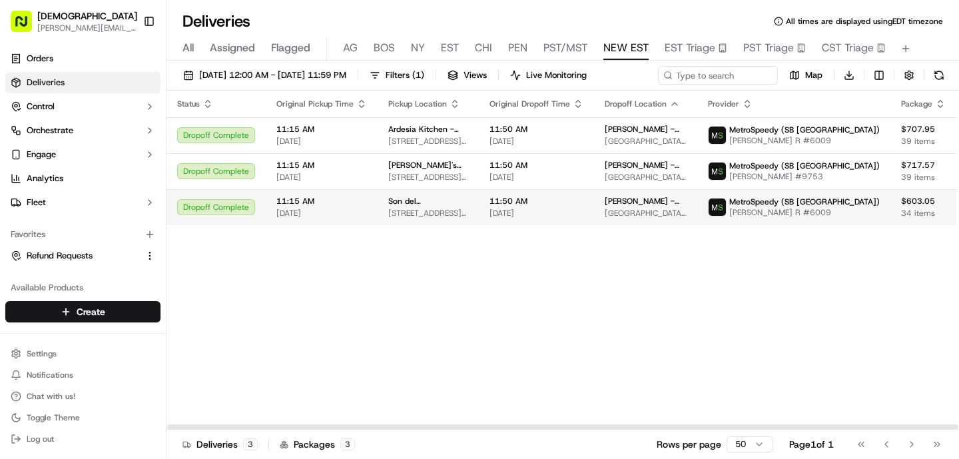
click at [436, 212] on span "[STREET_ADDRESS][PERSON_NAME][US_STATE]" at bounding box center [428, 213] width 80 height 11
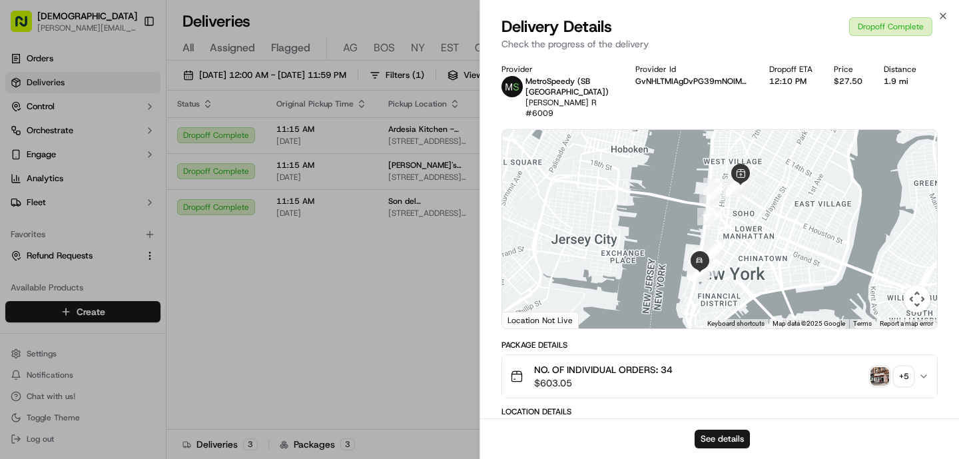
scroll to position [787, 0]
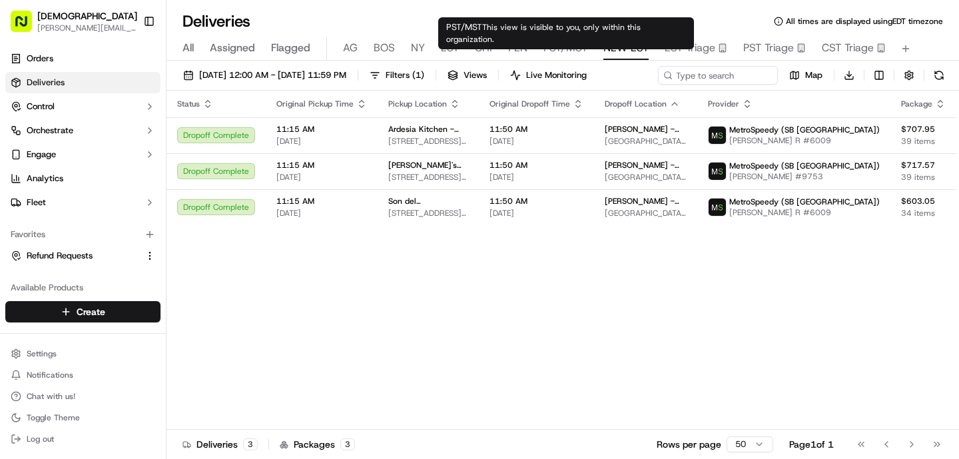
click at [552, 53] on span "PST/MST" at bounding box center [566, 48] width 44 height 16
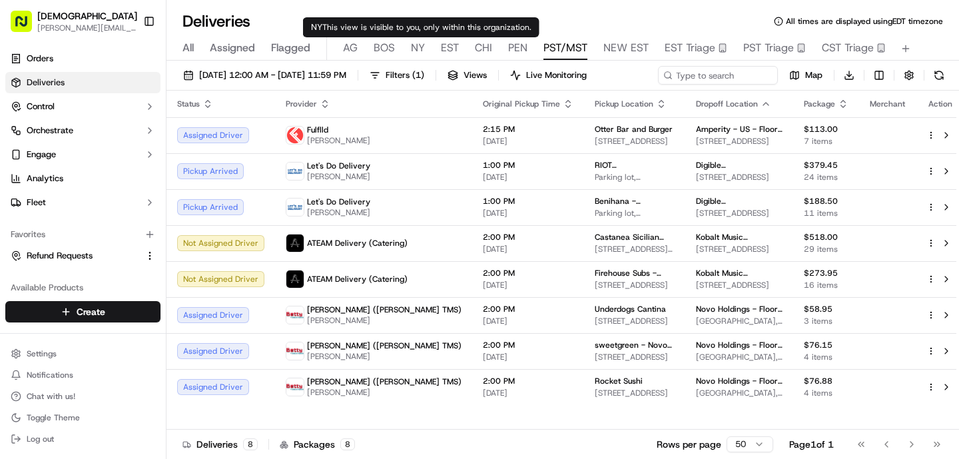
click at [420, 45] on span "NY" at bounding box center [418, 48] width 14 height 16
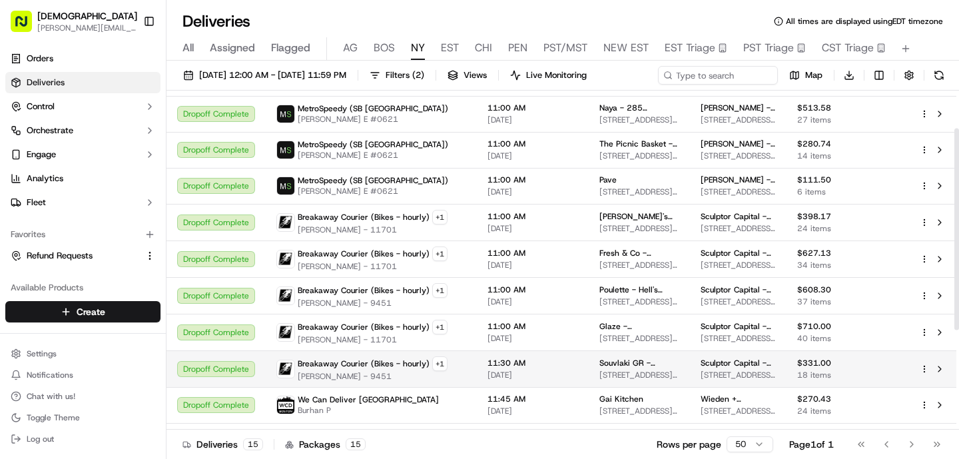
scroll to position [64, 0]
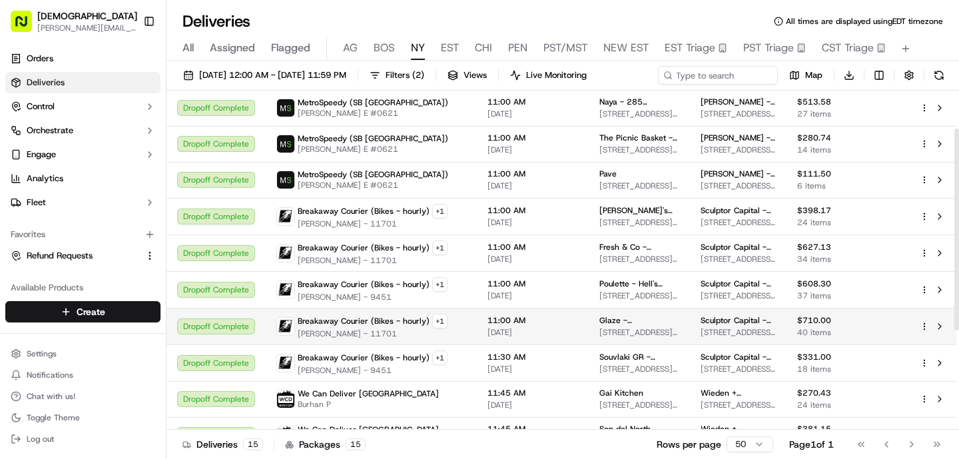
click at [389, 336] on span "[PERSON_NAME] - 11701" at bounding box center [373, 333] width 150 height 11
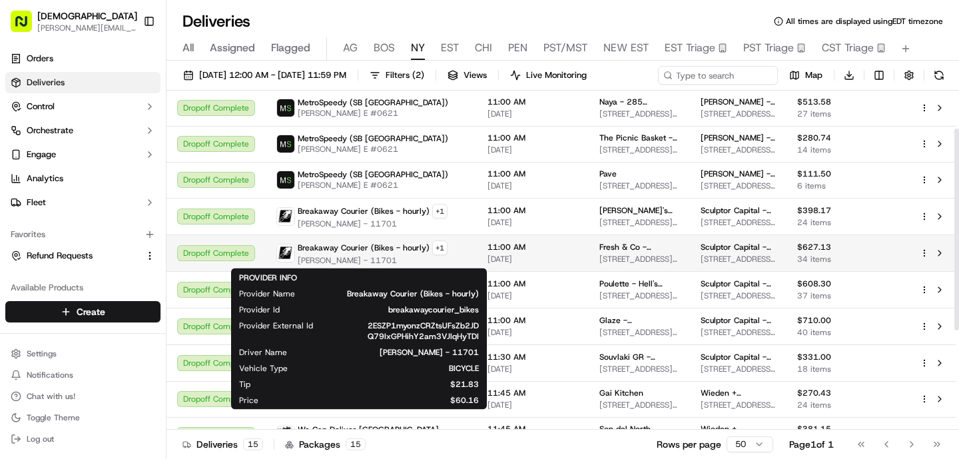
click at [373, 262] on span "[PERSON_NAME] - 11701" at bounding box center [373, 260] width 150 height 11
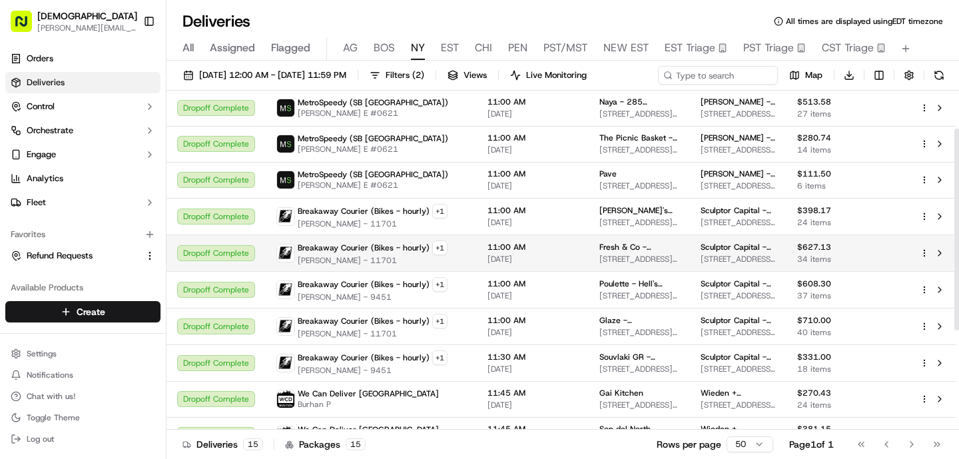
click at [373, 261] on span "[PERSON_NAME] - 11701" at bounding box center [373, 260] width 150 height 11
click at [395, 255] on span "[PERSON_NAME] - 11701" at bounding box center [373, 260] width 150 height 11
click at [427, 257] on span "[PERSON_NAME] - 11701" at bounding box center [373, 260] width 150 height 11
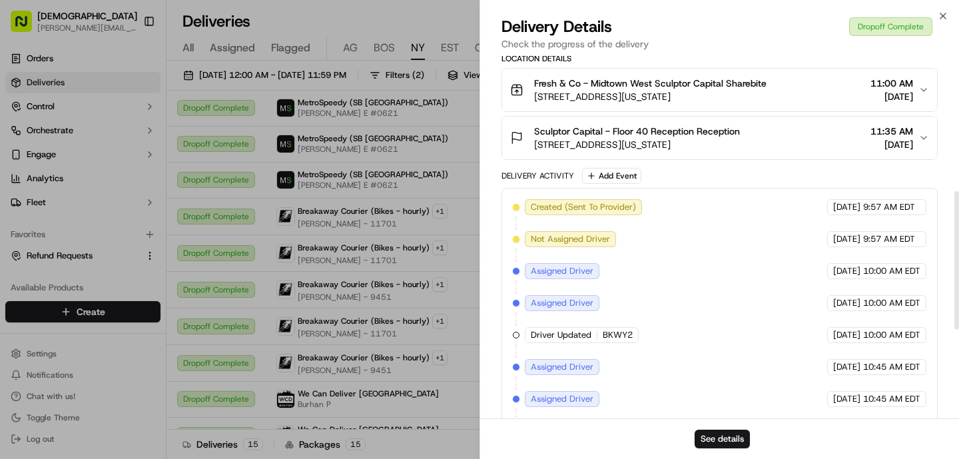
scroll to position [585, 0]
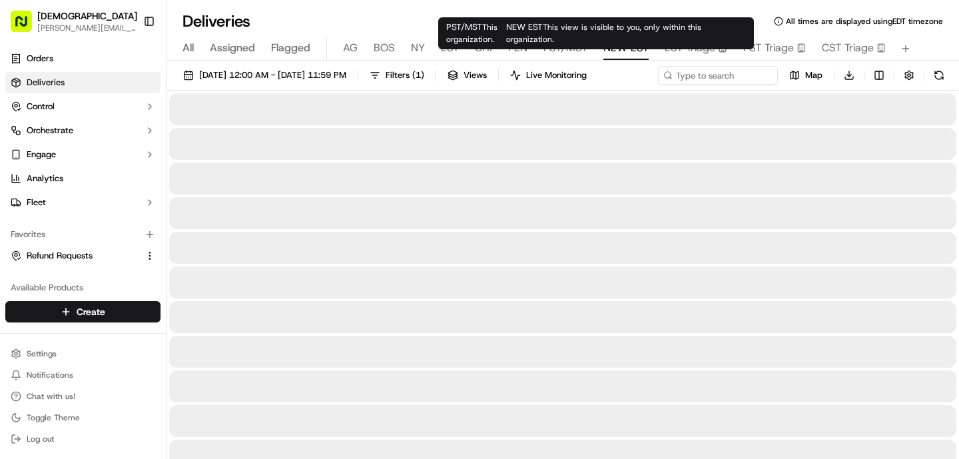
click at [618, 51] on span "NEW EST" at bounding box center [626, 48] width 45 height 16
click at [539, 48] on div "All Assigned Flagged [PERSON_NAME] NY EST CHI PEN PST/MST NEW EST EST Triage PS…" at bounding box center [563, 48] width 793 height 23
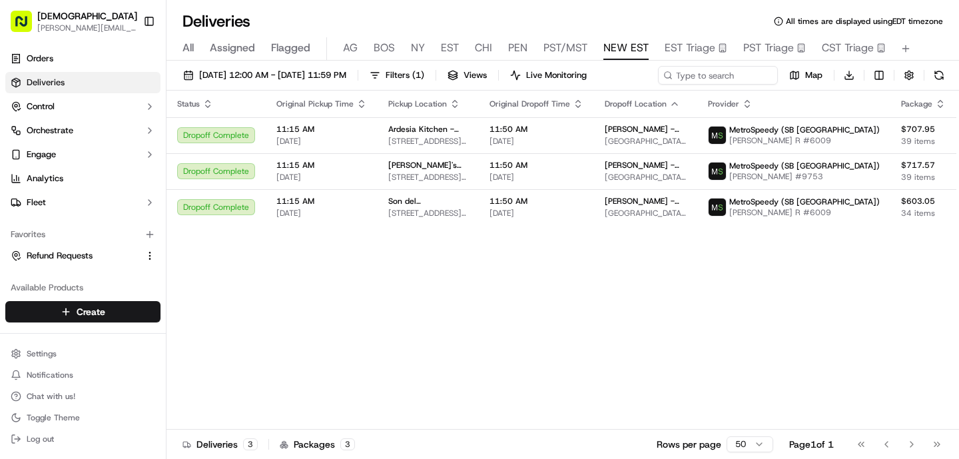
click at [554, 49] on span "PST/MST" at bounding box center [566, 48] width 44 height 16
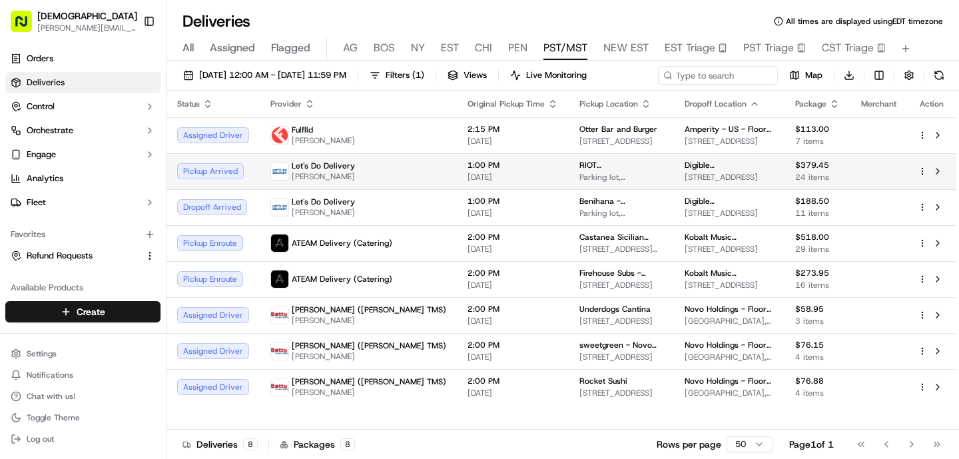
click at [569, 172] on td "RIOT Denver Parking lot, 2000 S Colorado Blvd, Denver, CO 80222, USA" at bounding box center [621, 171] width 105 height 36
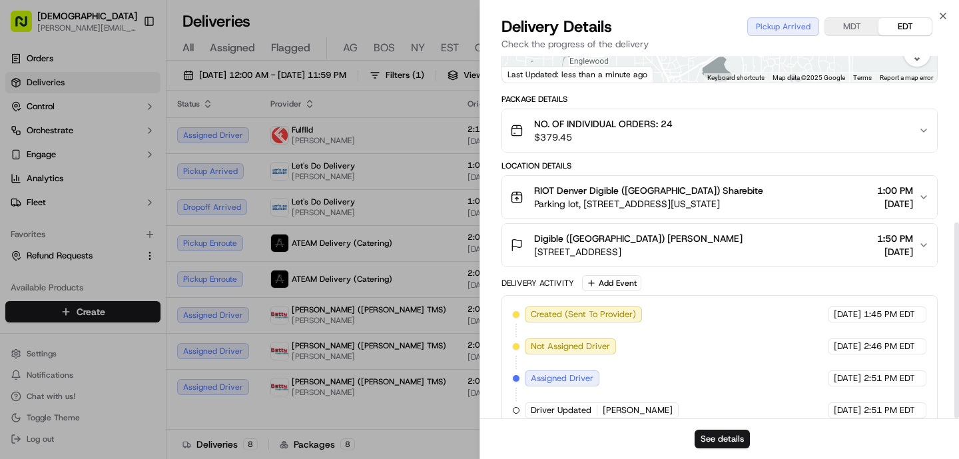
scroll to position [308, 0]
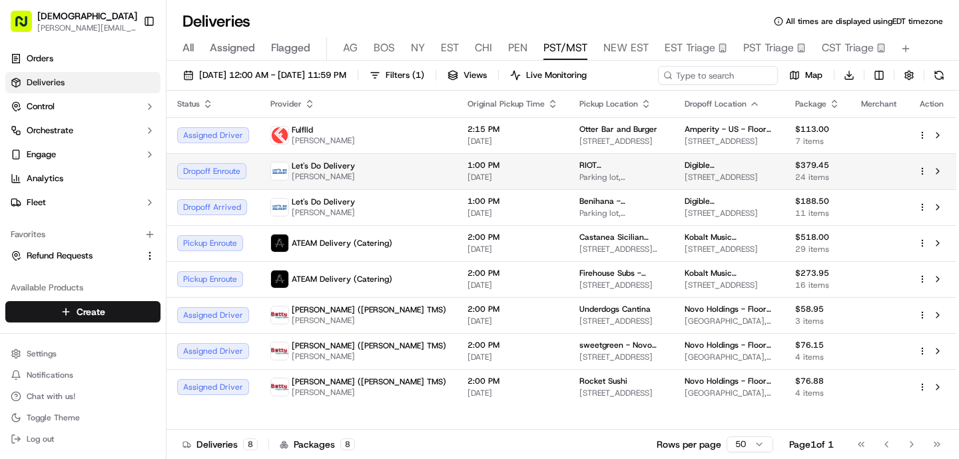
click at [386, 170] on div "Let's Do Delivery Todd Parker" at bounding box center [358, 171] width 176 height 21
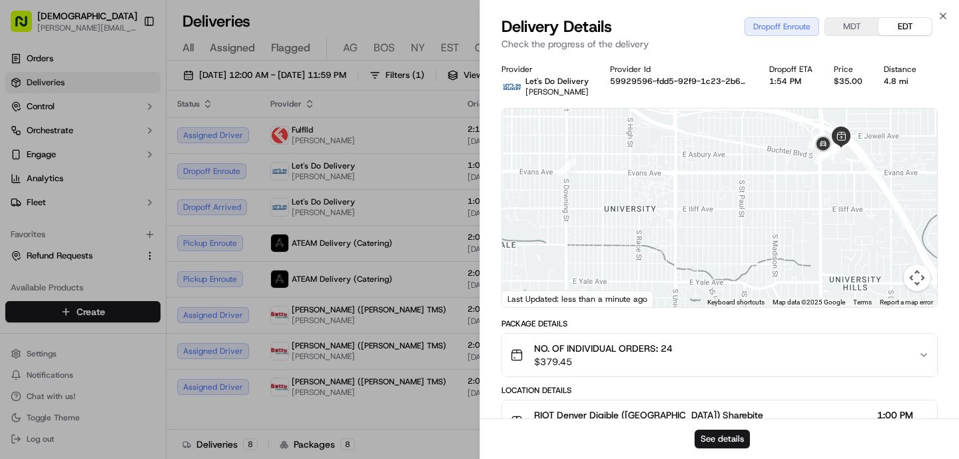
drag, startPoint x: 832, startPoint y: 144, endPoint x: 827, endPoint y: 186, distance: 42.3
click at [827, 186] on div at bounding box center [719, 208] width 435 height 199
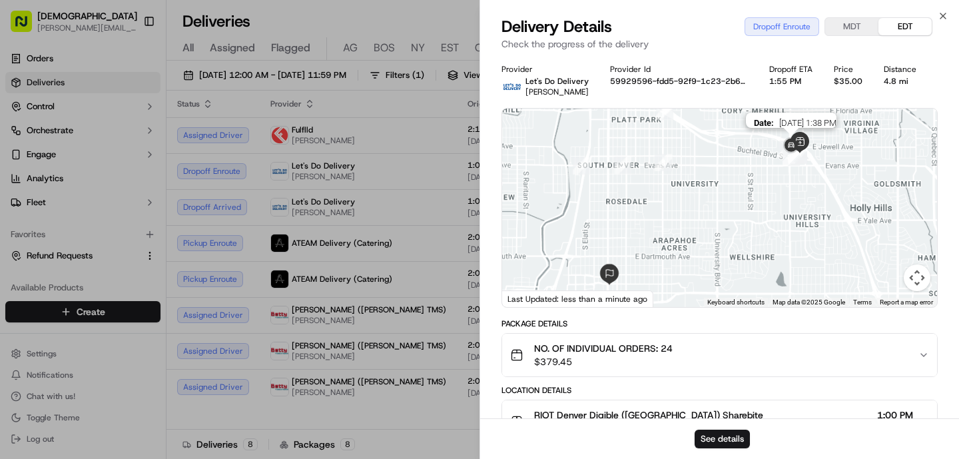
drag, startPoint x: 789, startPoint y: 235, endPoint x: 817, endPoint y: 100, distance: 138.0
click at [815, 102] on div "Provider Let's Do Delivery Todd Parker Provider Id 59929596-fdd5-92f9-1c23-2b61…" at bounding box center [720, 423] width 436 height 718
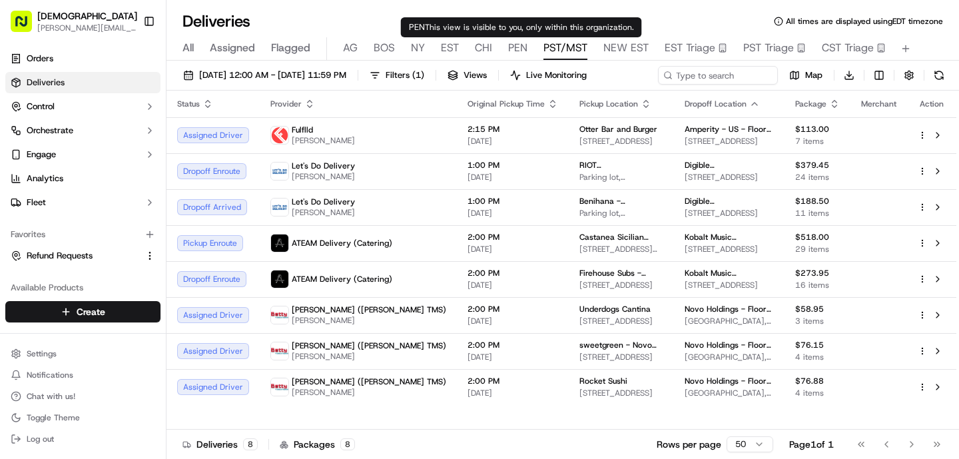
click at [508, 47] on span "PEN" at bounding box center [517, 48] width 19 height 16
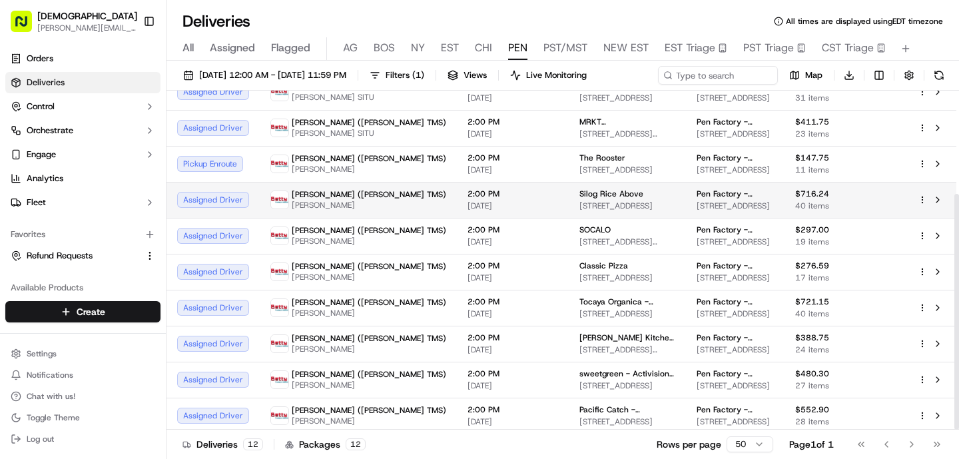
scroll to position [149, 0]
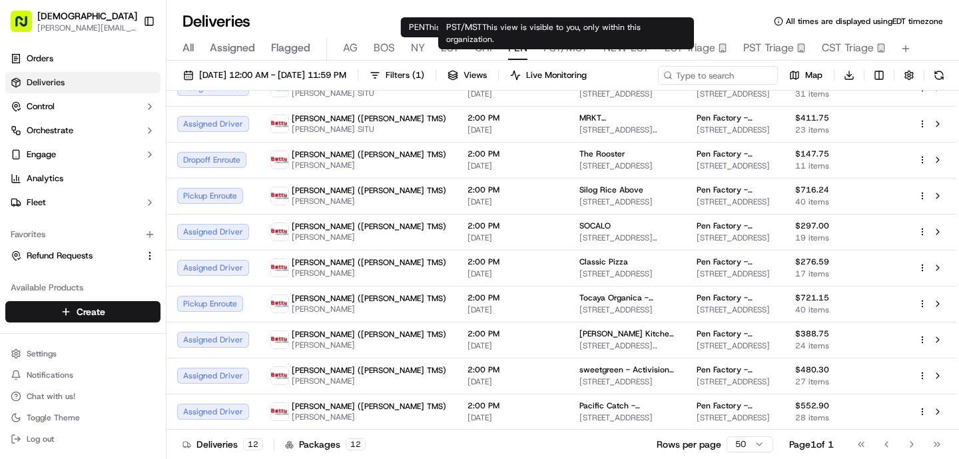
click at [577, 49] on span "PST/MST" at bounding box center [566, 48] width 44 height 16
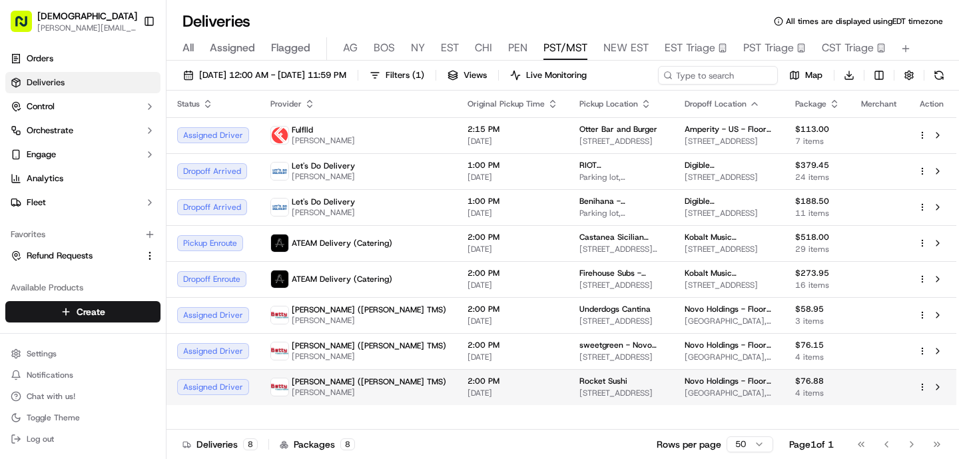
click at [354, 394] on span "[PERSON_NAME]" at bounding box center [369, 392] width 155 height 11
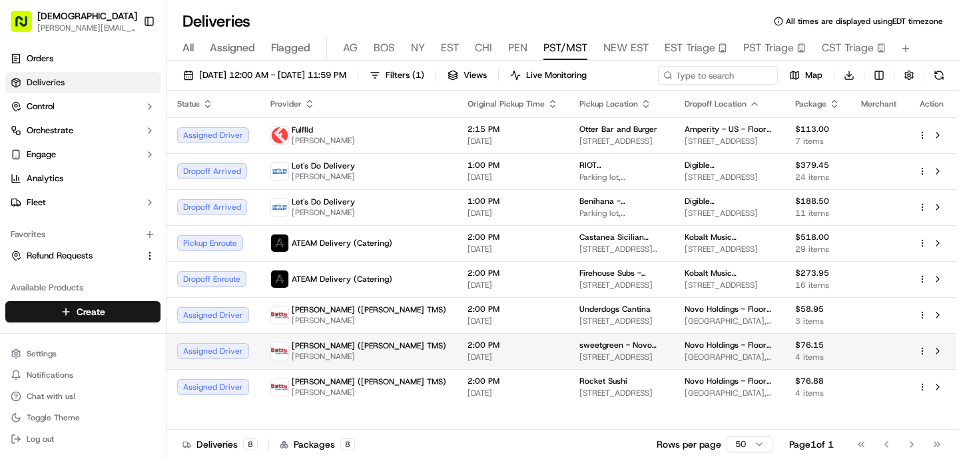
click at [352, 356] on span "[PERSON_NAME]" at bounding box center [369, 356] width 155 height 11
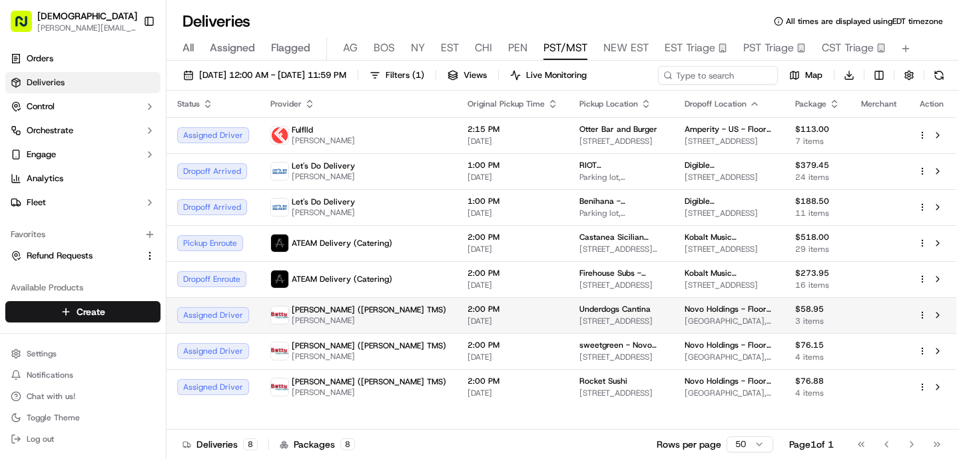
click at [352, 321] on span "[PERSON_NAME]" at bounding box center [369, 320] width 155 height 11
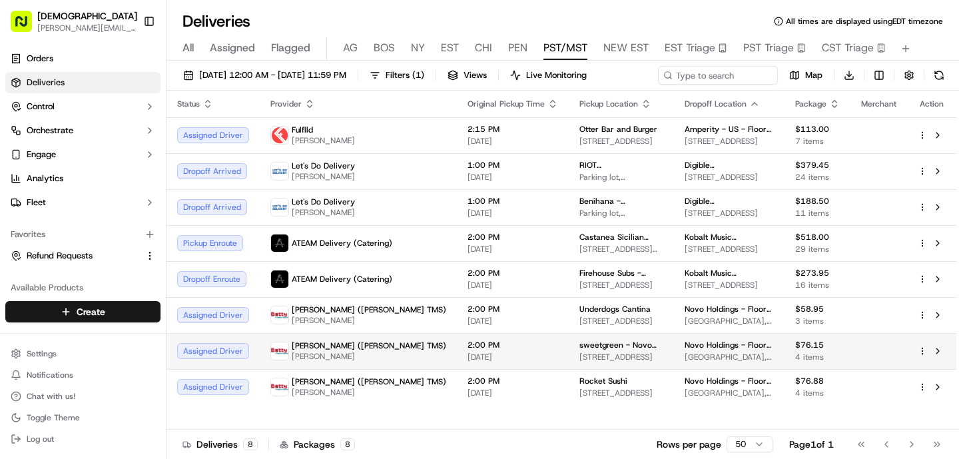
click at [356, 356] on div "Betty (Nash TMS) GE Liang" at bounding box center [358, 350] width 176 height 21
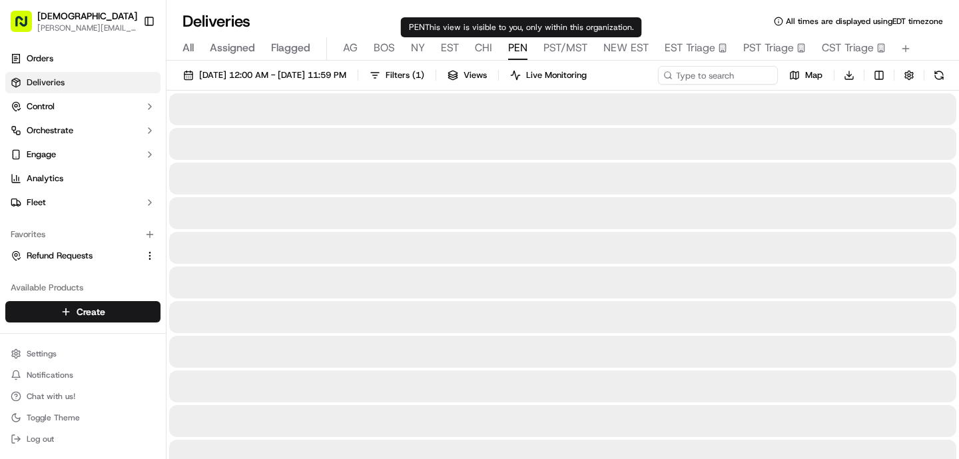
click at [521, 49] on span "PEN" at bounding box center [517, 48] width 19 height 16
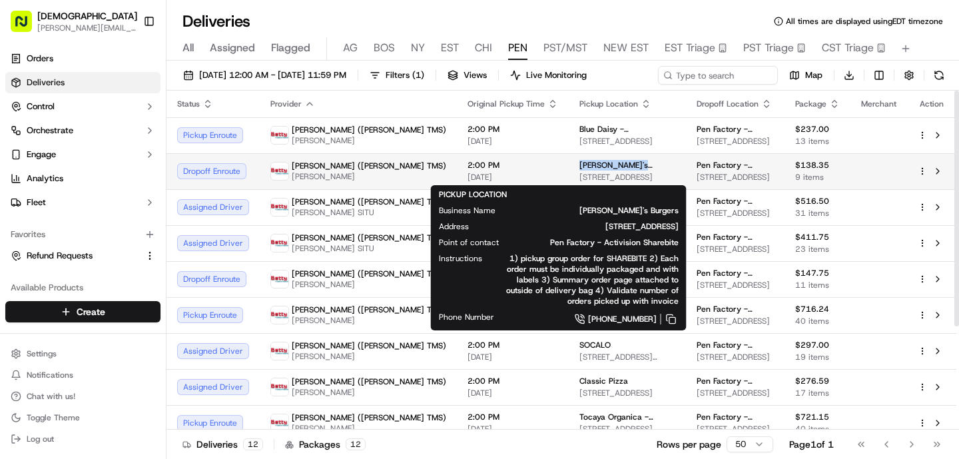
drag, startPoint x: 567, startPoint y: 166, endPoint x: 490, endPoint y: 167, distance: 77.3
click at [569, 167] on td "George's Burgers 3101 Lincoln Blvd, Santa Monica, CA 90405, USA" at bounding box center [627, 171] width 117 height 36
copy span "[PERSON_NAME]'s Burgers"
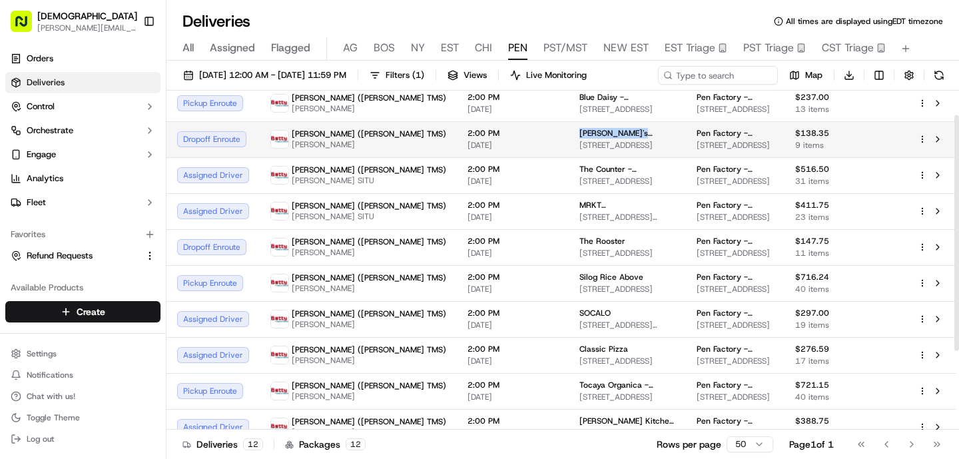
scroll to position [36, 0]
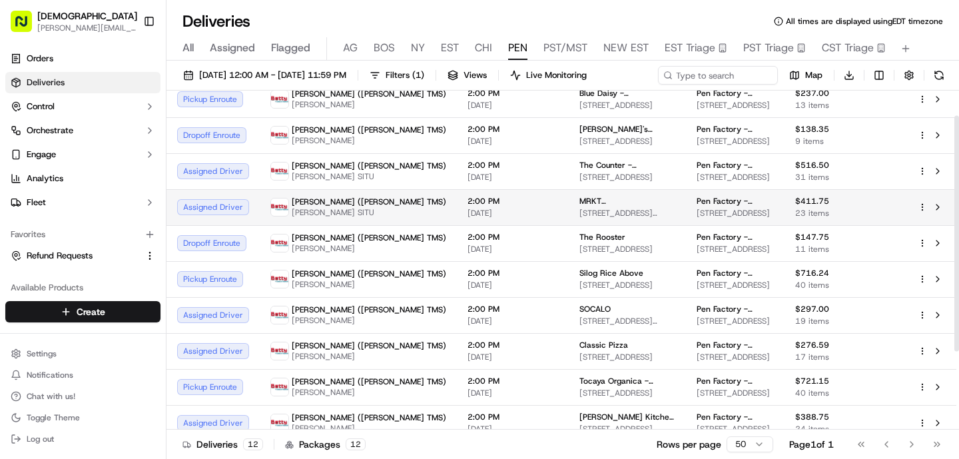
click at [468, 207] on span "2:00 PM" at bounding box center [513, 201] width 91 height 11
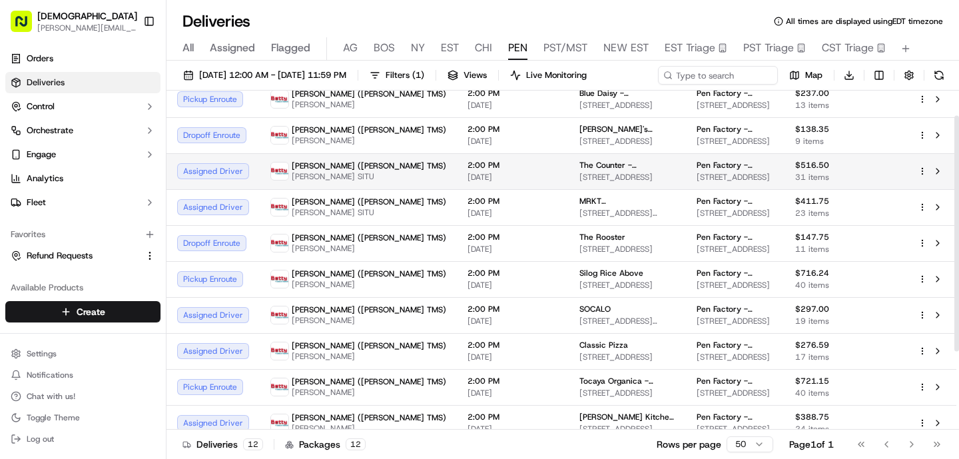
click at [320, 179] on span "[PERSON_NAME] SITU" at bounding box center [369, 176] width 155 height 11
drag, startPoint x: 539, startPoint y: 170, endPoint x: 491, endPoint y: 171, distance: 48.0
click at [580, 171] on span "The Counter - [GEOGRAPHIC_DATA][PERSON_NAME]" at bounding box center [628, 165] width 96 height 11
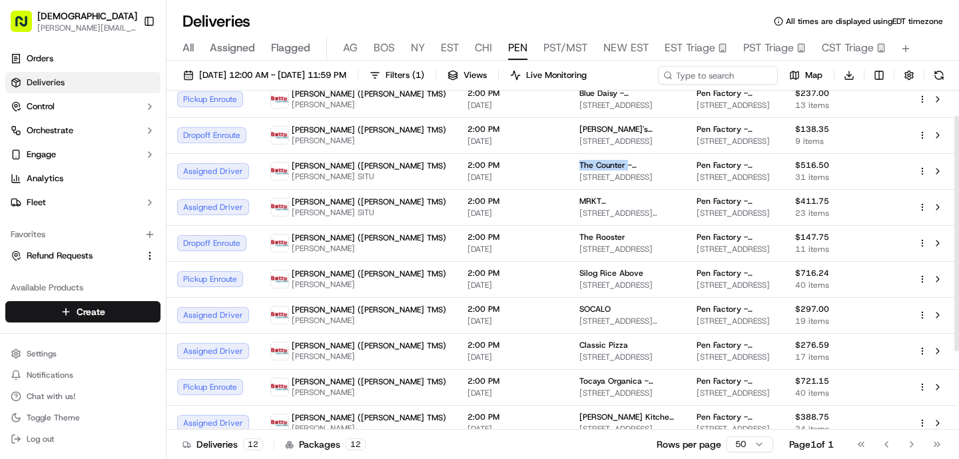
copy span "The Counter"
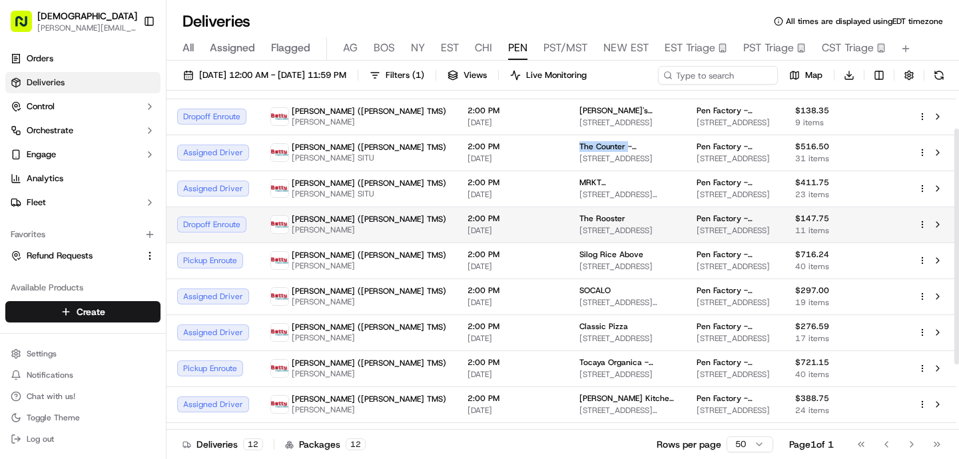
scroll to position [53, 0]
drag, startPoint x: 576, startPoint y: 241, endPoint x: 493, endPoint y: 238, distance: 83.3
click at [580, 225] on div "The Rooster" at bounding box center [628, 219] width 96 height 11
copy span "The Rooster"
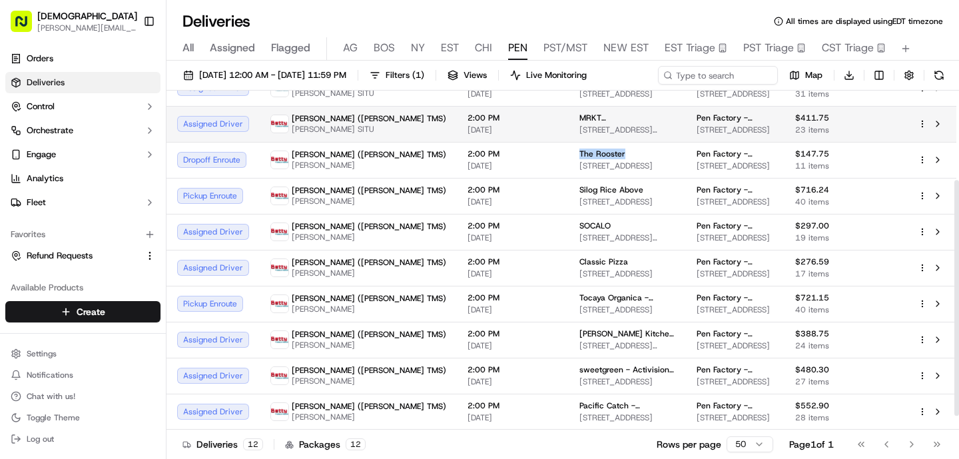
scroll to position [129, 0]
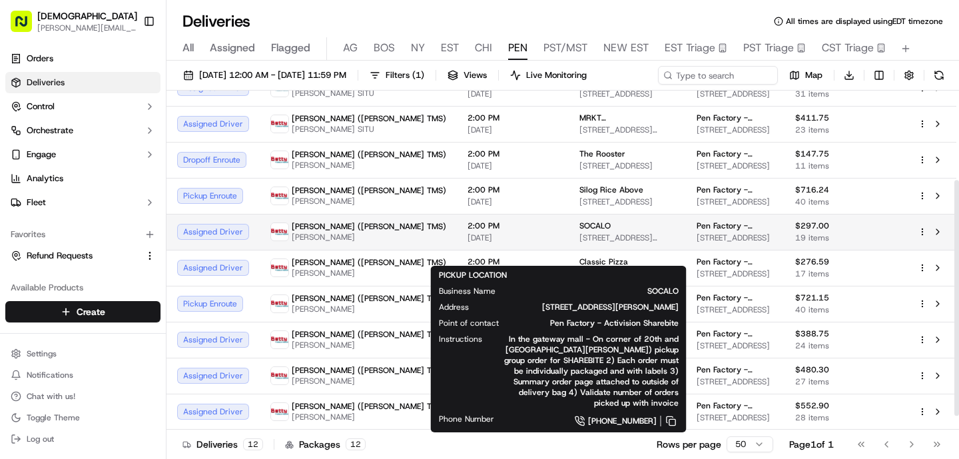
click at [580, 231] on div "SOCALO" at bounding box center [628, 225] width 96 height 11
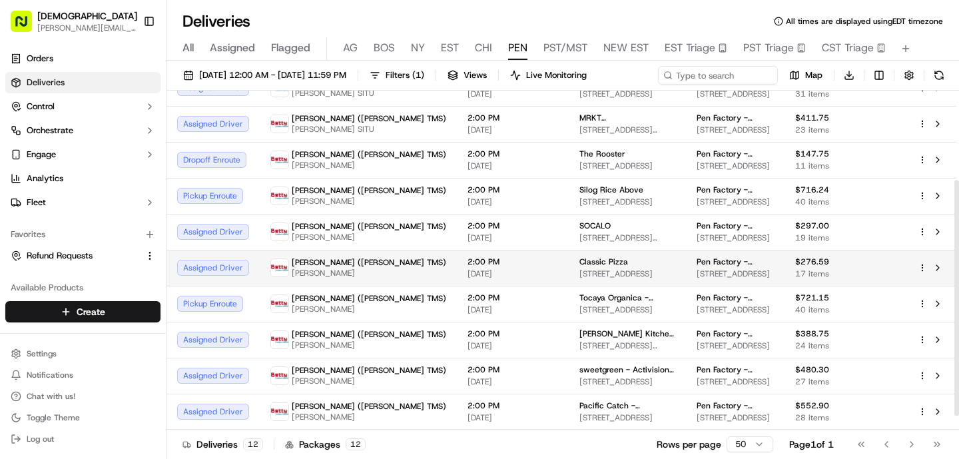
click at [468, 279] on span "[DATE]" at bounding box center [513, 273] width 91 height 11
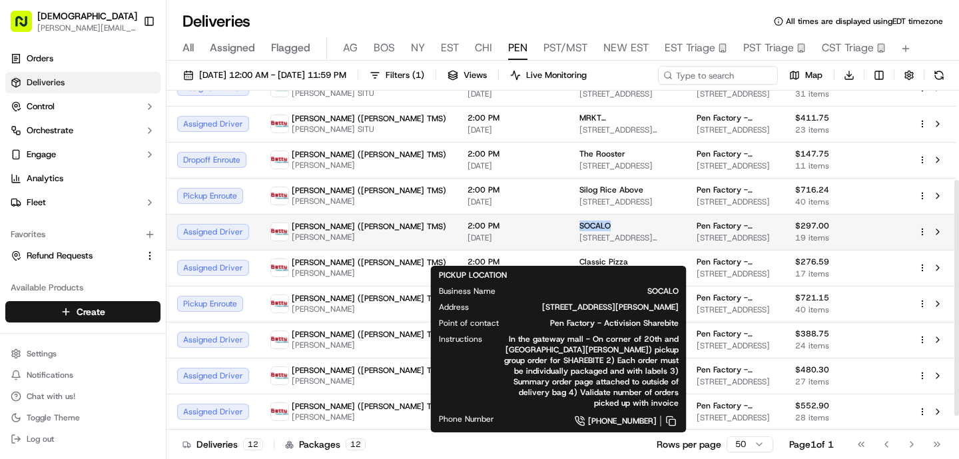
drag, startPoint x: 532, startPoint y: 244, endPoint x: 490, endPoint y: 242, distance: 42.7
click at [569, 242] on td "SOCALO 1920 Santa Monica Blvd, Santa Monica, CA 90404, USA" at bounding box center [627, 232] width 117 height 36
copy span "SOCALO"
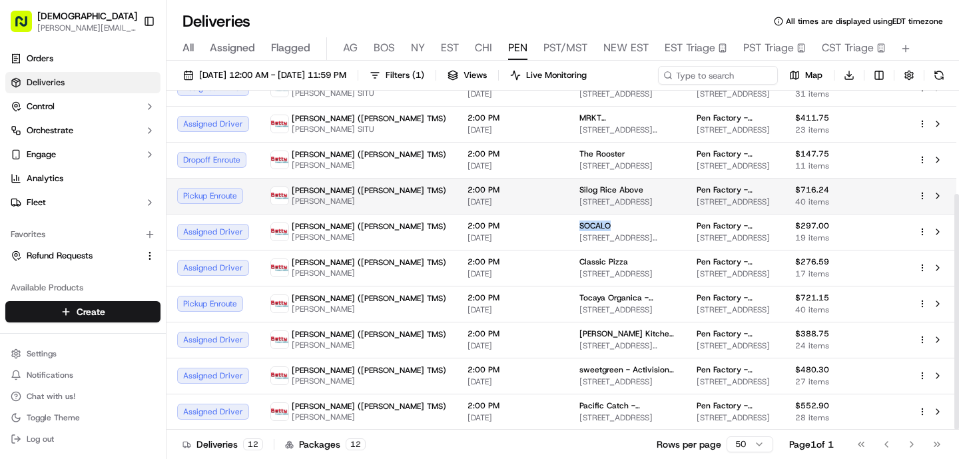
scroll to position [149, 0]
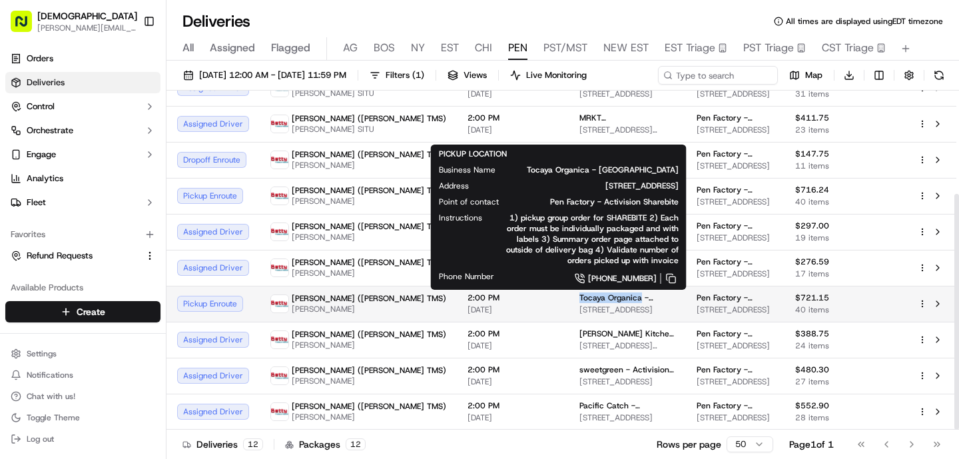
drag, startPoint x: 553, startPoint y: 296, endPoint x: 490, endPoint y: 294, distance: 62.6
click at [569, 294] on td "Tocaya Organica - Playa Vista 12150 Millennium Dr, Los Angeles, CA 90094, USA" at bounding box center [627, 304] width 117 height 36
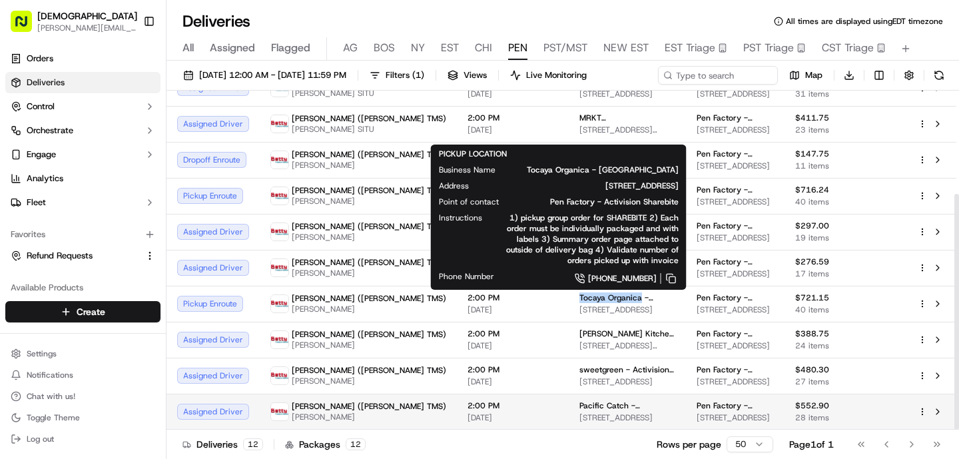
copy span "Tocaya Organica"
click at [580, 416] on span "[STREET_ADDRESS]" at bounding box center [628, 417] width 96 height 11
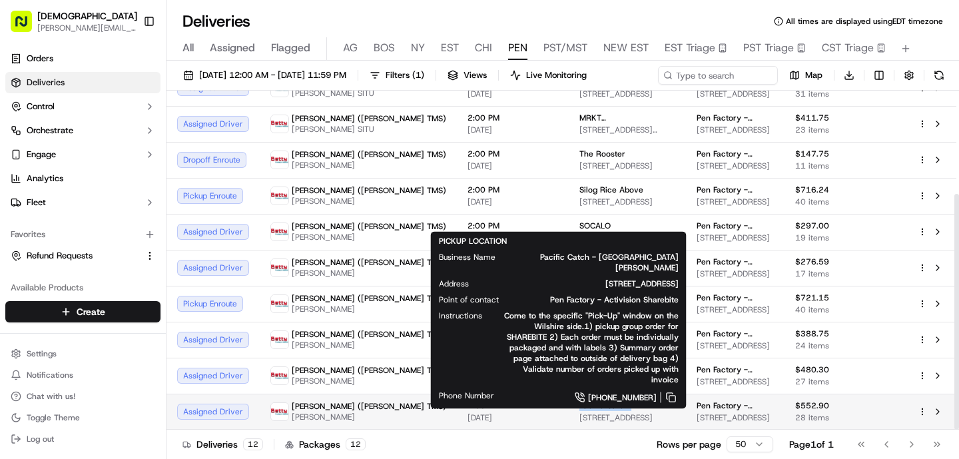
drag, startPoint x: 541, startPoint y: 406, endPoint x: 485, endPoint y: 405, distance: 56.0
click at [569, 406] on td "Pacific Catch - Santa Monica 120 Wilshire Blvd, Santa Monica, CA 90401, USA" at bounding box center [627, 412] width 117 height 36
copy span "Pacific Catch"
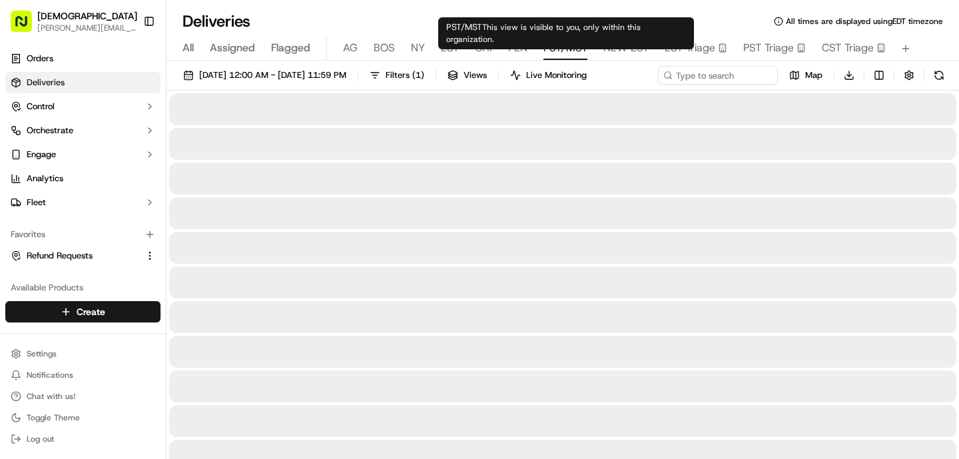
click at [562, 42] on span "PST/MST" at bounding box center [566, 48] width 44 height 16
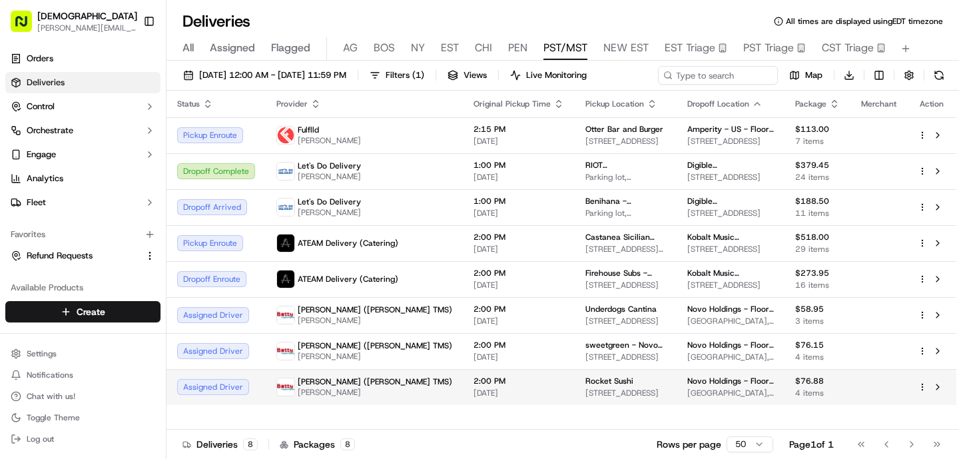
click at [475, 384] on span "2:00 PM" at bounding box center [519, 381] width 91 height 11
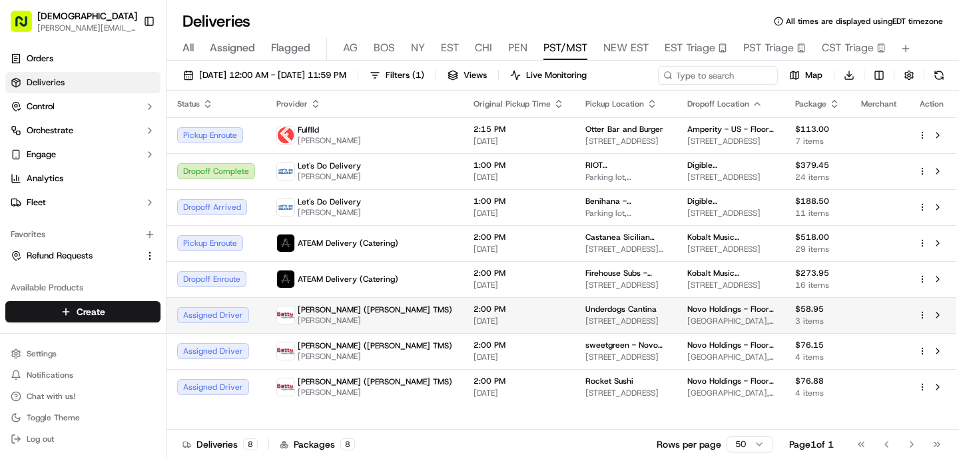
click at [474, 317] on span "[DATE]" at bounding box center [519, 321] width 91 height 11
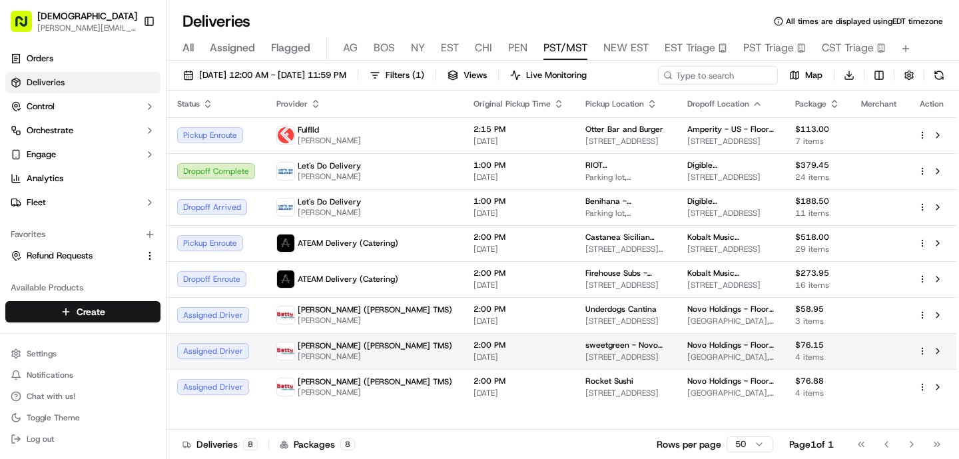
click at [474, 356] on span "[DATE]" at bounding box center [519, 357] width 91 height 11
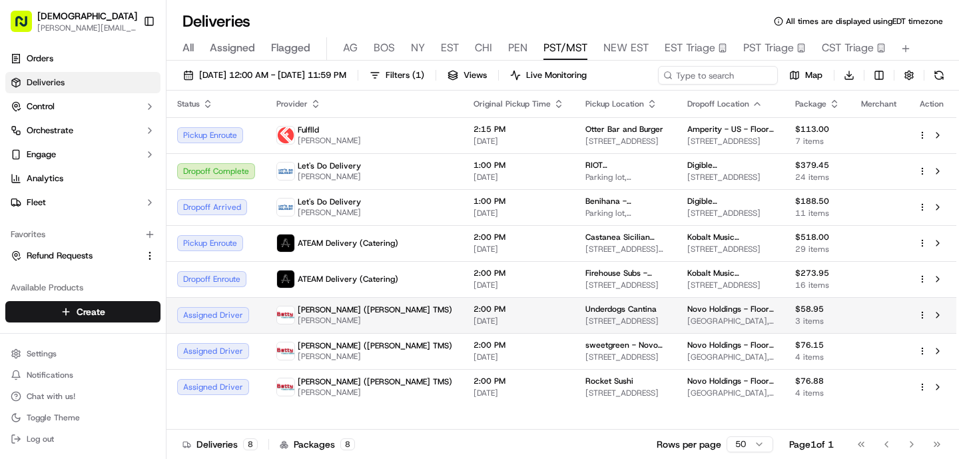
click at [396, 319] on td "Betty (Nash TMS) GE Liang" at bounding box center [364, 315] width 197 height 36
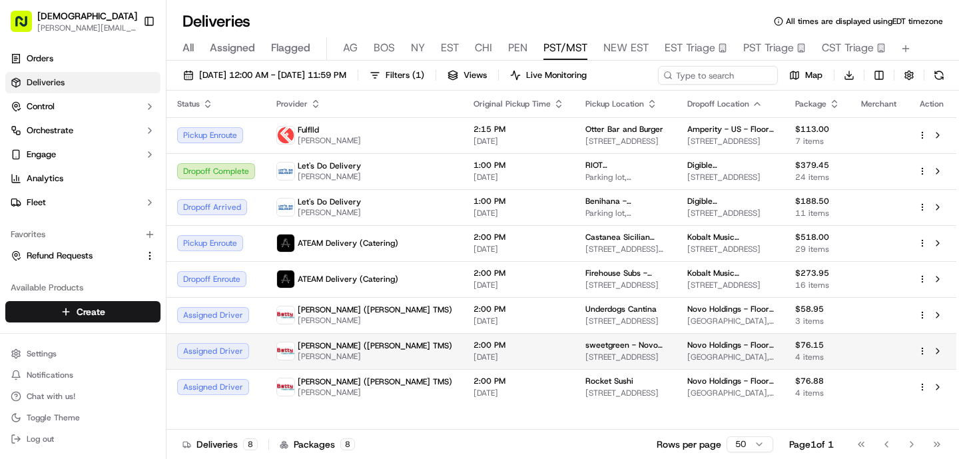
click at [687, 354] on span "[GEOGRAPHIC_DATA], [STREET_ADDRESS]" at bounding box center [730, 357] width 87 height 11
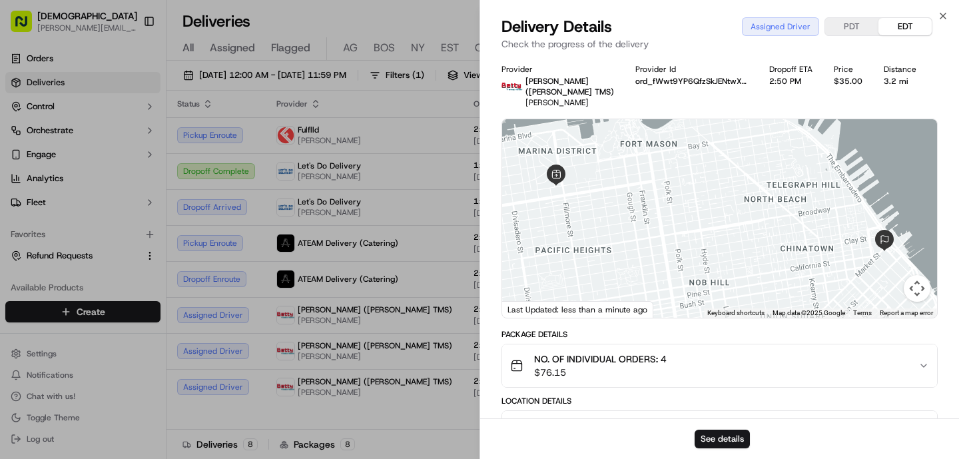
scroll to position [308, 0]
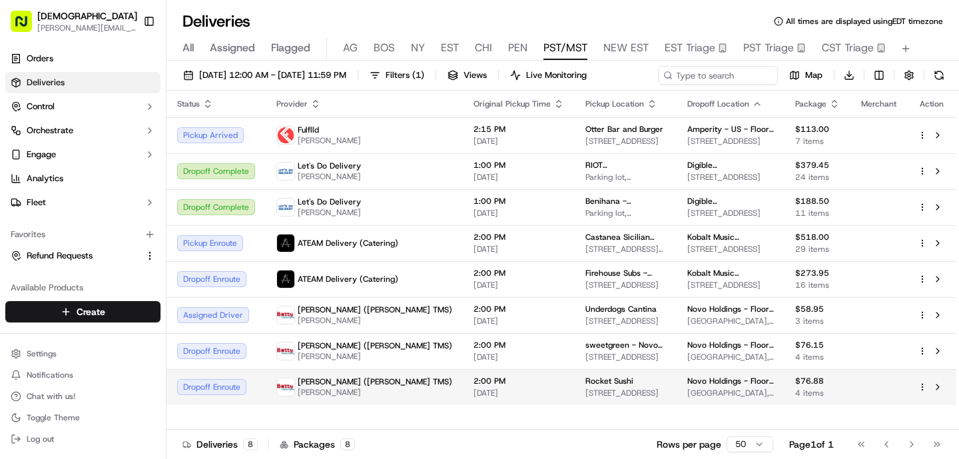
click at [300, 398] on span "[PERSON_NAME]" at bounding box center [375, 392] width 155 height 11
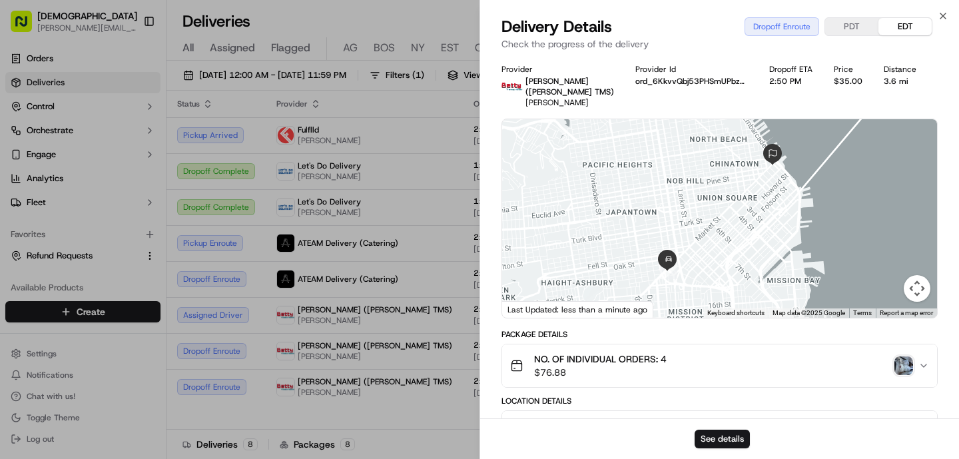
click at [900, 356] on img "button" at bounding box center [904, 365] width 19 height 19
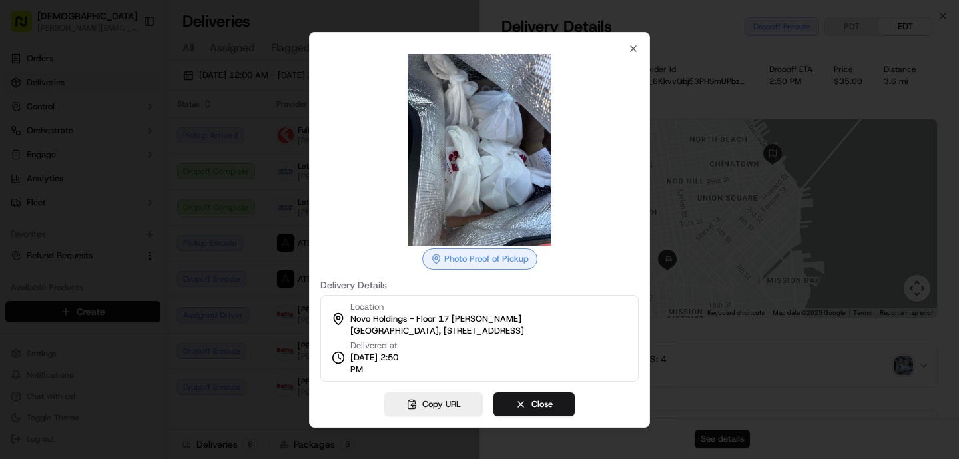
click at [851, 368] on div at bounding box center [479, 229] width 959 height 459
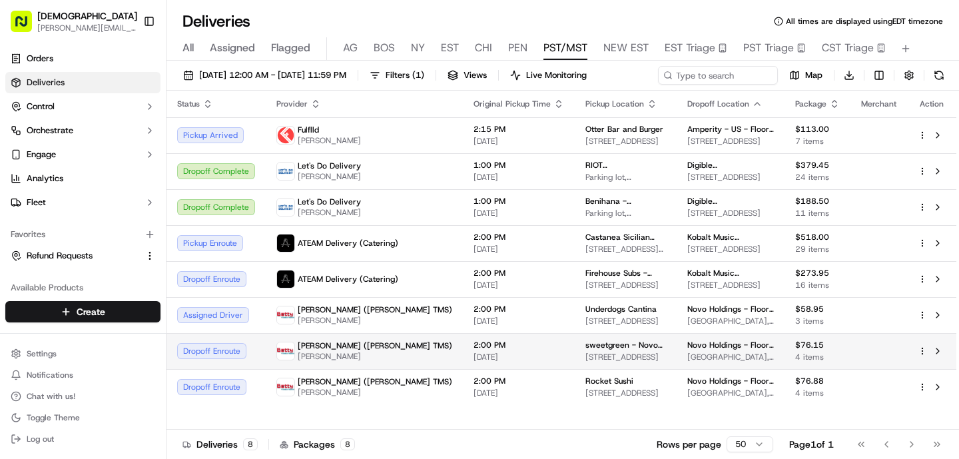
click at [463, 354] on td "2:00 PM 09/17/2025" at bounding box center [519, 351] width 112 height 36
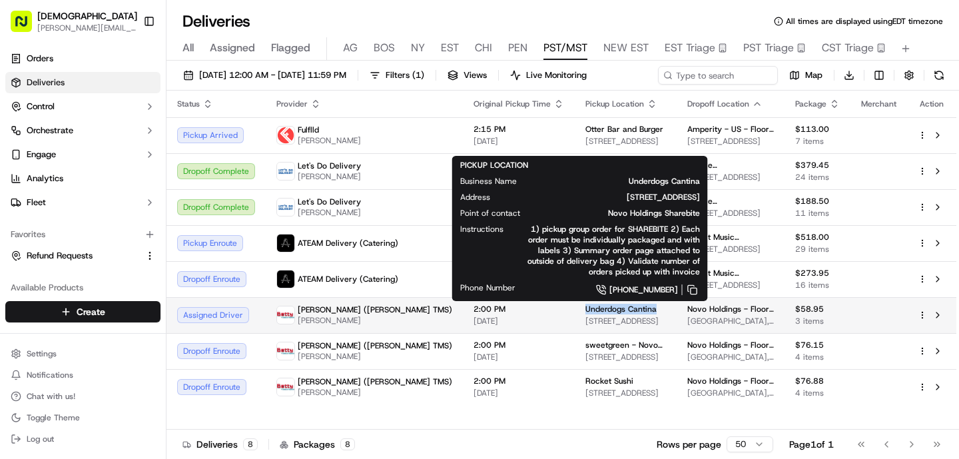
drag, startPoint x: 600, startPoint y: 306, endPoint x: 521, endPoint y: 306, distance: 78.6
click at [575, 307] on td "Underdogs Cantina 128 King St, San Francisco, CA 94107, USA" at bounding box center [626, 315] width 102 height 36
copy span "Underdogs Cantina"
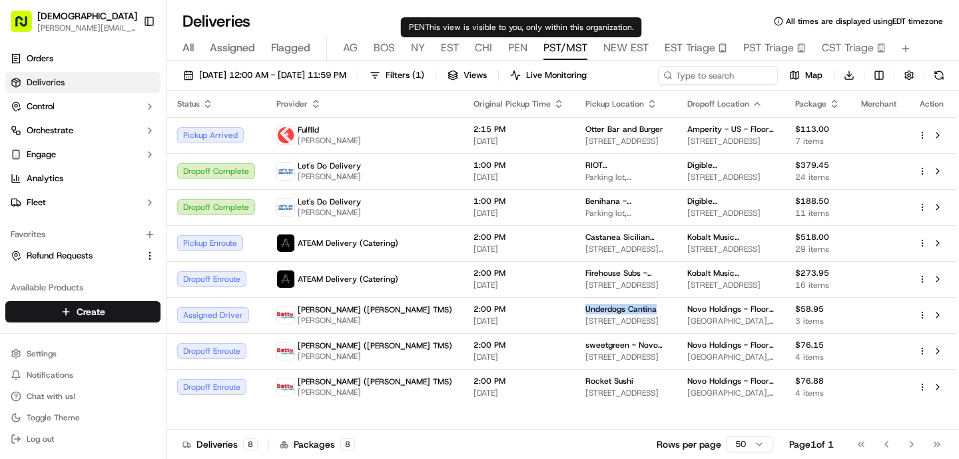
click at [520, 49] on span "PEN" at bounding box center [517, 48] width 19 height 16
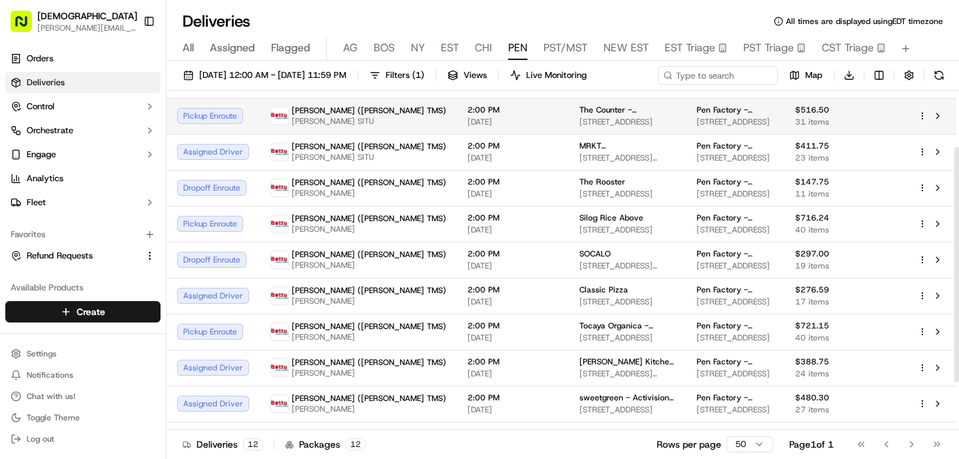
scroll to position [149, 0]
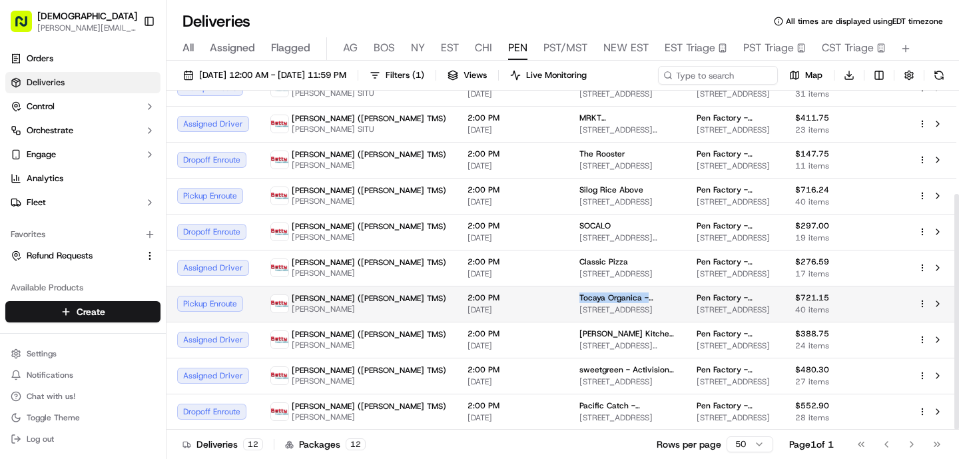
drag, startPoint x: 611, startPoint y: 296, endPoint x: 488, endPoint y: 296, distance: 122.6
click at [569, 296] on td "Tocaya Organica - Playa Vista 12150 Millennium Dr, Los Angeles, CA 90094, USA" at bounding box center [627, 304] width 117 height 36
copy span "Tocaya Organica - [GEOGRAPHIC_DATA]"
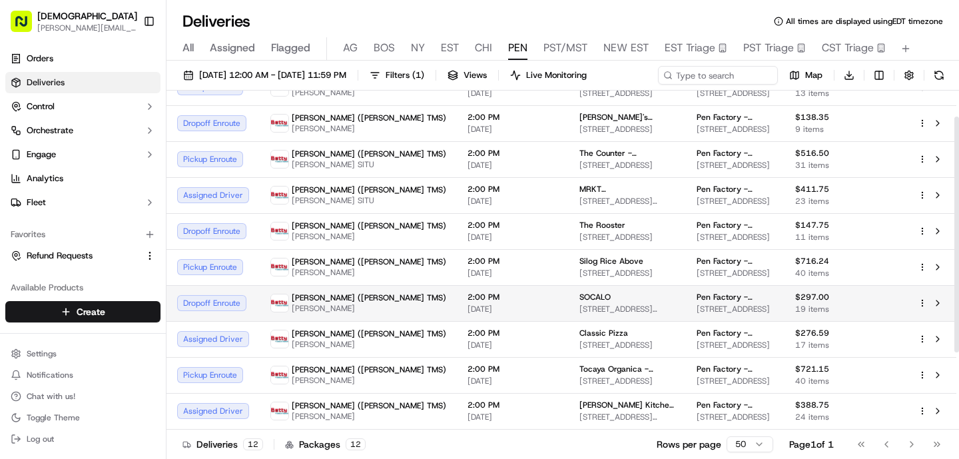
scroll to position [0, 0]
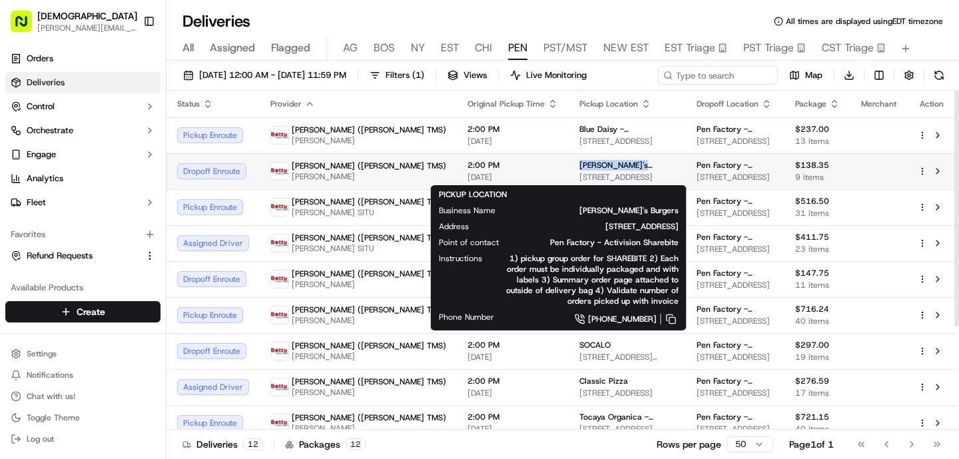
drag, startPoint x: 566, startPoint y: 169, endPoint x: 489, endPoint y: 165, distance: 76.7
click at [569, 165] on td "George's Burgers 3101 Lincoln Blvd, Santa Monica, CA 90405, USA" at bounding box center [627, 171] width 117 height 36
copy span "[PERSON_NAME]'s Burgers"
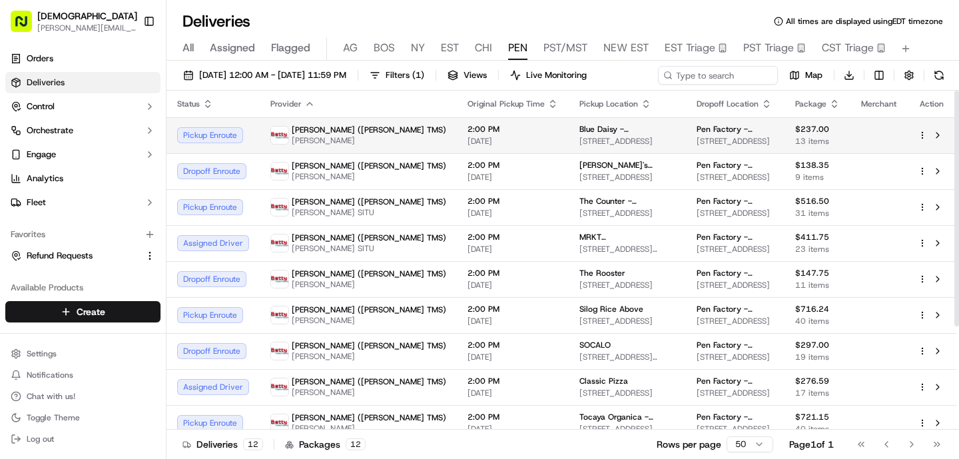
click at [358, 127] on div "Betty (Nash TMS) BO XIE" at bounding box center [358, 135] width 176 height 21
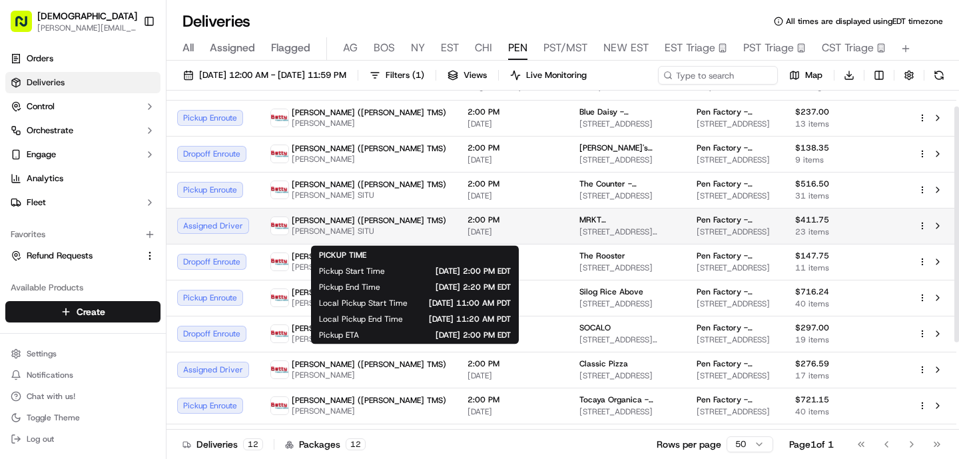
scroll to position [28, 0]
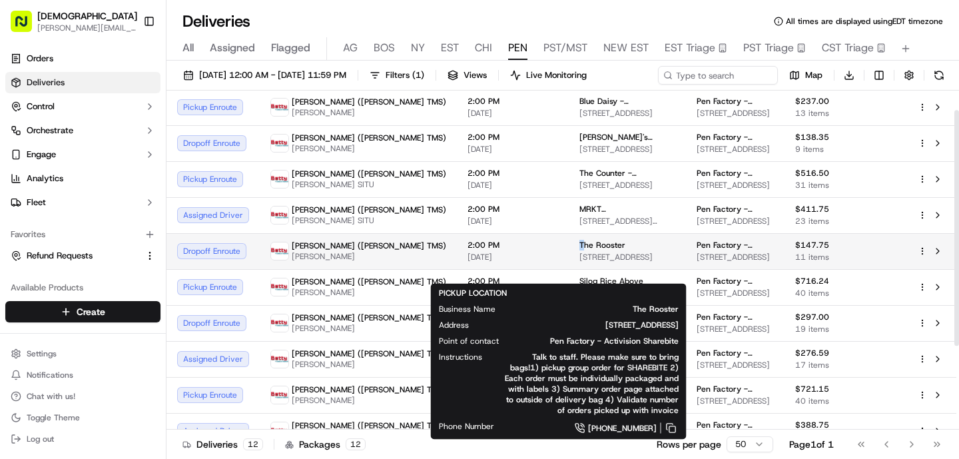
drag, startPoint x: 530, startPoint y: 258, endPoint x: 493, endPoint y: 258, distance: 37.3
click at [580, 250] on span "The Rooster" at bounding box center [603, 245] width 46 height 11
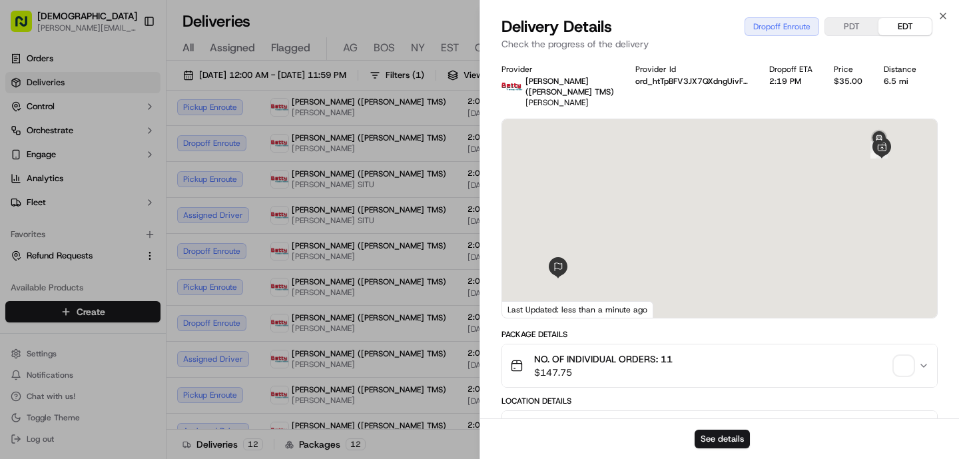
click at [482, 264] on div "Provider Betty (Nash TMS) GUANGPING HUANG Provider Id ord_htTpBFV3JX7QXdngUivFG…" at bounding box center [719, 460] width 479 height 809
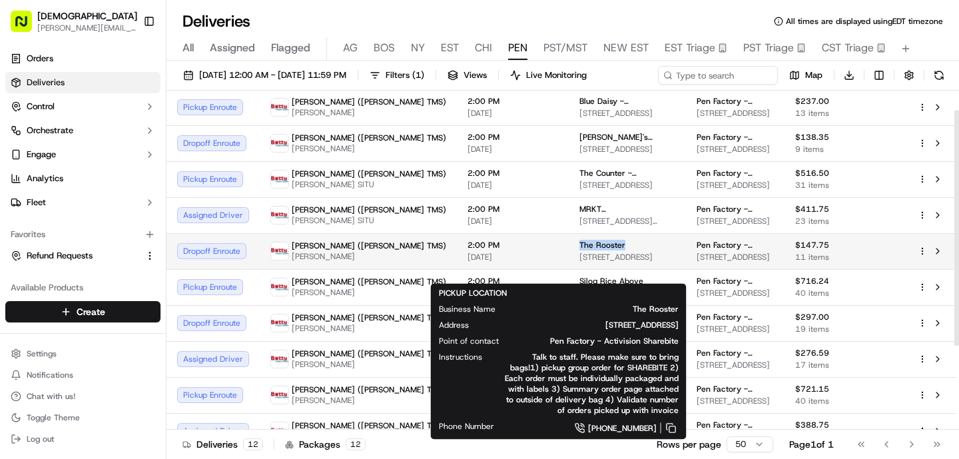
drag, startPoint x: 552, startPoint y: 263, endPoint x: 492, endPoint y: 260, distance: 60.7
click at [580, 250] on div "The Rooster" at bounding box center [628, 245] width 96 height 11
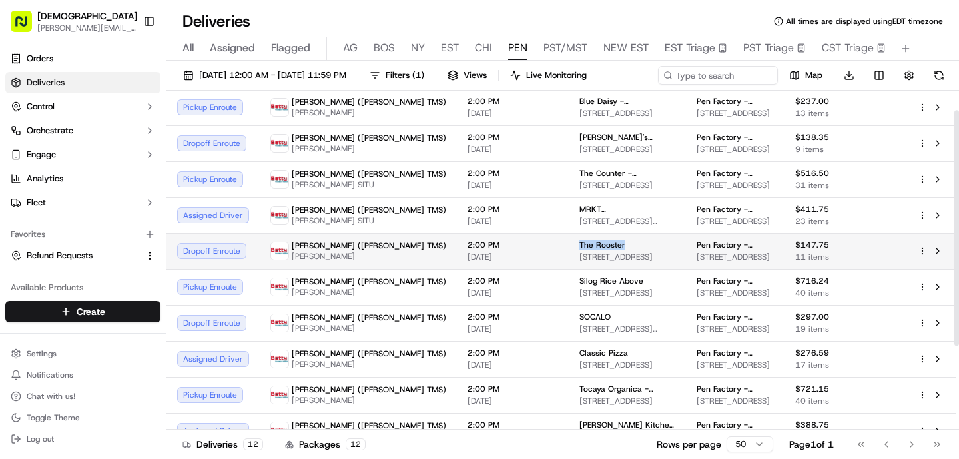
copy span "The Rooster"
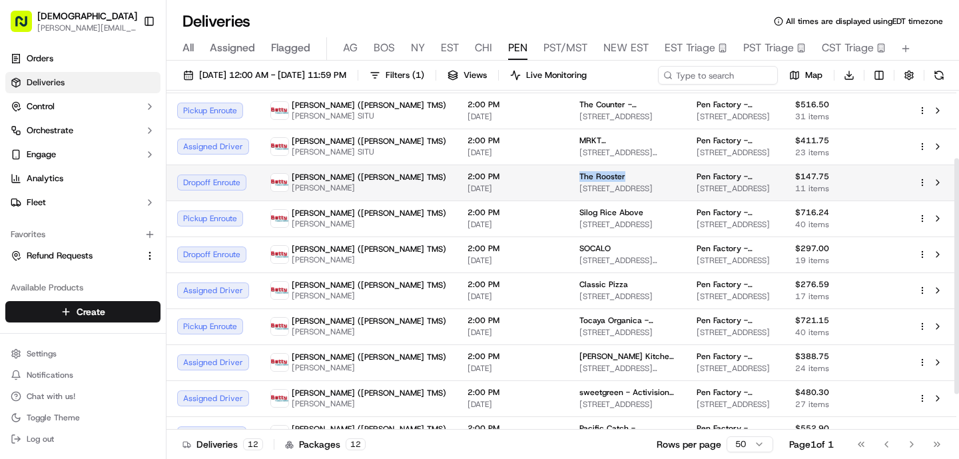
scroll to position [97, 0]
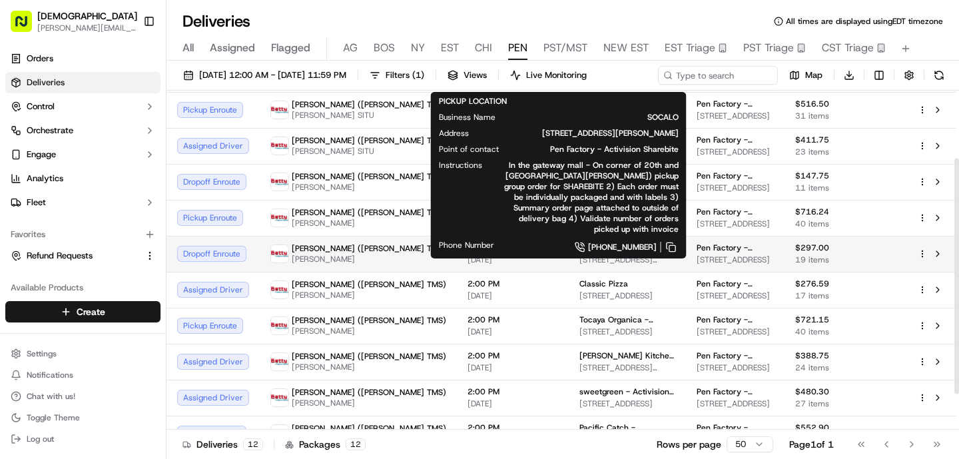
drag, startPoint x: 536, startPoint y: 278, endPoint x: 492, endPoint y: 276, distance: 43.3
click at [580, 253] on div "SOCALO" at bounding box center [628, 247] width 96 height 11
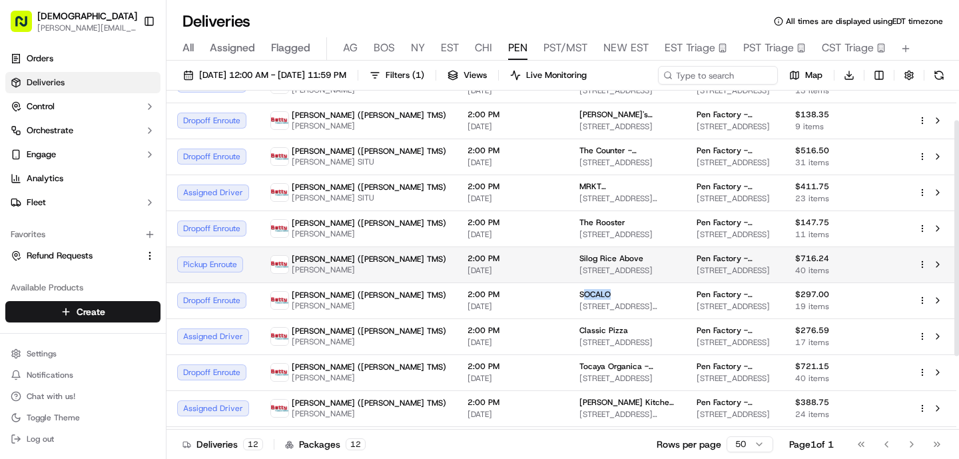
scroll to position [0, 0]
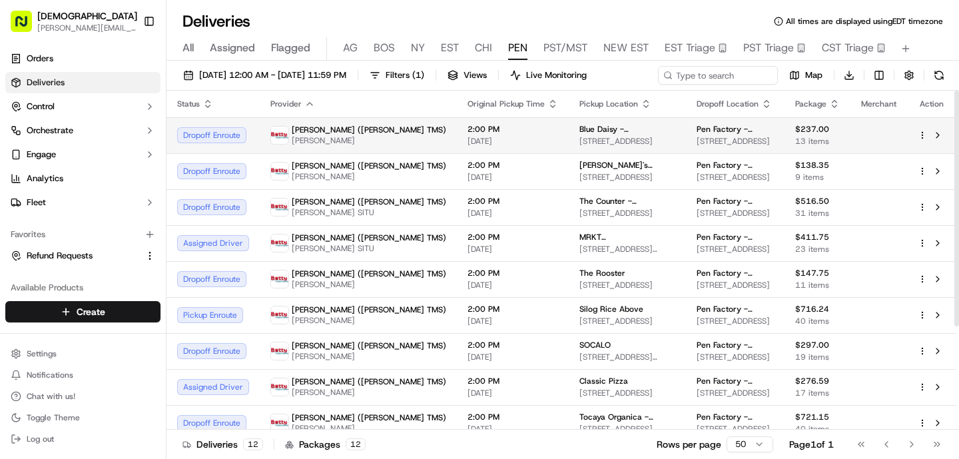
click at [468, 140] on span "[DATE]" at bounding box center [513, 141] width 91 height 11
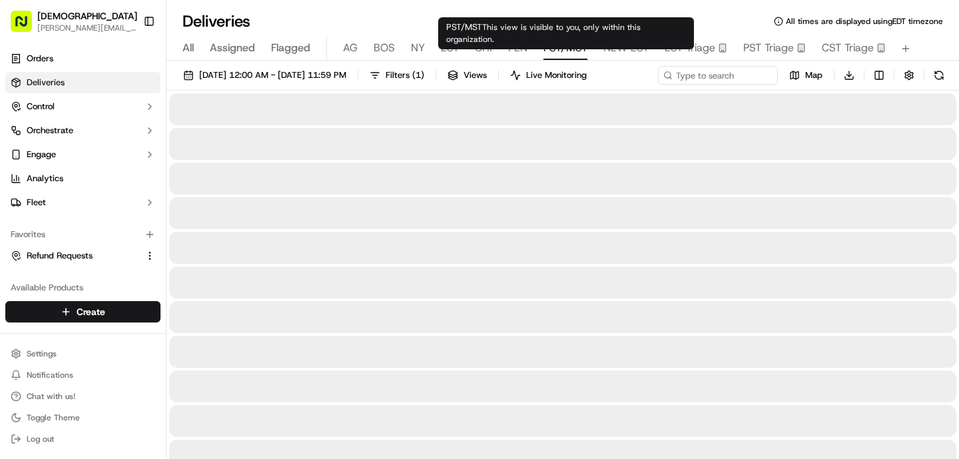
click at [562, 42] on span "PST/MST" at bounding box center [566, 48] width 44 height 16
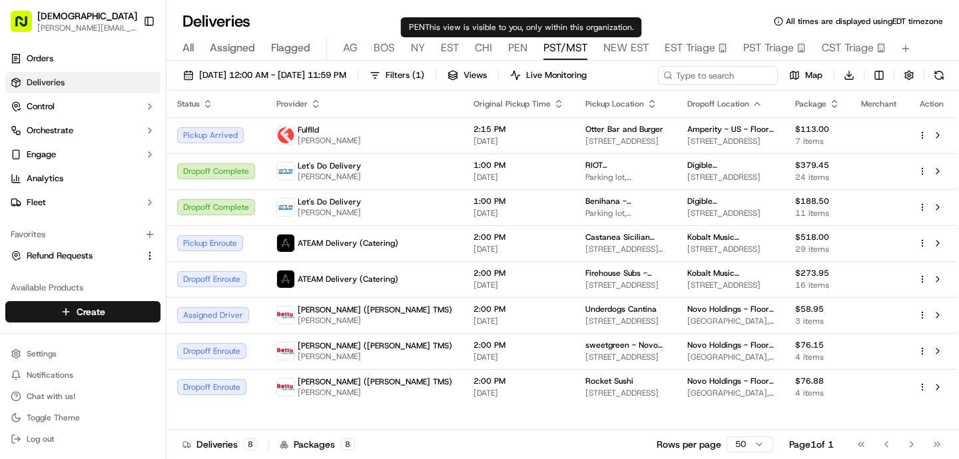
click at [518, 43] on span "PEN" at bounding box center [517, 48] width 19 height 16
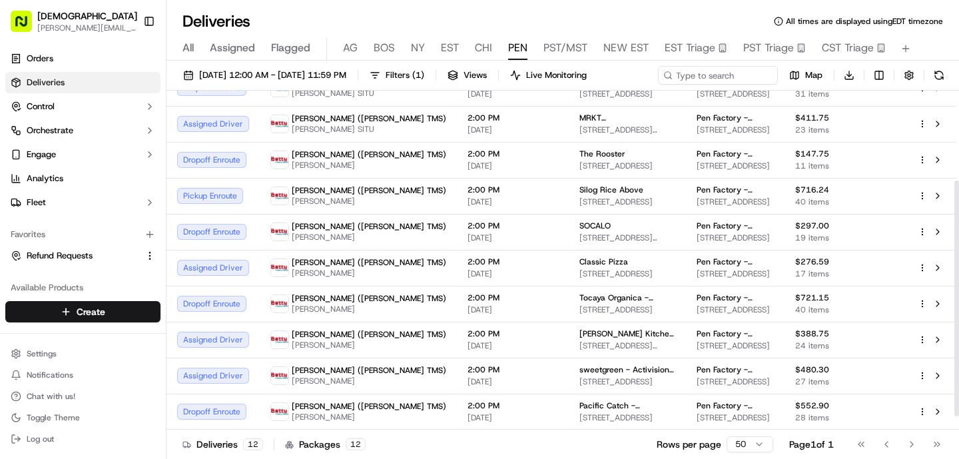
scroll to position [149, 0]
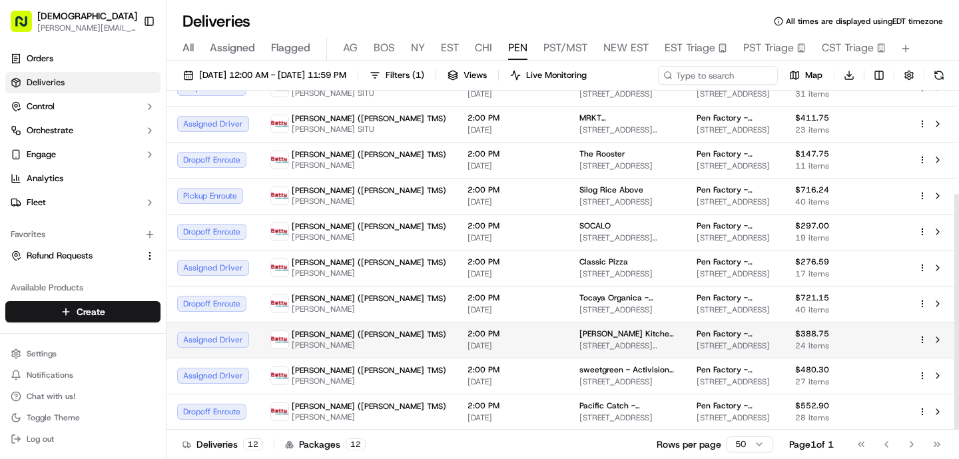
click at [457, 322] on td "2:00 PM 09/17/2025" at bounding box center [513, 340] width 112 height 36
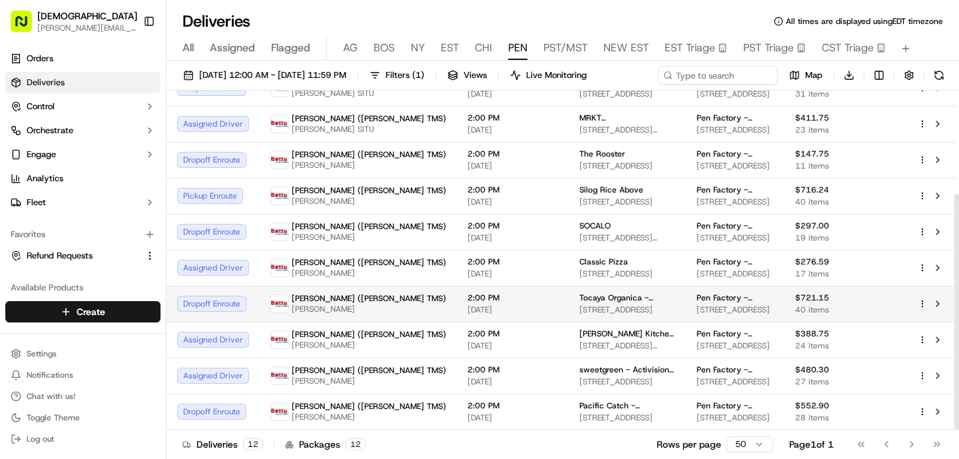
click at [468, 309] on span "[DATE]" at bounding box center [513, 309] width 91 height 11
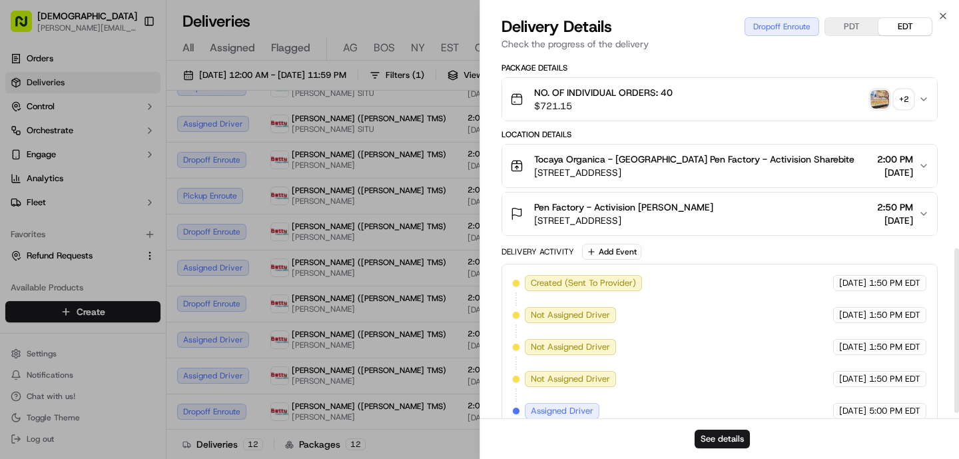
scroll to position [436, 0]
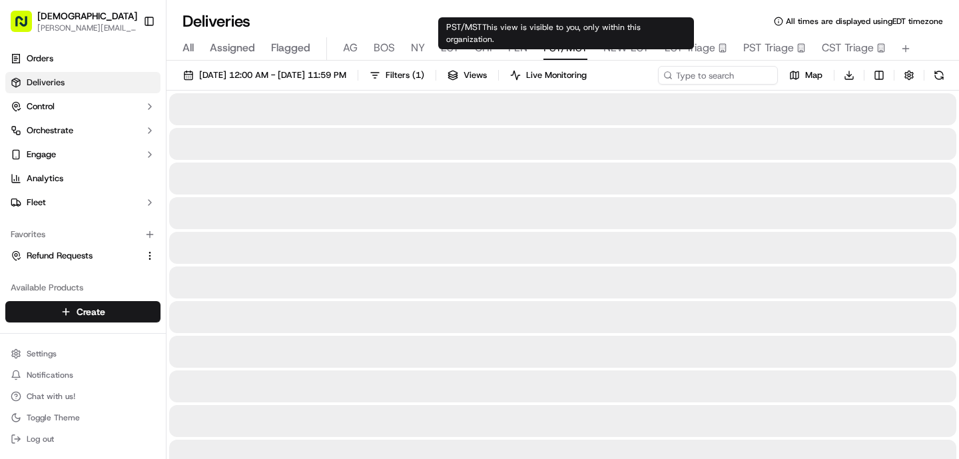
click at [571, 49] on span "PST/MST" at bounding box center [566, 48] width 44 height 16
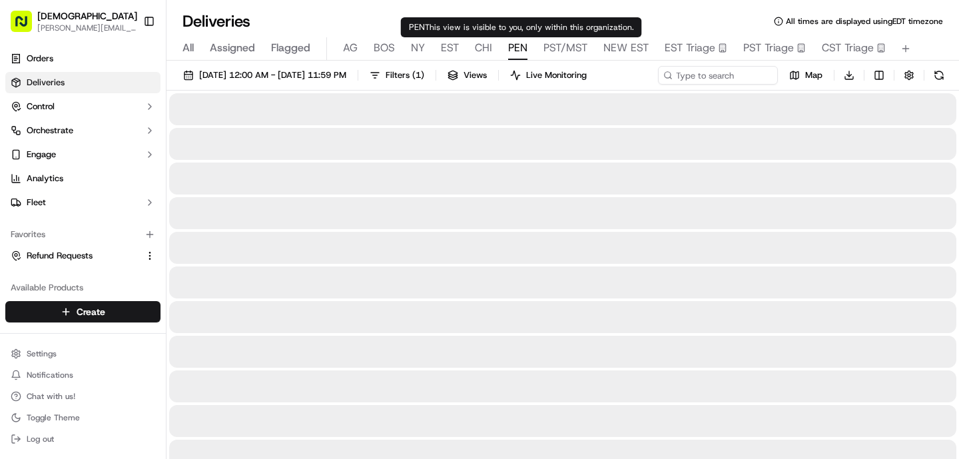
click at [518, 53] on span "PEN" at bounding box center [517, 48] width 19 height 16
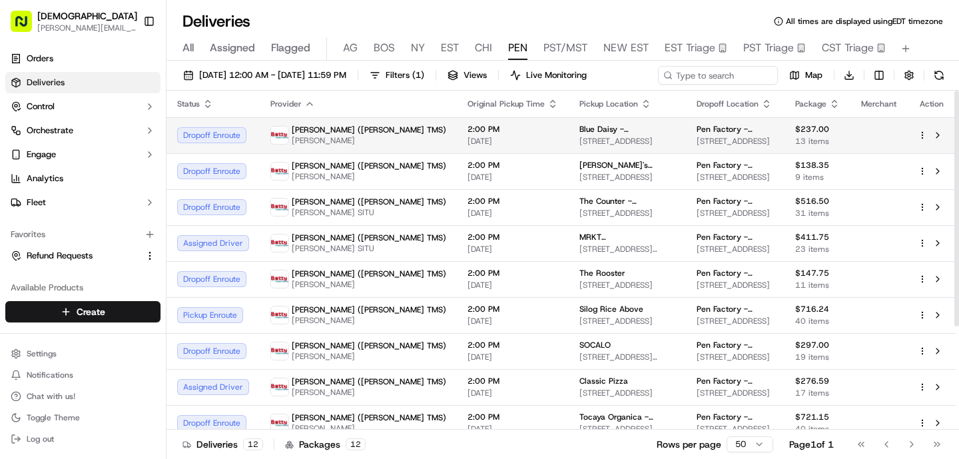
click at [569, 123] on td "Blue Daisy - Santa Monica 609 Broadway, Santa Monica, CA 90401, USA" at bounding box center [627, 135] width 117 height 36
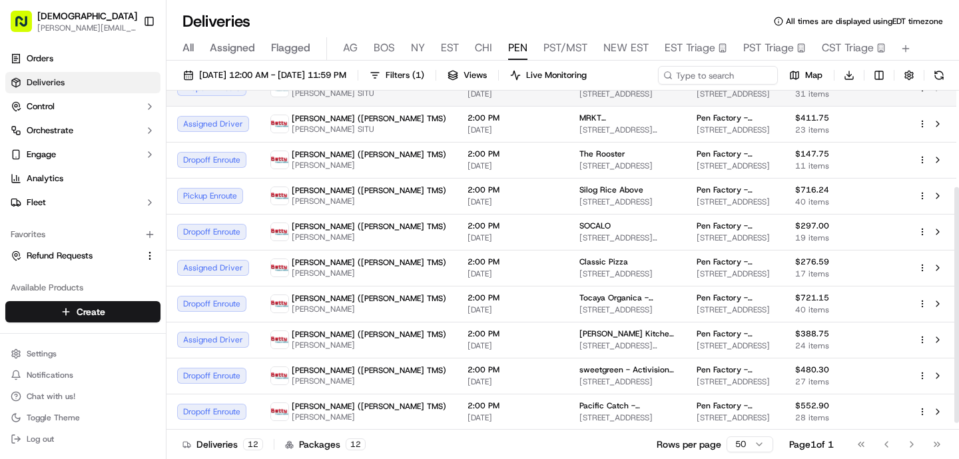
scroll to position [149, 0]
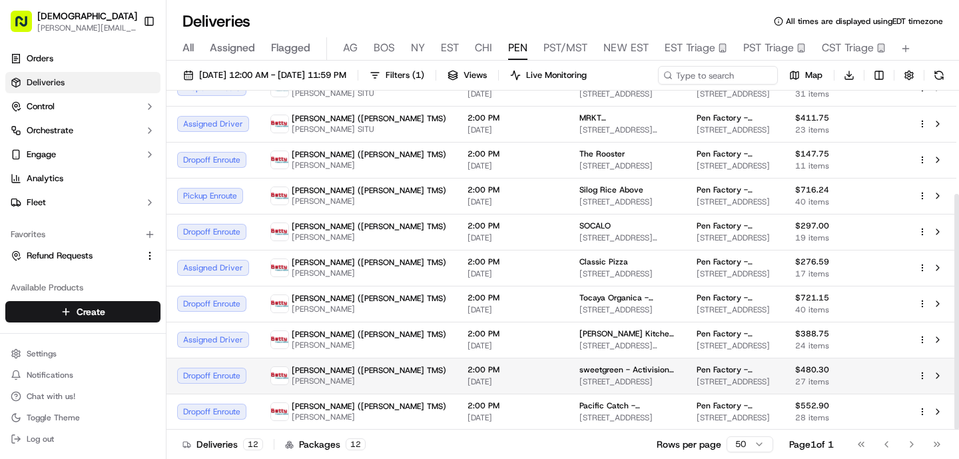
click at [468, 377] on span "[DATE]" at bounding box center [513, 381] width 91 height 11
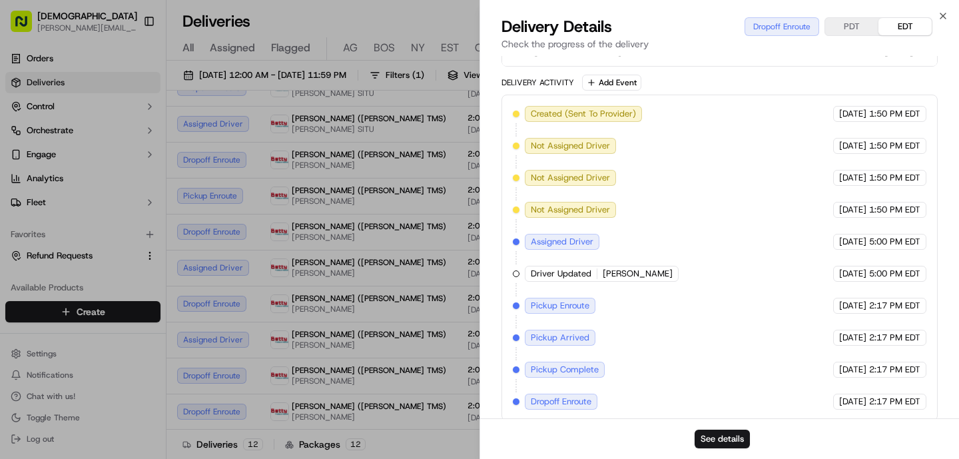
scroll to position [0, 0]
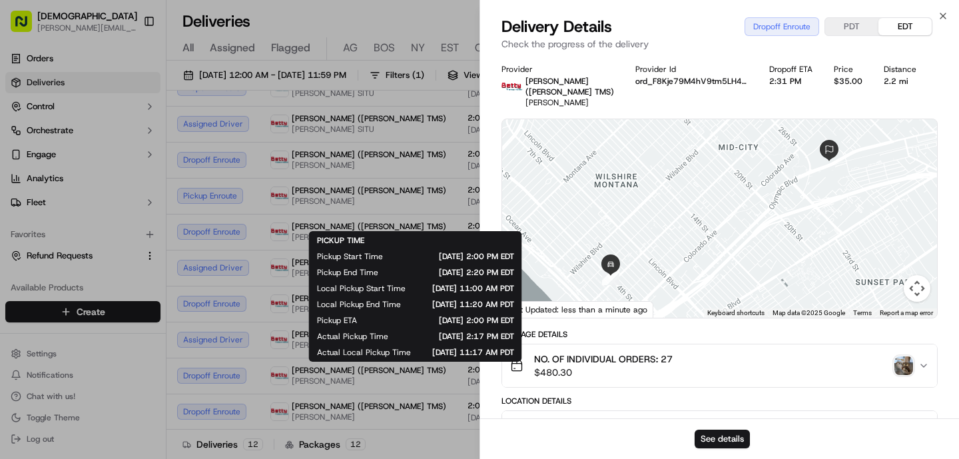
click at [349, 330] on div "PICKUP TIME Pickup Start Time 09/17/2025 2:00 PM EDT Pickup End Time 09/17/2025…" at bounding box center [415, 296] width 197 height 123
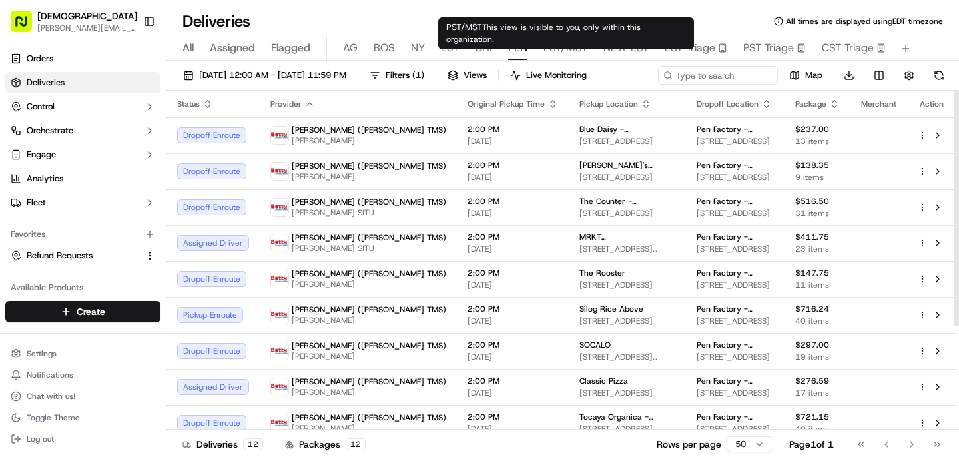
click at [564, 46] on span "PST/MST" at bounding box center [566, 48] width 44 height 16
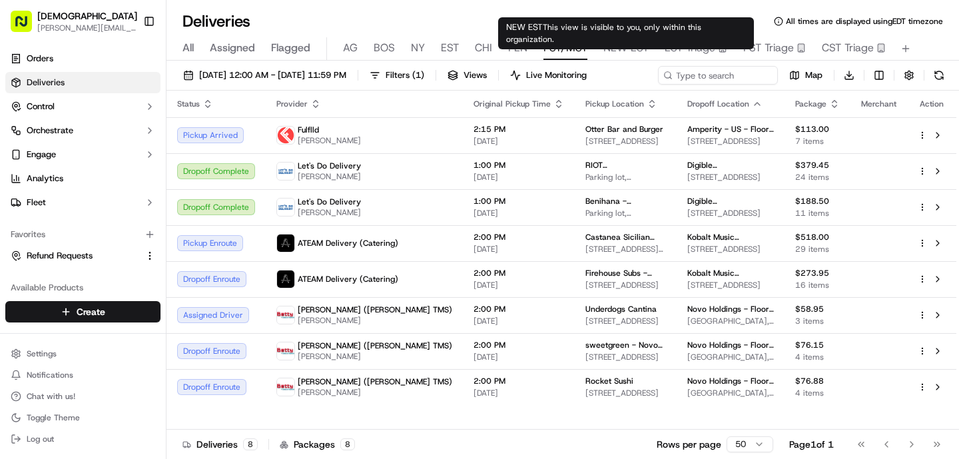
click at [611, 48] on span "NEW EST" at bounding box center [626, 48] width 45 height 16
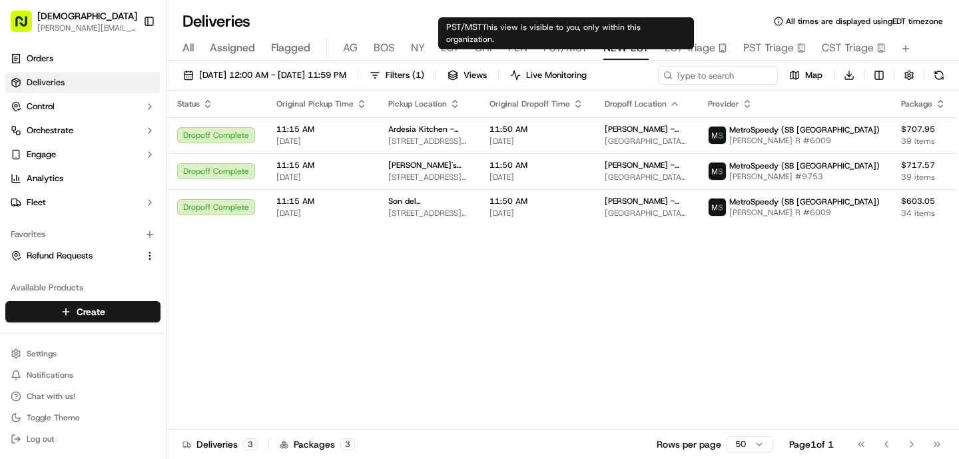
click at [560, 52] on span "PST/MST" at bounding box center [566, 48] width 44 height 16
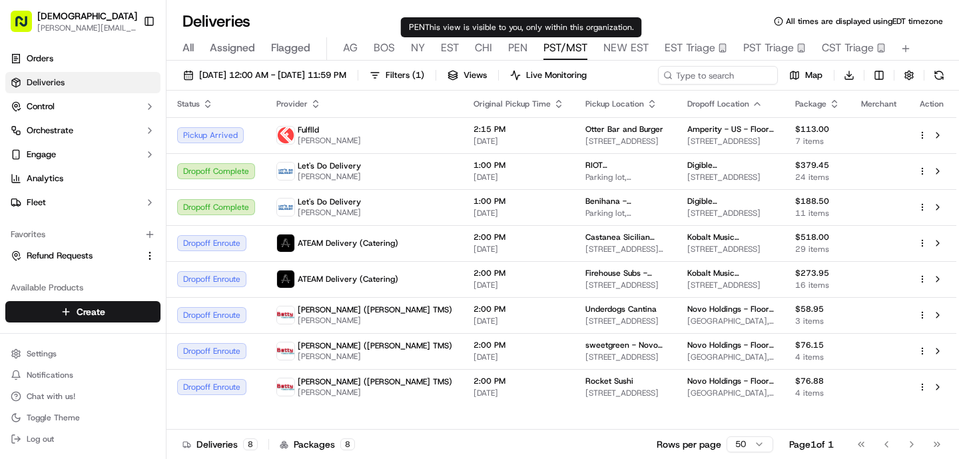
click at [517, 45] on span "PEN" at bounding box center [517, 48] width 19 height 16
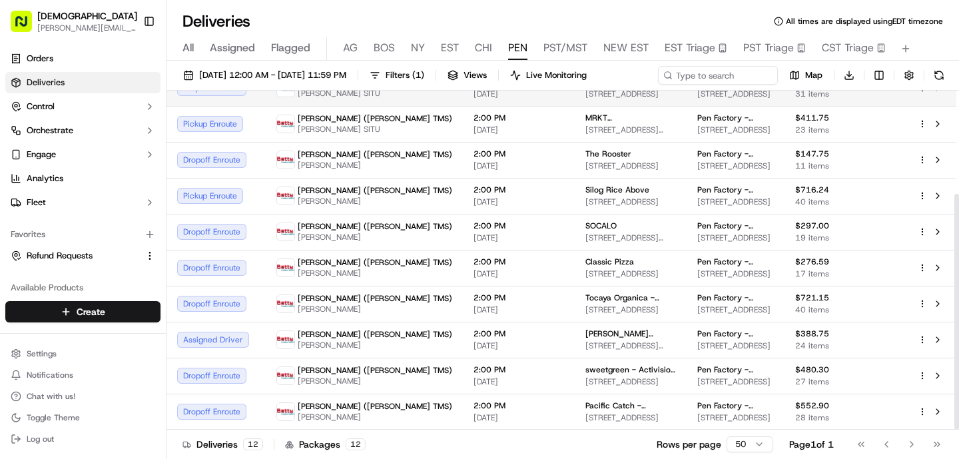
scroll to position [149, 0]
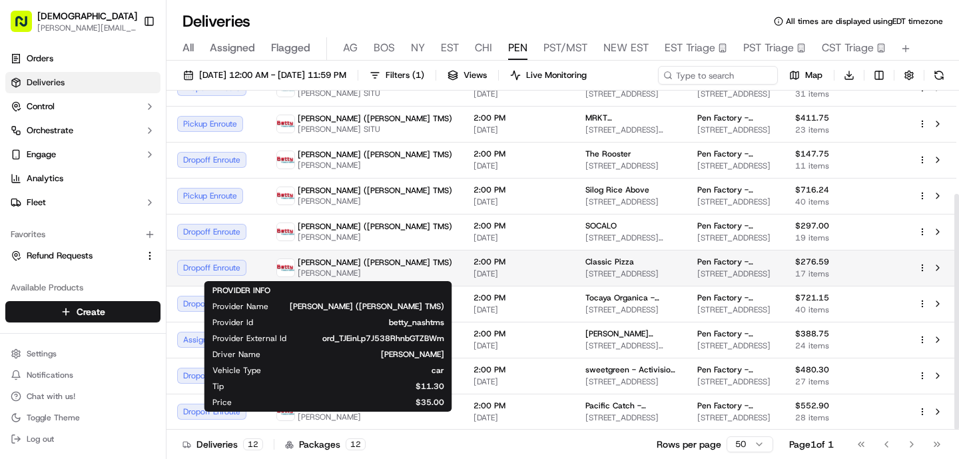
click at [324, 276] on span "[PERSON_NAME]" at bounding box center [375, 273] width 155 height 11
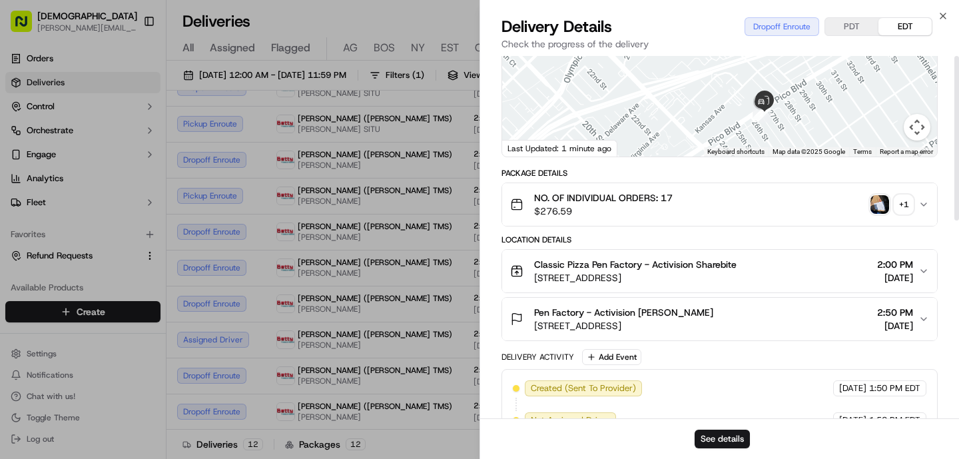
scroll to position [0, 0]
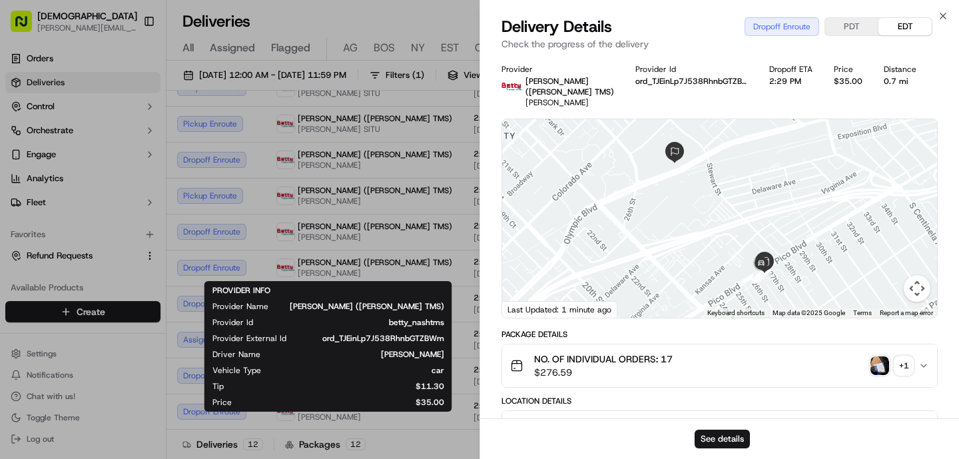
click at [292, 289] on div "PROVIDER INFO Provider Name Betty (Nash TMS) Provider Id betty_nashtms Provider…" at bounding box center [328, 346] width 232 height 123
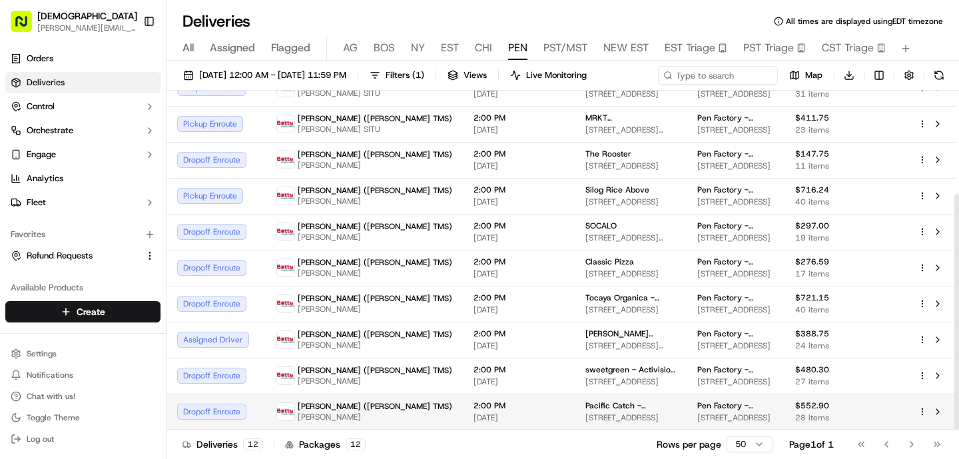
click at [338, 408] on span "[PERSON_NAME] ([PERSON_NAME] TMS)" at bounding box center [375, 406] width 155 height 11
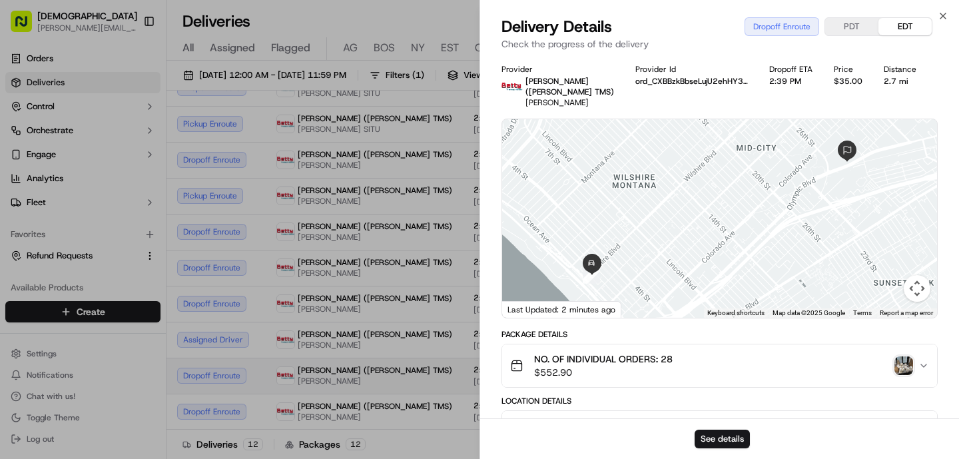
click at [330, 374] on span "[PERSON_NAME] ([PERSON_NAME] TMS)" at bounding box center [375, 370] width 155 height 11
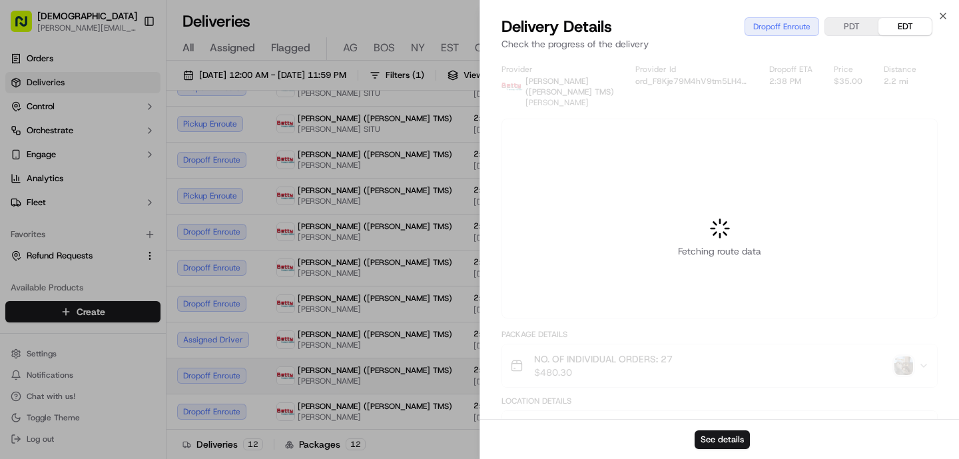
click at [330, 374] on div at bounding box center [479, 229] width 959 height 459
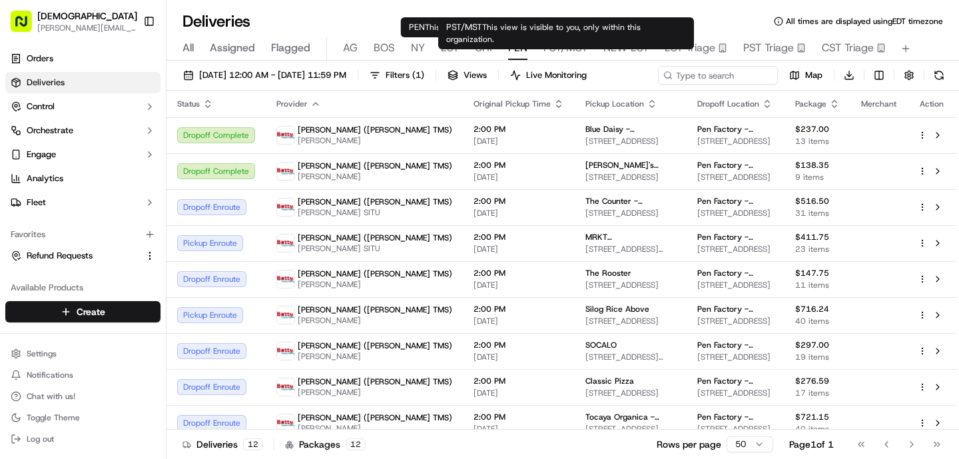
click at [564, 47] on span "PST/MST" at bounding box center [566, 48] width 44 height 16
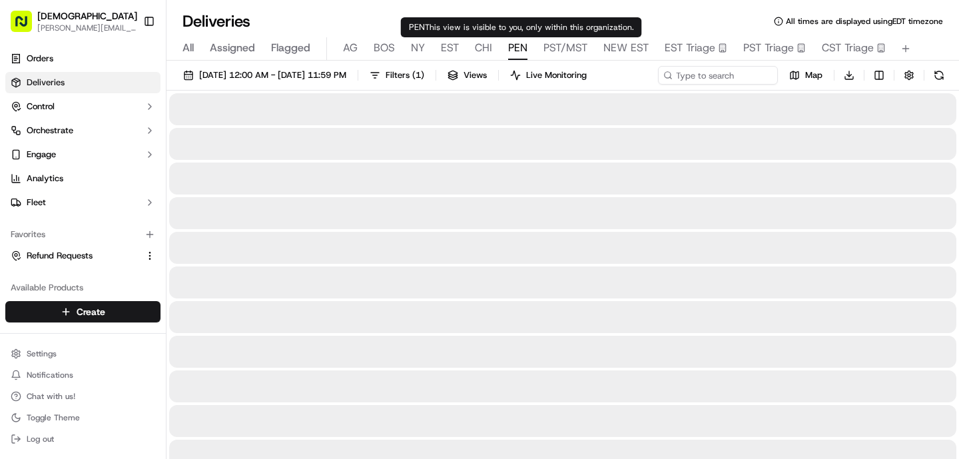
click at [508, 41] on span "PEN" at bounding box center [517, 48] width 19 height 16
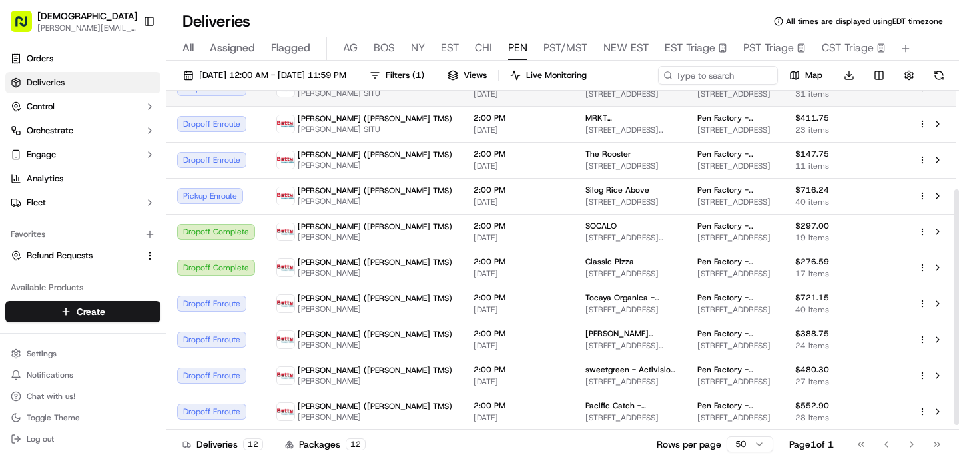
scroll to position [149, 0]
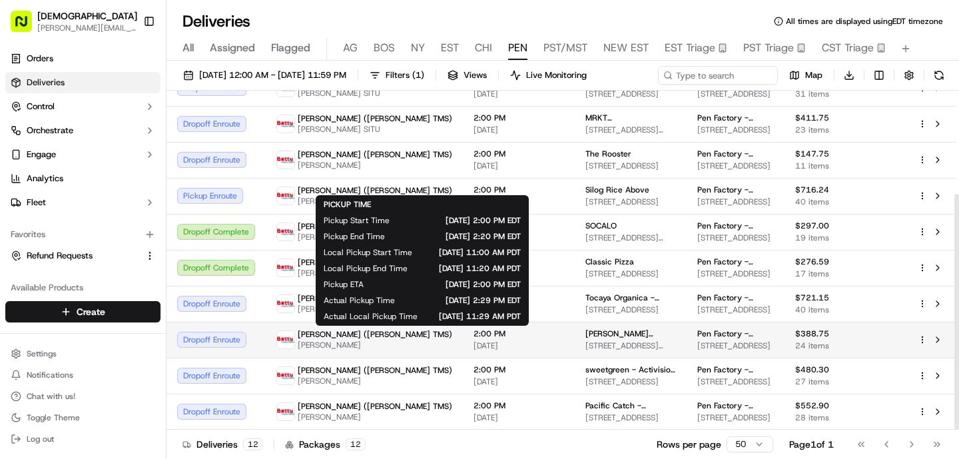
click at [474, 339] on div "2:00 PM 09/17/2025" at bounding box center [519, 339] width 91 height 23
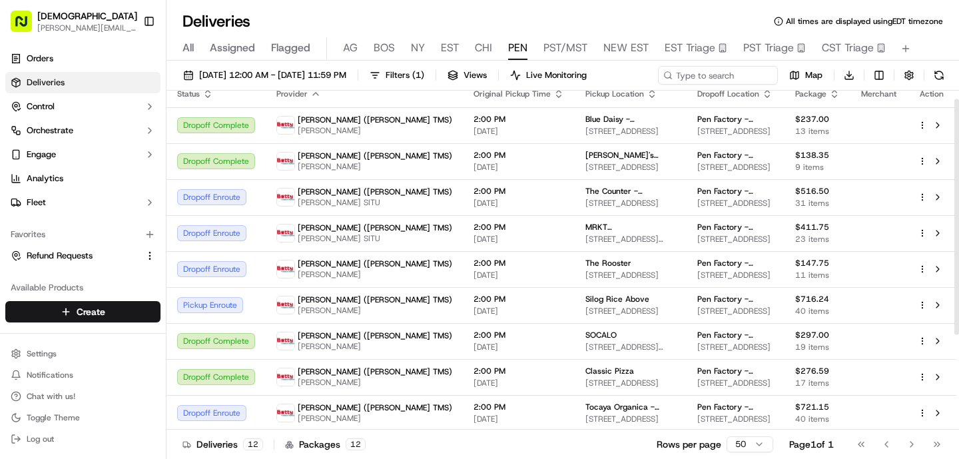
scroll to position [7, 0]
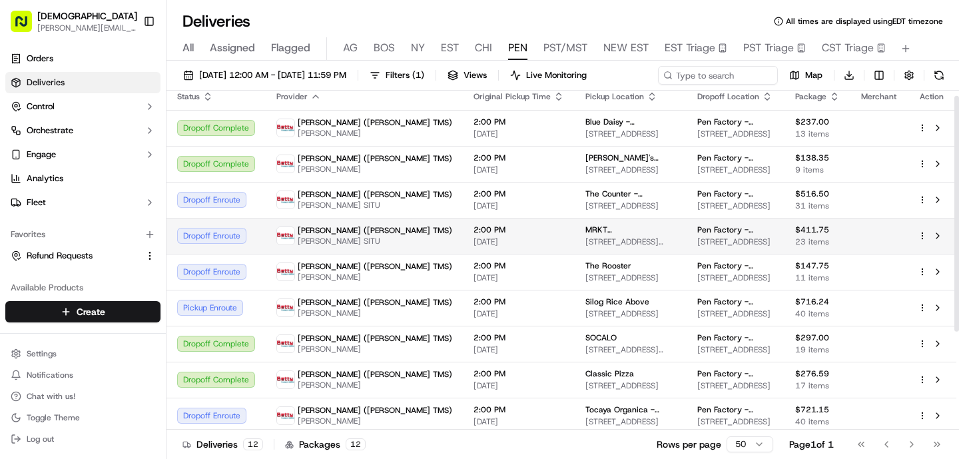
click at [474, 247] on span "[DATE]" at bounding box center [519, 241] width 91 height 11
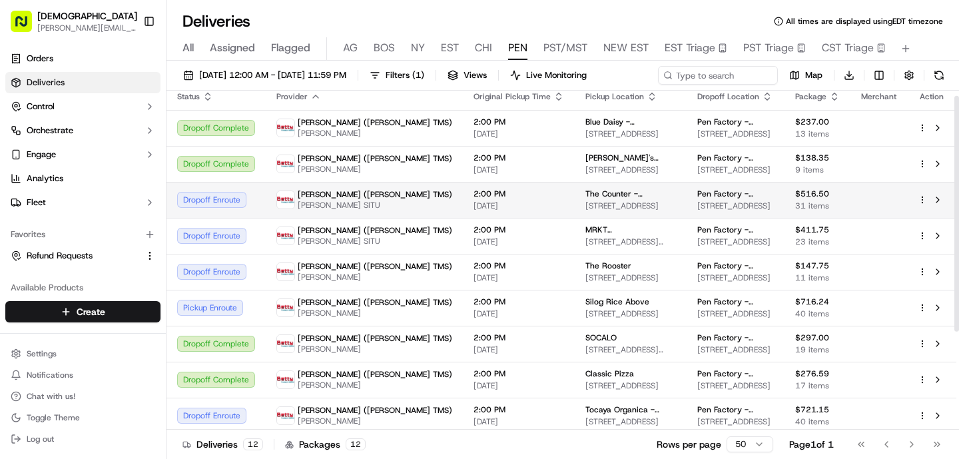
click at [354, 209] on span "[PERSON_NAME] SITU" at bounding box center [375, 205] width 155 height 11
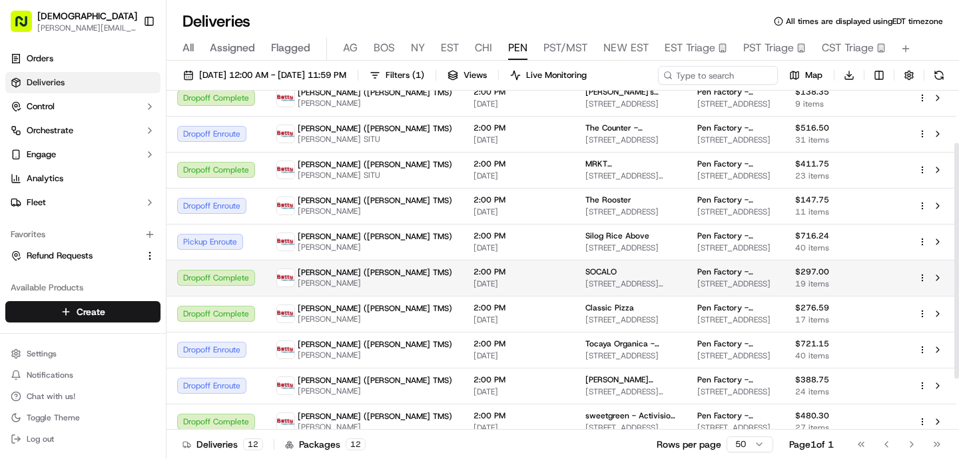
scroll to position [75, 0]
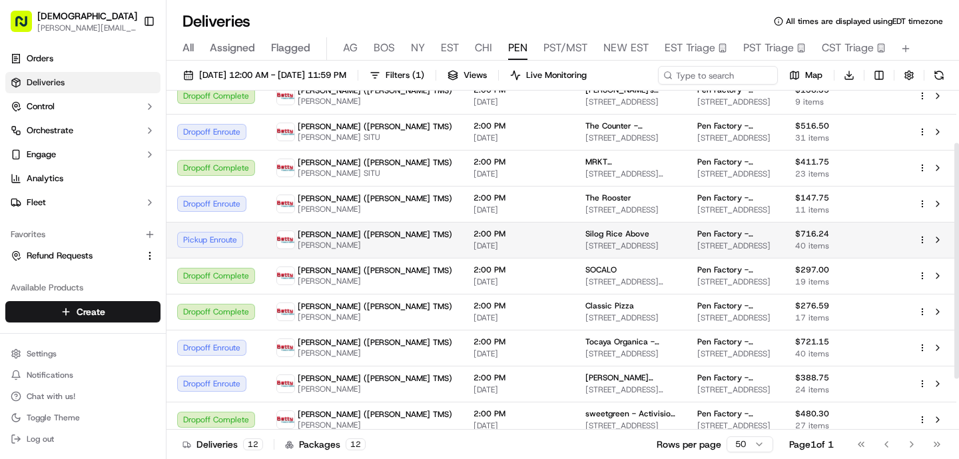
click at [463, 252] on td "2:00 PM 09/17/2025" at bounding box center [519, 240] width 112 height 36
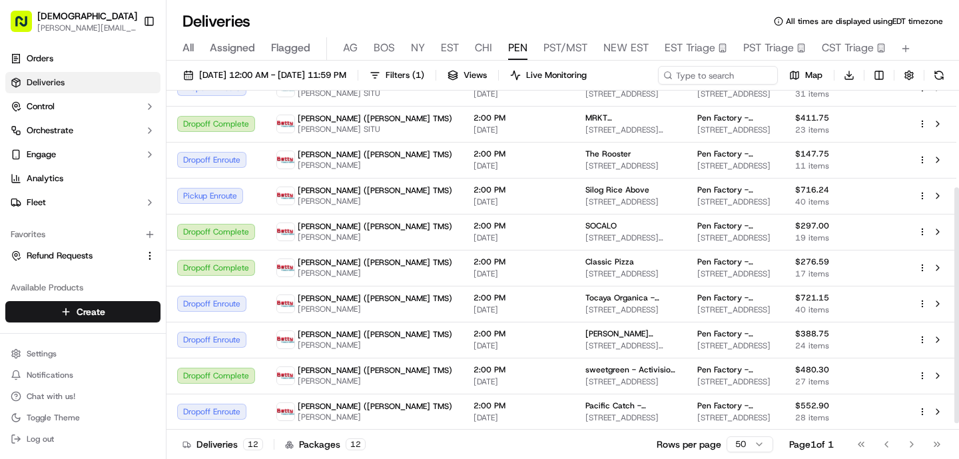
scroll to position [149, 0]
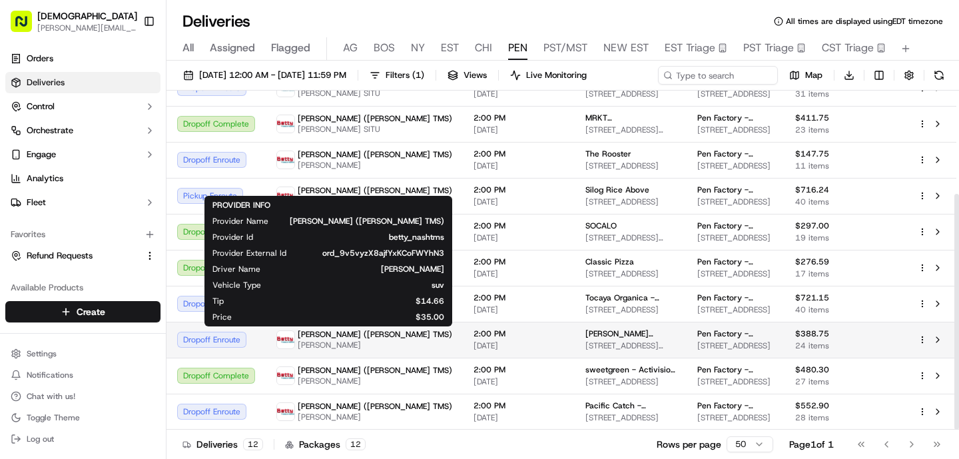
click at [343, 336] on span "[PERSON_NAME] ([PERSON_NAME] TMS)" at bounding box center [375, 334] width 155 height 11
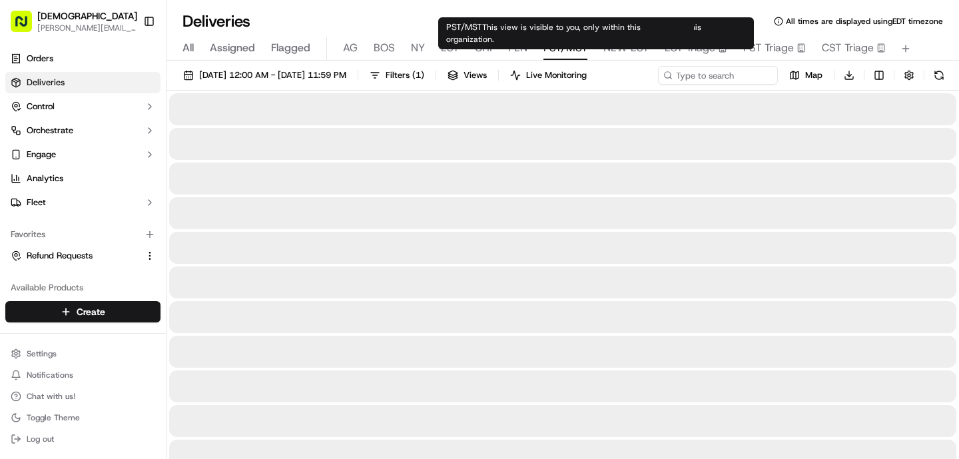
click at [553, 47] on span "PST/MST" at bounding box center [566, 48] width 44 height 16
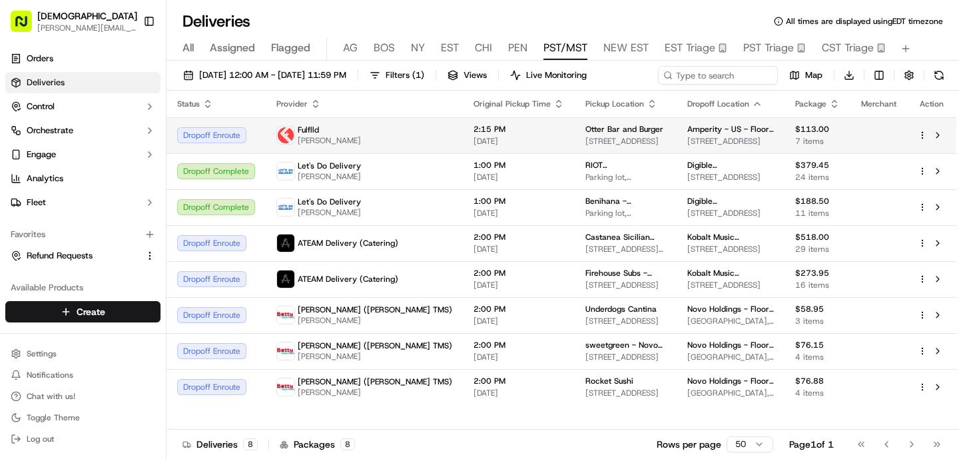
click at [502, 133] on span "2:15 PM" at bounding box center [519, 129] width 91 height 11
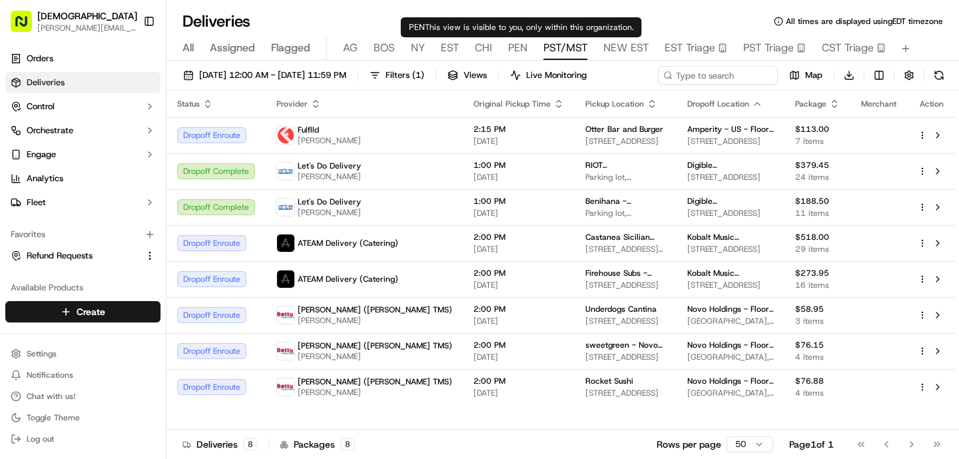
click at [520, 42] on span "PEN" at bounding box center [517, 48] width 19 height 16
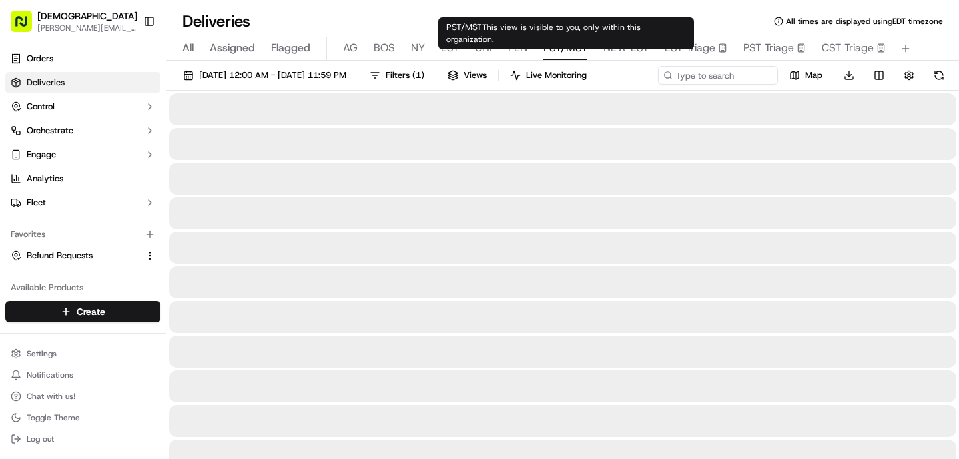
click at [555, 43] on span "PST/MST" at bounding box center [566, 48] width 44 height 16
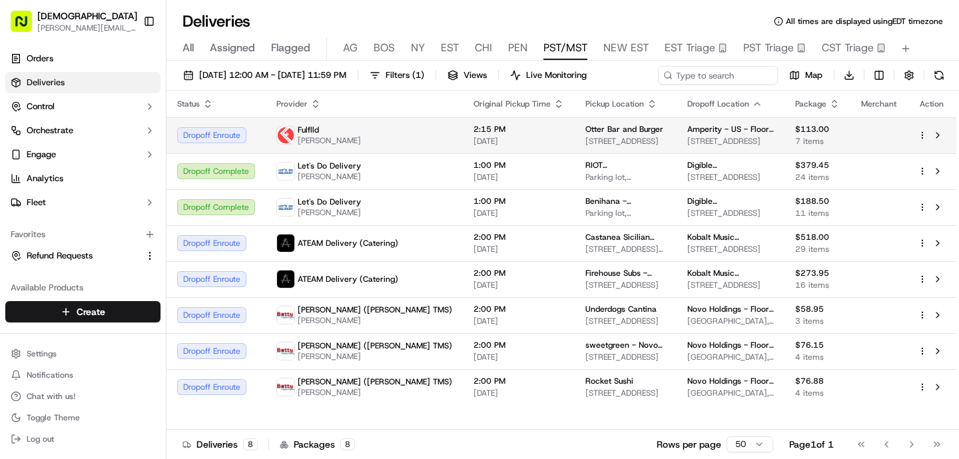
click at [474, 136] on span "[DATE]" at bounding box center [519, 141] width 91 height 11
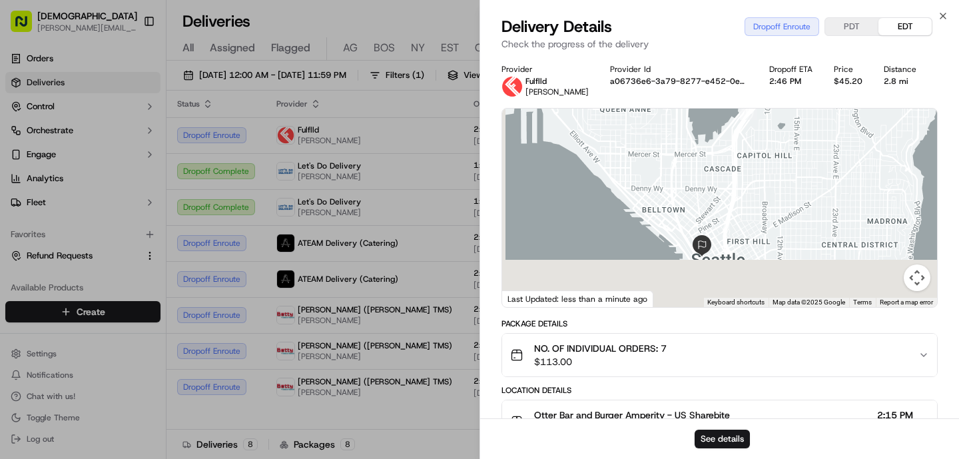
drag, startPoint x: 746, startPoint y: 195, endPoint x: 782, endPoint y: 113, distance: 90.1
click at [782, 113] on div at bounding box center [719, 208] width 435 height 199
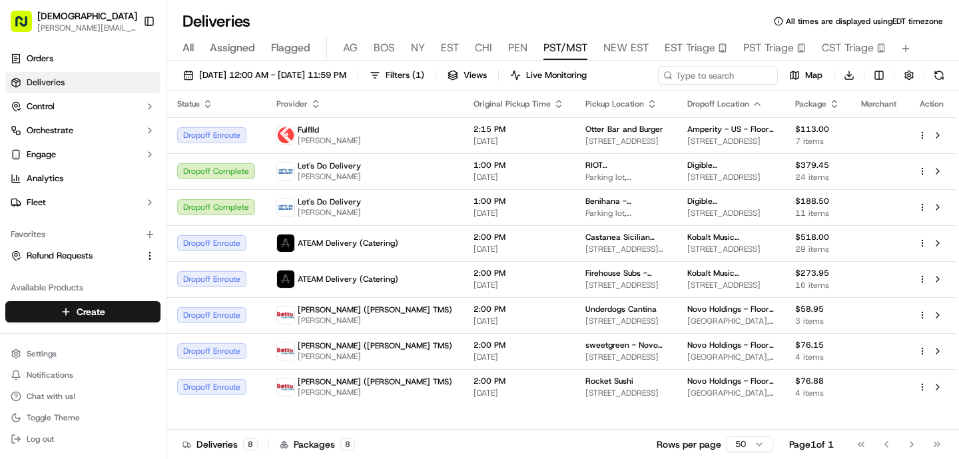
click at [524, 56] on button "PEN" at bounding box center [517, 48] width 19 height 23
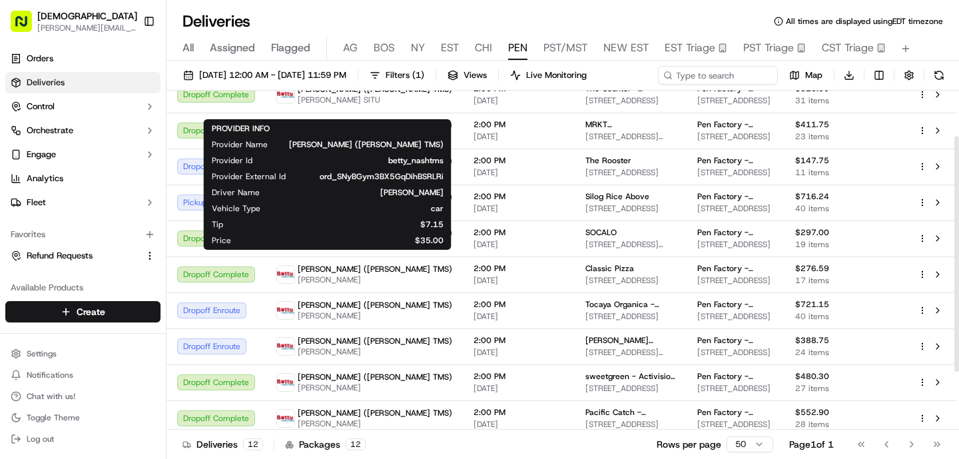
scroll to position [149, 0]
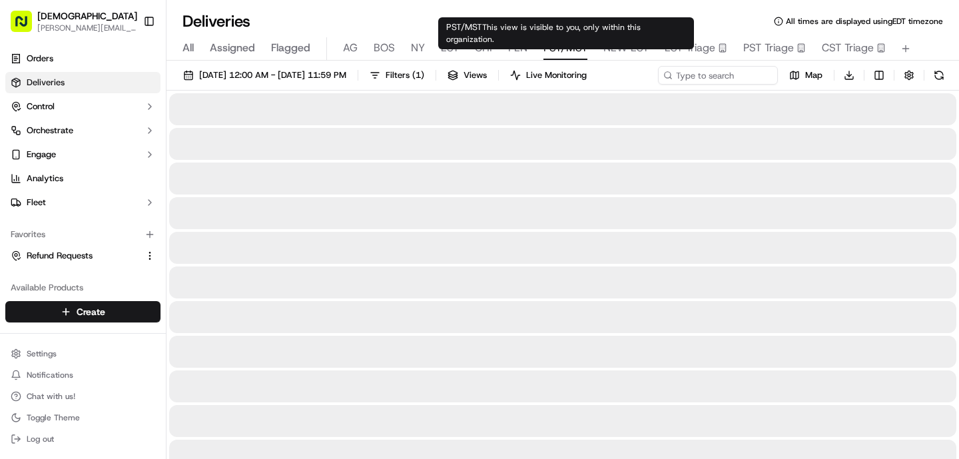
click at [580, 54] on span "PST/MST" at bounding box center [566, 48] width 44 height 16
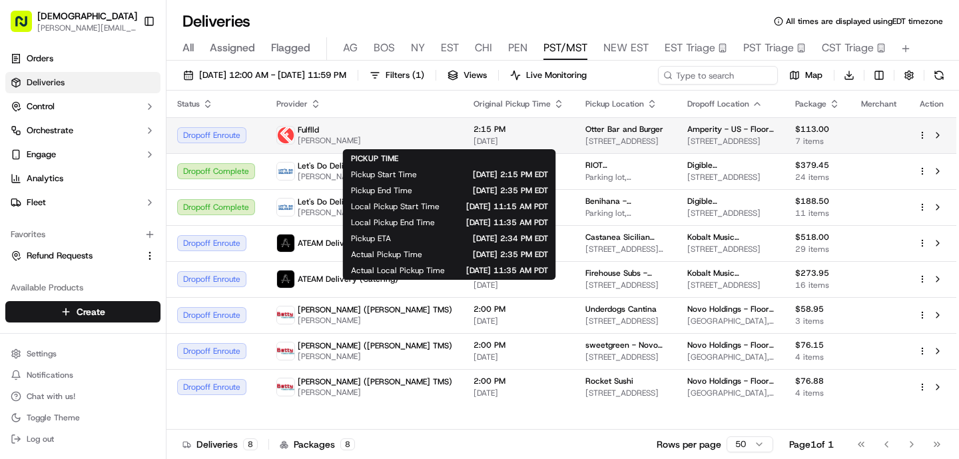
click at [480, 135] on div "2:15 PM 09/17/2025" at bounding box center [519, 135] width 91 height 23
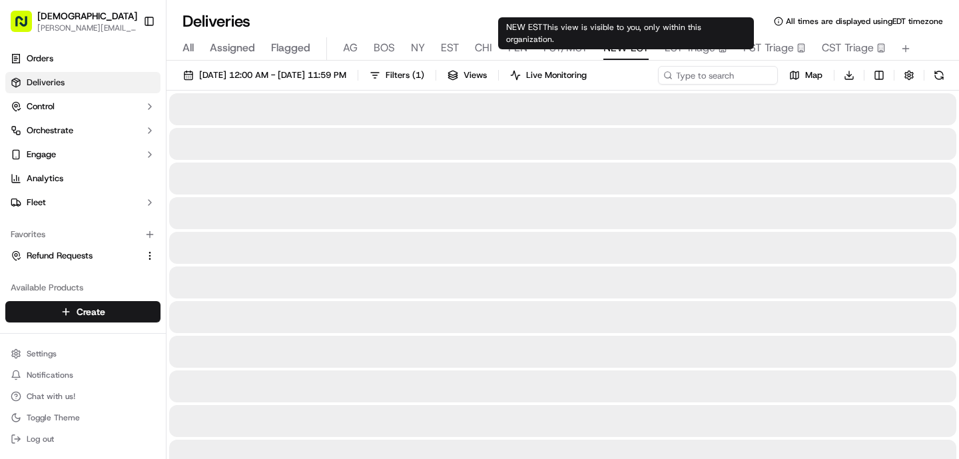
click at [609, 45] on span "NEW EST" at bounding box center [626, 48] width 45 height 16
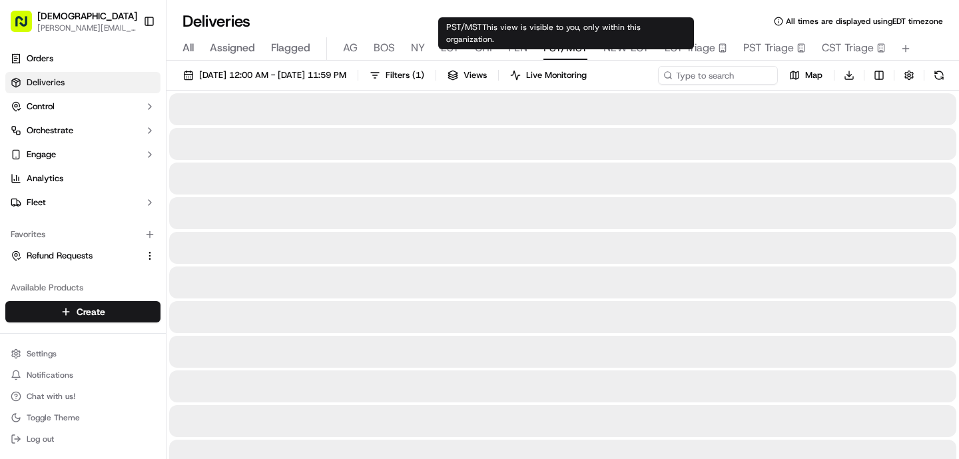
click at [577, 46] on span "PST/MST" at bounding box center [566, 48] width 44 height 16
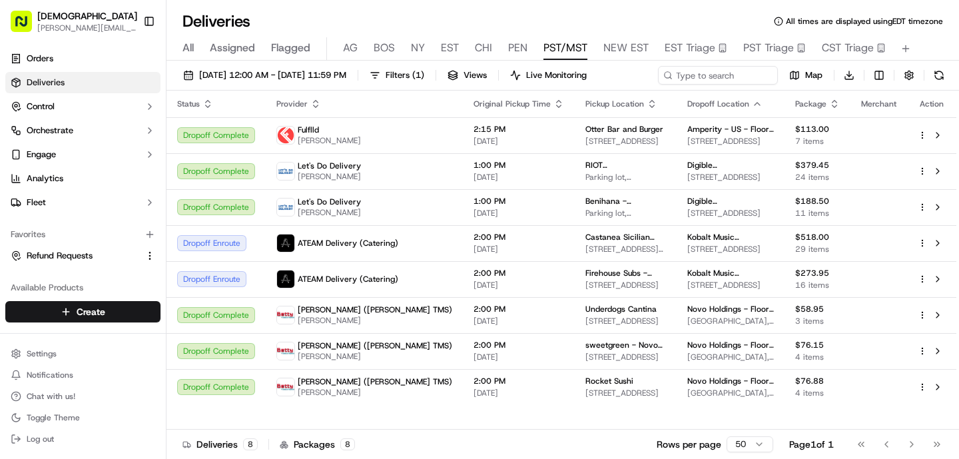
click at [509, 46] on span "PEN" at bounding box center [517, 48] width 19 height 16
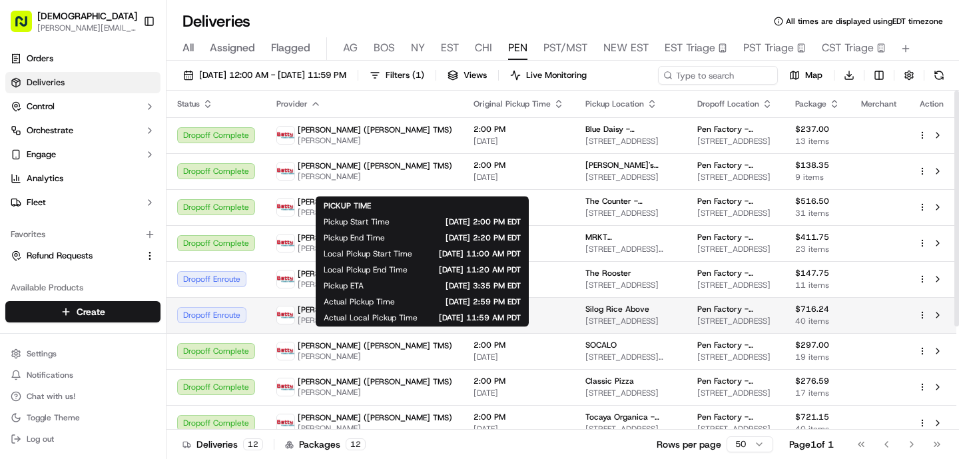
click at [474, 326] on span "[DATE]" at bounding box center [519, 321] width 91 height 11
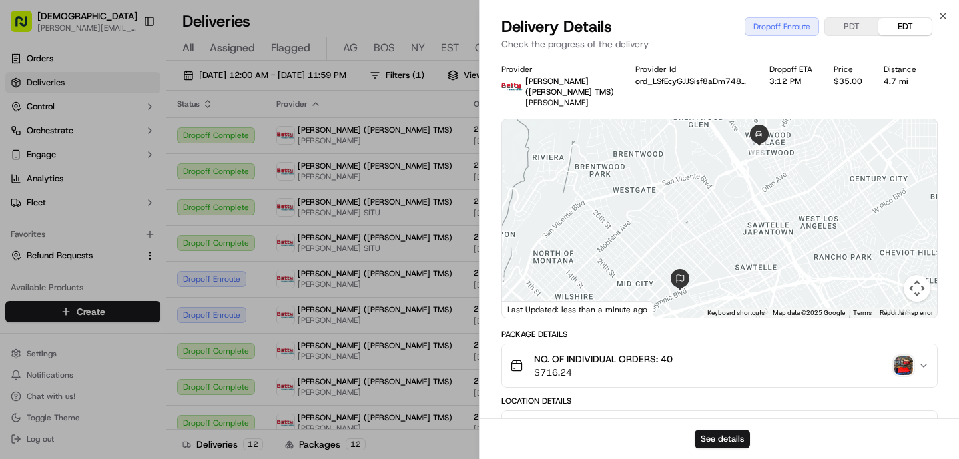
click at [911, 362] on img "button" at bounding box center [904, 365] width 19 height 19
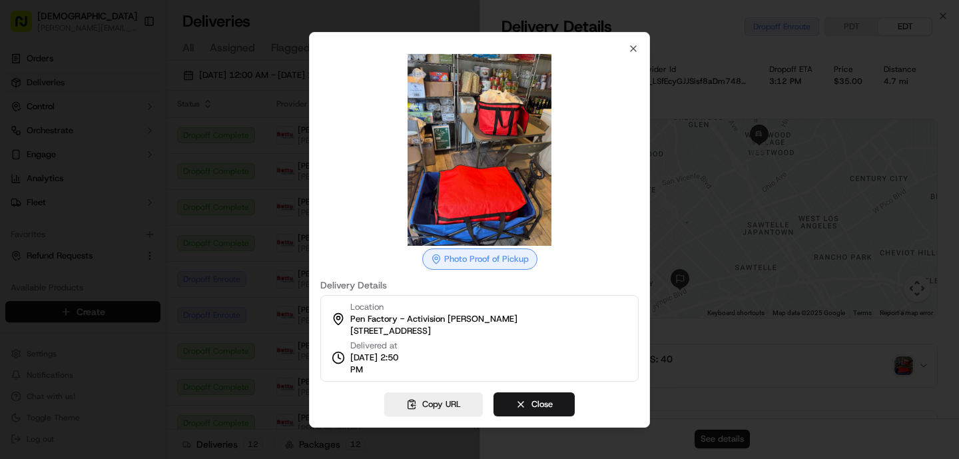
click at [231, 330] on div at bounding box center [479, 229] width 959 height 459
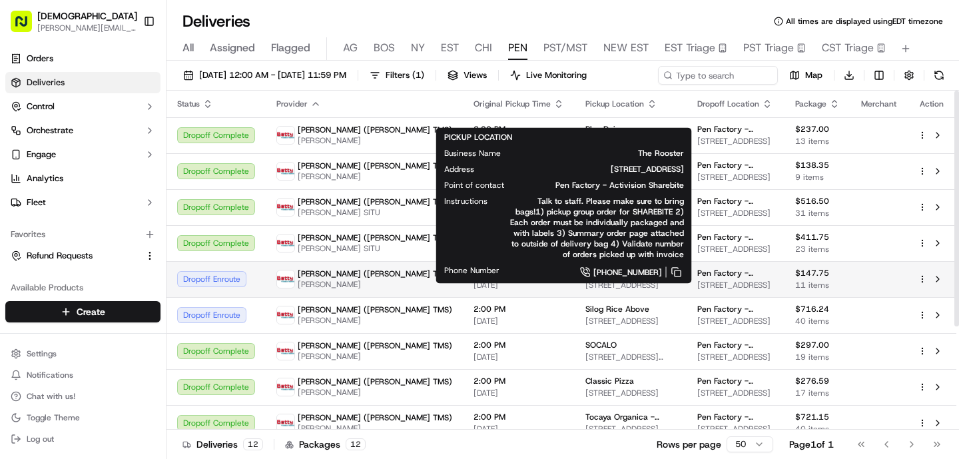
drag, startPoint x: 552, startPoint y: 287, endPoint x: 496, endPoint y: 290, distance: 56.1
click at [575, 290] on td "The Rooster 8809 W Pico Blvd, Los Angeles, CA 90035, USA" at bounding box center [631, 279] width 112 height 36
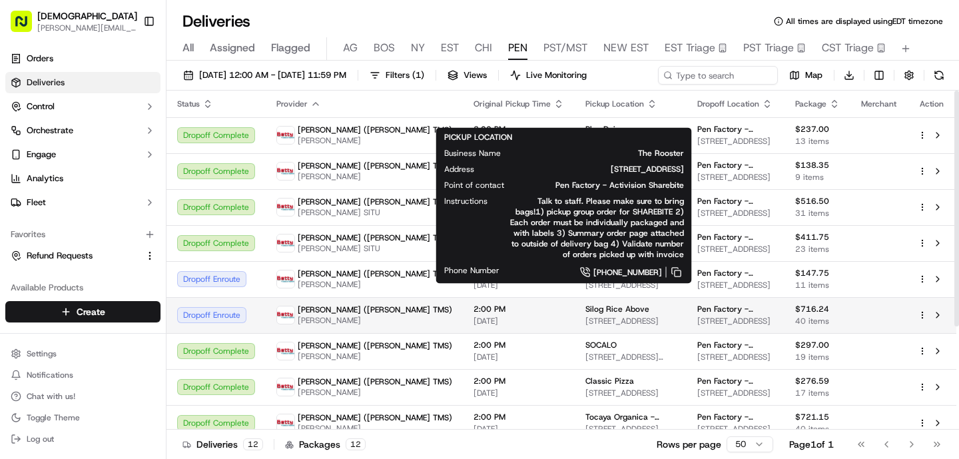
click at [370, 333] on td "Betty (Nash TMS) GUANGPING HUANG" at bounding box center [364, 315] width 197 height 36
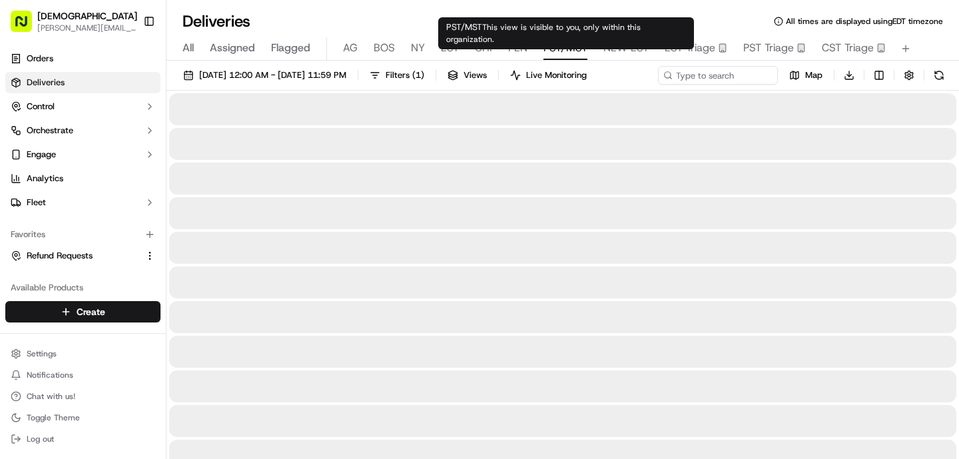
click at [580, 43] on span "PST/MST" at bounding box center [566, 48] width 44 height 16
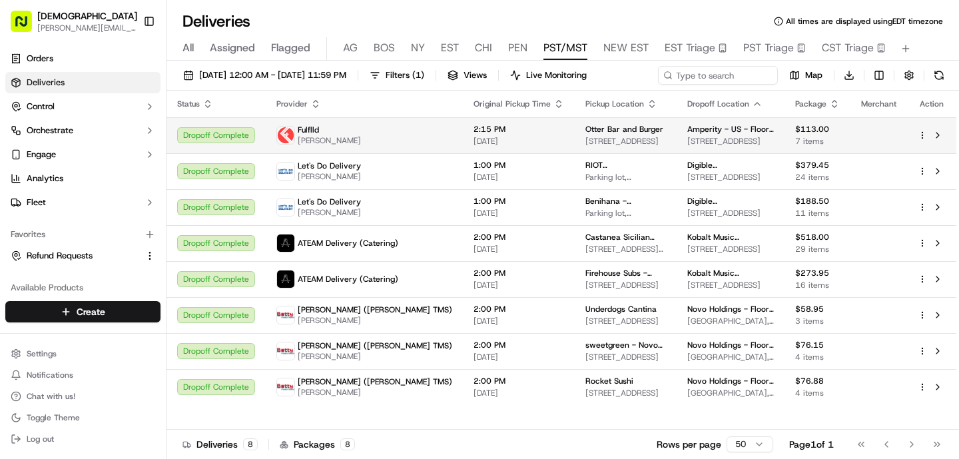
click at [591, 136] on span "[STREET_ADDRESS]" at bounding box center [626, 141] width 81 height 11
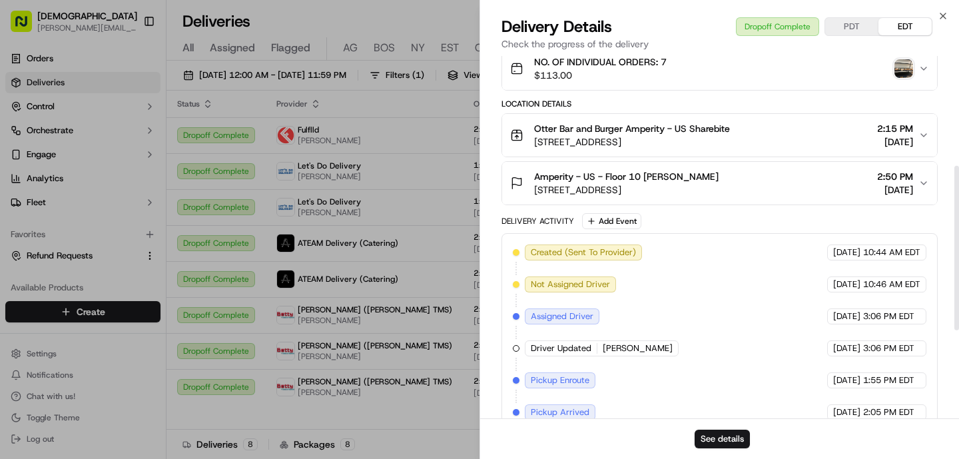
scroll to position [154, 0]
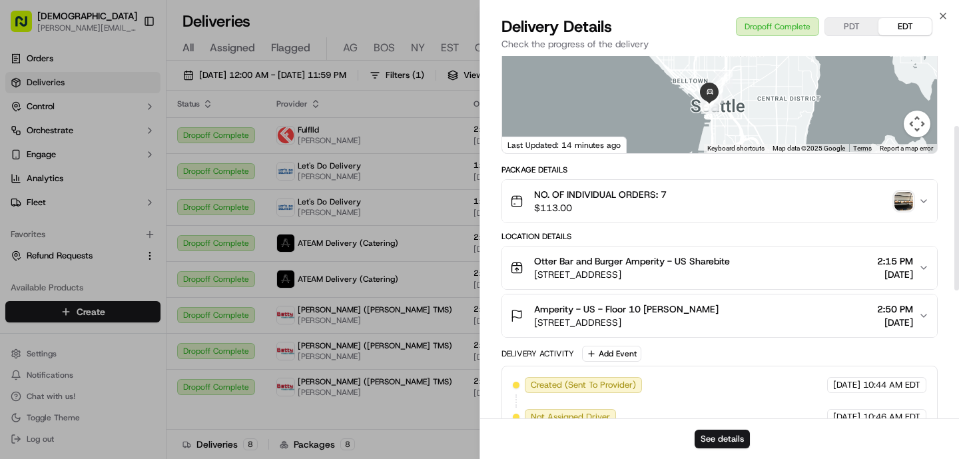
click at [901, 201] on img "button" at bounding box center [904, 201] width 19 height 19
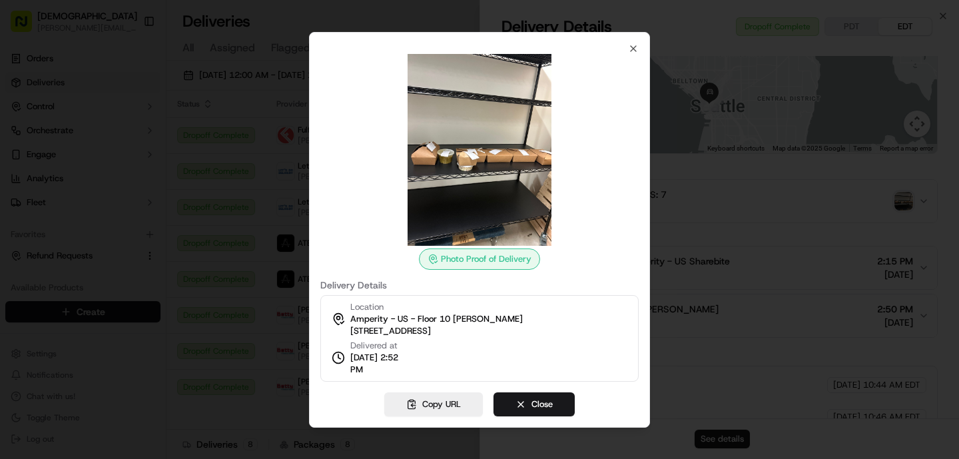
click at [735, 348] on div at bounding box center [479, 229] width 959 height 459
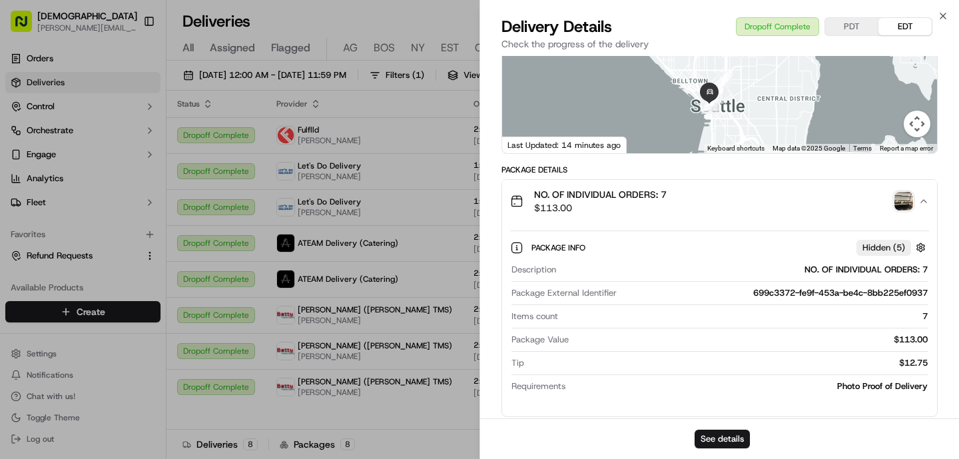
scroll to position [630, 0]
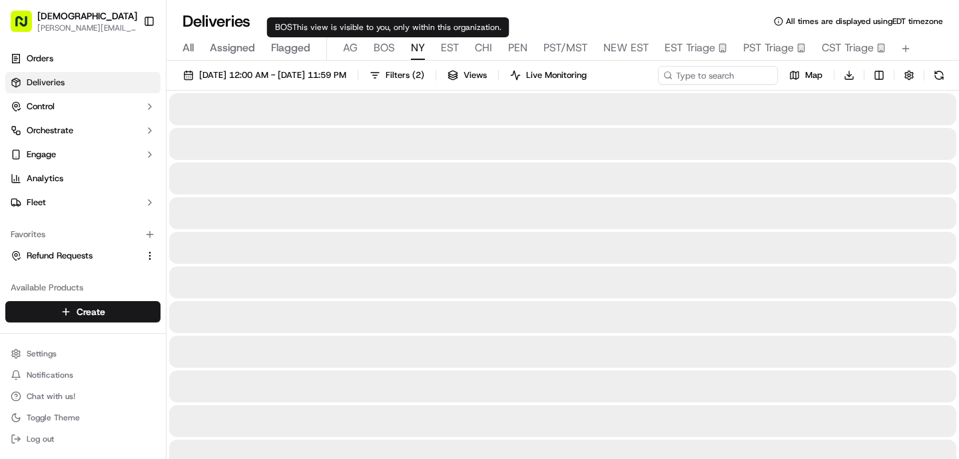
click at [411, 50] on span "NY" at bounding box center [418, 48] width 14 height 16
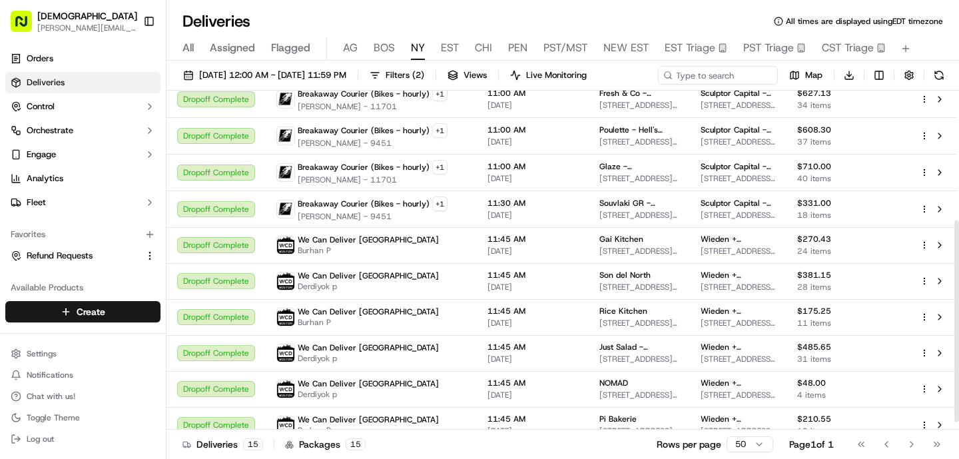
scroll to position [231, 0]
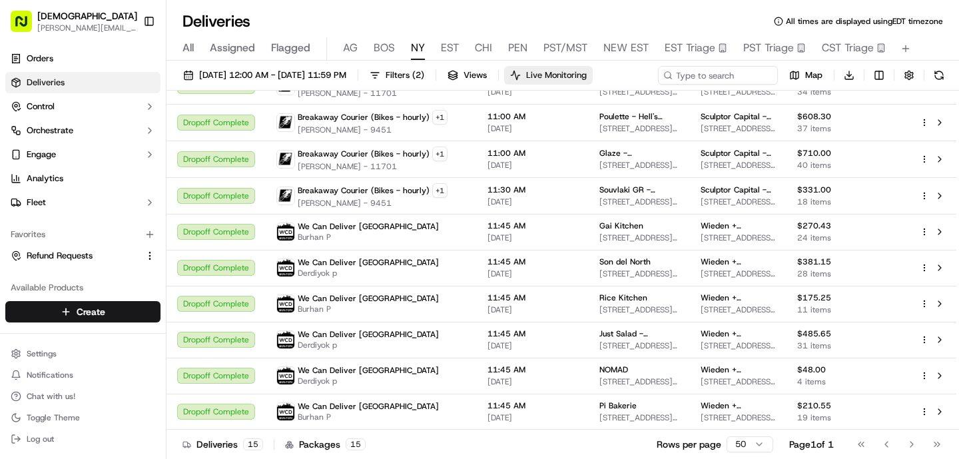
click at [587, 79] on span "Live Monitoring" at bounding box center [556, 75] width 61 height 12
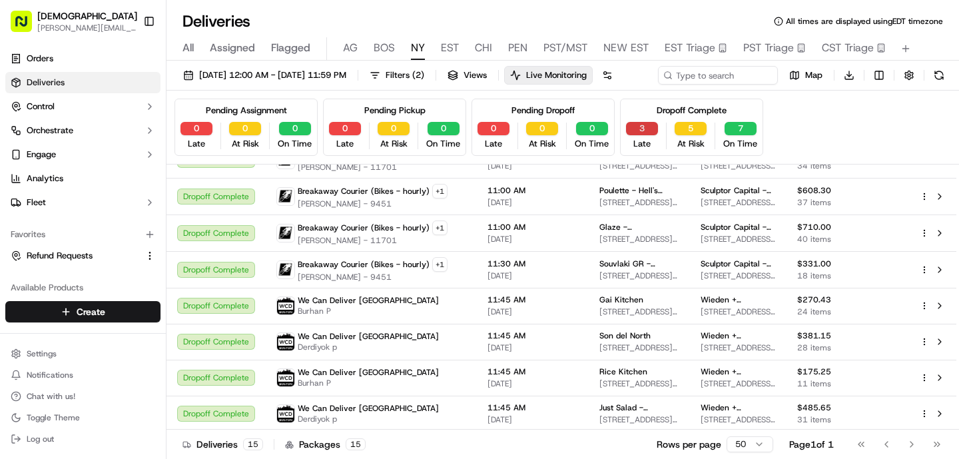
click at [641, 135] on button "3" at bounding box center [642, 128] width 32 height 13
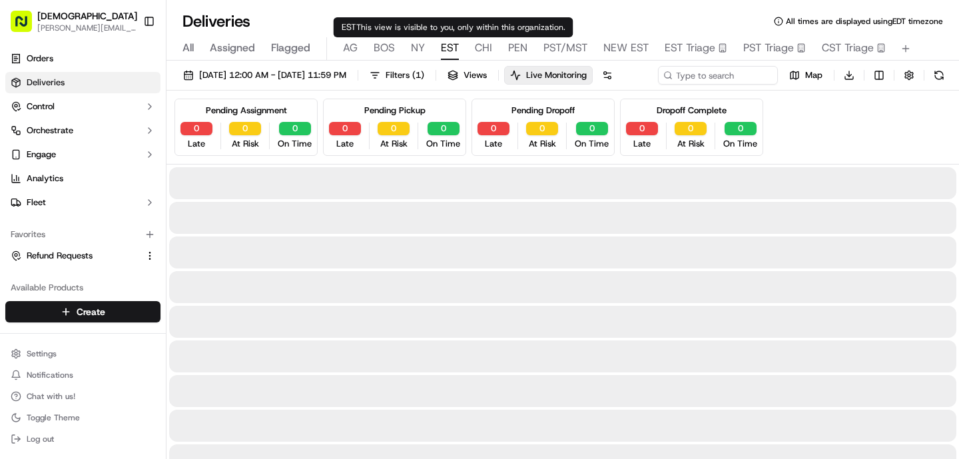
click at [447, 52] on span "EST" at bounding box center [450, 48] width 18 height 16
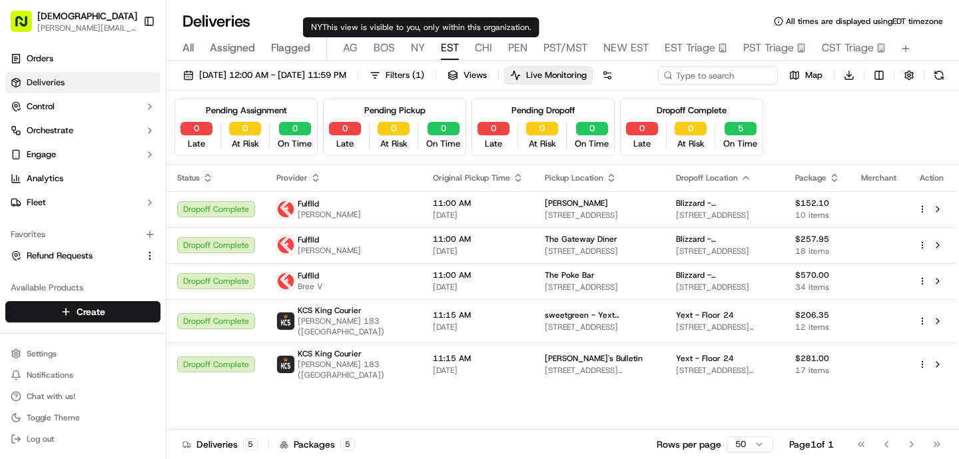
click at [422, 46] on span "NY" at bounding box center [418, 48] width 14 height 16
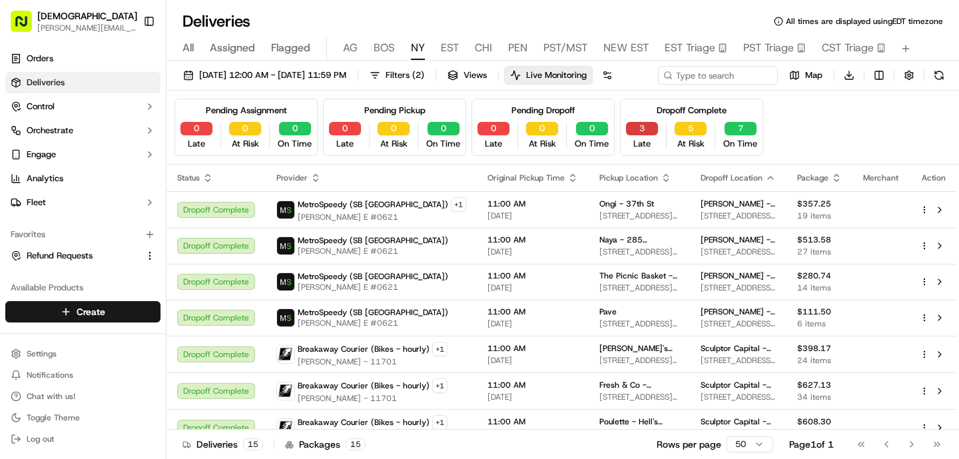
click at [648, 135] on button "3" at bounding box center [642, 128] width 32 height 13
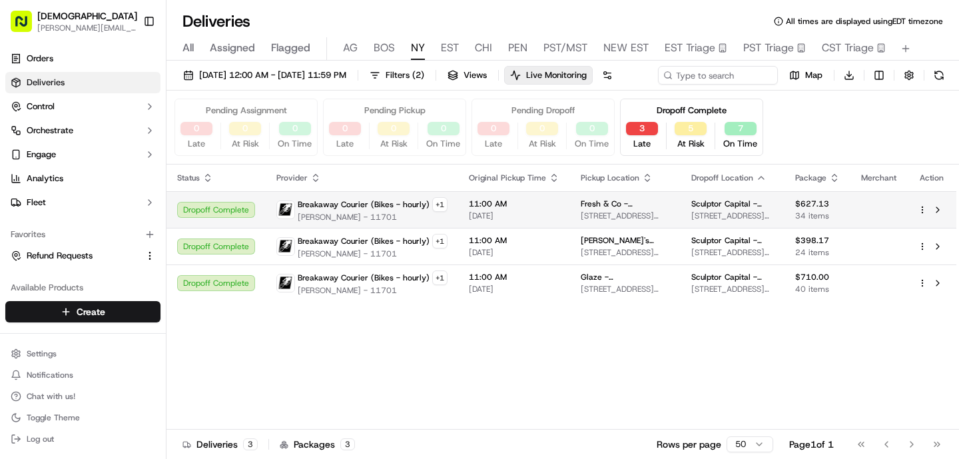
click at [595, 221] on span "[STREET_ADDRESS][US_STATE]" at bounding box center [625, 216] width 89 height 11
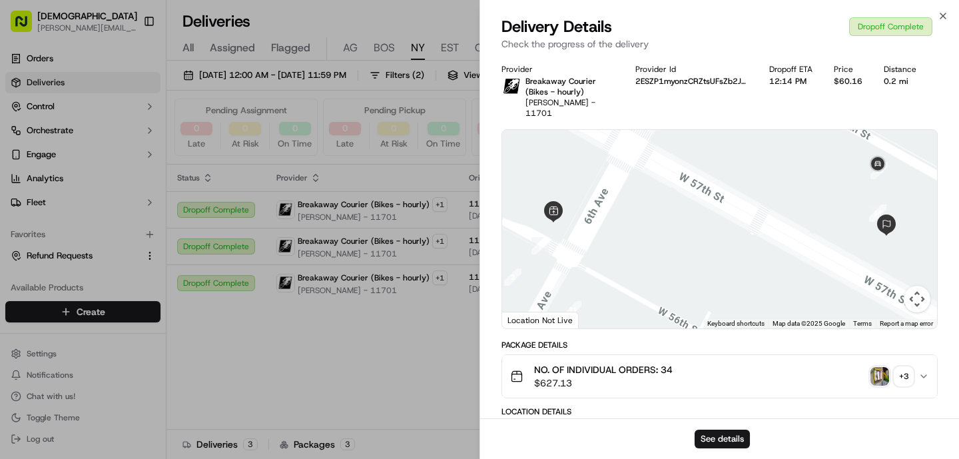
scroll to position [585, 0]
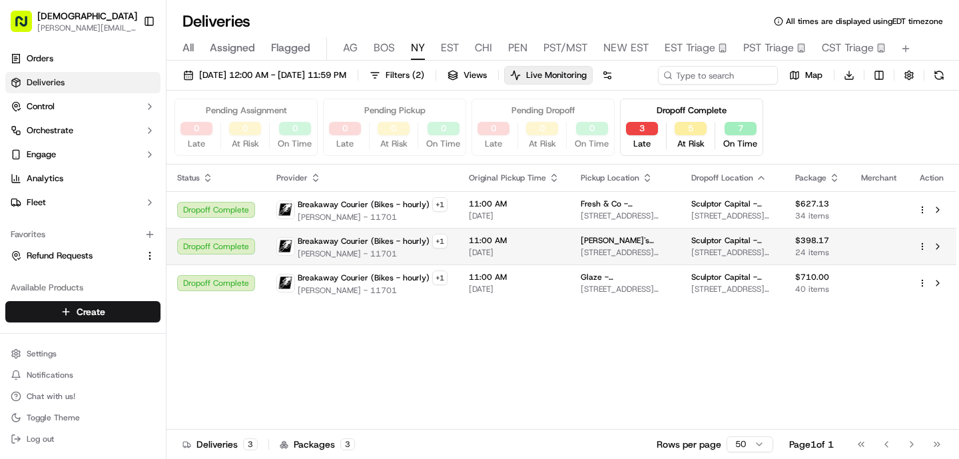
click at [351, 259] on span "[PERSON_NAME] - 11701" at bounding box center [373, 253] width 150 height 11
click at [525, 264] on td "11:00 AM [DATE]" at bounding box center [514, 246] width 112 height 37
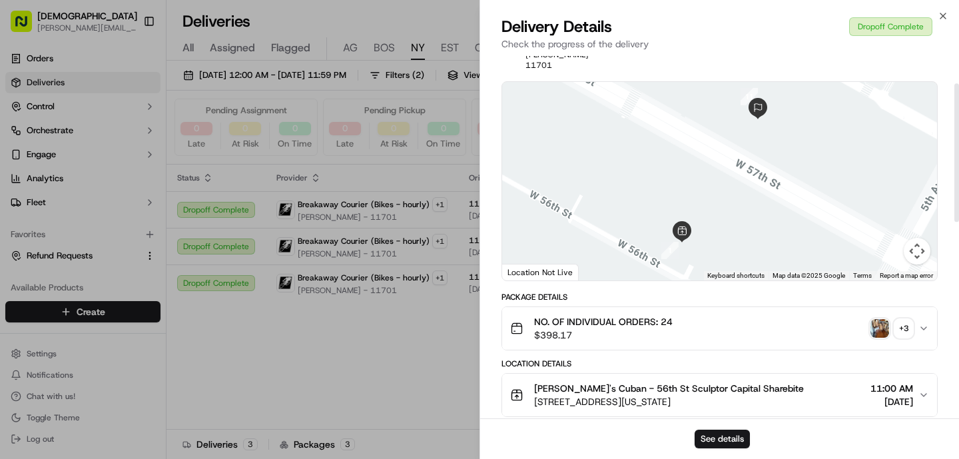
scroll to position [95, 0]
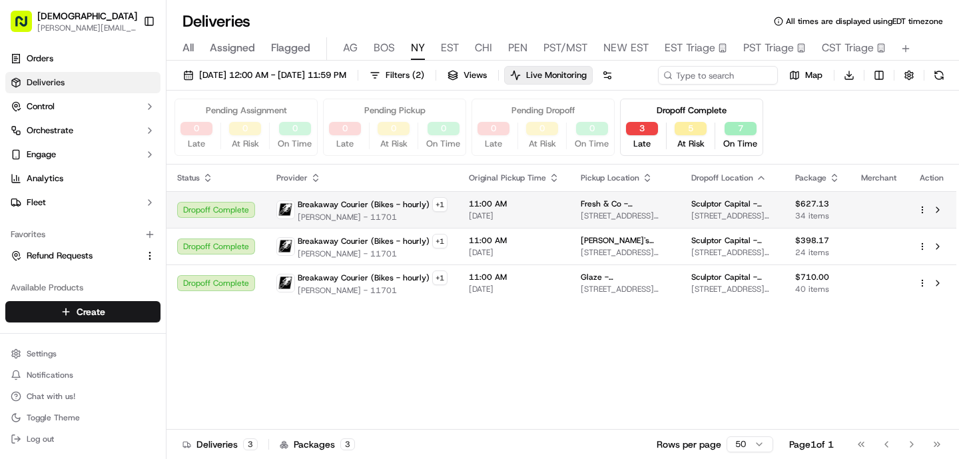
click at [553, 228] on td "11:00 AM [DATE]" at bounding box center [514, 209] width 112 height 37
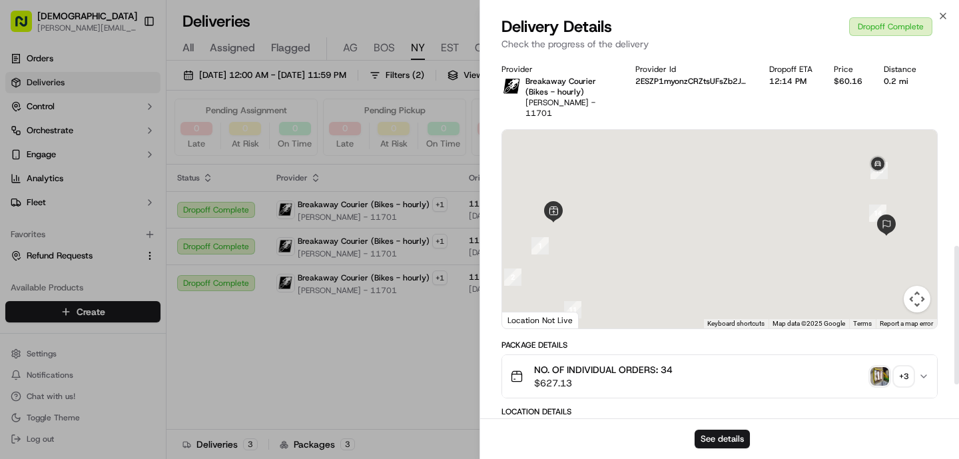
scroll to position [585, 0]
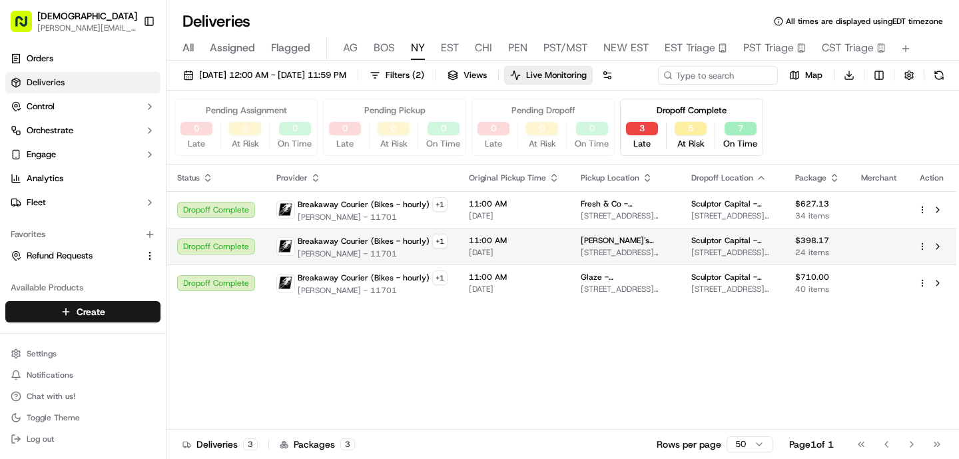
click at [362, 259] on span "[PERSON_NAME] - 11701" at bounding box center [373, 253] width 150 height 11
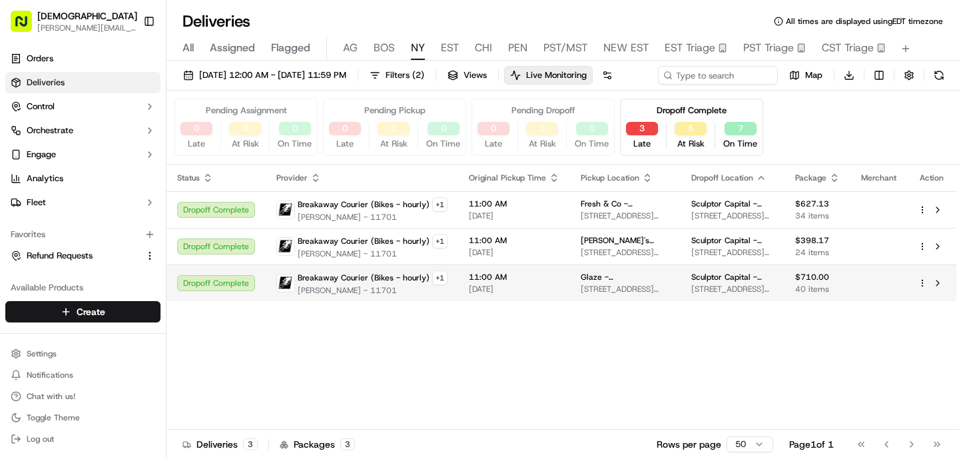
click at [374, 296] on span "[PERSON_NAME] - 11701" at bounding box center [373, 290] width 150 height 11
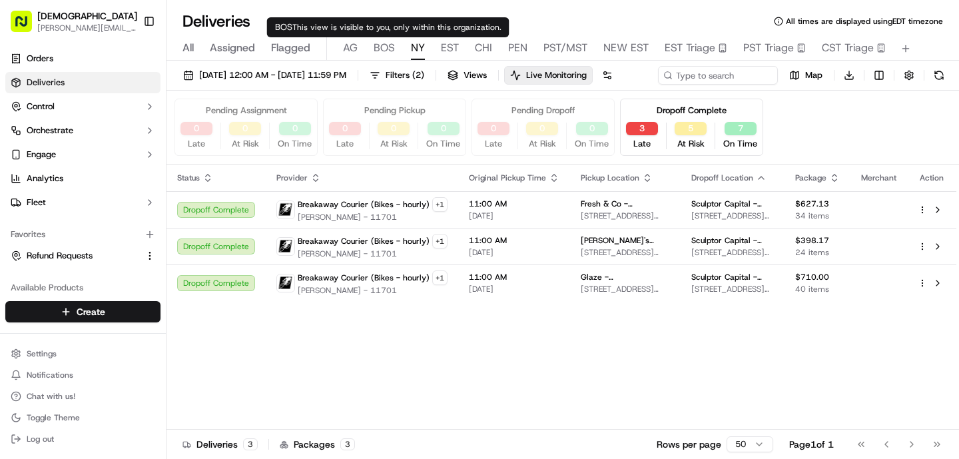
click at [390, 47] on span "BOS" at bounding box center [384, 48] width 21 height 16
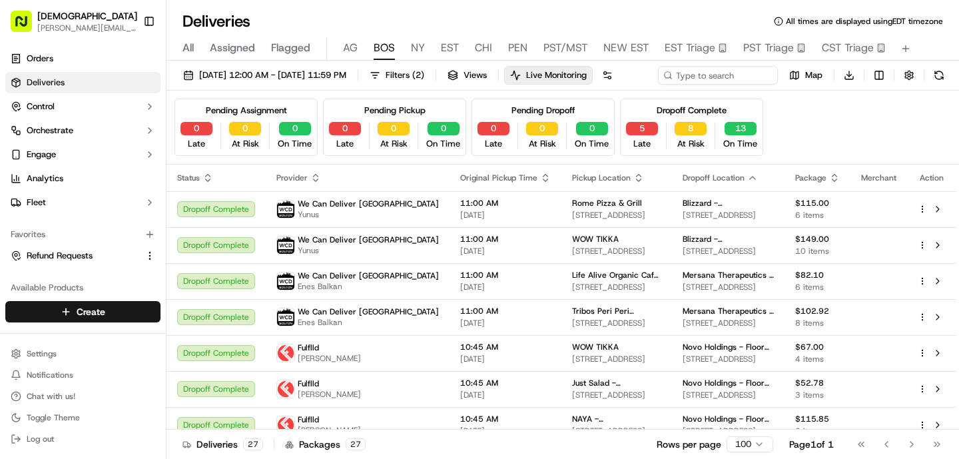
click at [628, 150] on div "5 Late" at bounding box center [642, 136] width 43 height 28
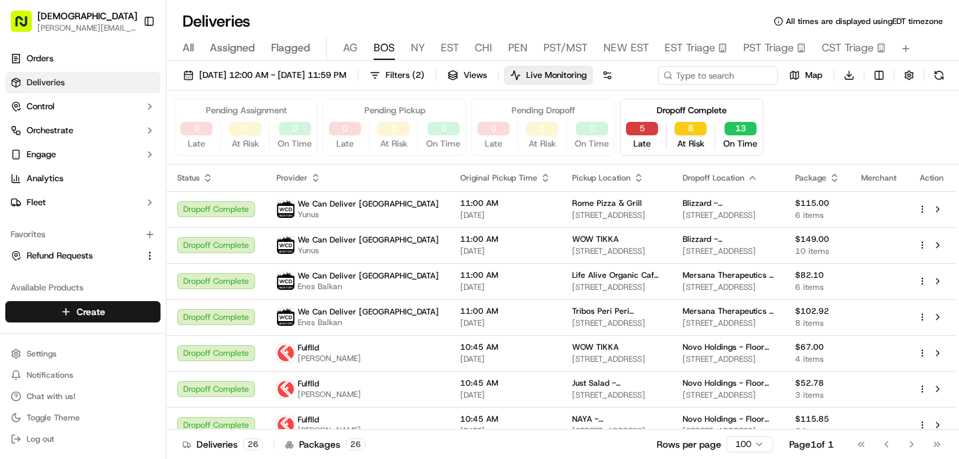
click at [635, 135] on button "5" at bounding box center [642, 128] width 32 height 13
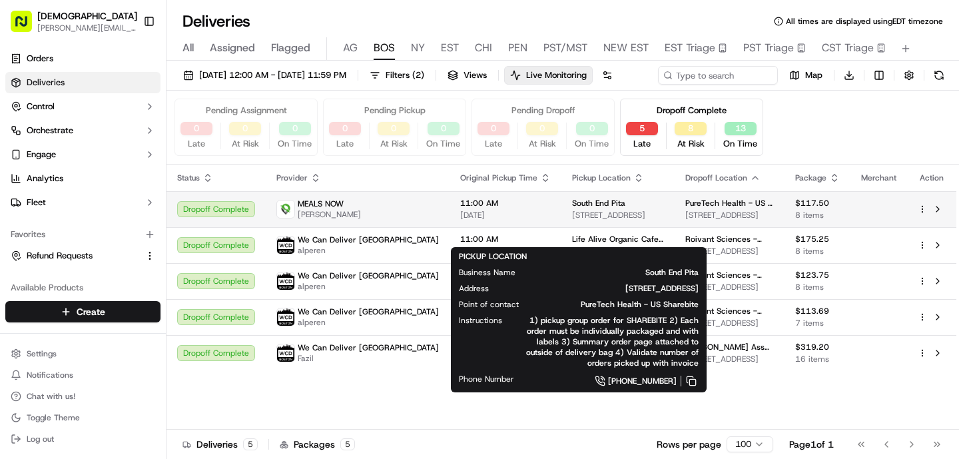
click at [572, 209] on span "South End Pita" at bounding box center [598, 203] width 53 height 11
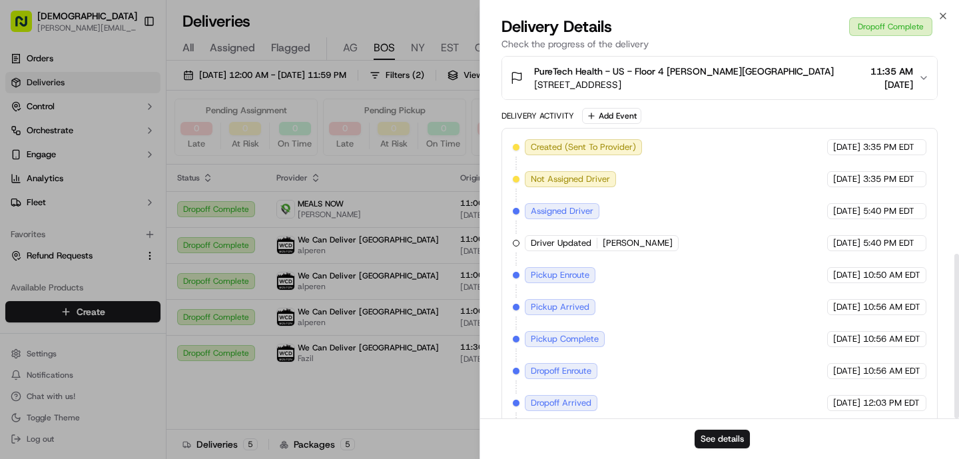
scroll to position [436, 0]
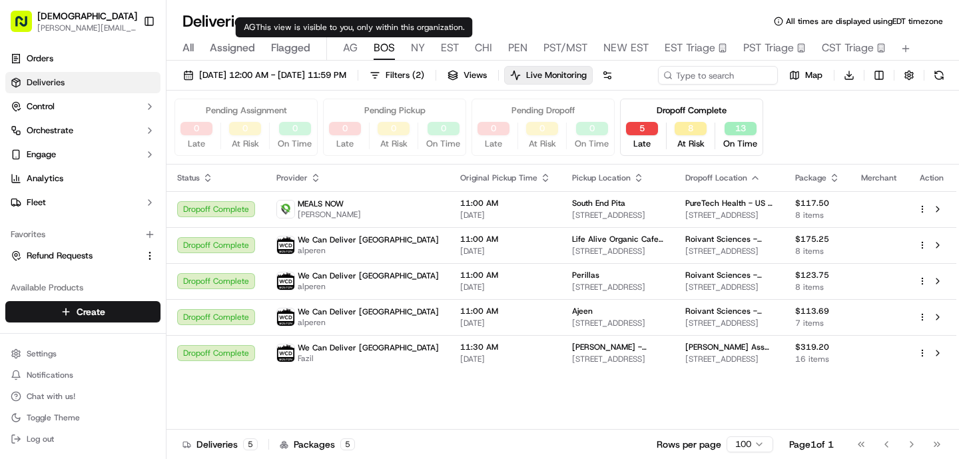
click at [348, 49] on span "AG" at bounding box center [350, 48] width 15 height 16
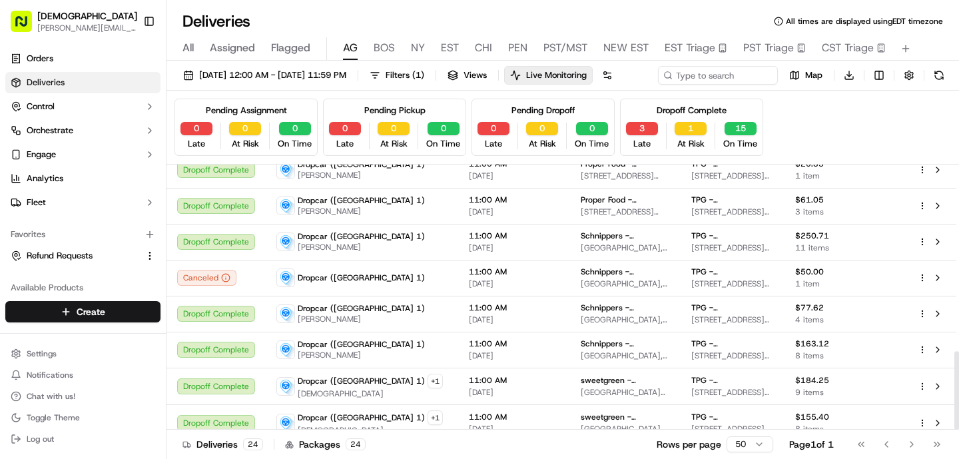
scroll to position [632, 0]
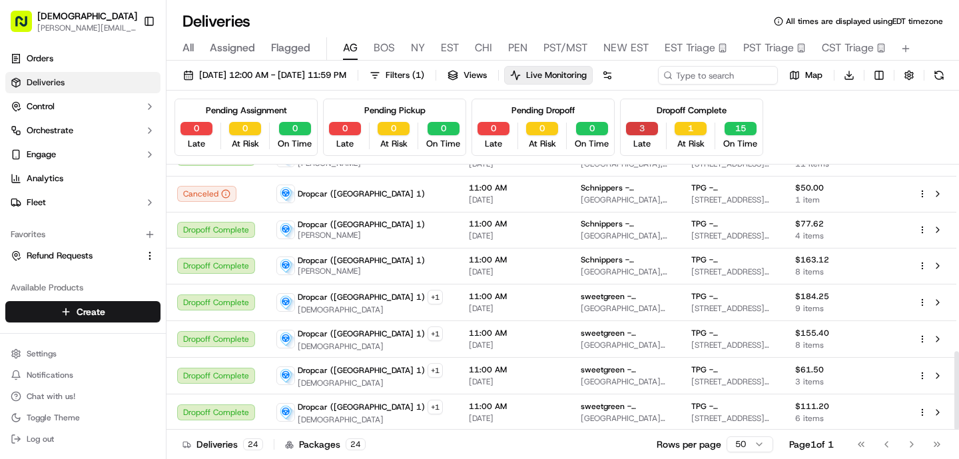
click at [641, 135] on button "3" at bounding box center [642, 128] width 32 height 13
